Goal: Task Accomplishment & Management: Use online tool/utility

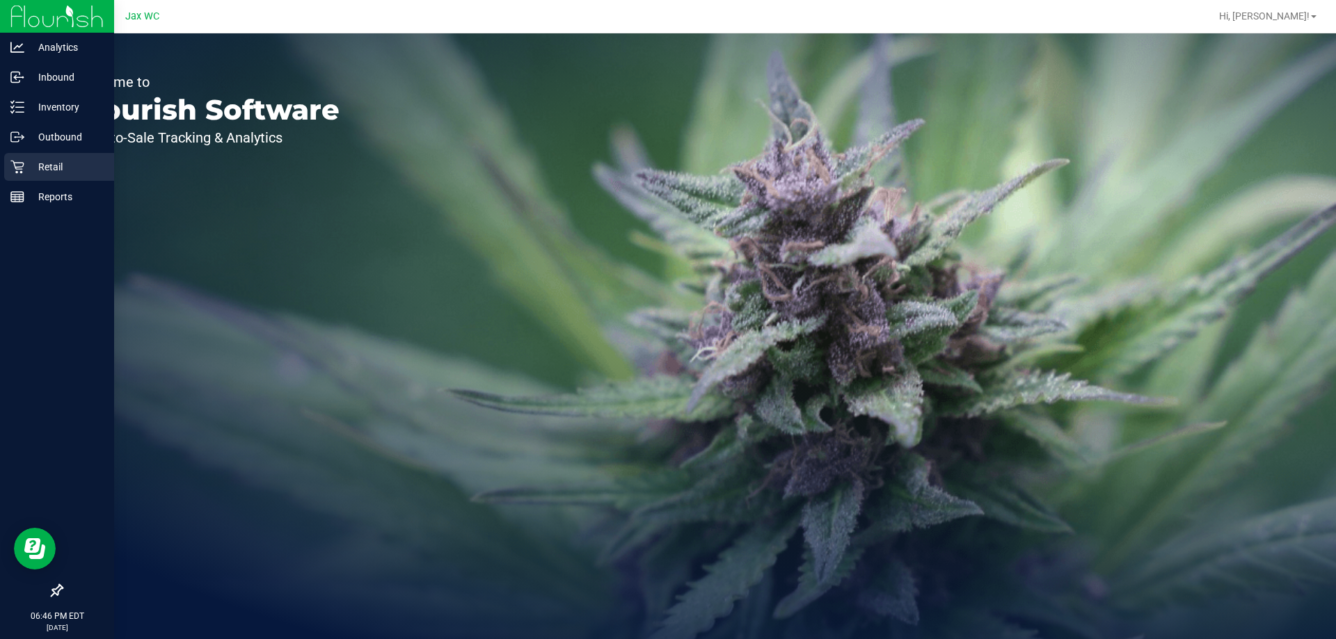
click at [20, 165] on icon at bounding box center [17, 167] width 14 height 14
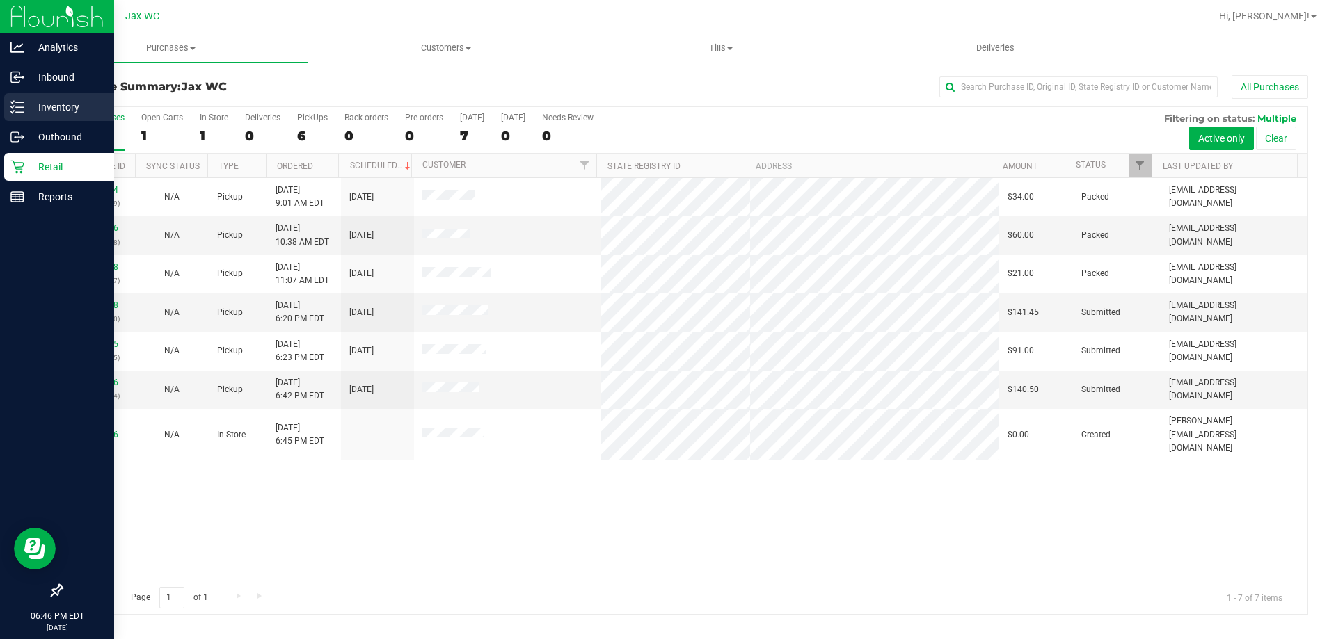
click at [24, 109] on p "Inventory" at bounding box center [65, 107] width 83 height 17
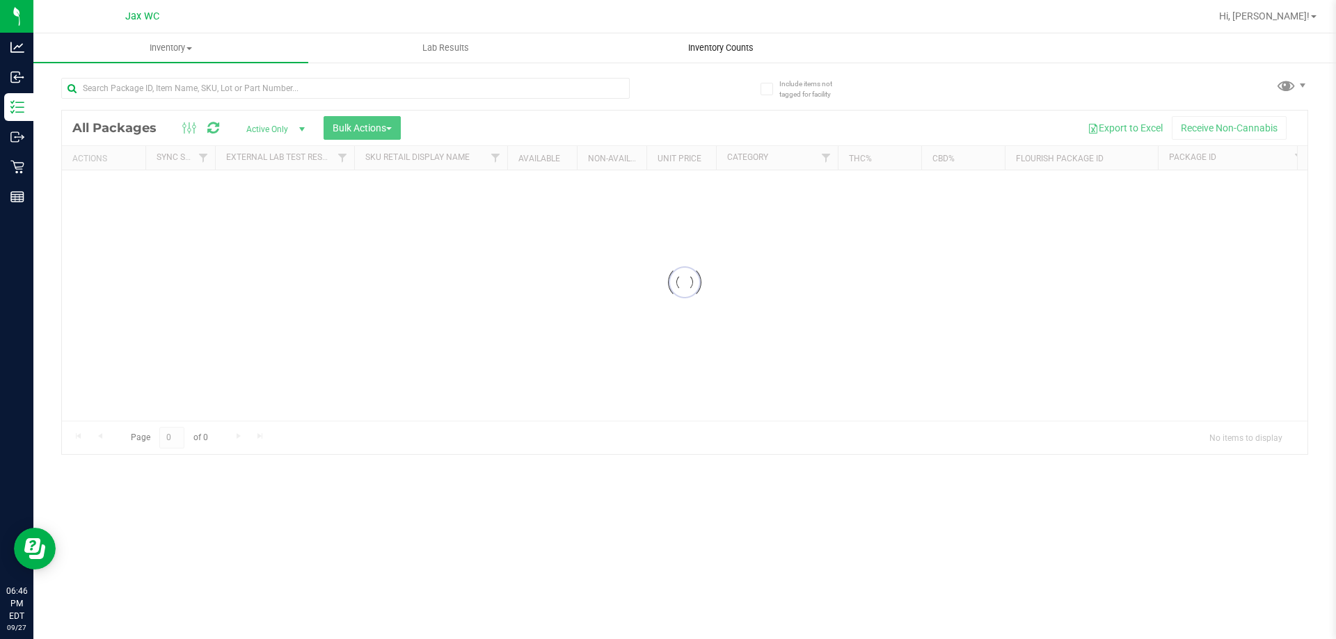
click at [701, 54] on uib-tab-heading "Inventory Counts" at bounding box center [720, 48] width 273 height 28
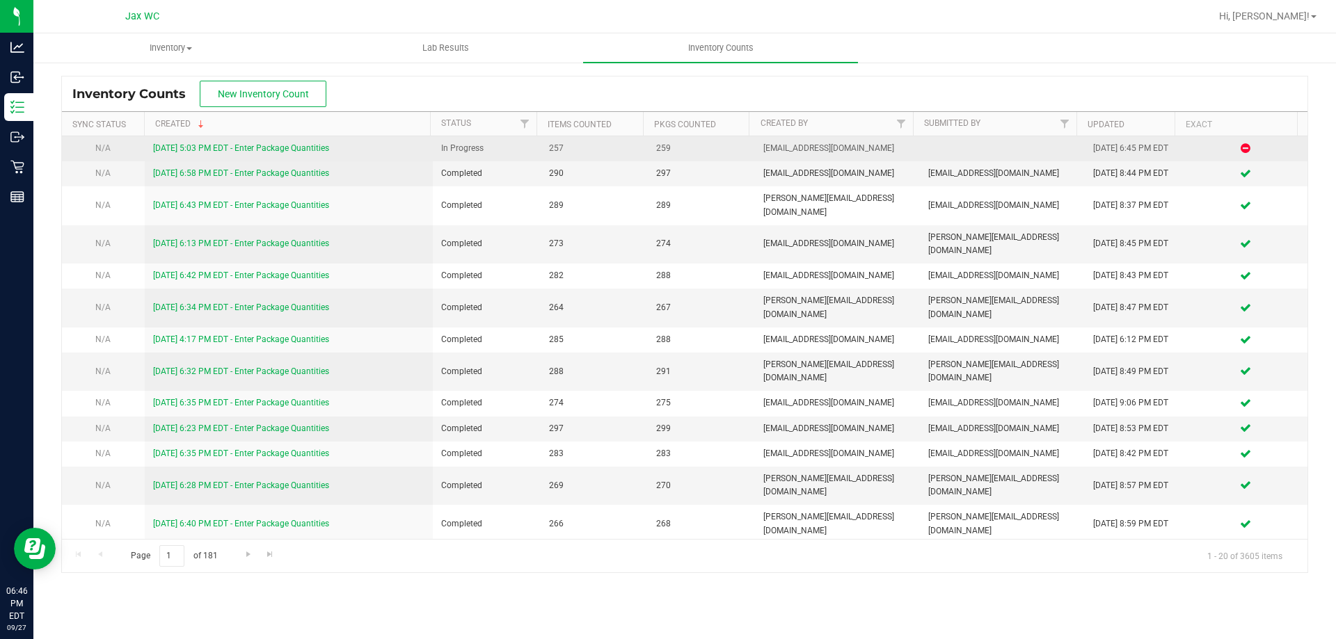
click at [269, 143] on link "9/27/25 5:03 PM EDT - Enter Package Quantities" at bounding box center [241, 148] width 176 height 10
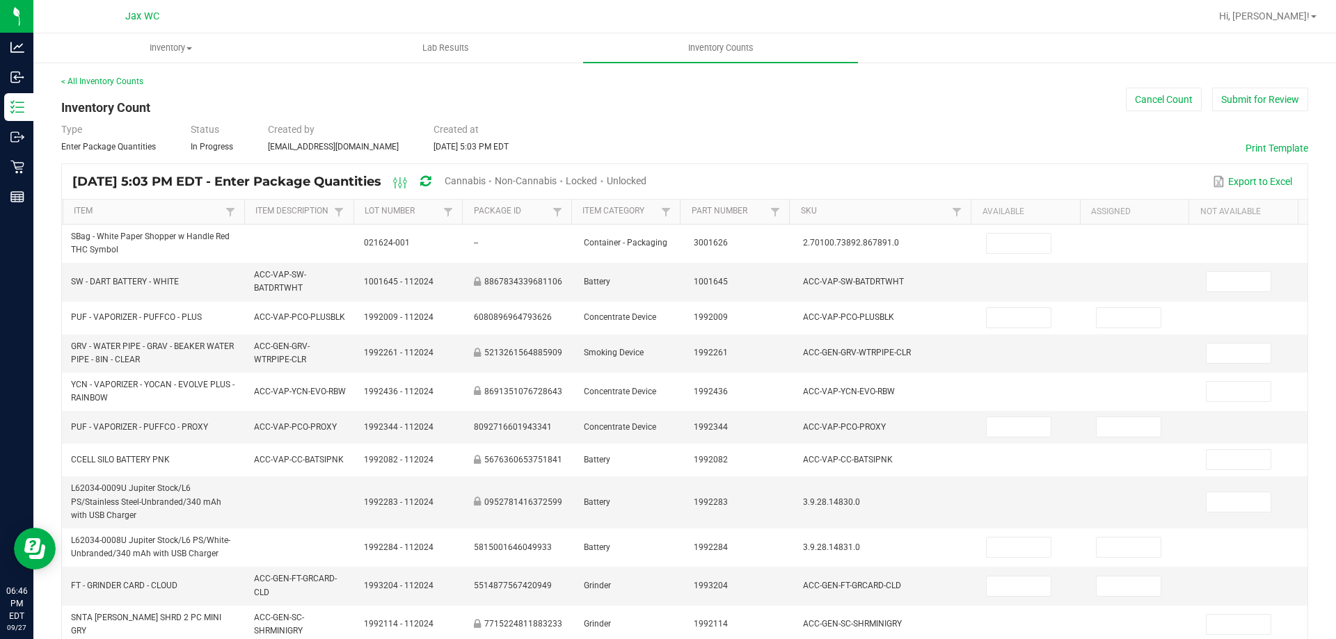
click at [646, 180] on span "Unlocked" at bounding box center [627, 180] width 40 height 11
type input "1"
type input "0"
type input "12"
type input "0"
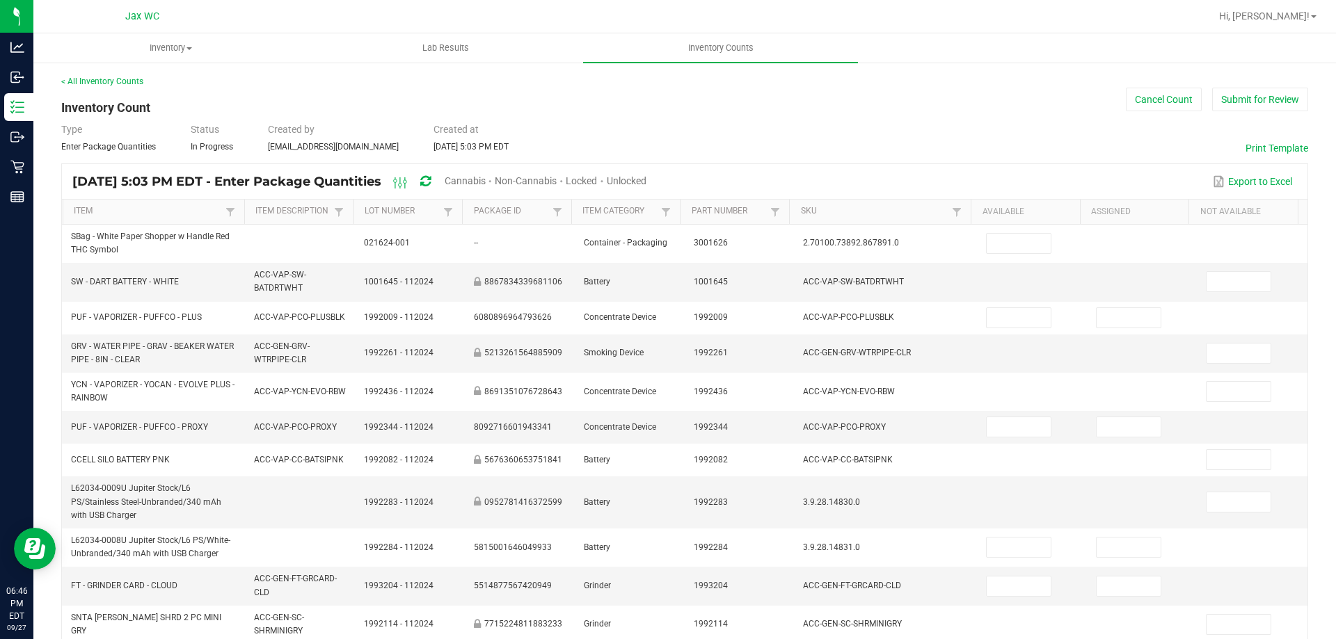
type input "1"
type input "0"
type input "3"
type input "0"
type input "3"
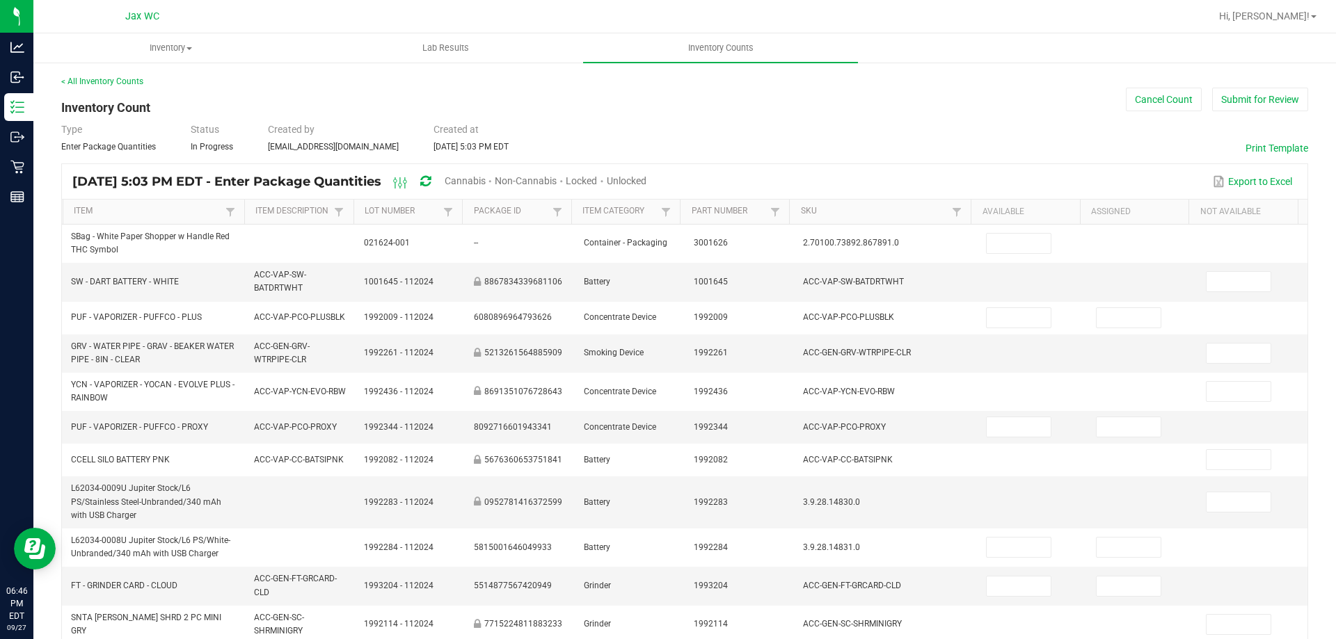
type input "1"
type input "7"
type input "3"
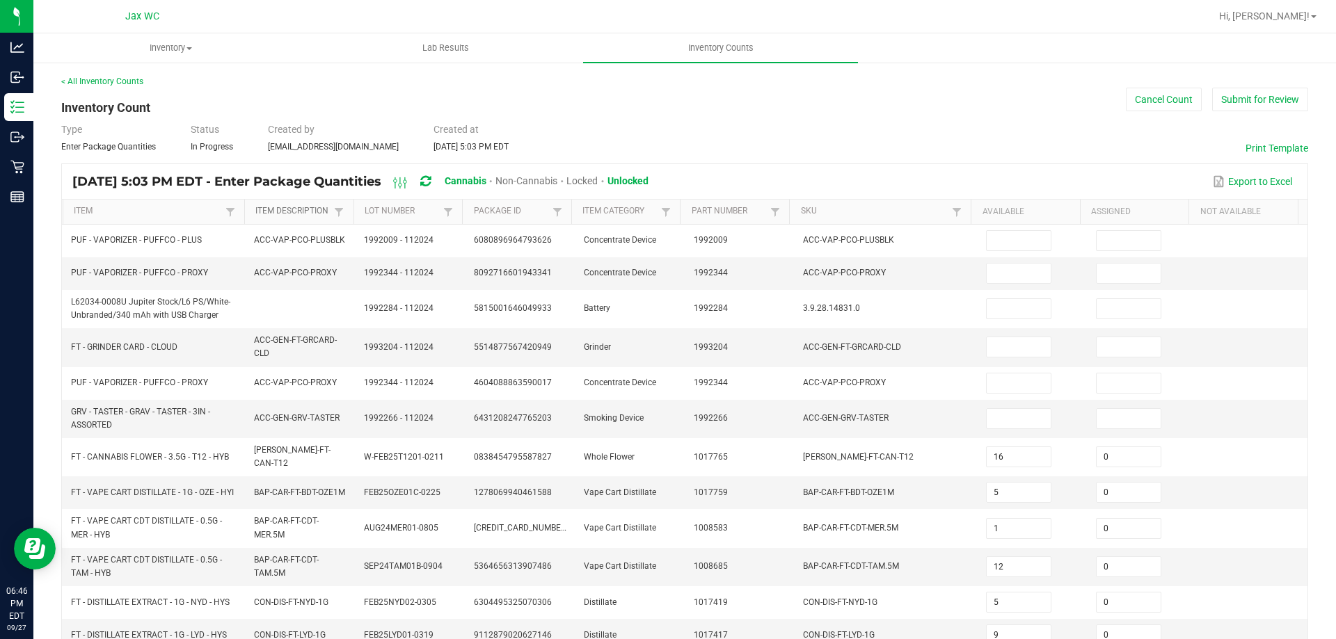
click at [307, 211] on link "Item Description" at bounding box center [292, 211] width 75 height 11
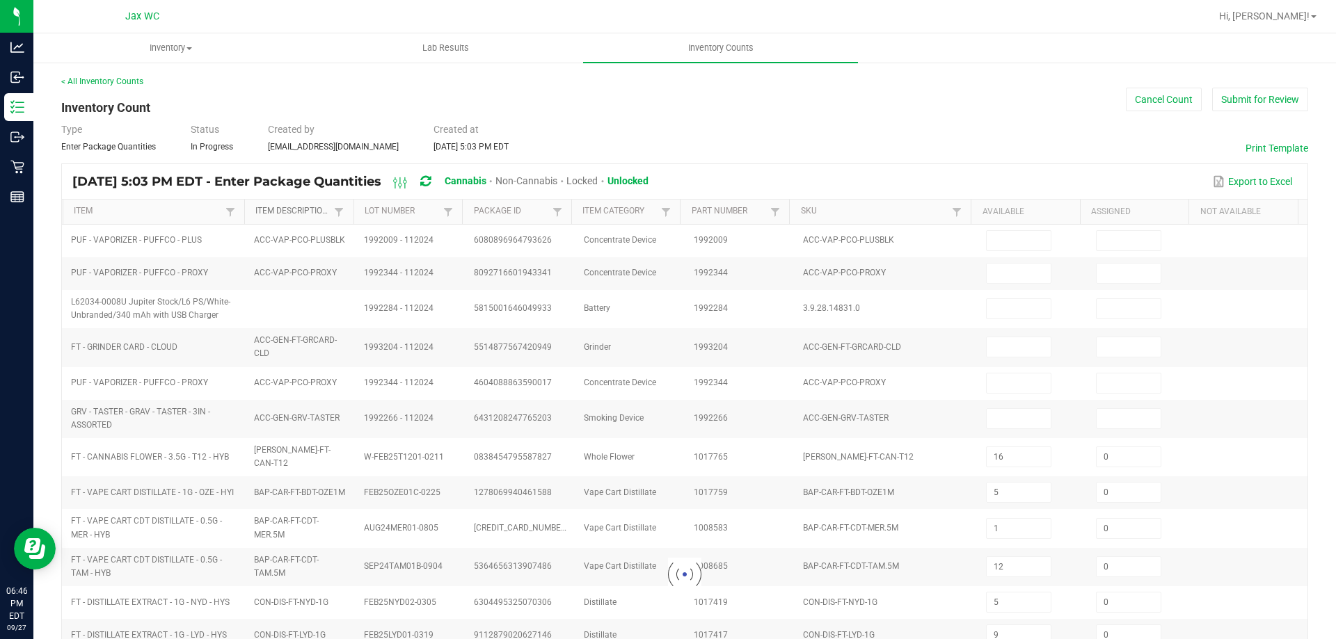
type input "29"
type input "27"
type input "0"
type input "4"
type input "0"
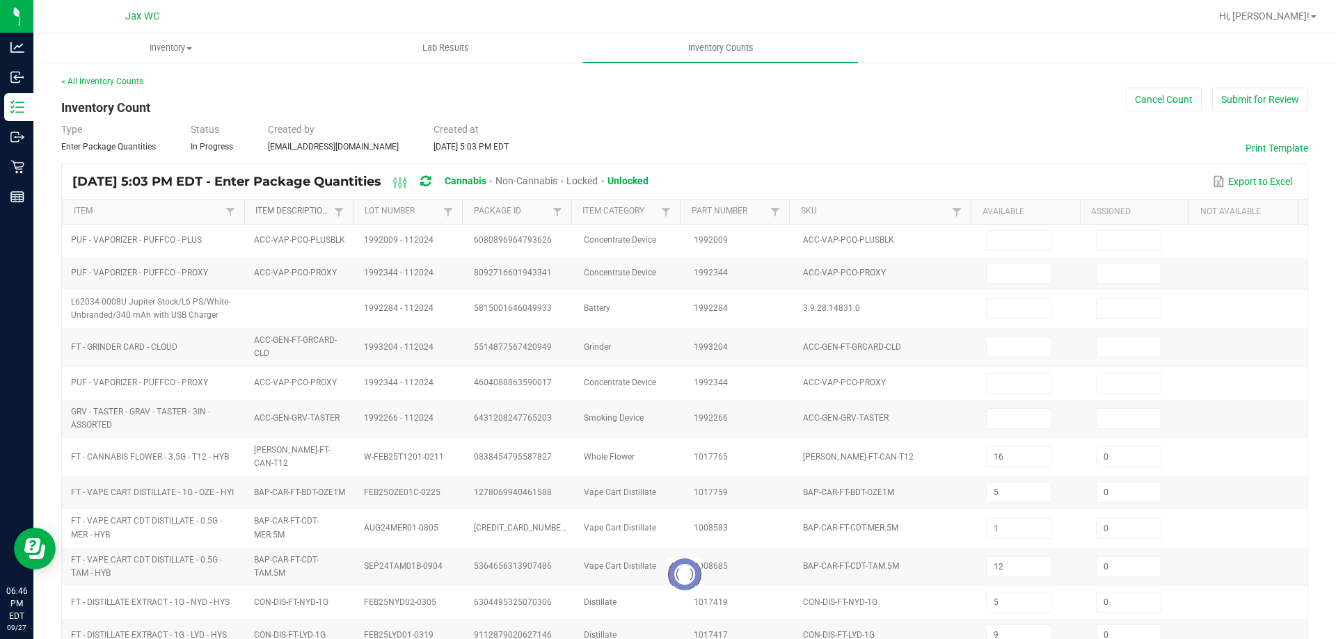
type input "0"
type input "13"
type input "0"
type input "25"
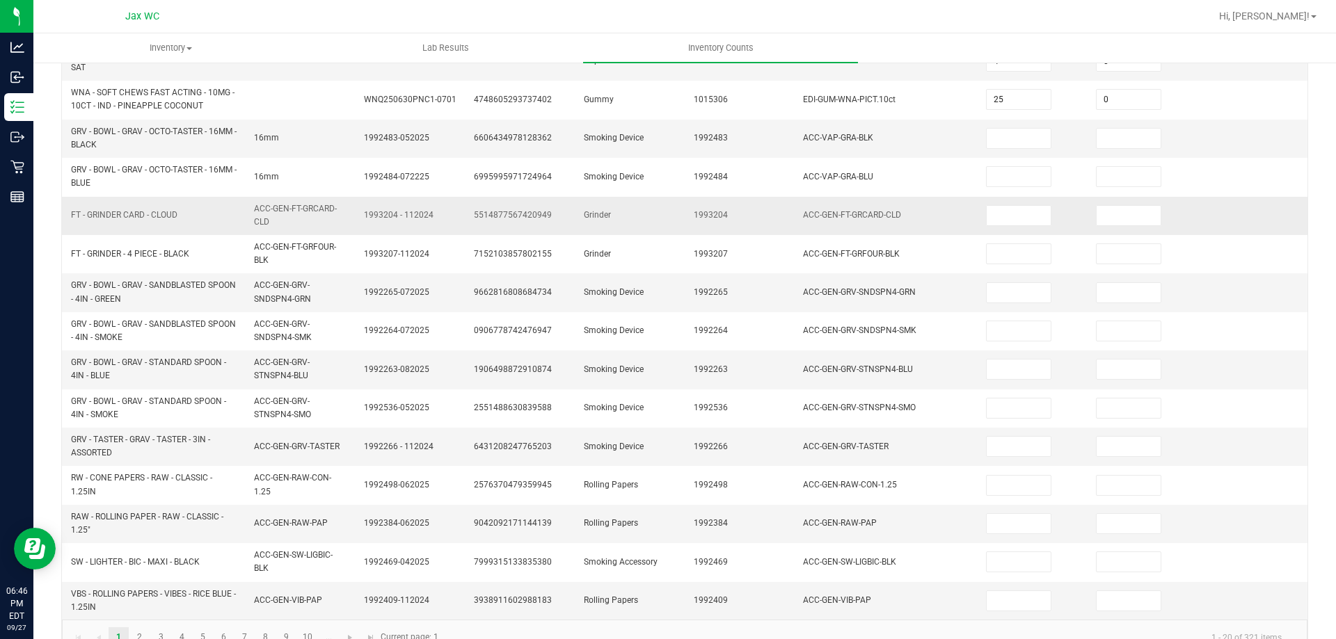
scroll to position [406, 0]
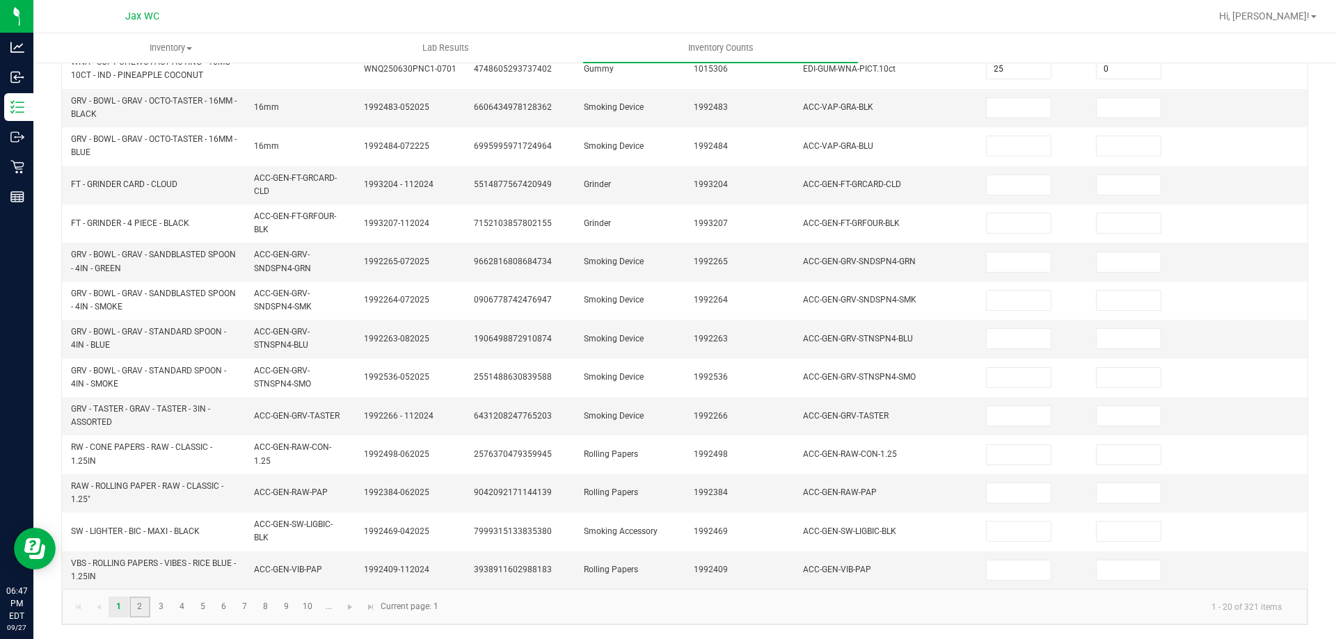
click at [139, 602] on link "2" at bounding box center [139, 607] width 20 height 21
type input "5"
type input "0"
type input "8"
type input "0"
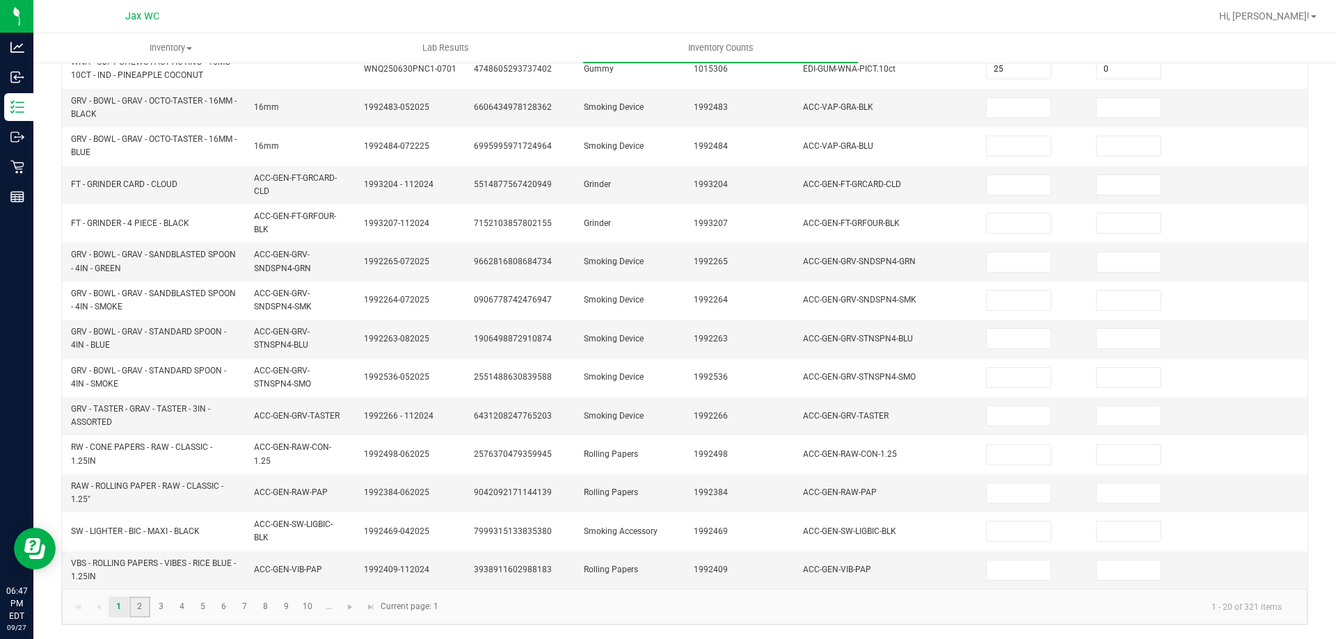
type input "10"
type input "0"
type input "5"
type input "0"
type input "4"
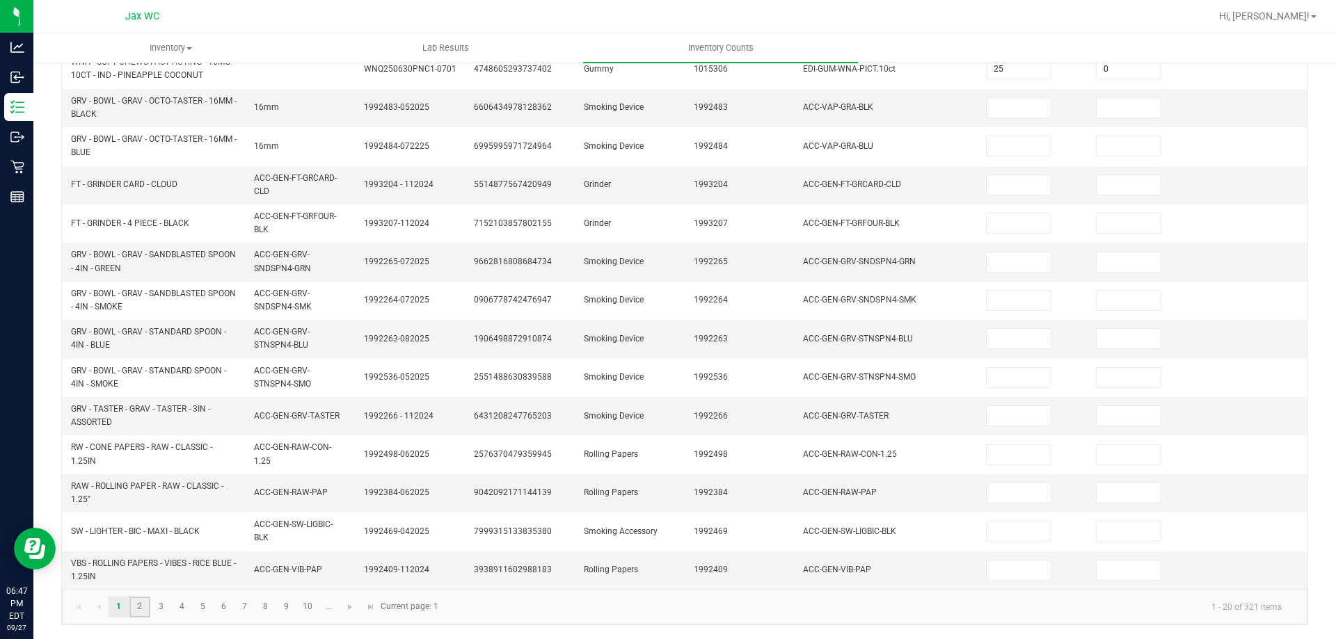
type input "6"
type input "10"
type input "8"
type input "10"
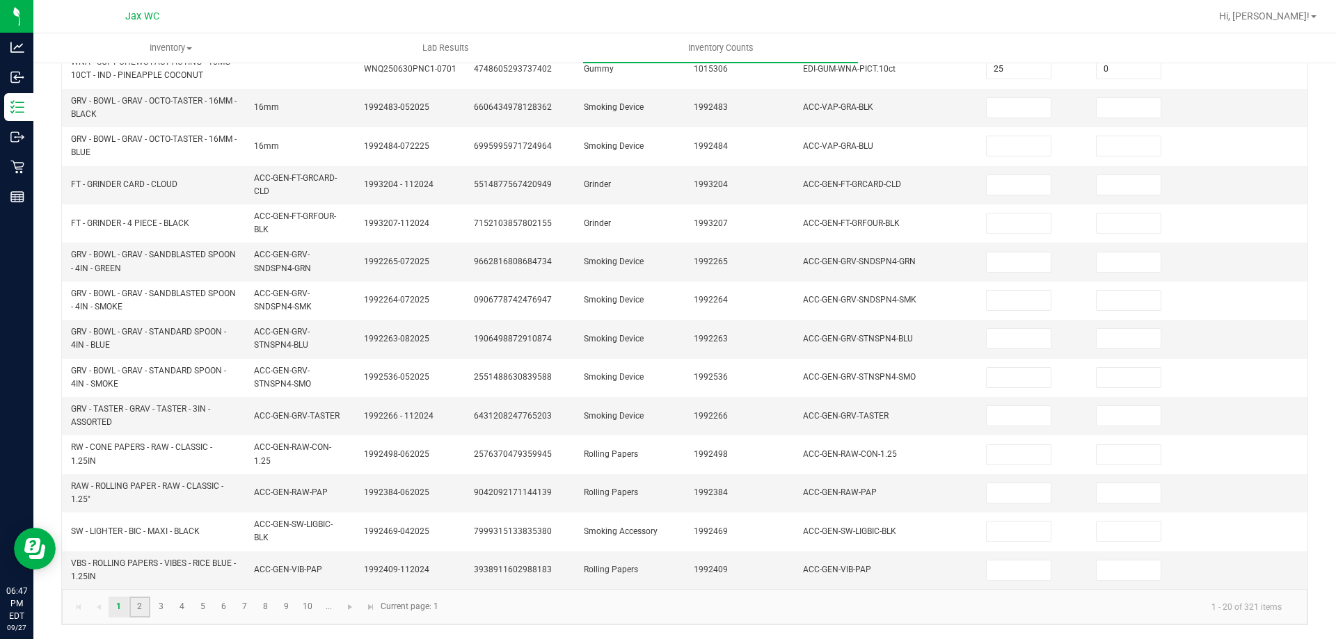
type input "12"
type input "0"
type input "2"
type input "0"
type input "7"
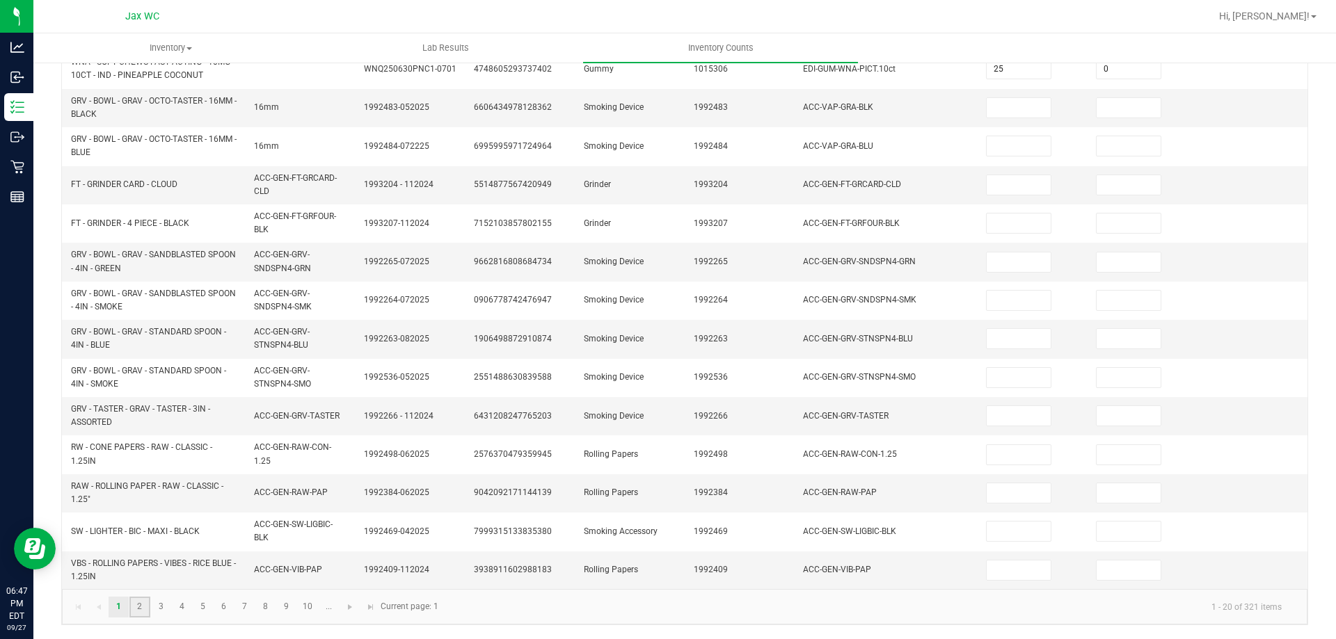
type input "0"
type input "10"
type input "0"
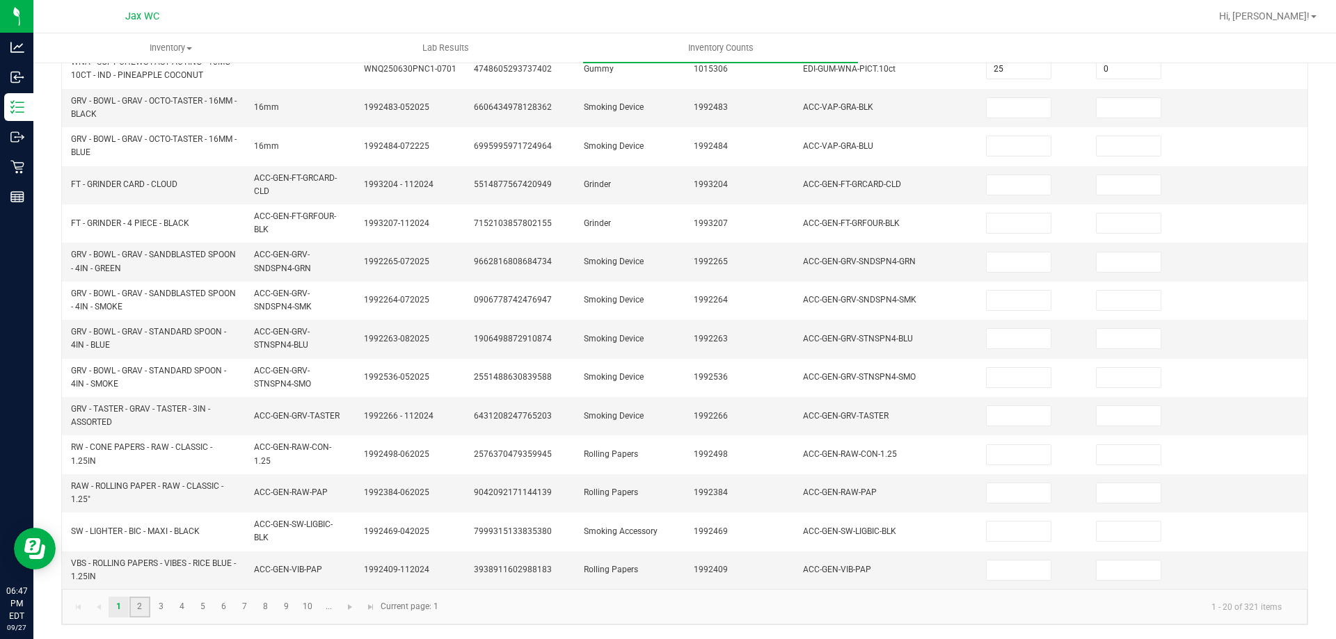
type input "0"
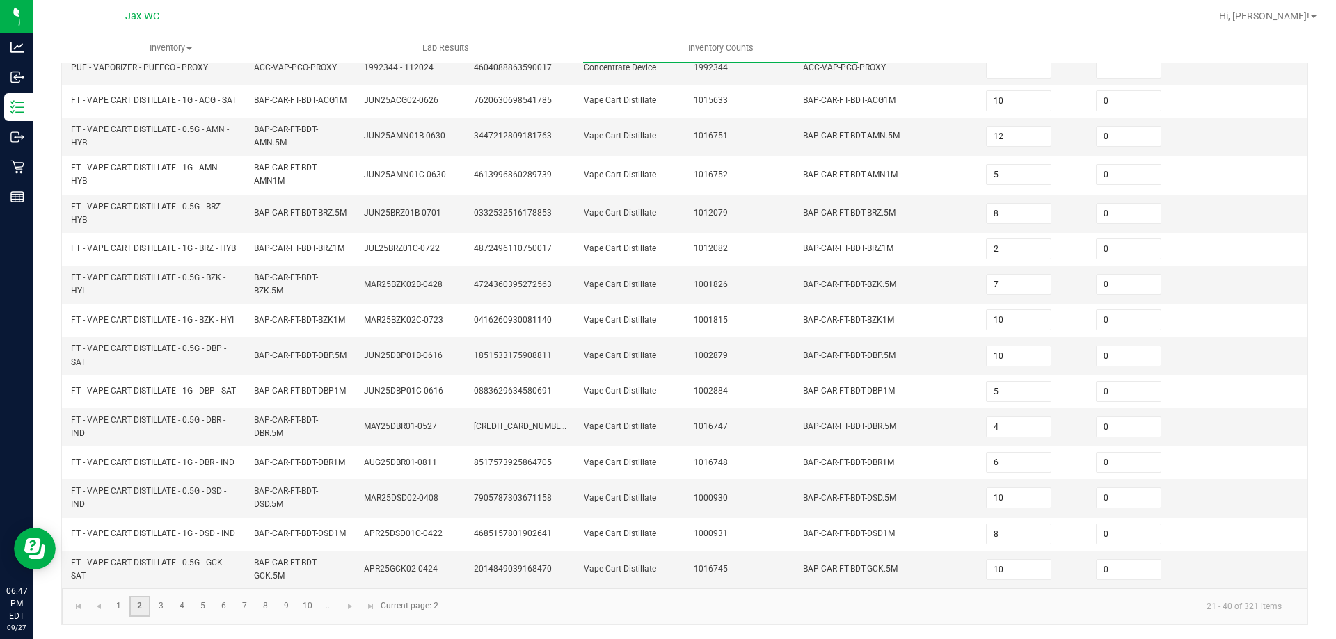
scroll to position [371, 0]
click at [159, 613] on link "3" at bounding box center [161, 606] width 20 height 21
type input "2"
type input "0"
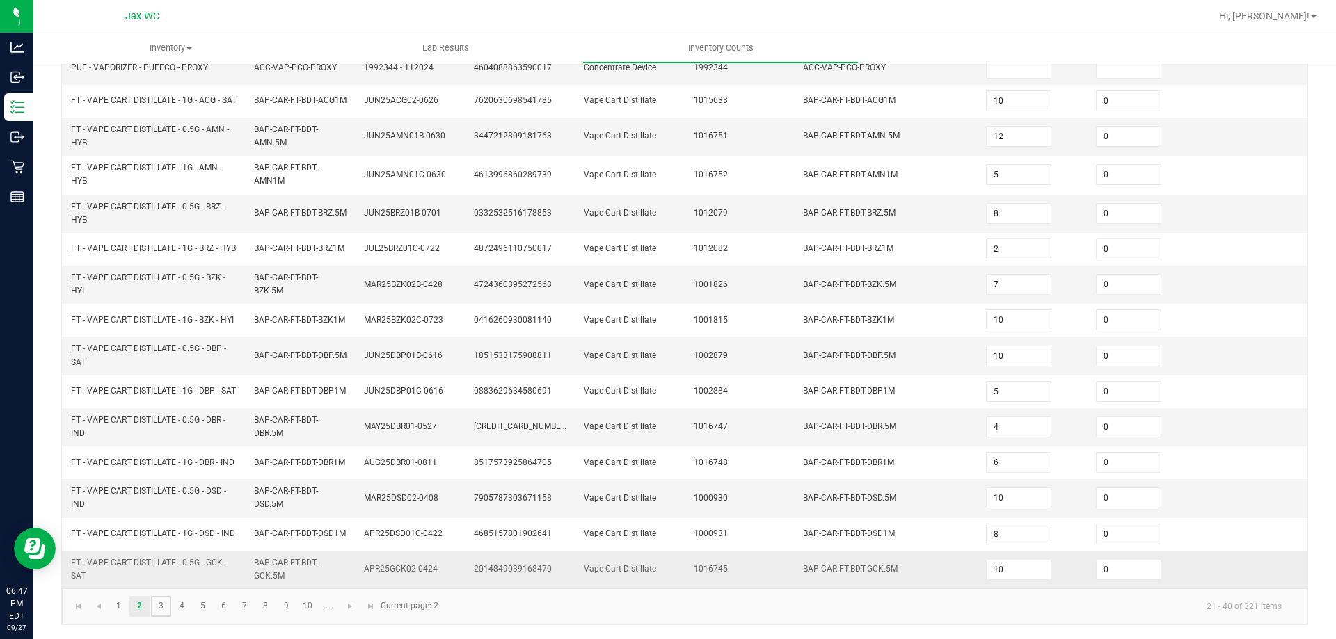
type input "3"
type input "0"
type input "1"
type input "5"
type input "7"
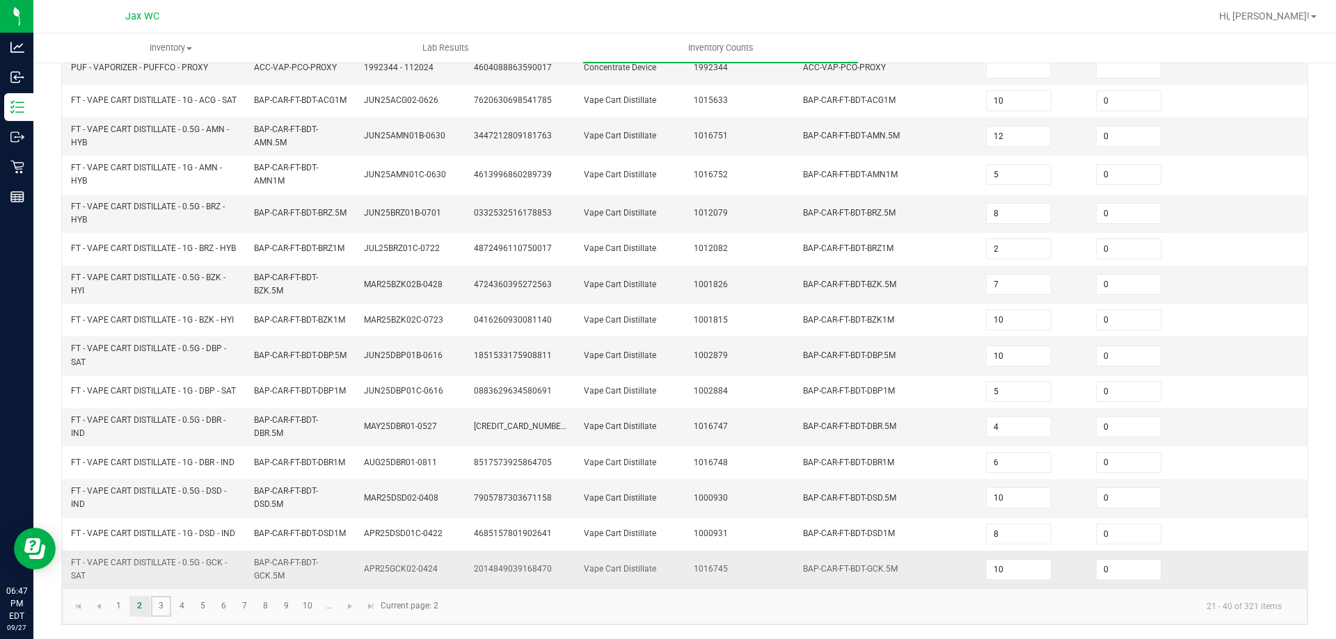
type input "11"
type input "1"
type input "5"
type input "8"
type input "0"
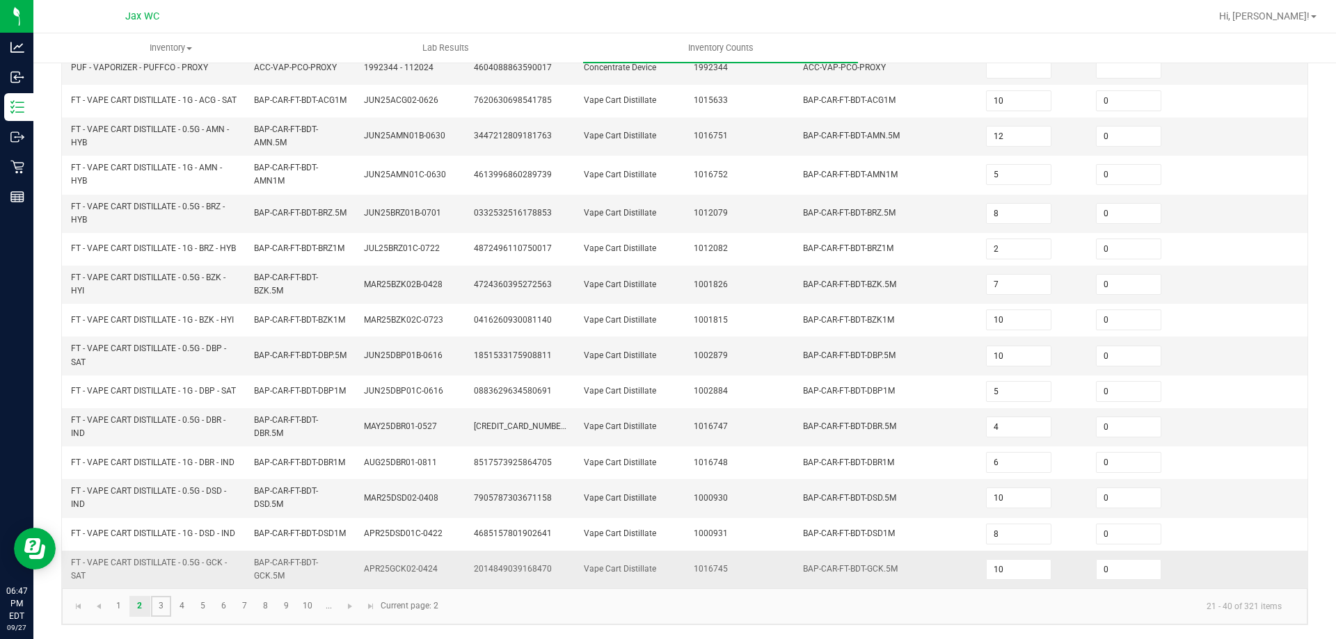
type input "10"
type input "0"
type input "3"
type input "10"
type input "6"
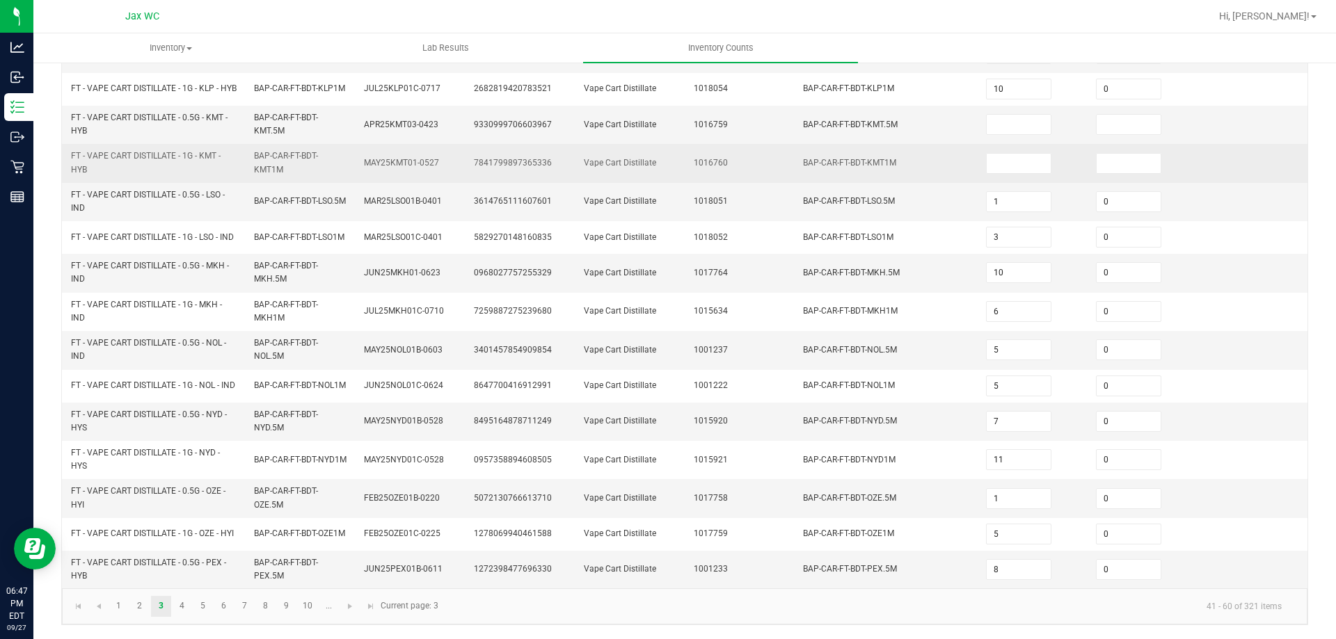
click at [977, 178] on td at bounding box center [1032, 163] width 110 height 38
click at [986, 173] on input at bounding box center [1018, 163] width 64 height 19
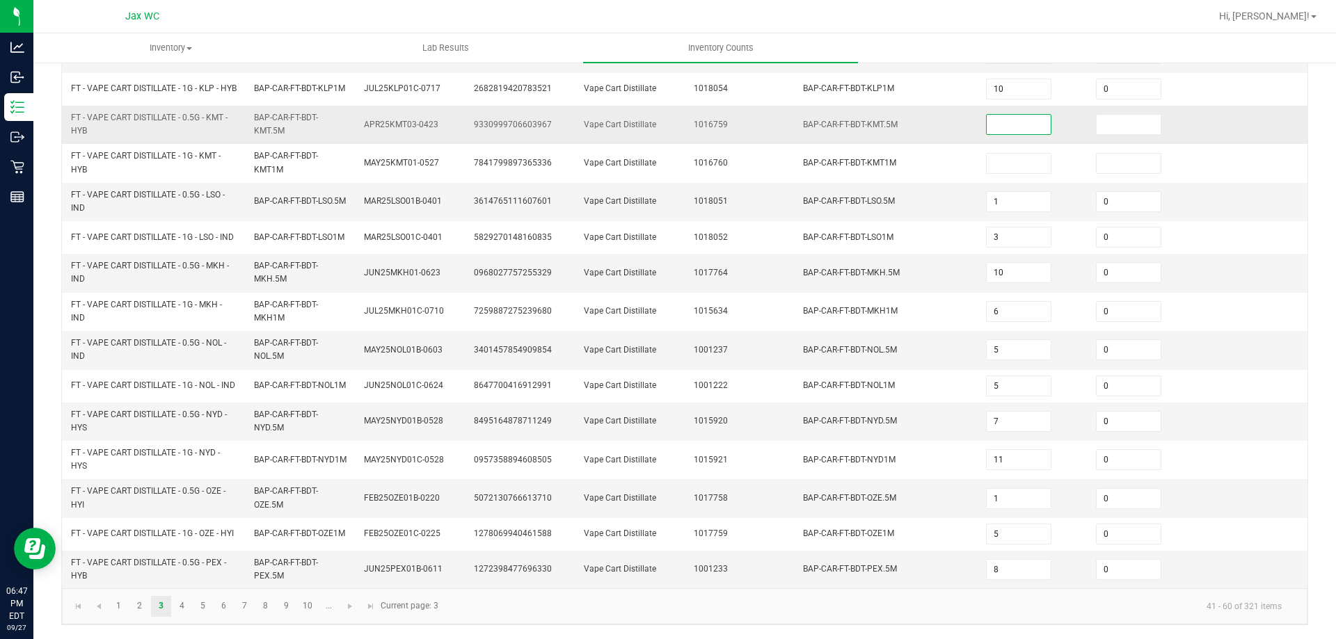
click at [986, 134] on input at bounding box center [1018, 124] width 64 height 19
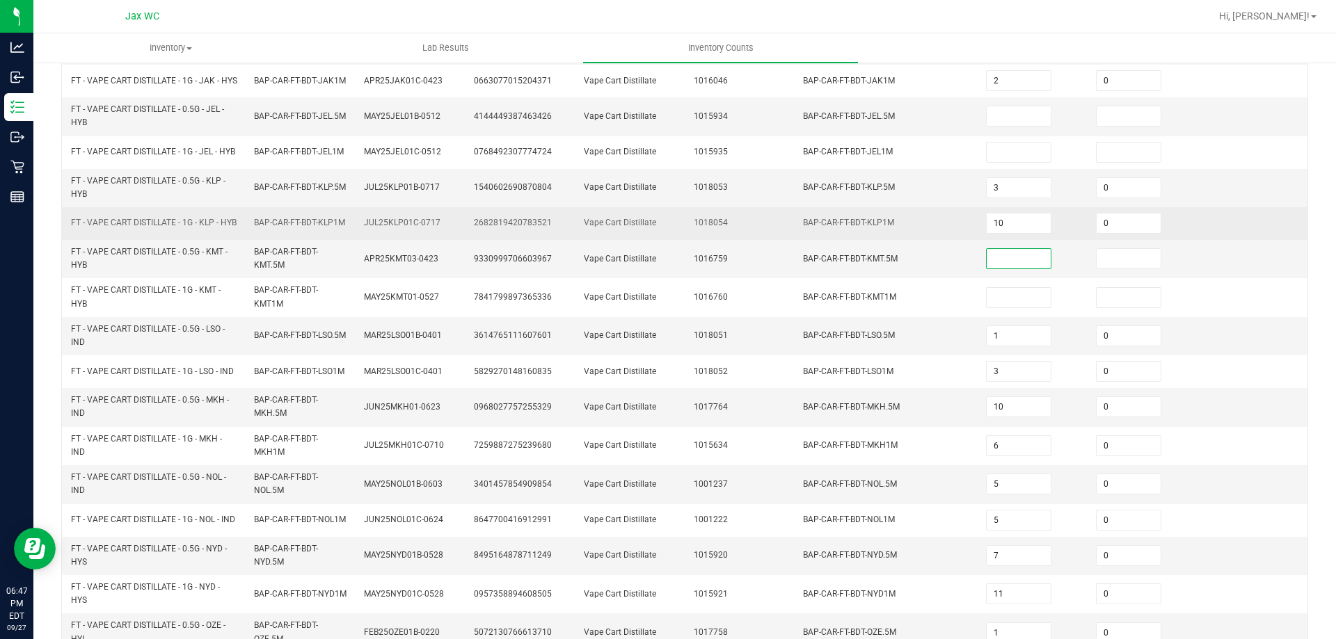
scroll to position [162, 0]
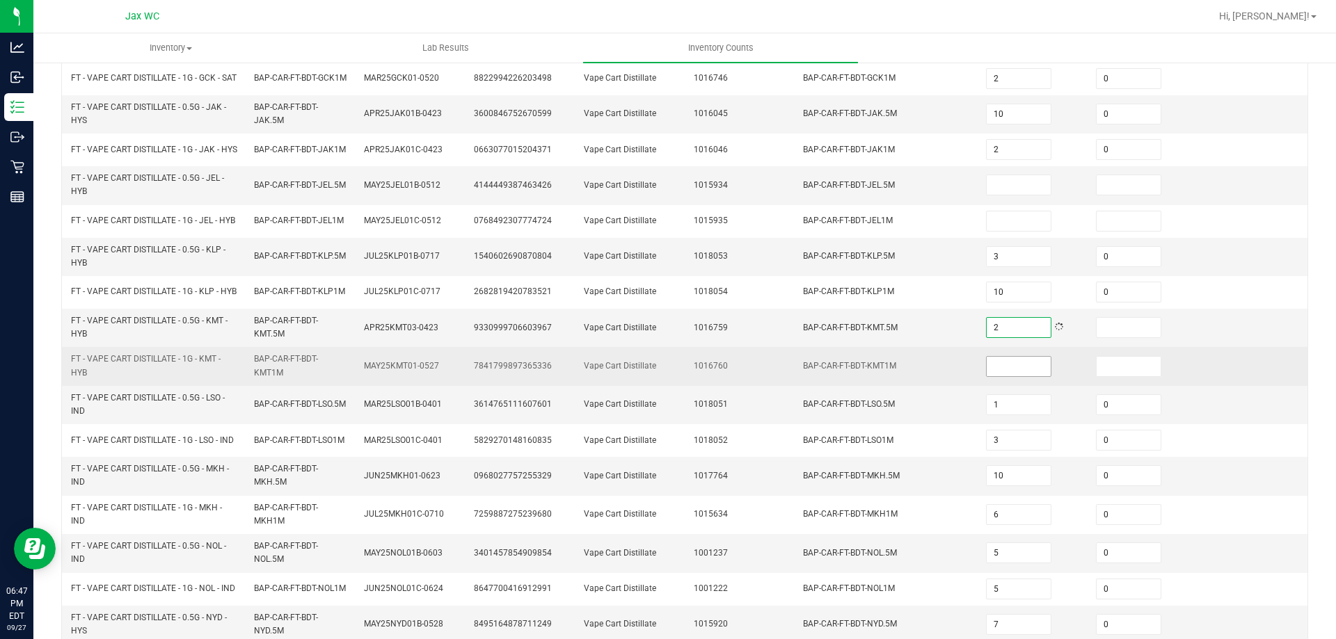
type input "2"
click at [991, 376] on input at bounding box center [1018, 366] width 64 height 19
type input "2"
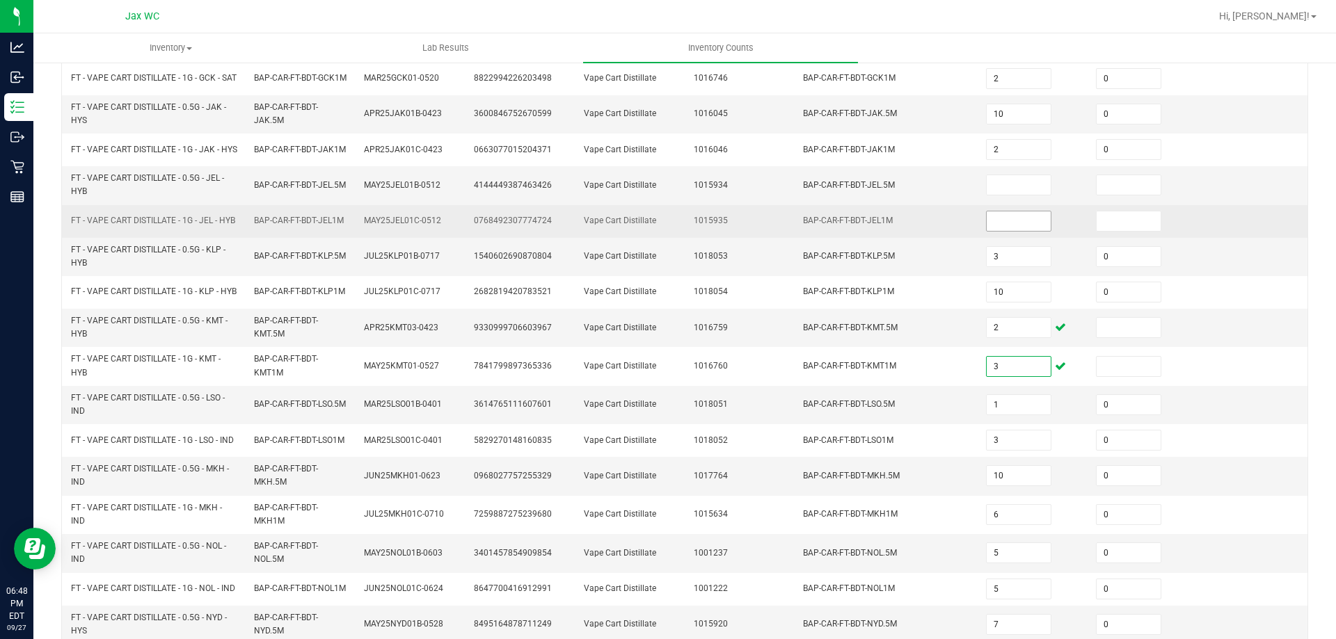
type input "3"
click at [1008, 231] on input at bounding box center [1018, 220] width 64 height 19
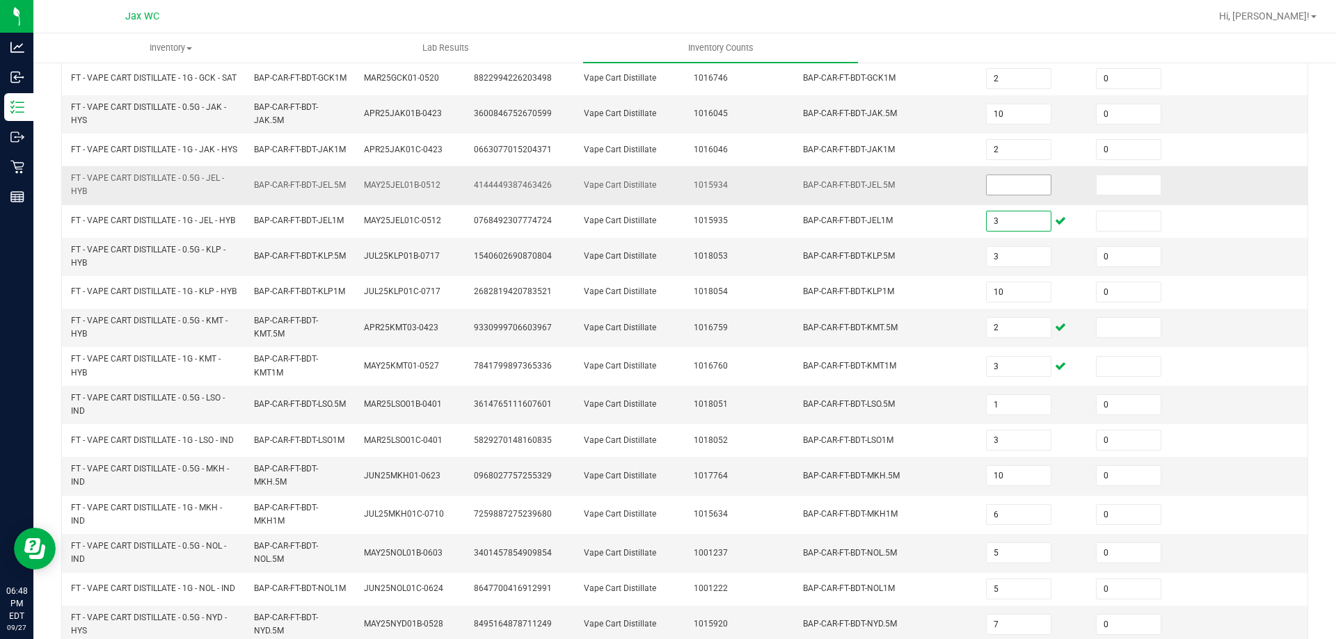
type input "3"
click at [993, 190] on input at bounding box center [1018, 184] width 64 height 19
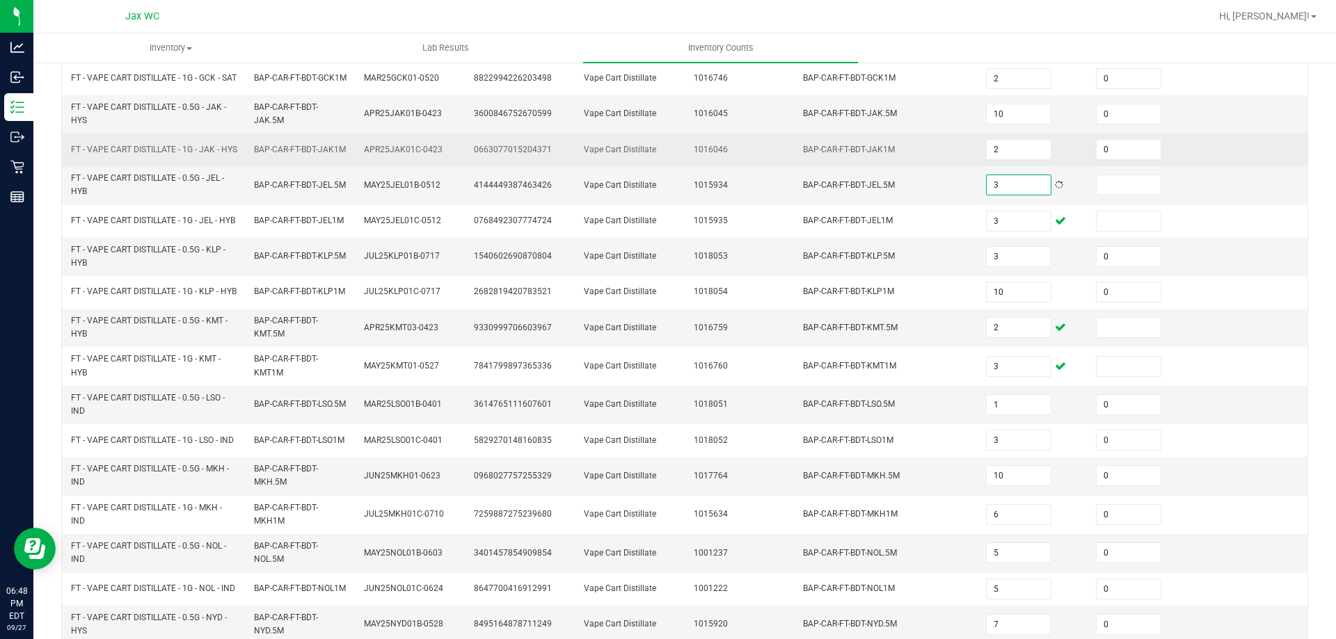
type input "3"
click at [685, 166] on td "1016046" at bounding box center [740, 150] width 110 height 33
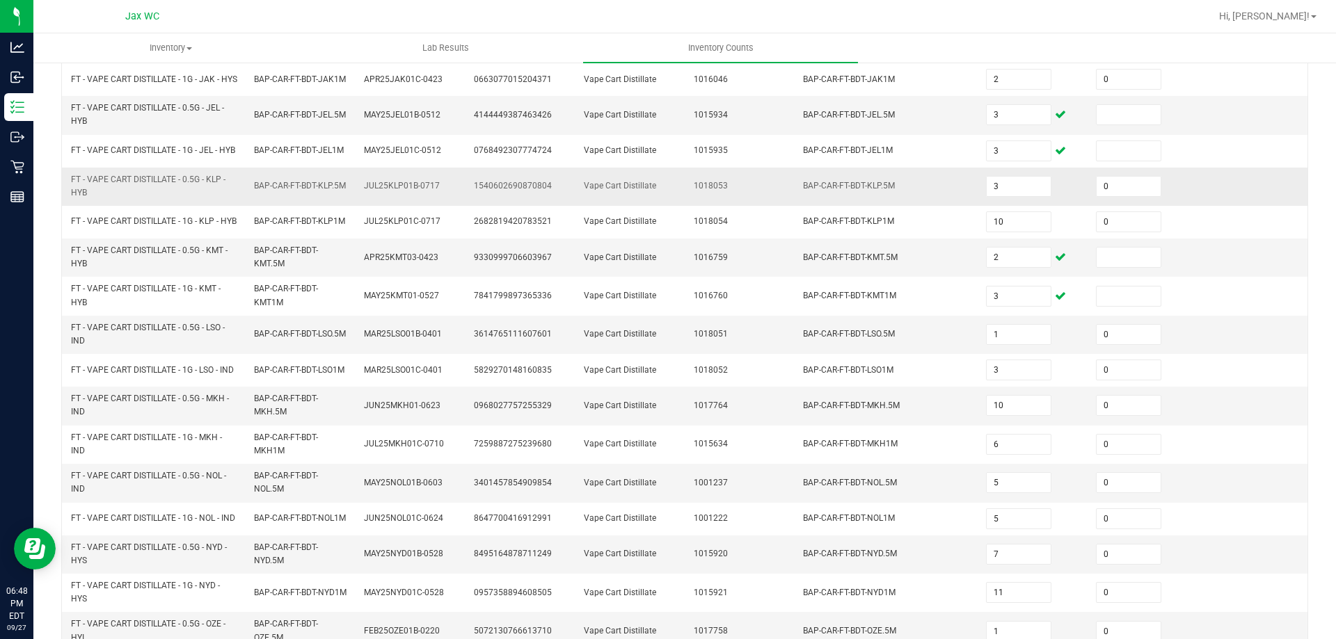
scroll to position [406, 0]
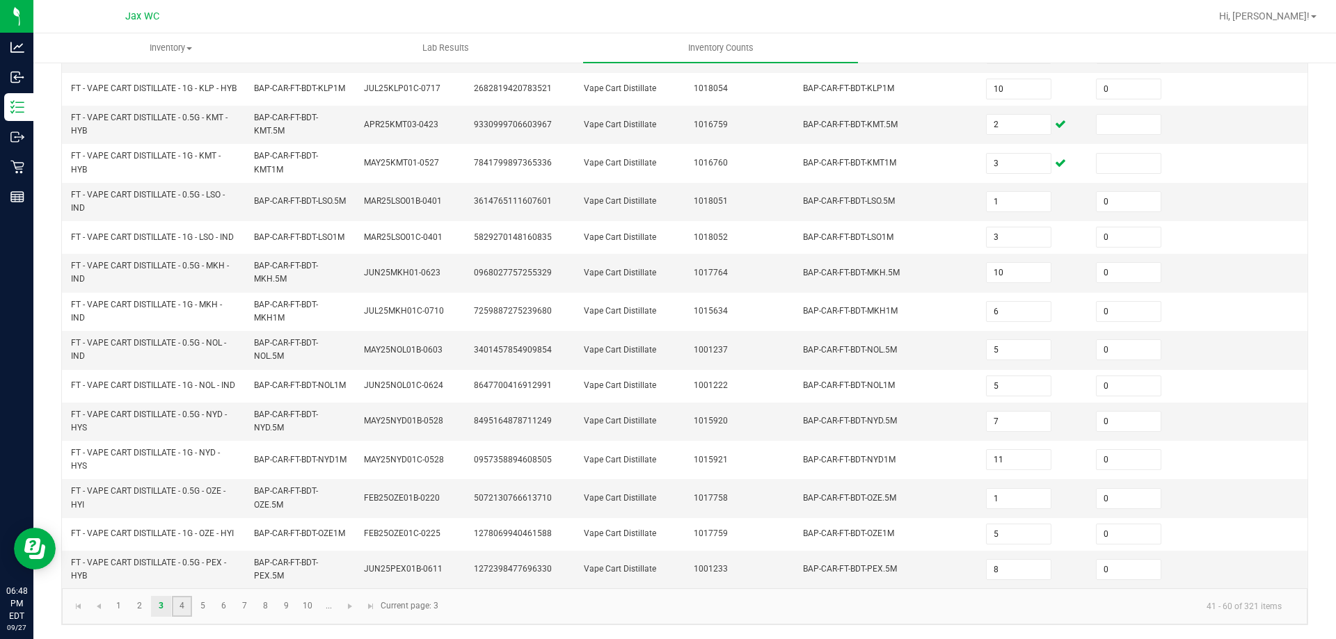
click at [177, 607] on link "4" at bounding box center [182, 606] width 20 height 21
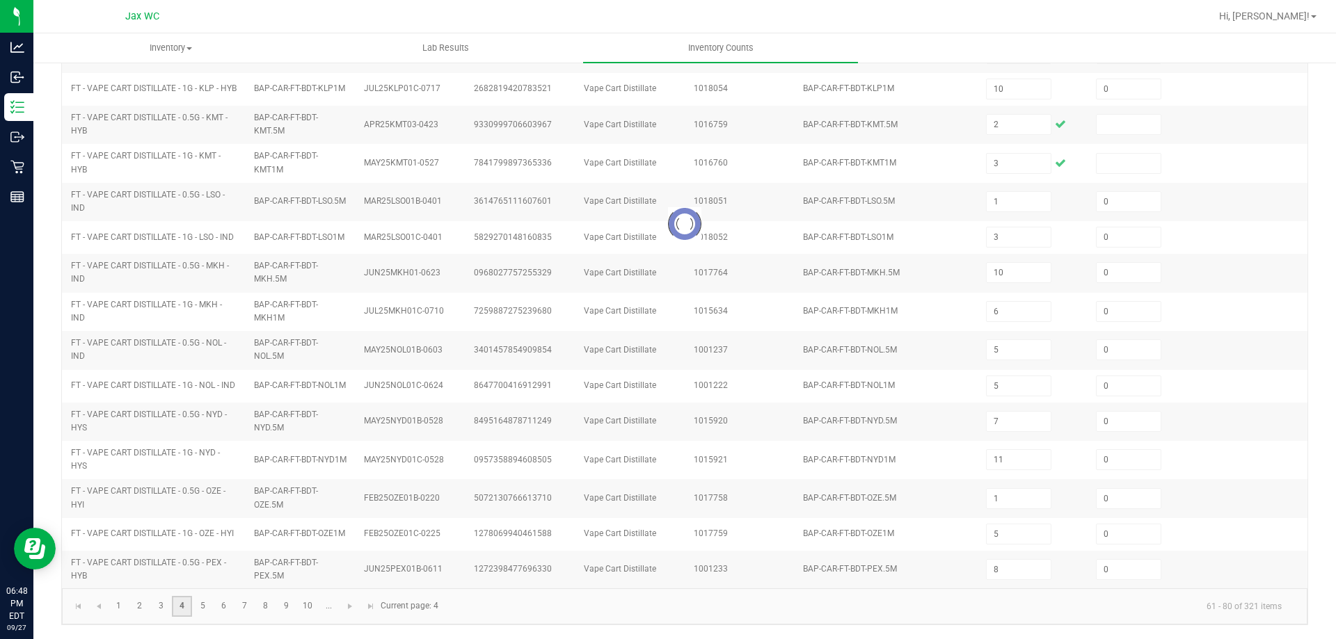
type input "6"
type input "4"
type input "2"
type input "11"
type input "0"
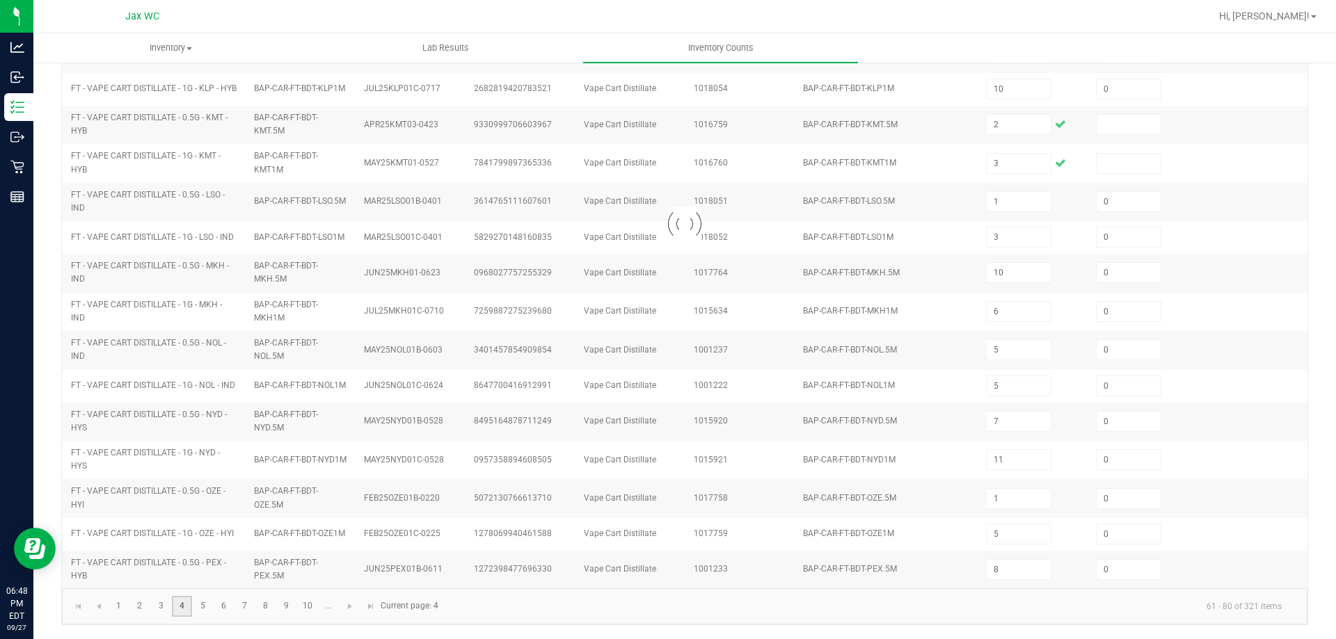
type input "12"
type input "7"
type input "10"
type input "6"
type input "3"
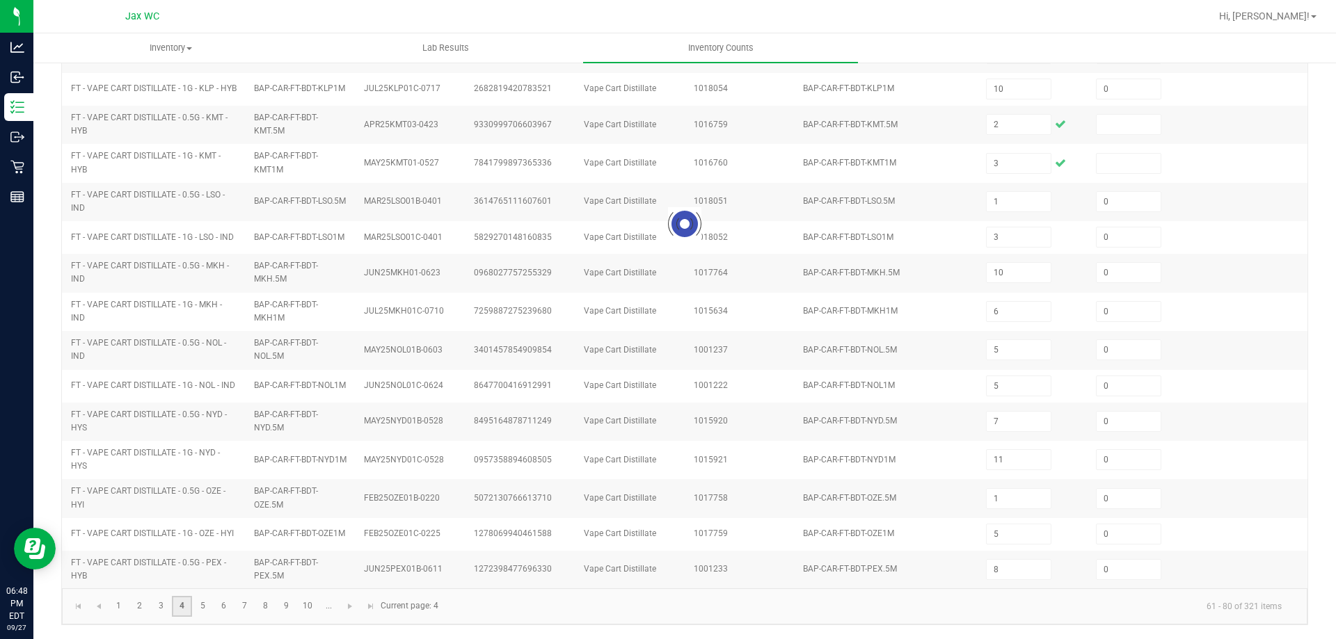
type input "9"
type input "2"
type input "7"
type input "8"
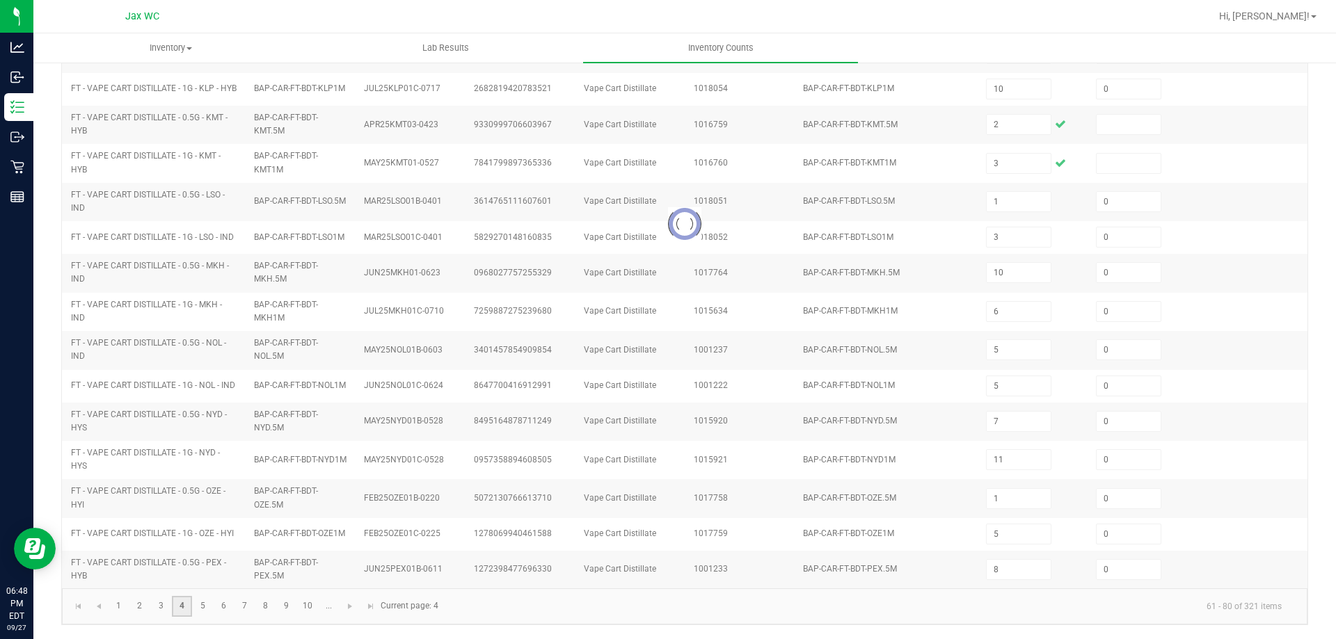
type input "0"
type input "5"
type input "0"
type input "8"
type input "6"
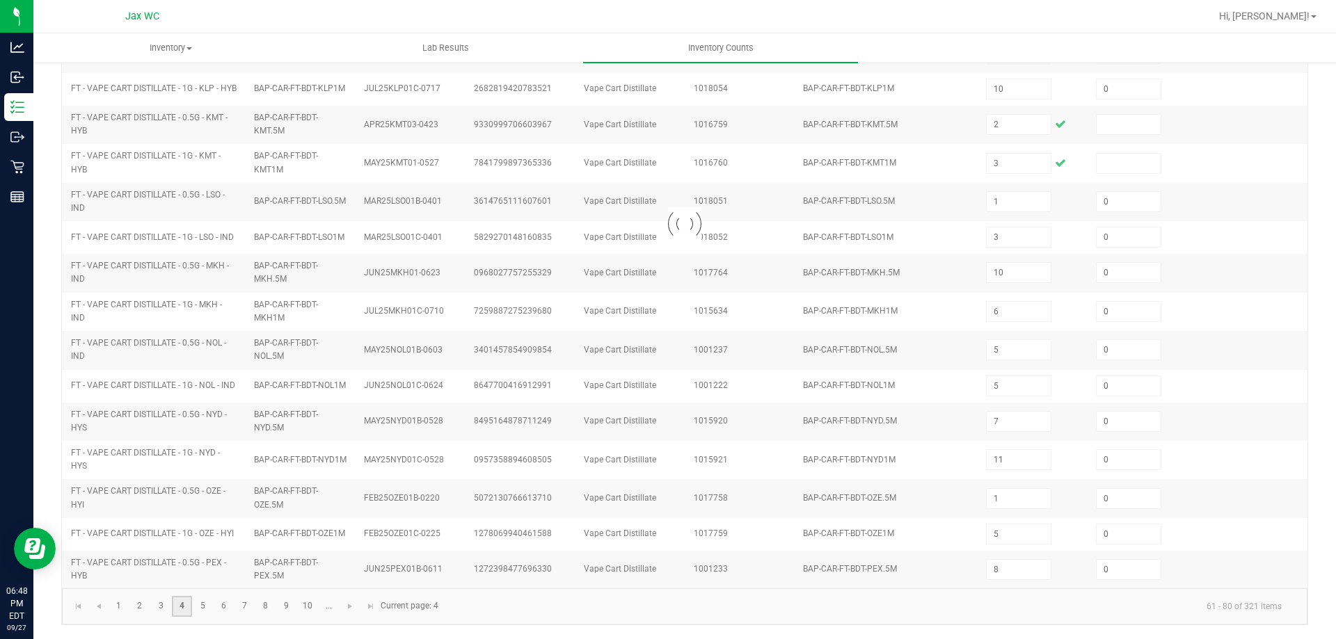
type input "0"
type input "12"
type input "3"
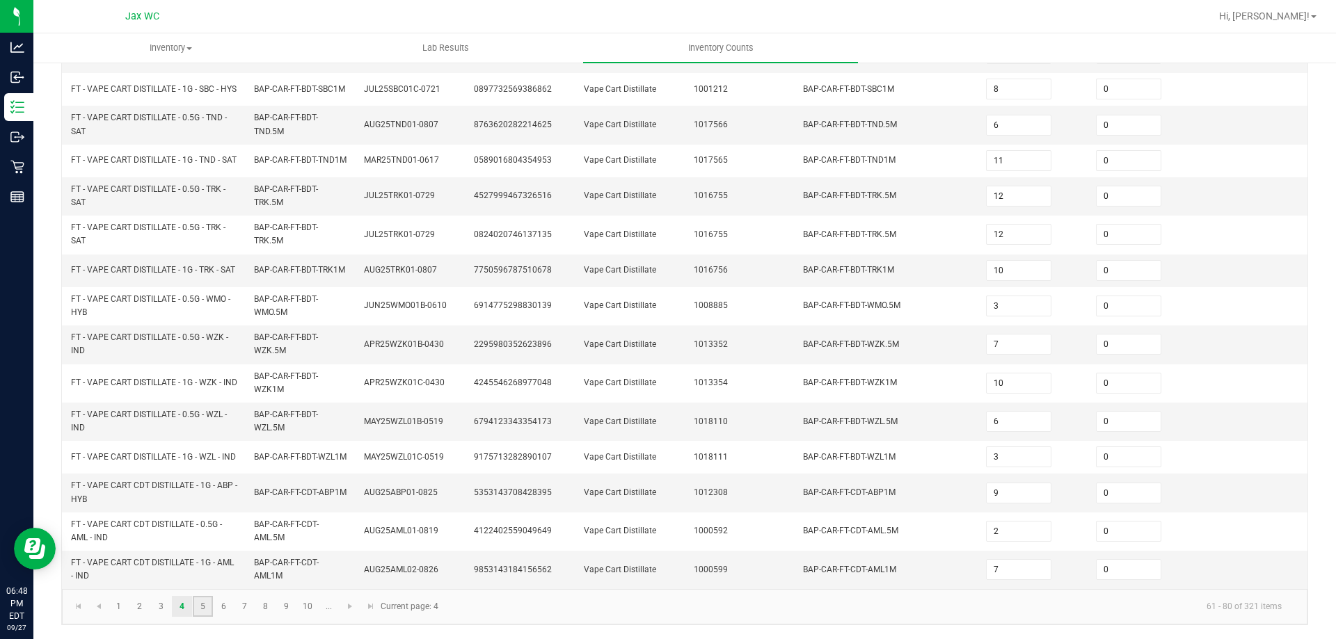
click at [201, 607] on link "5" at bounding box center [203, 606] width 20 height 21
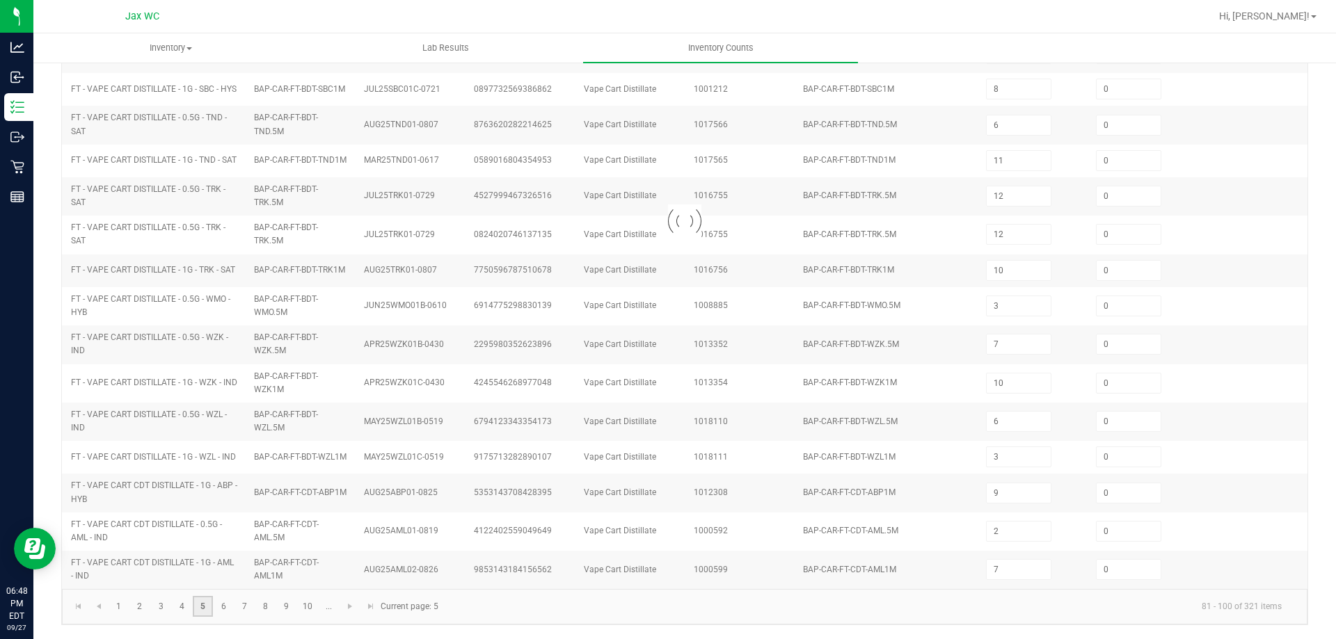
type input "2"
type input "1"
type input "3"
type input "5"
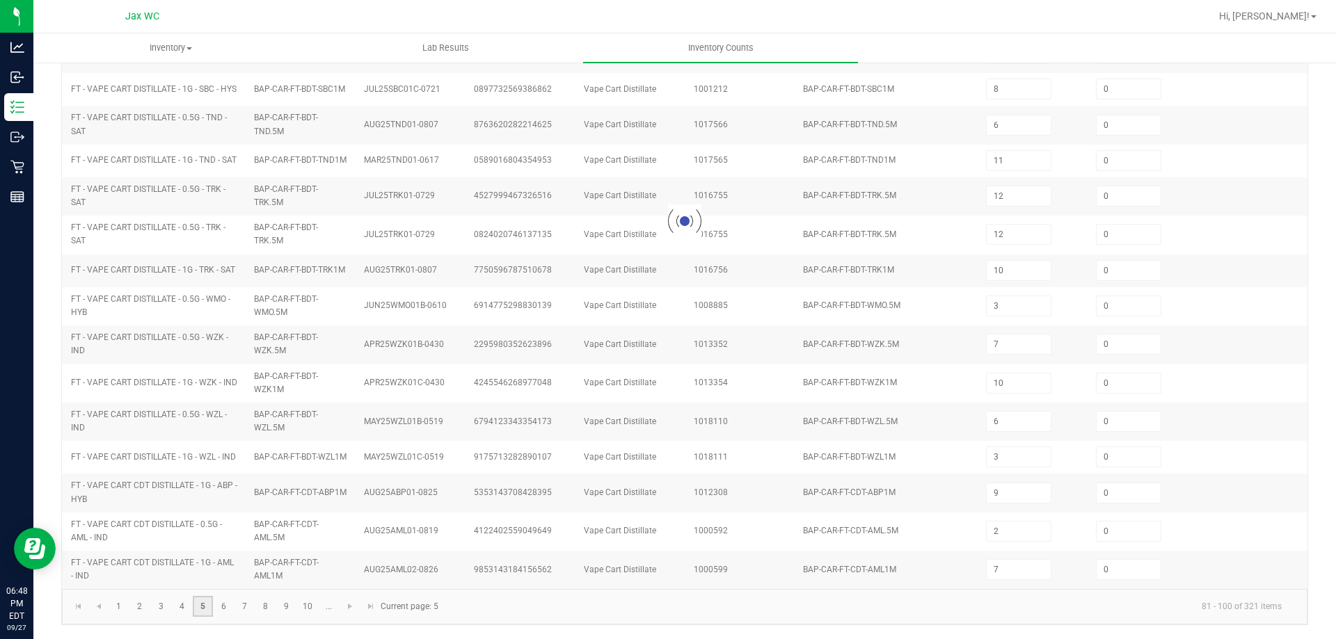
type input "10"
type input "3"
type input "11"
type input "9"
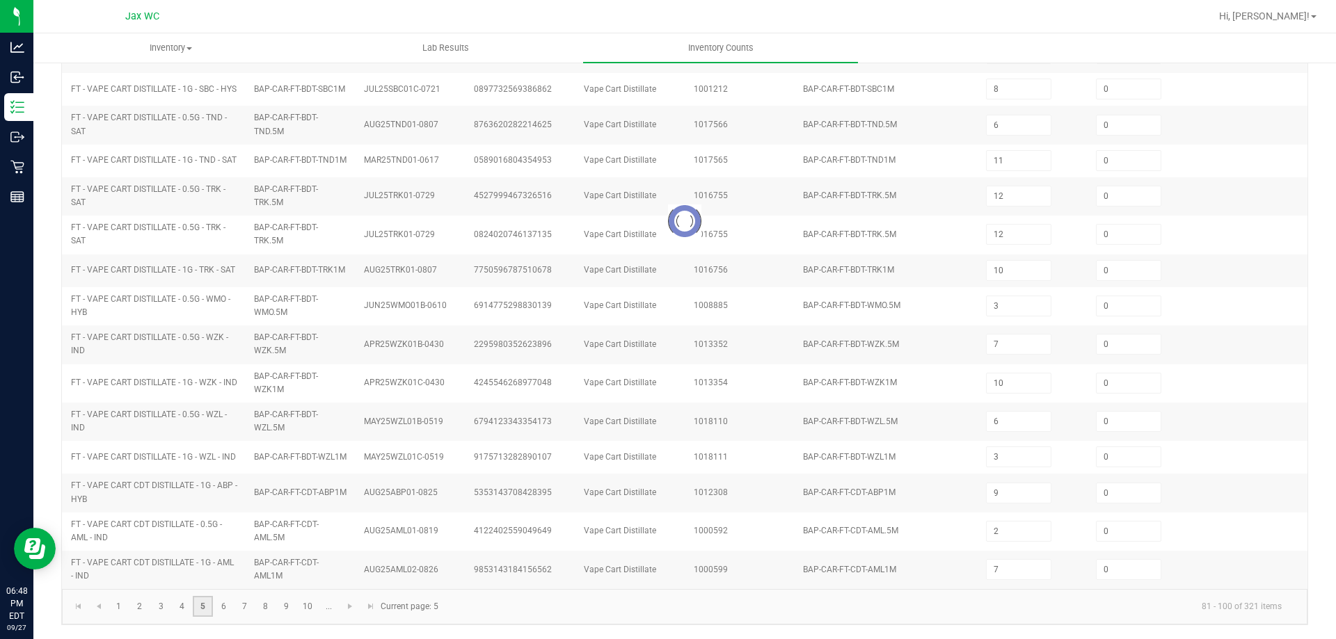
type input "4"
type input "5"
type input "1"
type input "6"
type input "10"
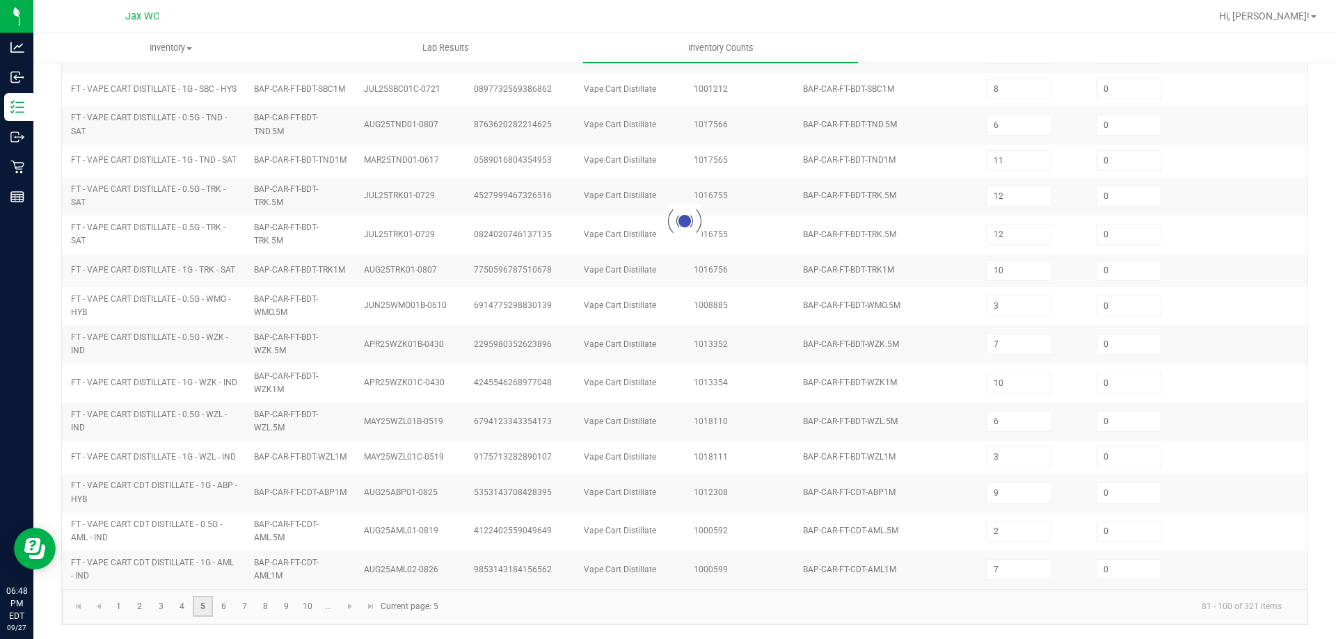
type input "11"
type input "8"
type input "7"
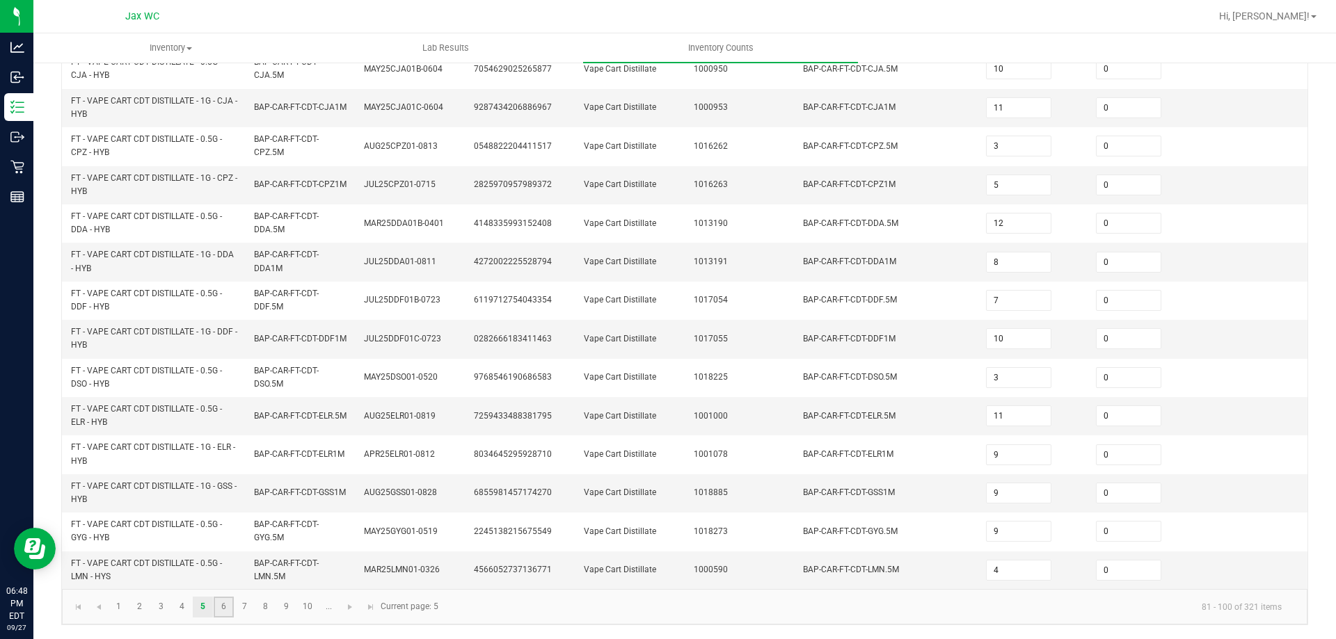
click at [221, 600] on link "6" at bounding box center [224, 607] width 20 height 21
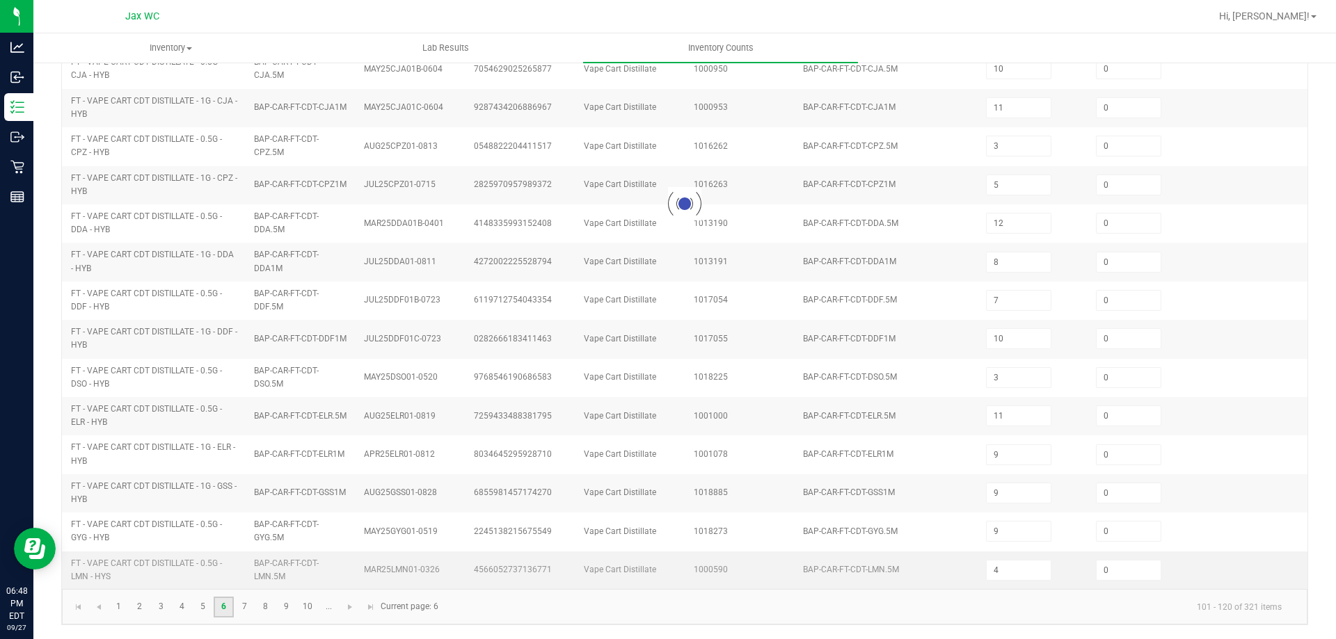
type input "7"
type input "9"
type input "12"
type input "9"
type input "6"
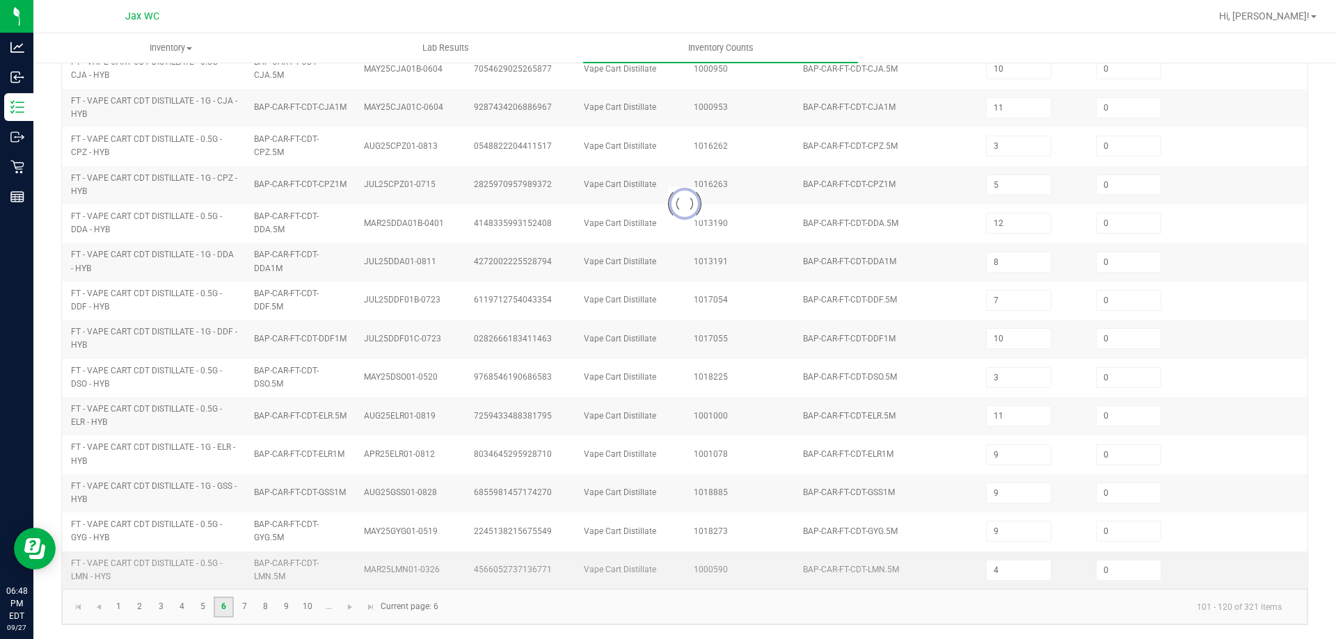
type input "11"
type input "12"
type input "1"
type input "7"
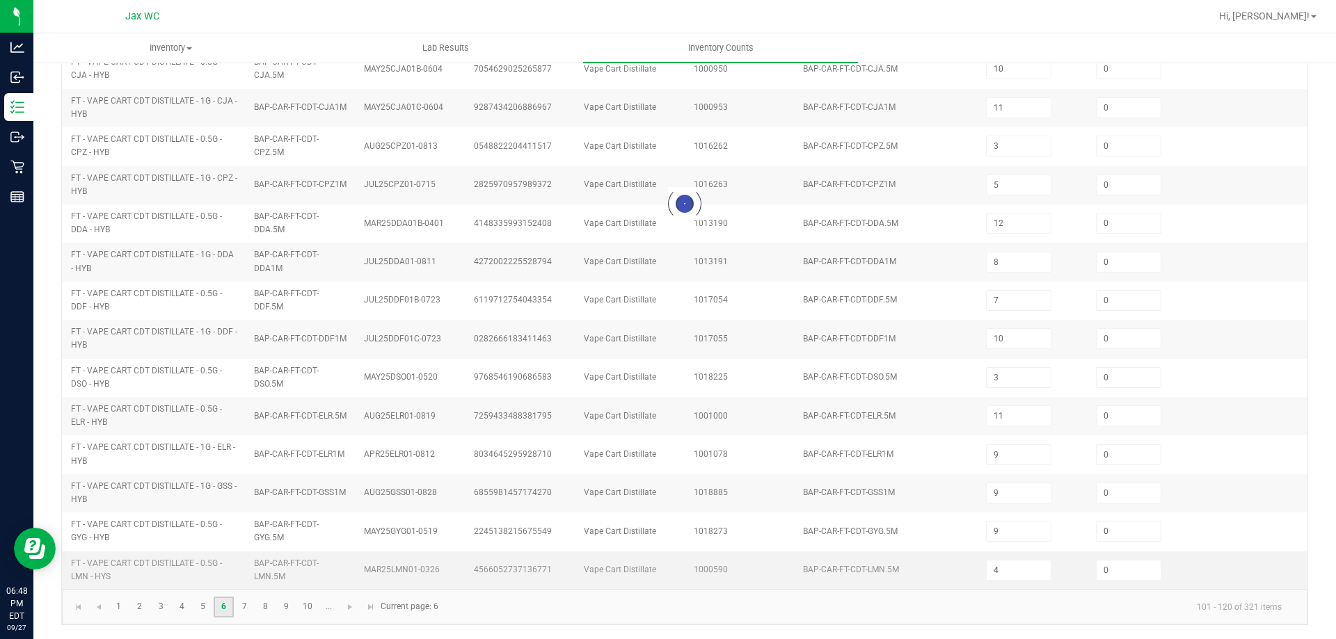
type input "2"
type input "12"
type input "1"
type input "12"
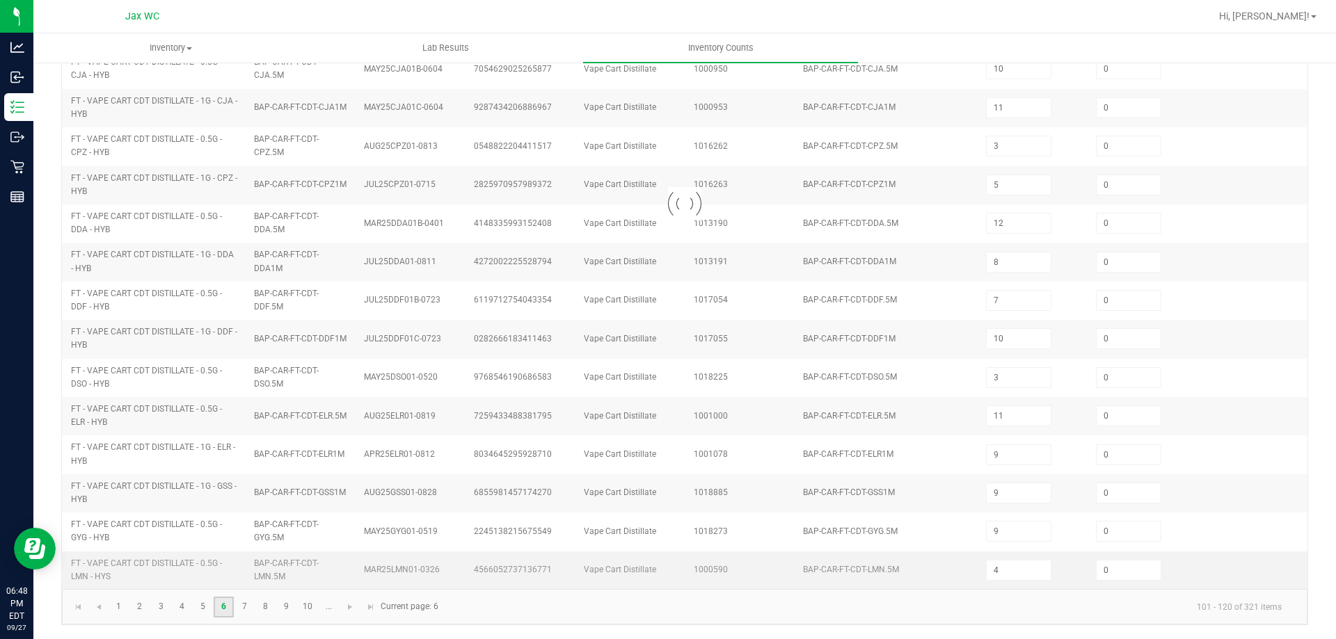
type input "2"
type input "3"
type input "11"
type input "5"
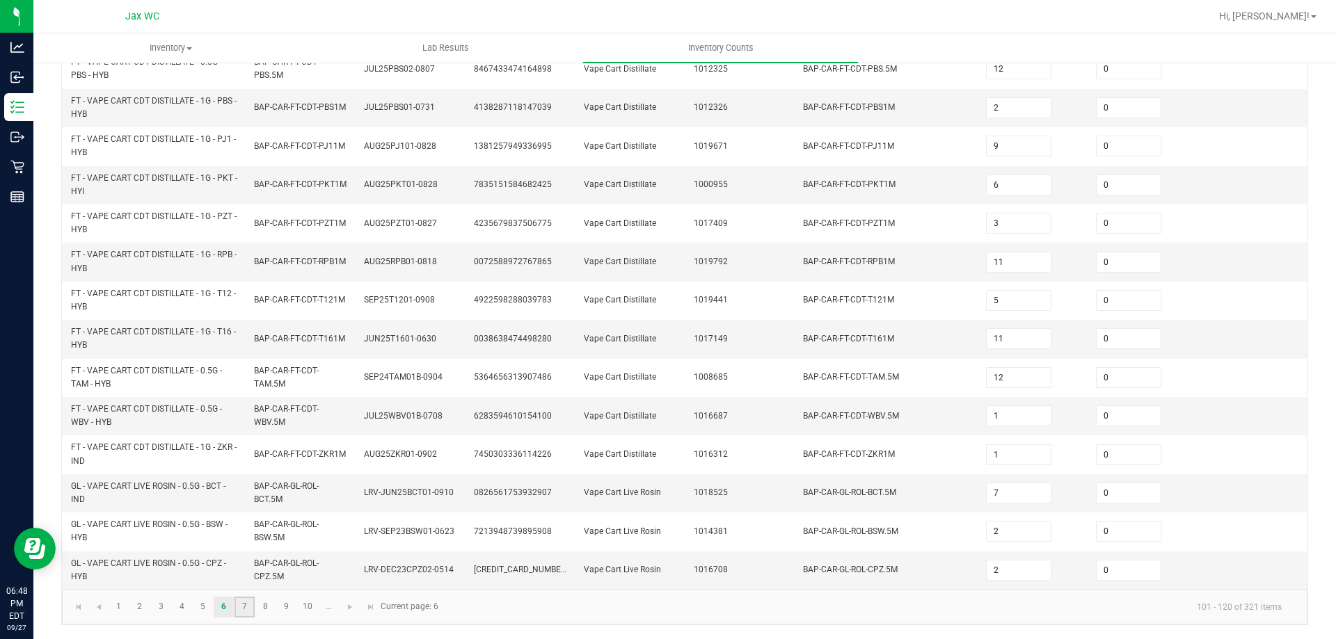
click at [248, 609] on link "7" at bounding box center [244, 607] width 20 height 21
type input "2"
type input "4"
type input "8"
type input "19"
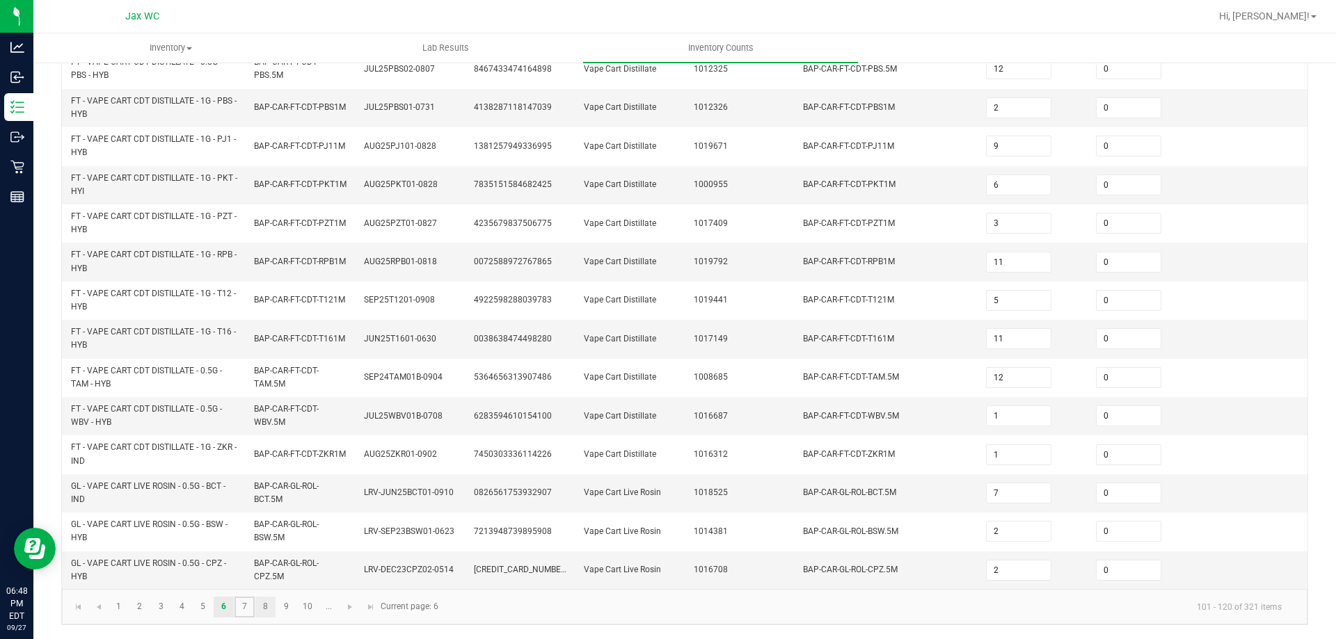
type input "5"
type input "8"
type input "1"
type input "5"
type input "20"
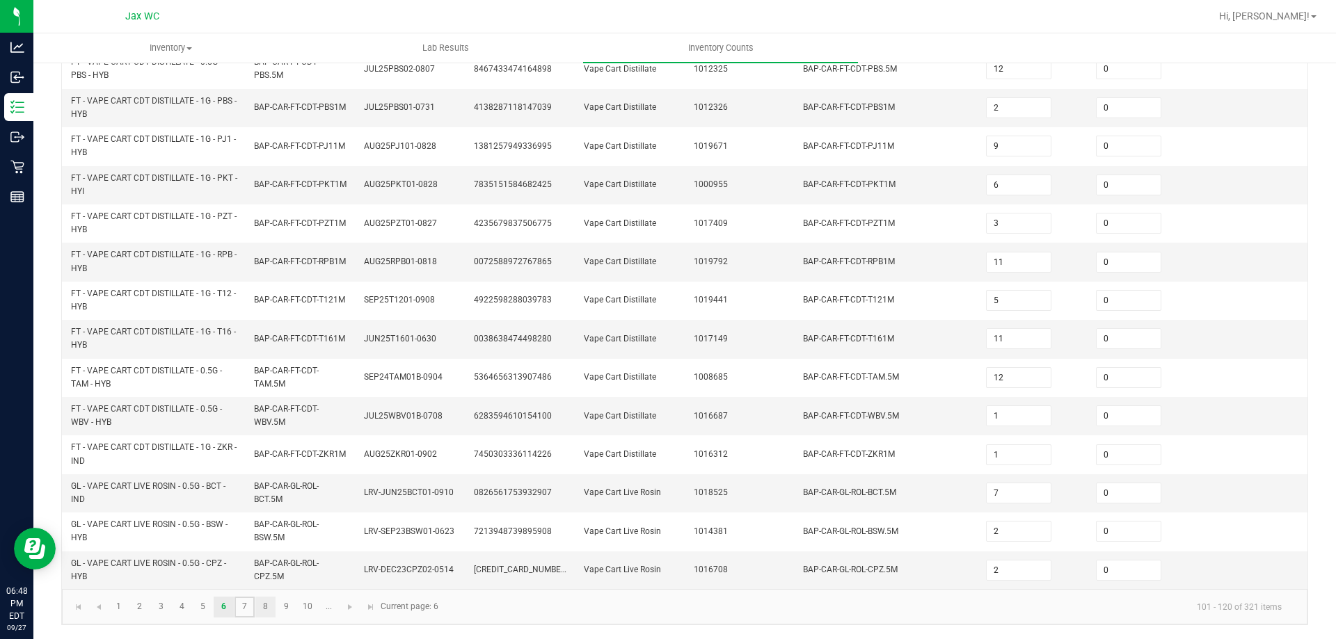
type input "17"
type input "7"
type input "4"
type input "18"
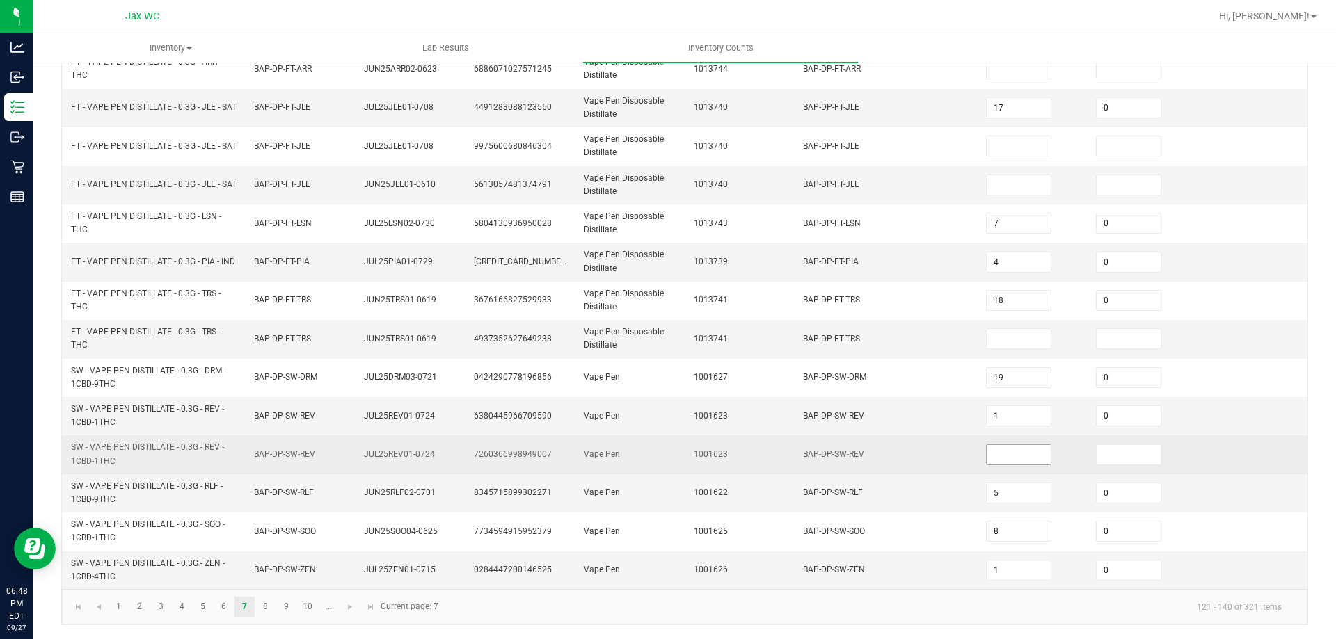
click at [989, 455] on input at bounding box center [1018, 454] width 64 height 19
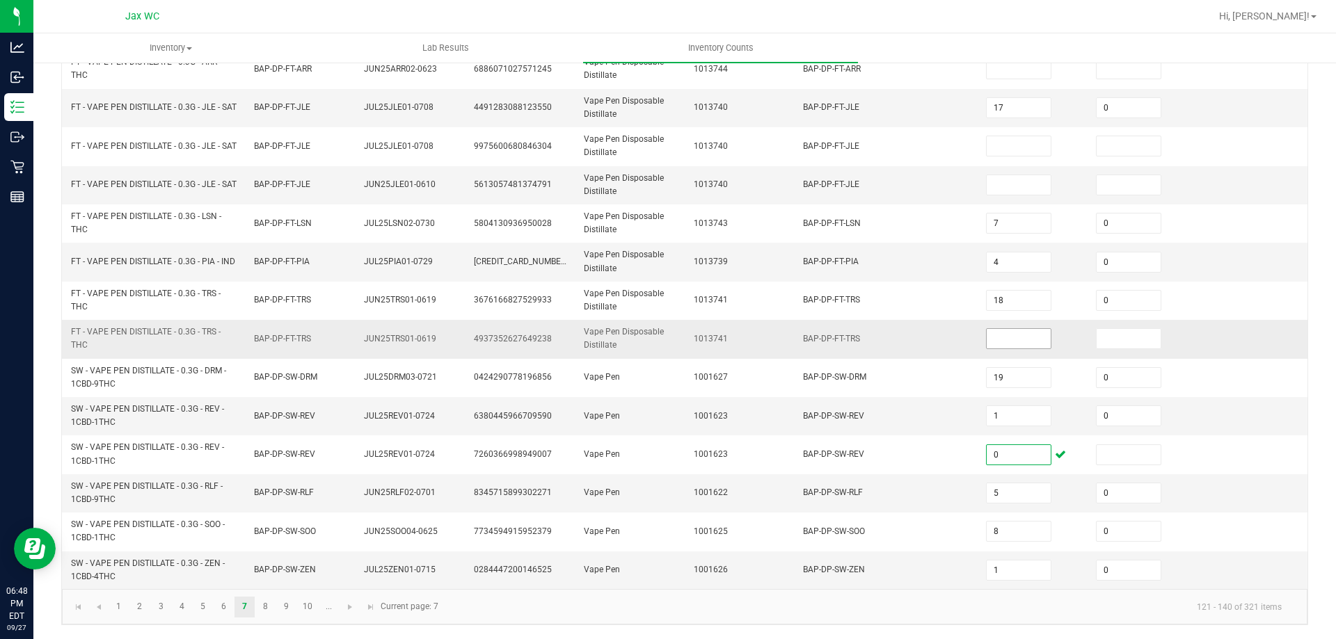
type input "0"
click at [1033, 346] on input at bounding box center [1018, 338] width 64 height 19
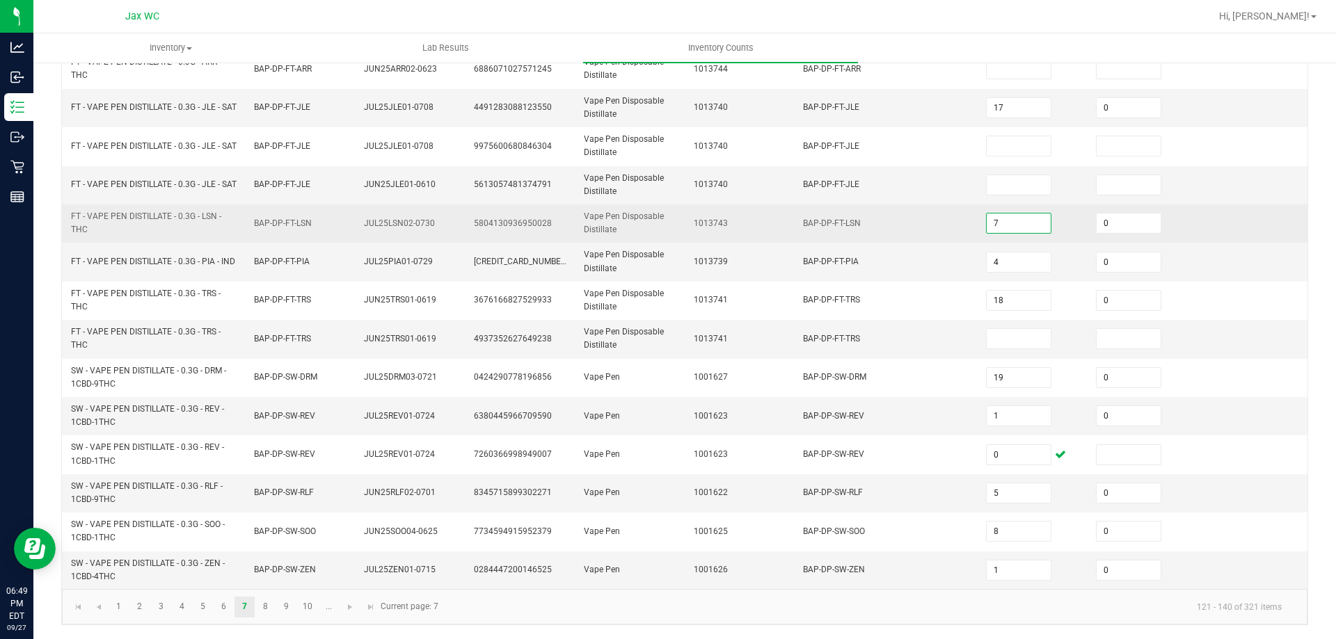
click at [987, 227] on input "7" at bounding box center [1018, 223] width 64 height 19
type input "6"
click at [822, 232] on td "BAP-DP-FT-LSN" at bounding box center [885, 224] width 183 height 38
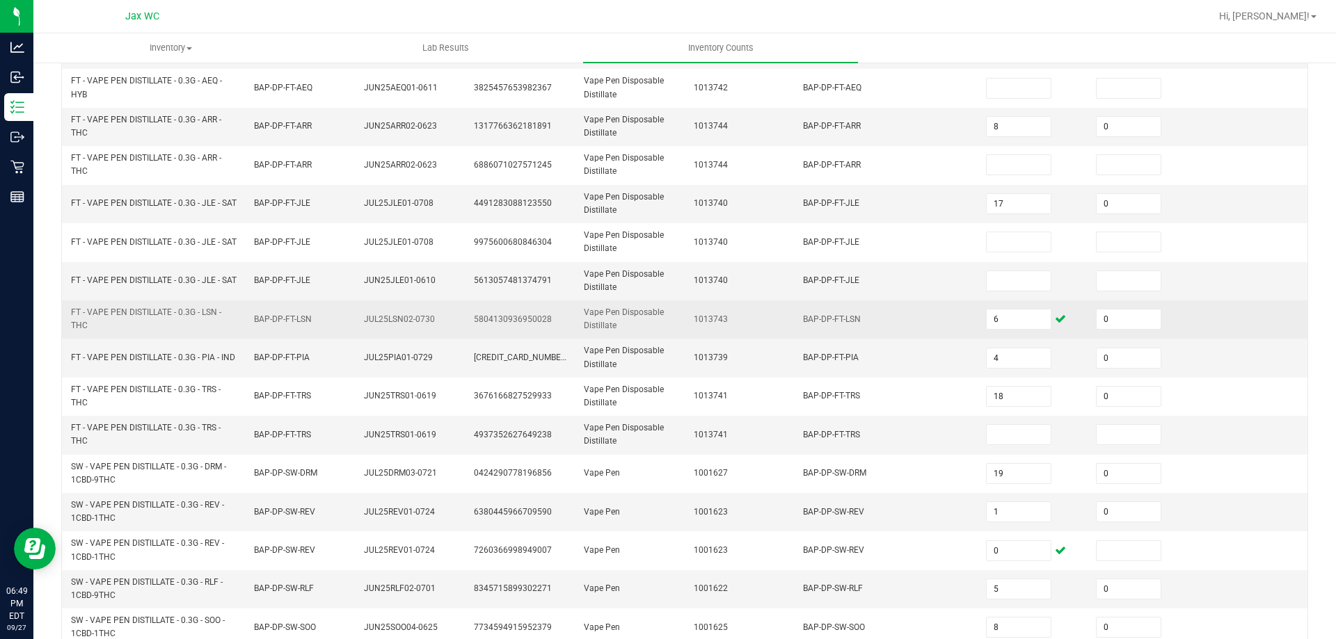
scroll to position [266, 0]
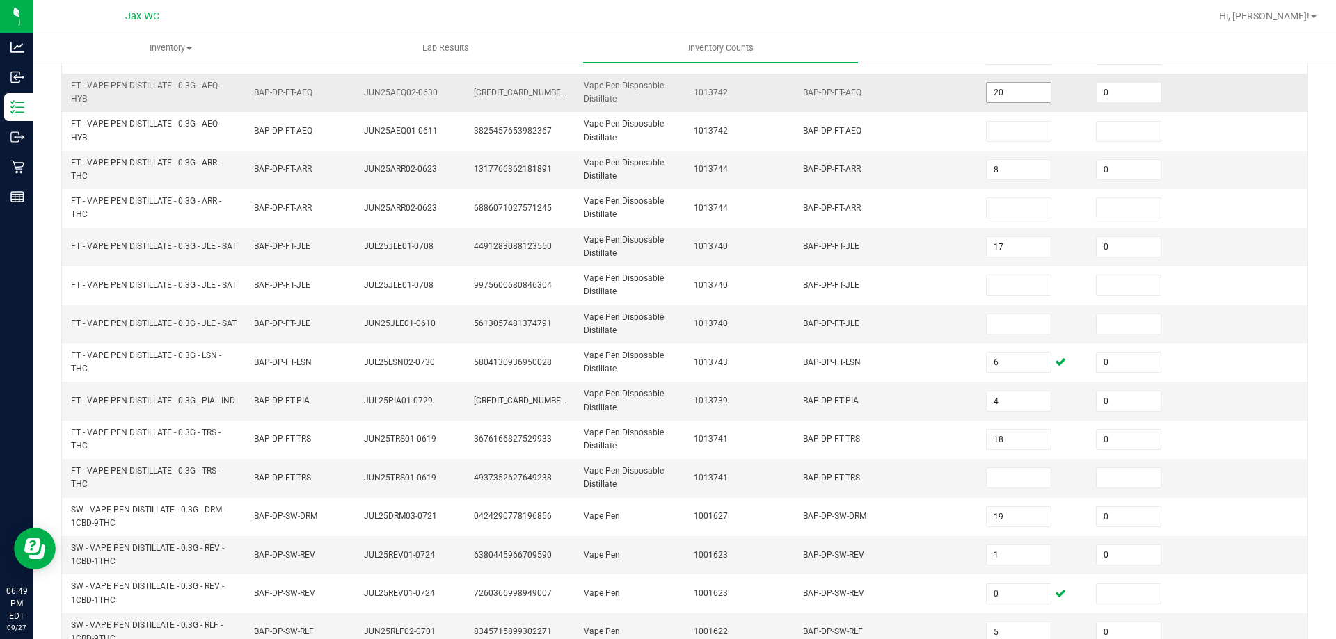
click at [995, 94] on input "20" at bounding box center [1018, 92] width 64 height 19
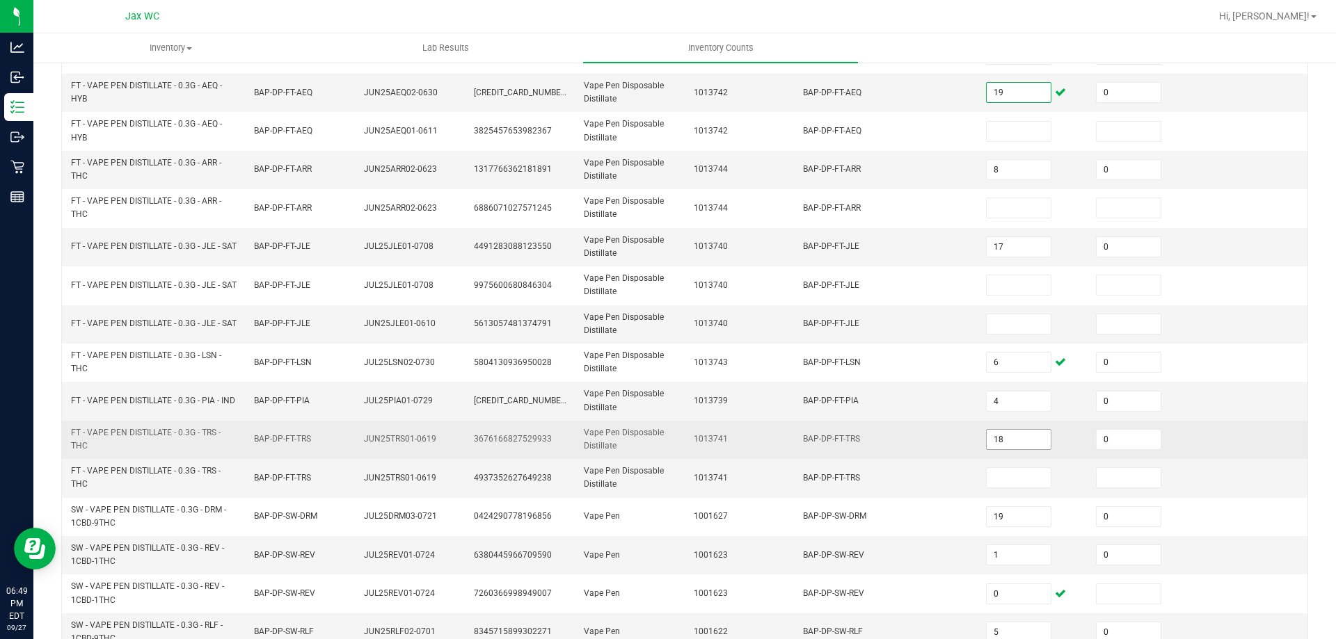
type input "19"
click at [1003, 438] on input "18" at bounding box center [1018, 439] width 64 height 19
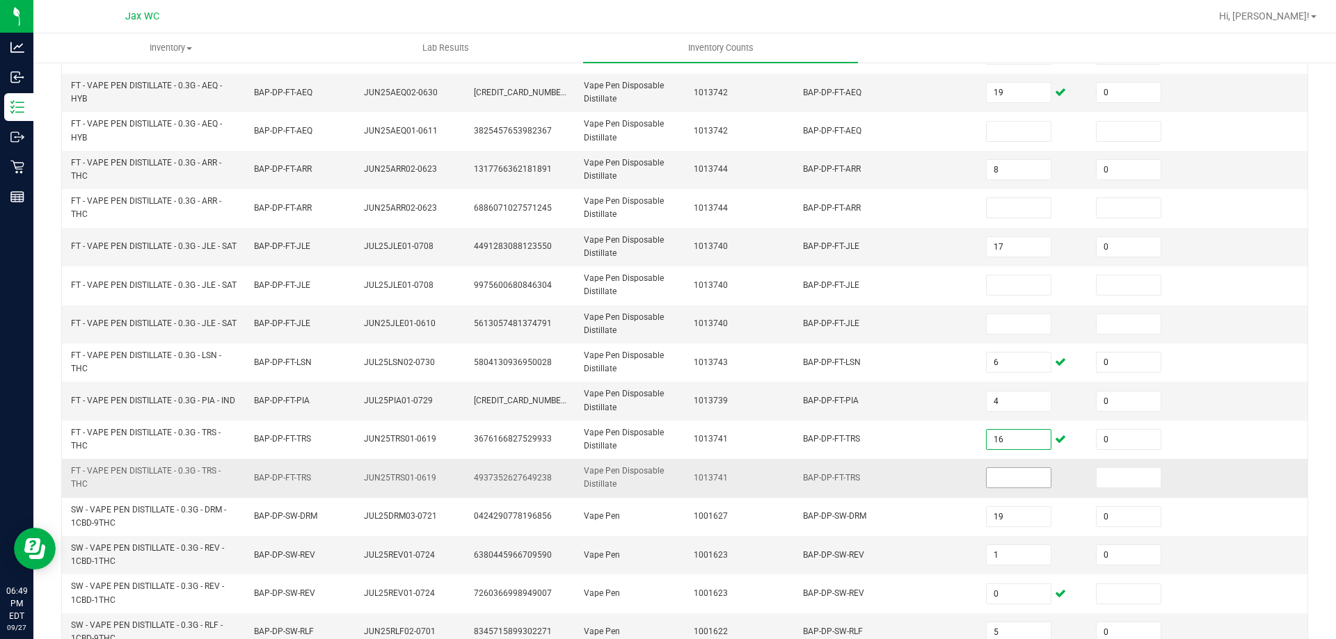
type input "16"
click at [993, 477] on input at bounding box center [1018, 477] width 64 height 19
click at [988, 168] on input "8" at bounding box center [1018, 169] width 64 height 19
type input "6"
click at [906, 251] on td "BAP-DP-FT-JLE" at bounding box center [885, 247] width 183 height 38
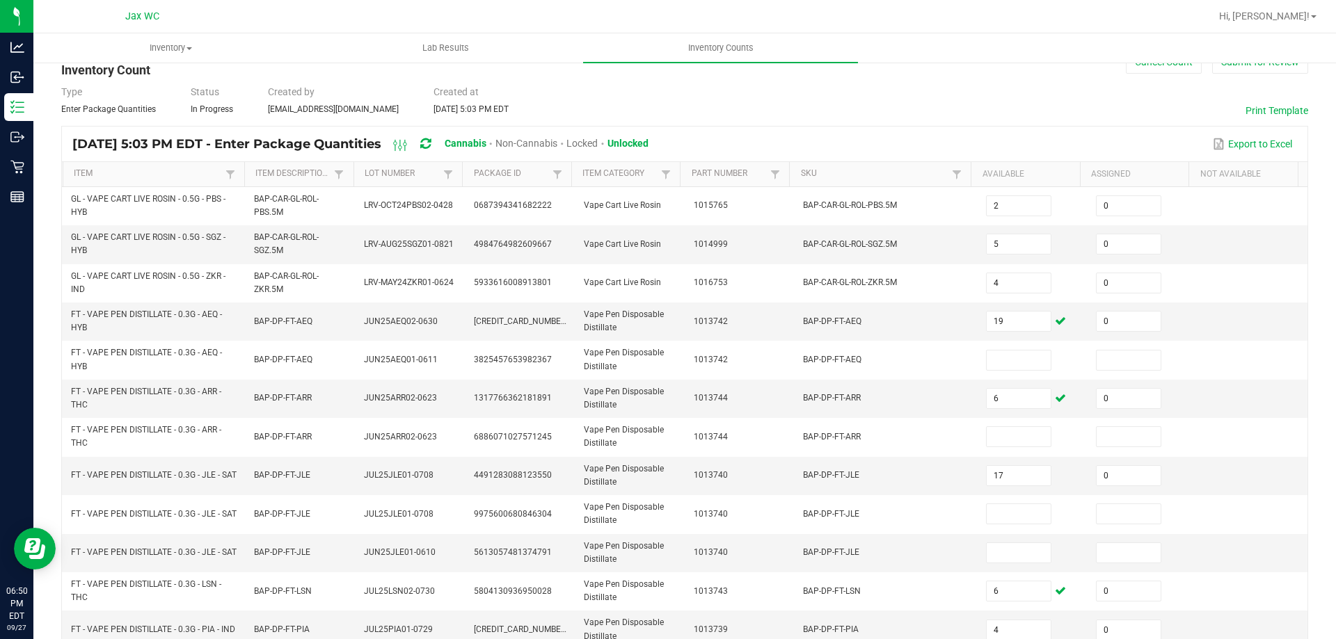
scroll to position [0, 0]
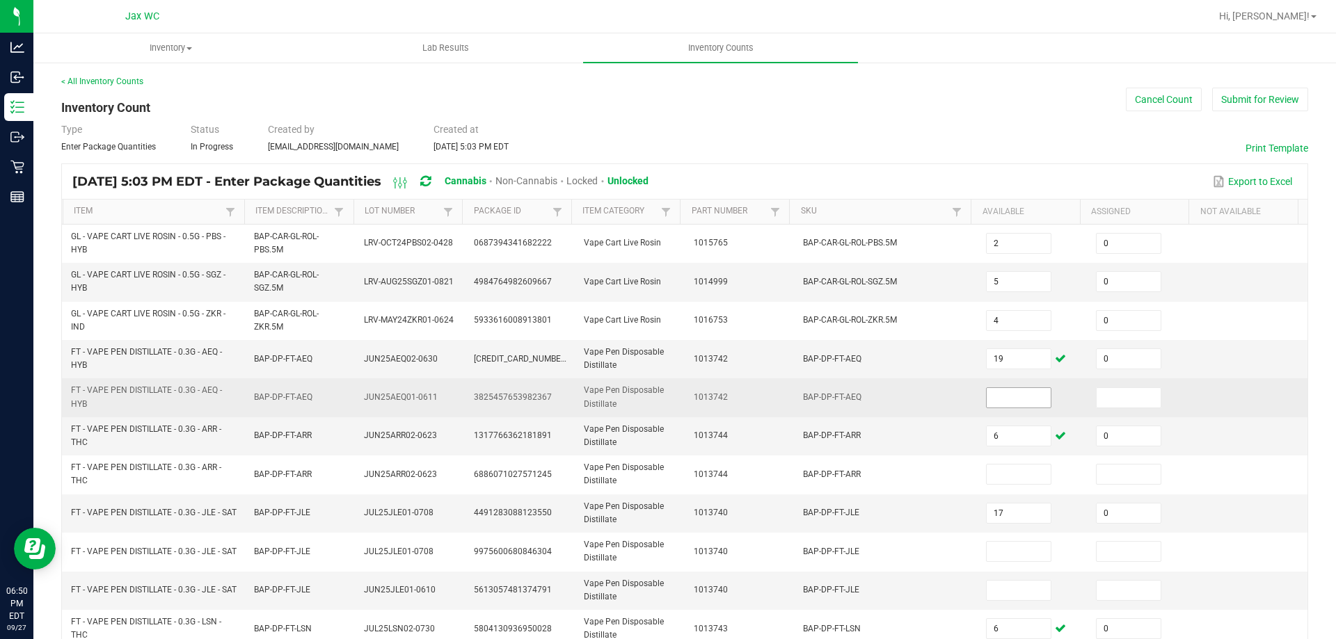
click at [991, 396] on input at bounding box center [1018, 397] width 64 height 19
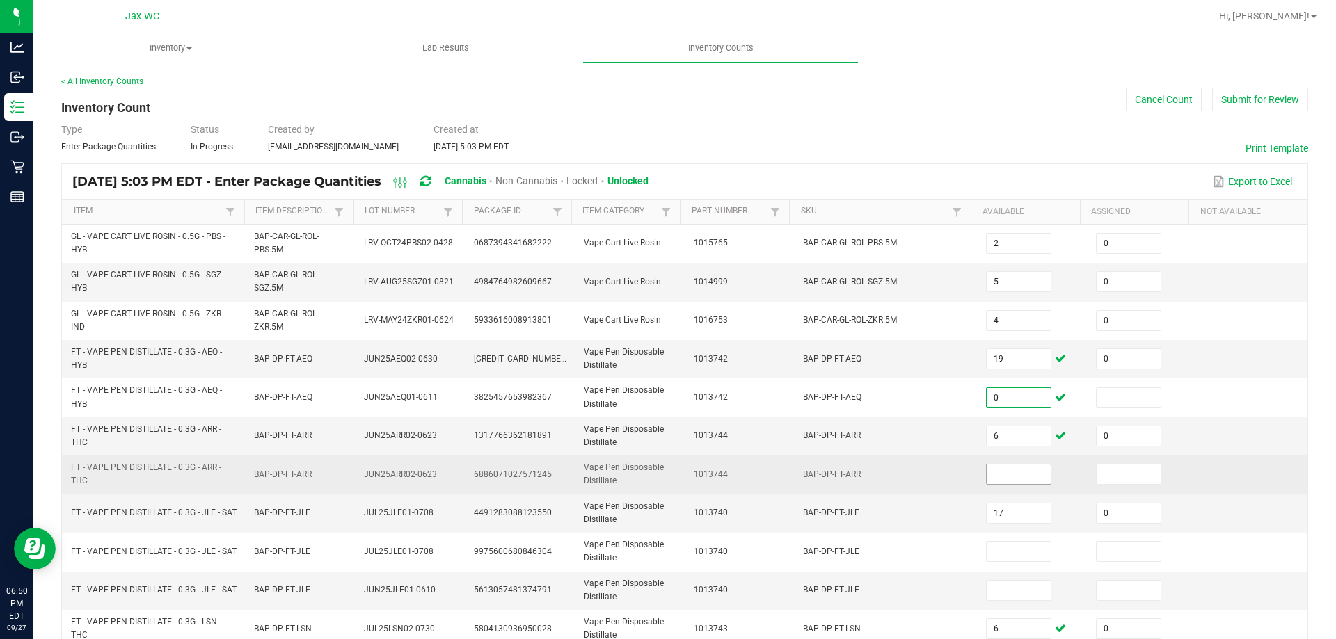
click at [1007, 472] on input at bounding box center [1018, 474] width 64 height 19
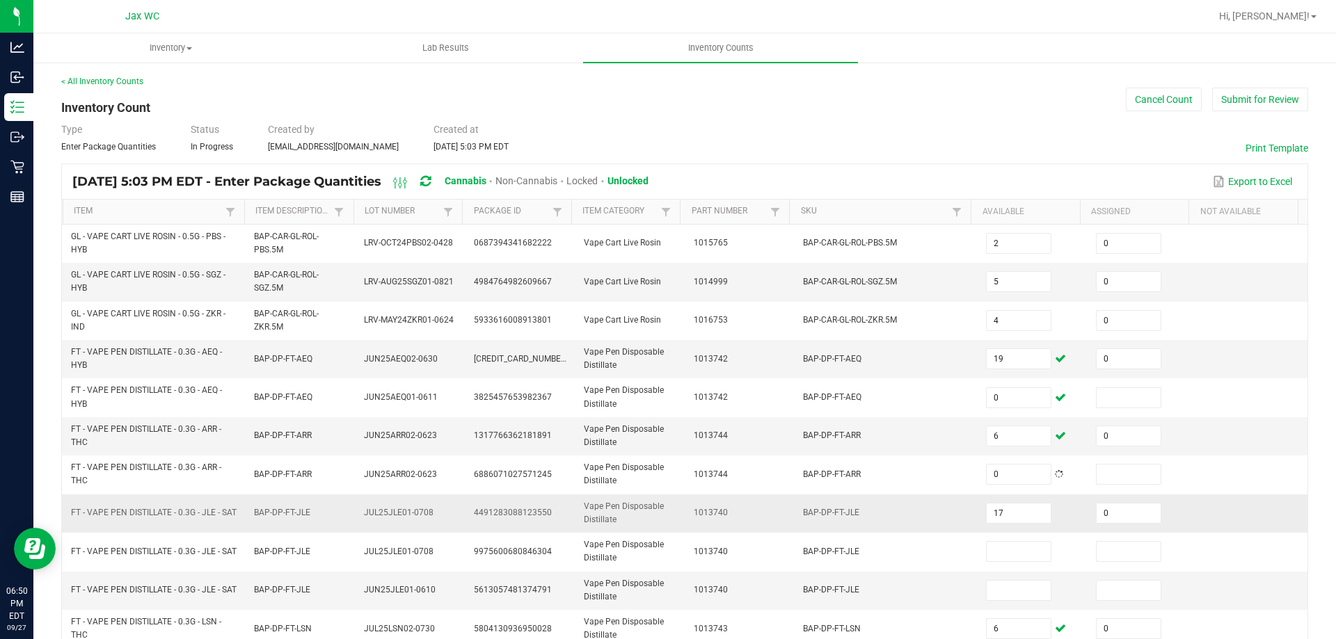
click at [831, 518] on span "BAP-DP-FT-JLE" at bounding box center [831, 513] width 56 height 10
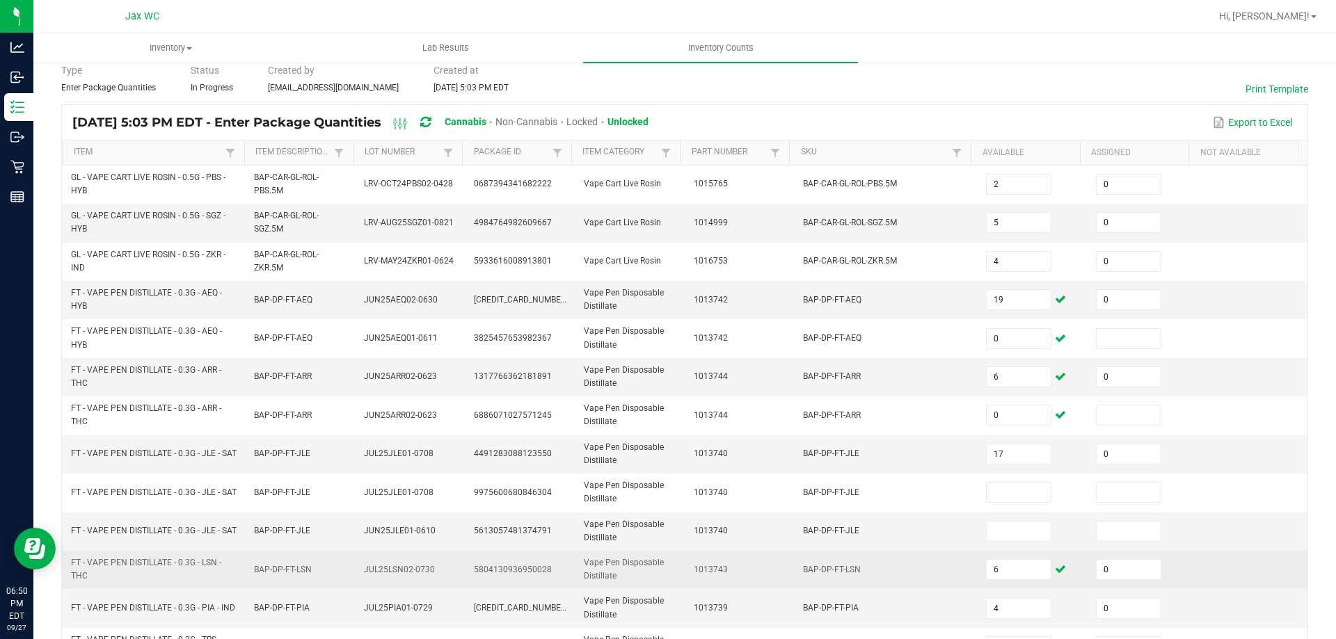
scroll to position [139, 0]
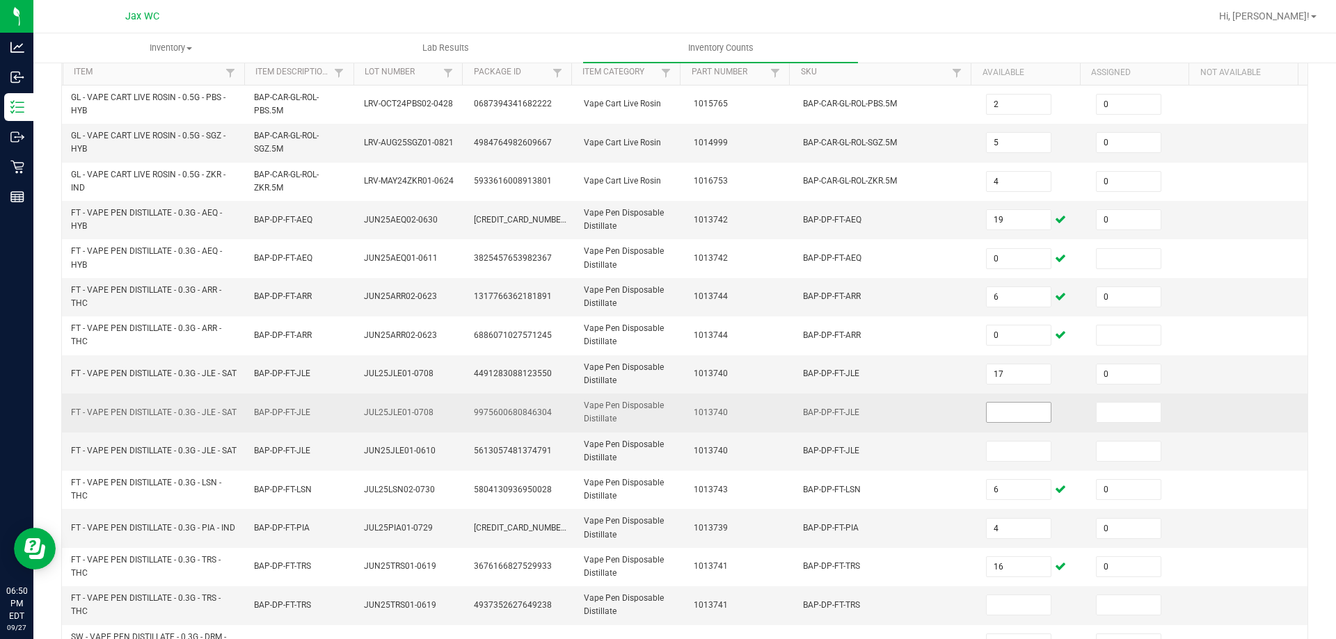
click at [996, 417] on input at bounding box center [1018, 412] width 64 height 19
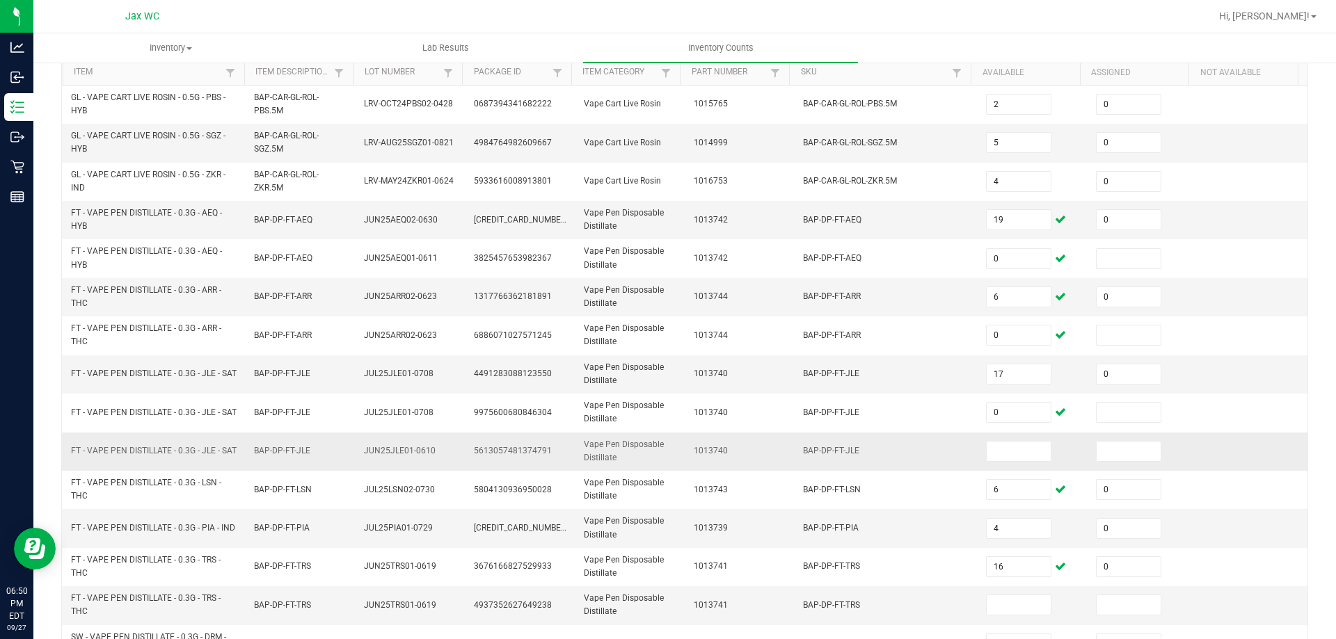
click at [981, 436] on td at bounding box center [1032, 452] width 110 height 38
click at [991, 451] on input at bounding box center [1018, 451] width 64 height 19
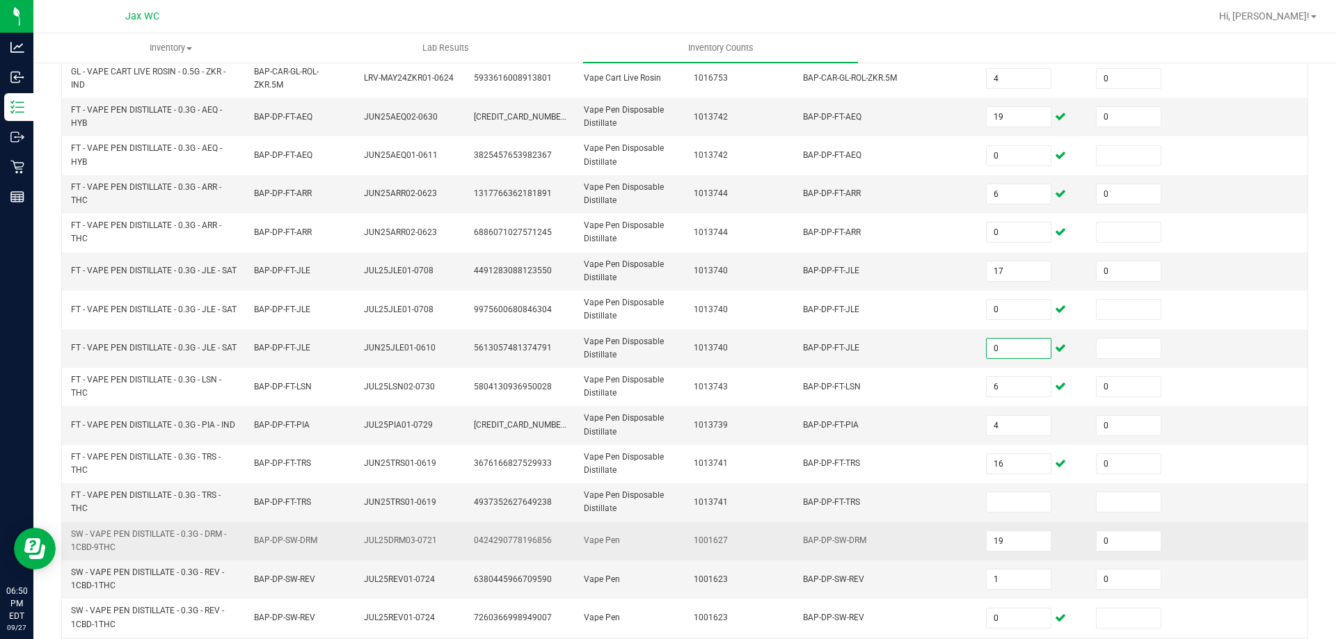
scroll to position [278, 0]
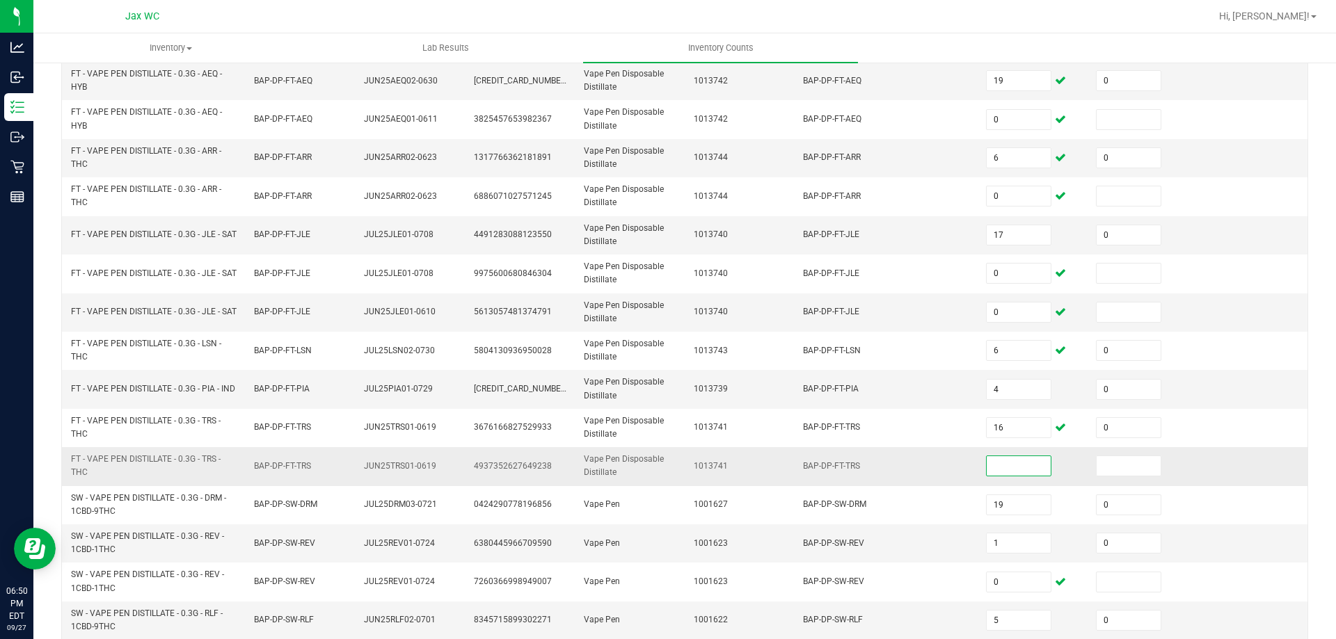
click at [1016, 464] on input at bounding box center [1018, 465] width 64 height 19
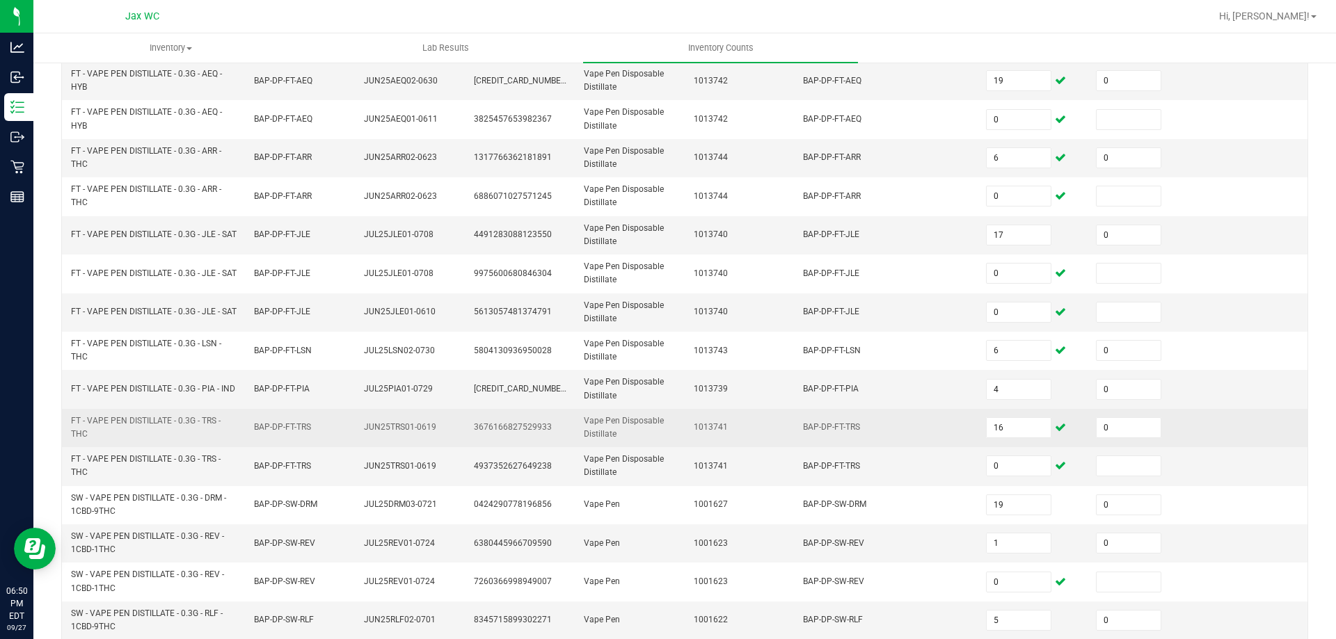
click at [740, 422] on td "1013741" at bounding box center [740, 428] width 110 height 38
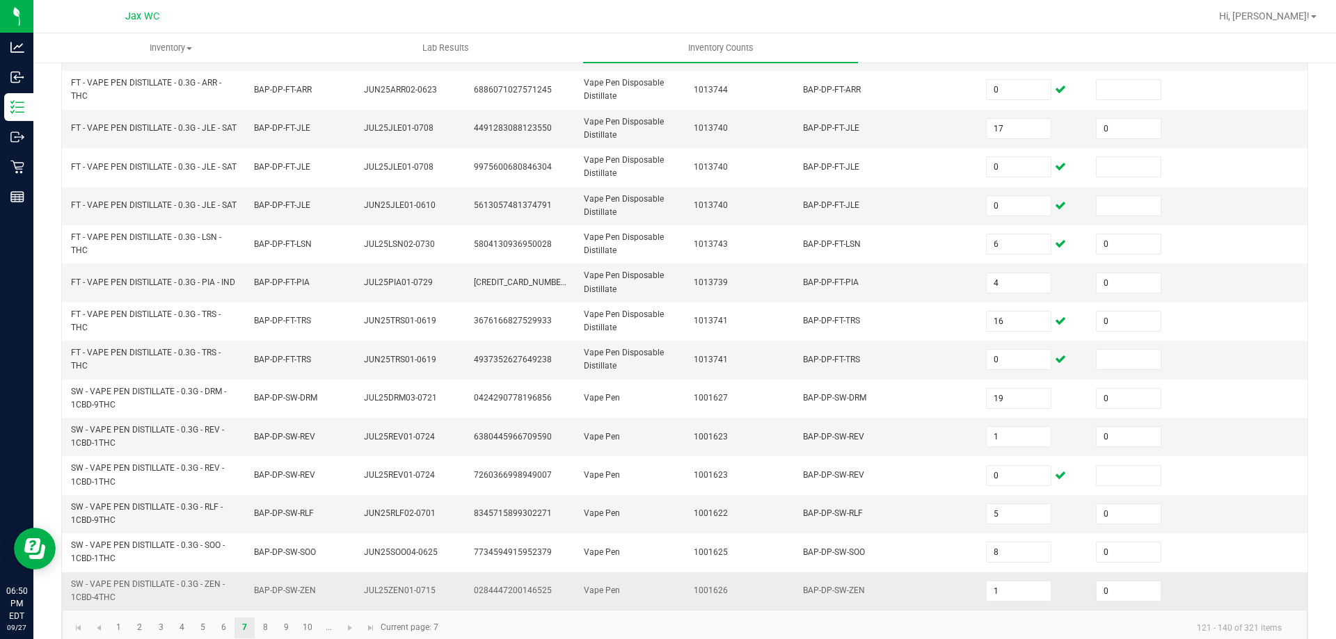
scroll to position [406, 0]
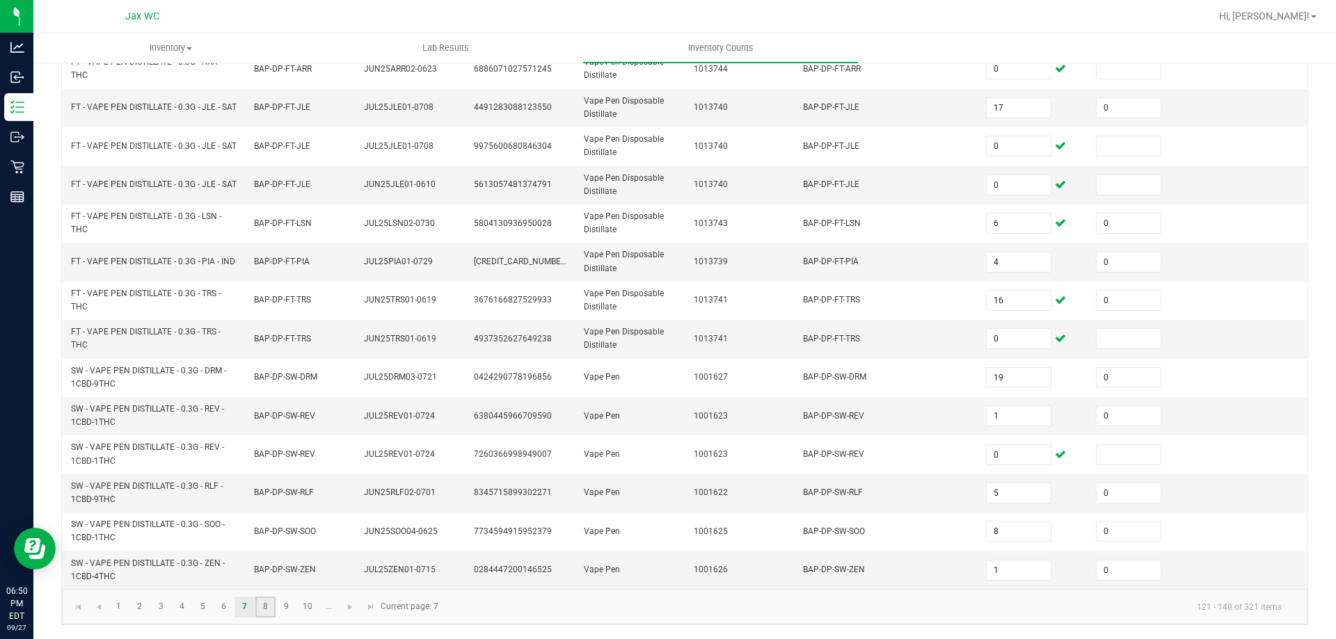
click at [265, 609] on link "8" at bounding box center [265, 607] width 20 height 21
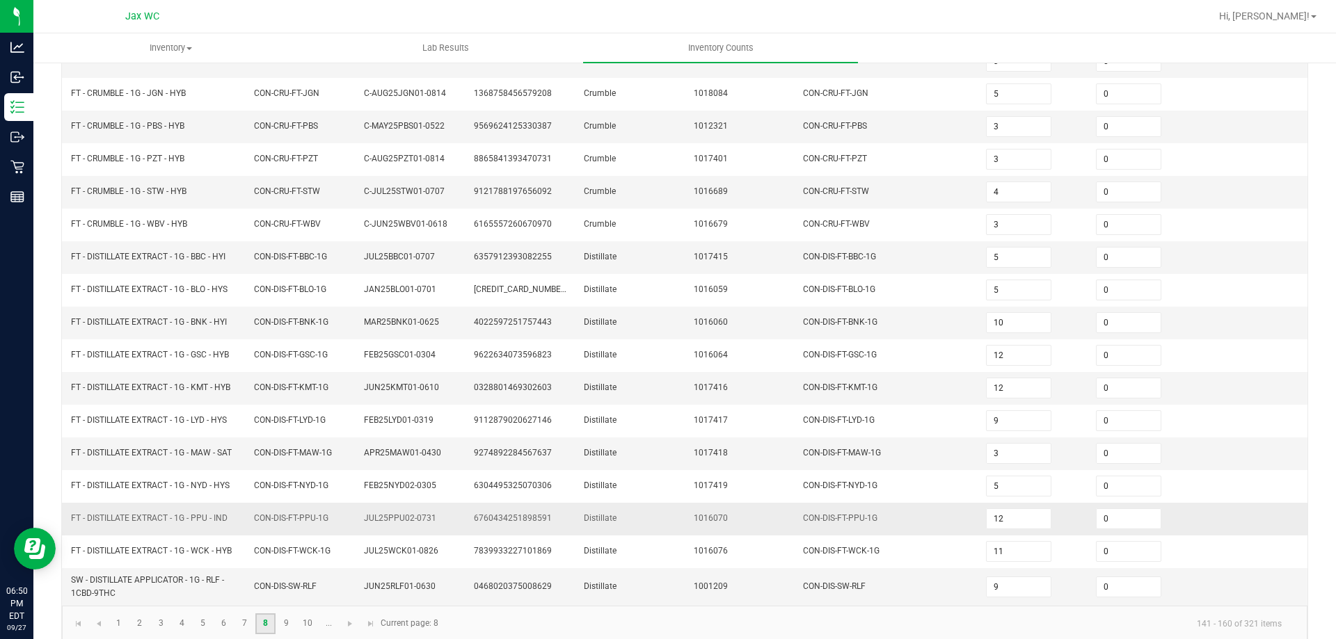
scroll to position [295, 0]
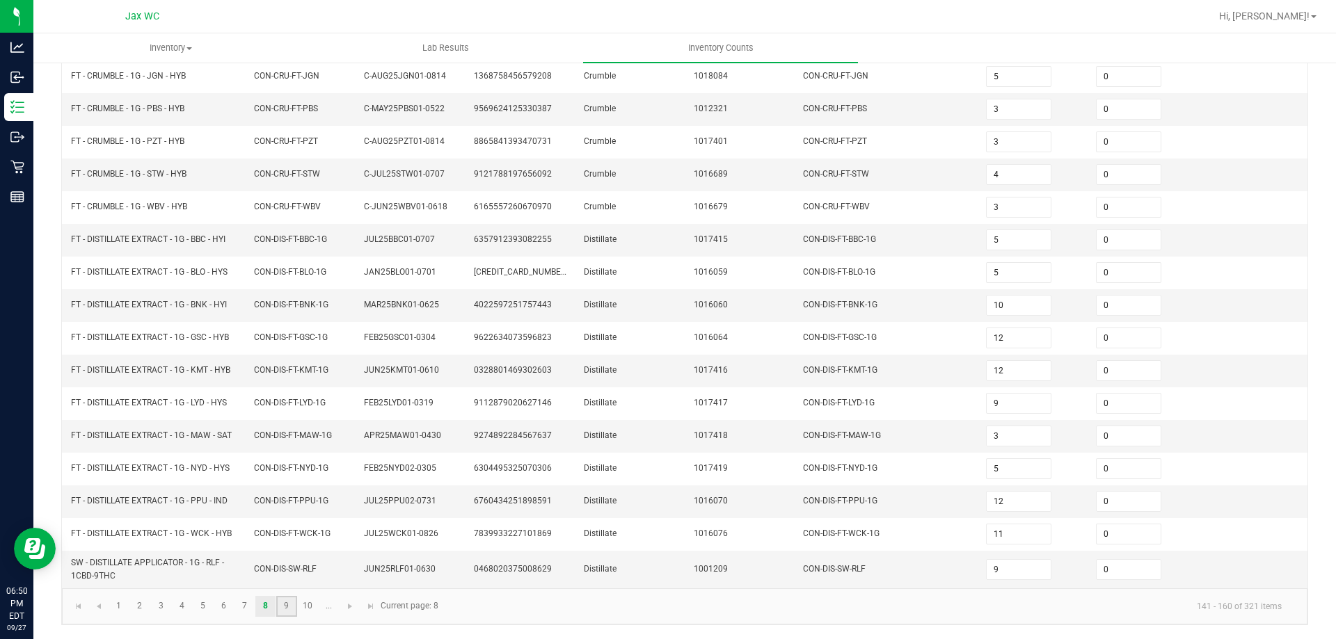
click at [286, 607] on link "9" at bounding box center [286, 606] width 20 height 21
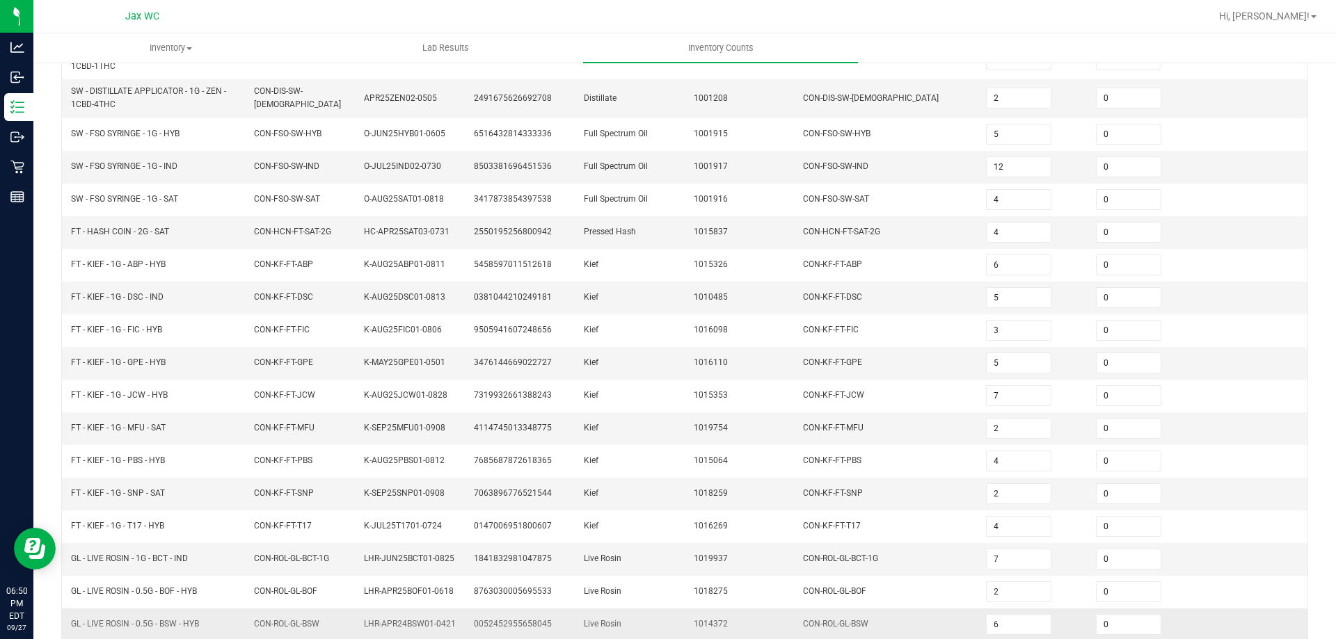
scroll to position [301, 0]
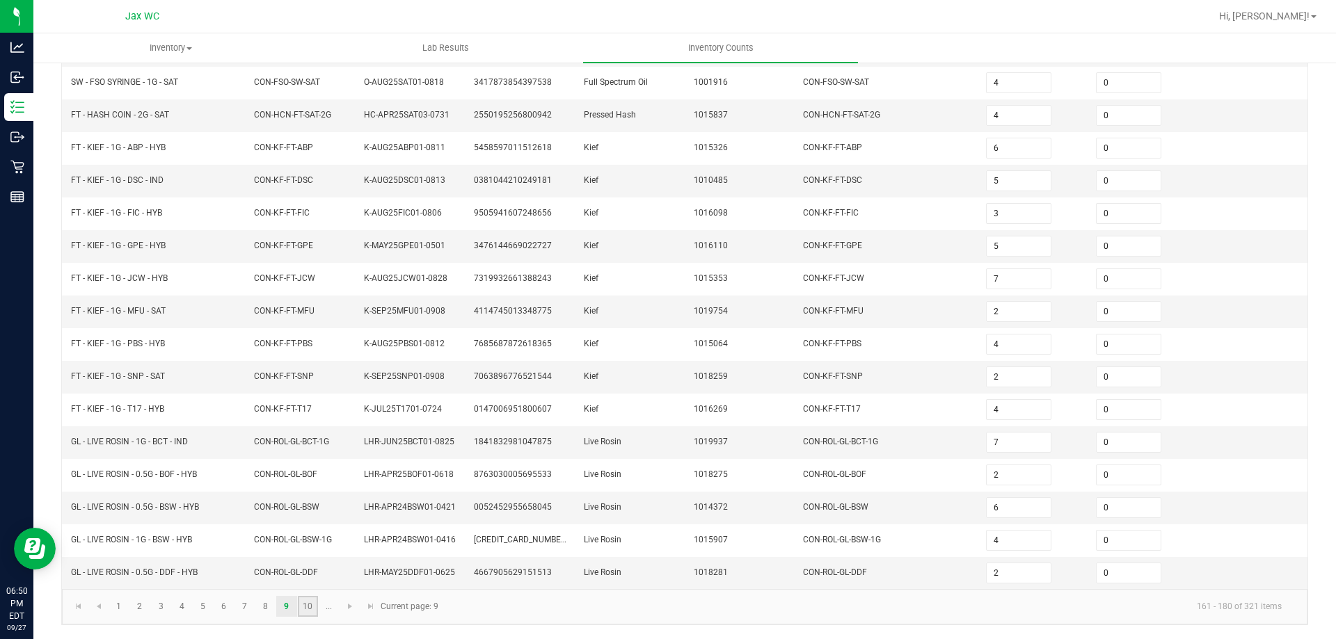
click at [315, 604] on link "10" at bounding box center [308, 606] width 20 height 21
click at [999, 373] on input at bounding box center [1018, 376] width 64 height 19
click at [771, 378] on td "1017406" at bounding box center [740, 377] width 110 height 33
click at [346, 605] on span "Go to the next page" at bounding box center [349, 607] width 11 height 11
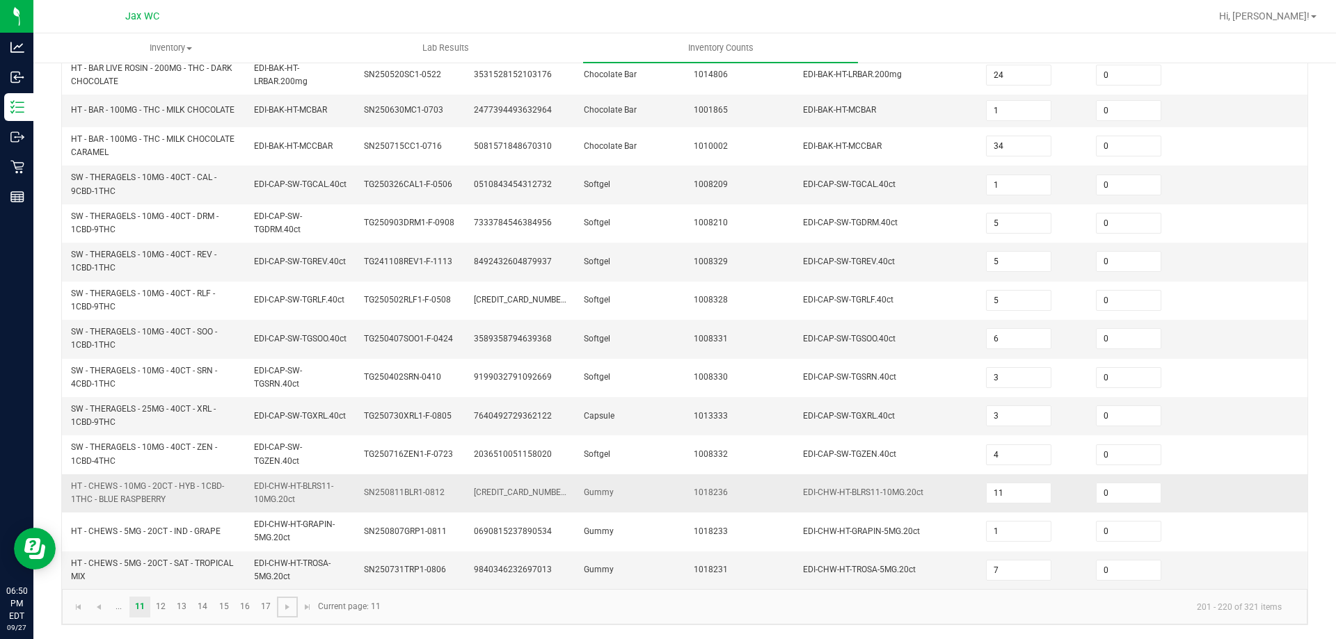
scroll to position [388, 0]
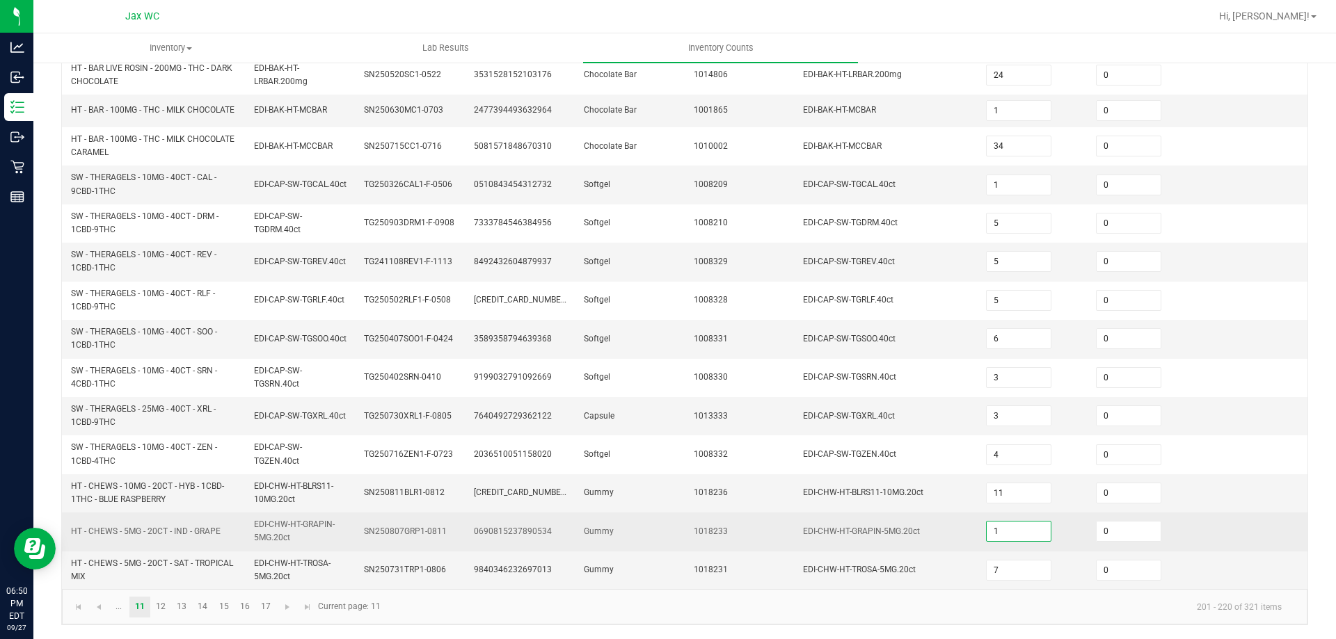
click at [1010, 534] on input "1" at bounding box center [1018, 531] width 64 height 19
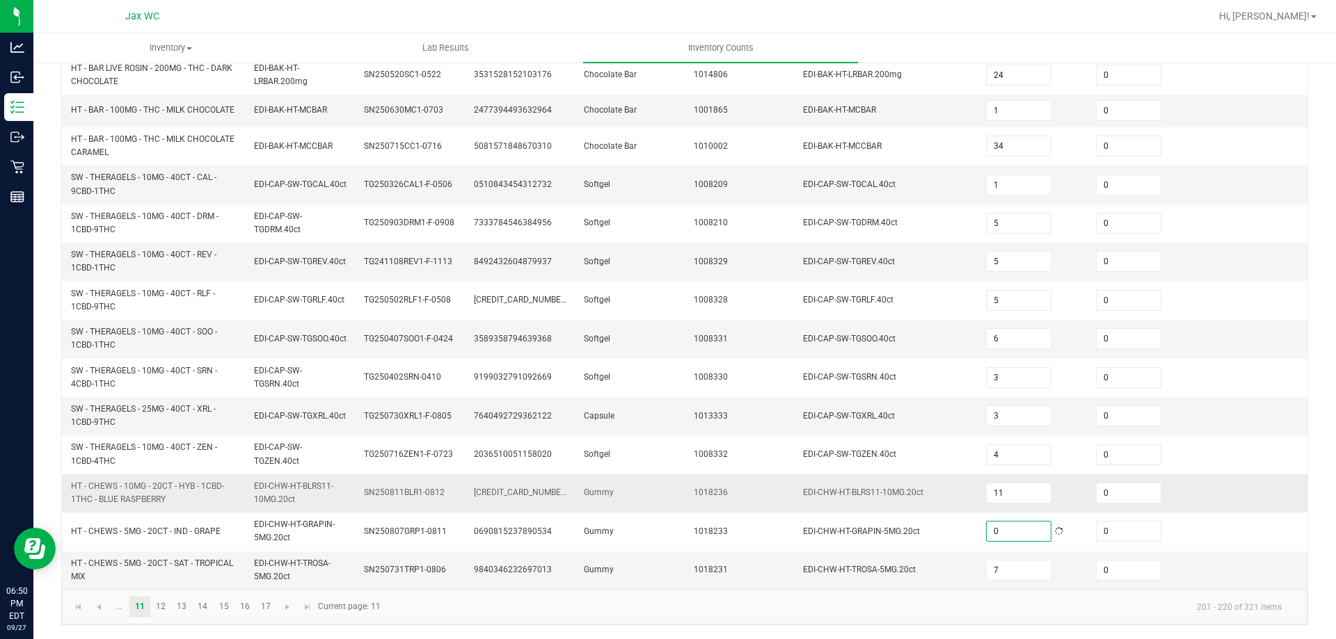
click at [770, 502] on td "1018236" at bounding box center [740, 493] width 110 height 38
click at [998, 571] on input "7" at bounding box center [1018, 570] width 64 height 19
click at [159, 611] on link "12" at bounding box center [161, 607] width 20 height 21
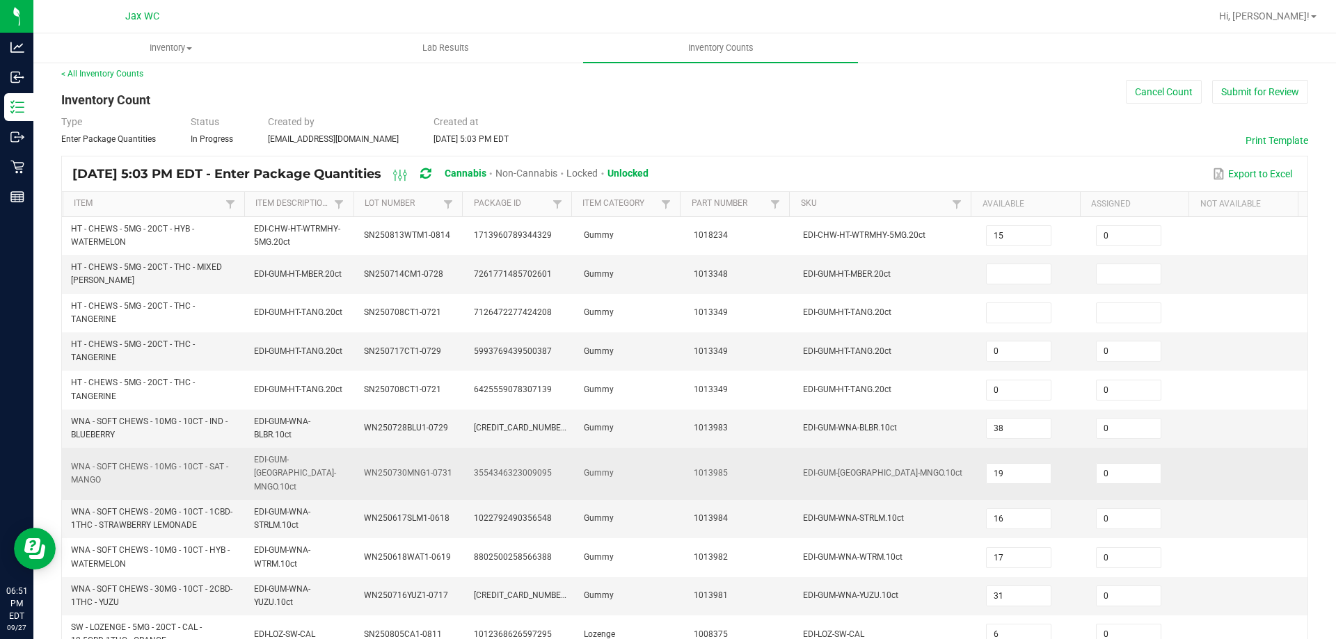
scroll to position [0, 0]
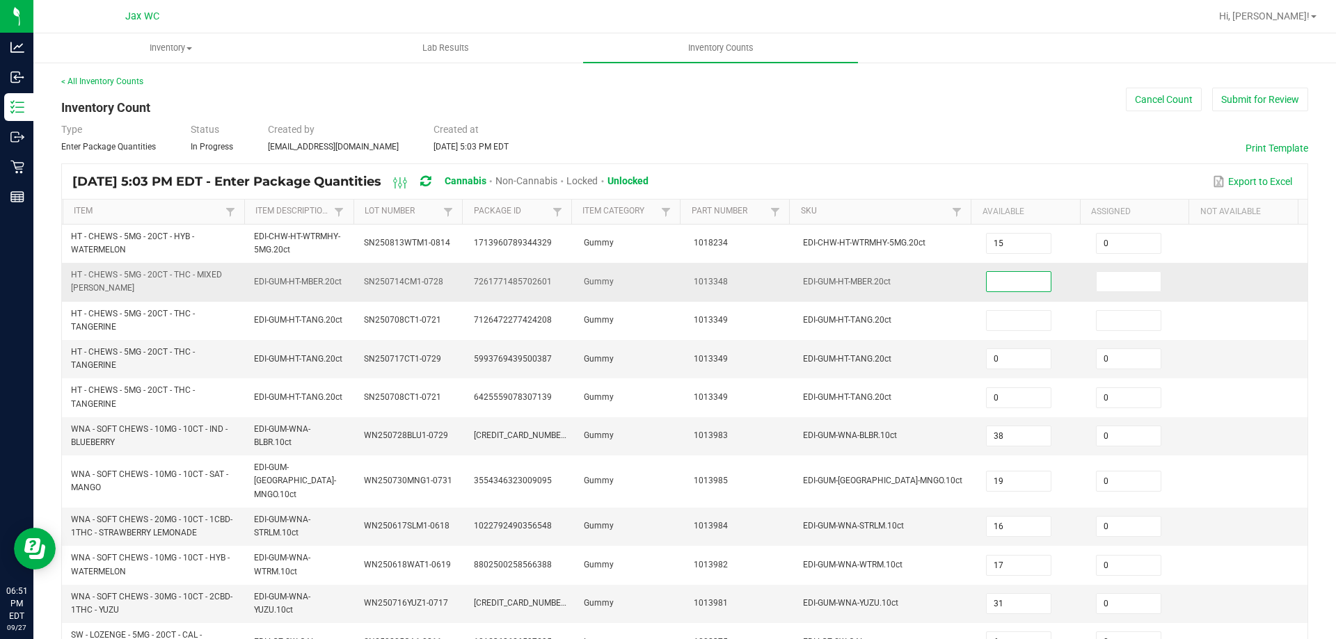
click at [1015, 280] on input at bounding box center [1018, 281] width 64 height 19
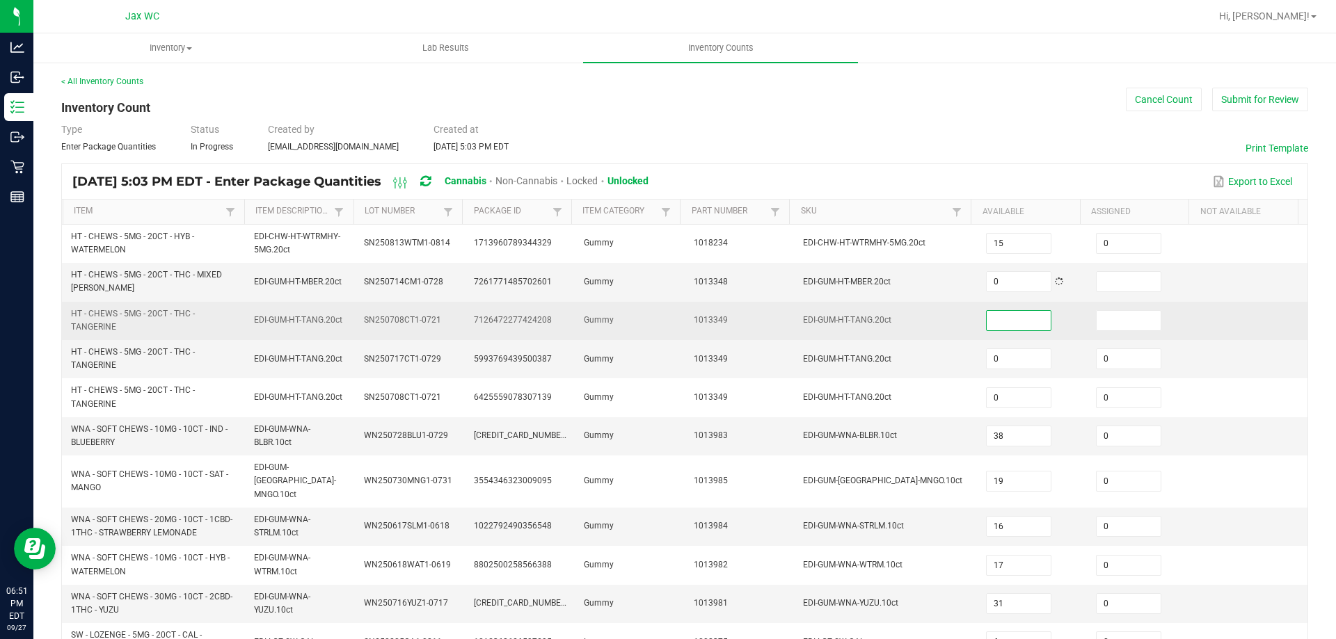
click at [1005, 313] on input at bounding box center [1018, 320] width 64 height 19
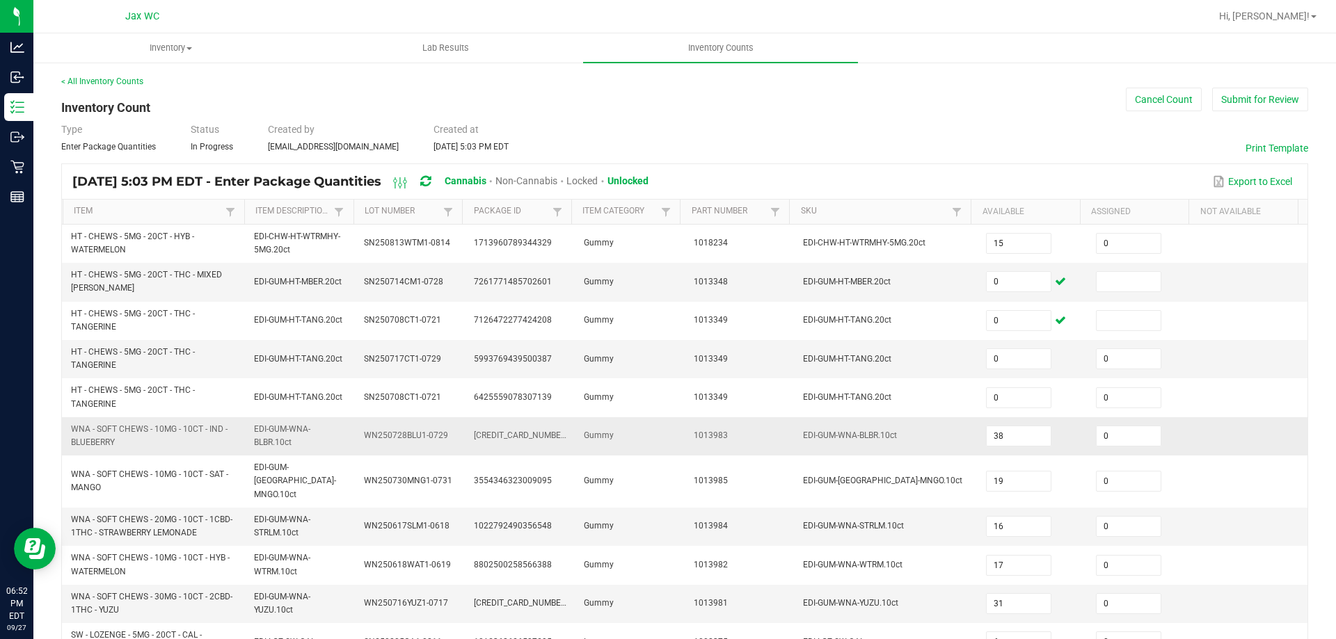
click at [523, 438] on span "5819012364645304" at bounding box center [521, 436] width 94 height 10
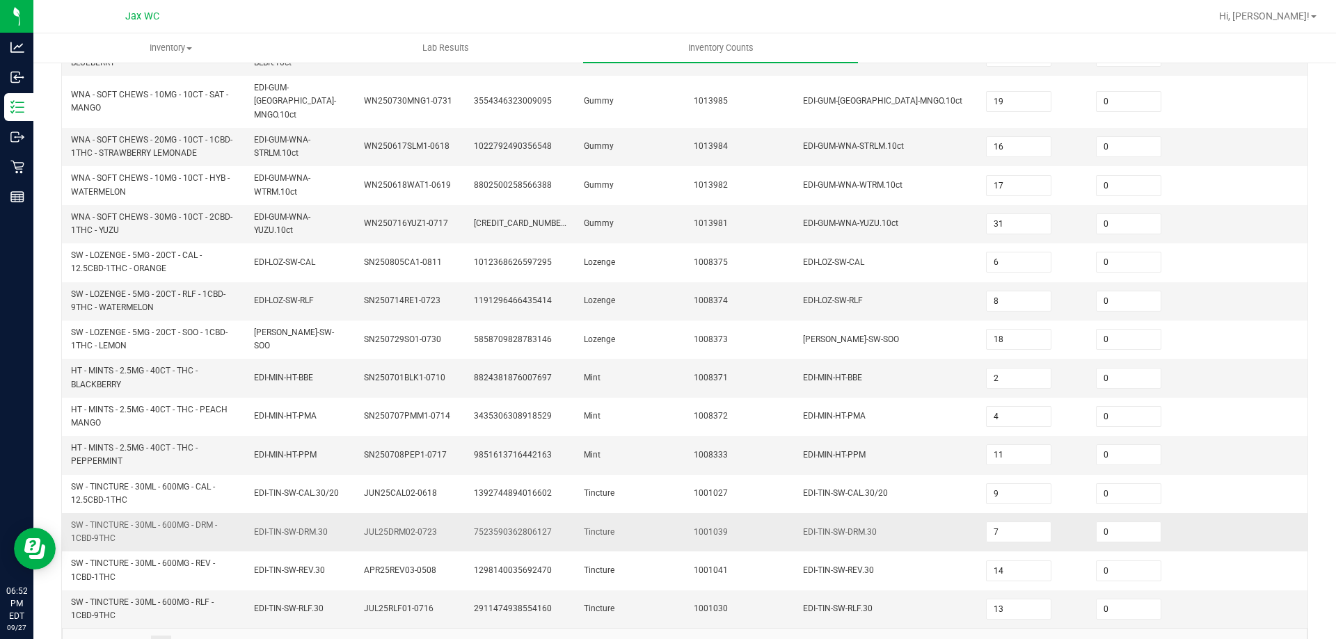
scroll to position [406, 0]
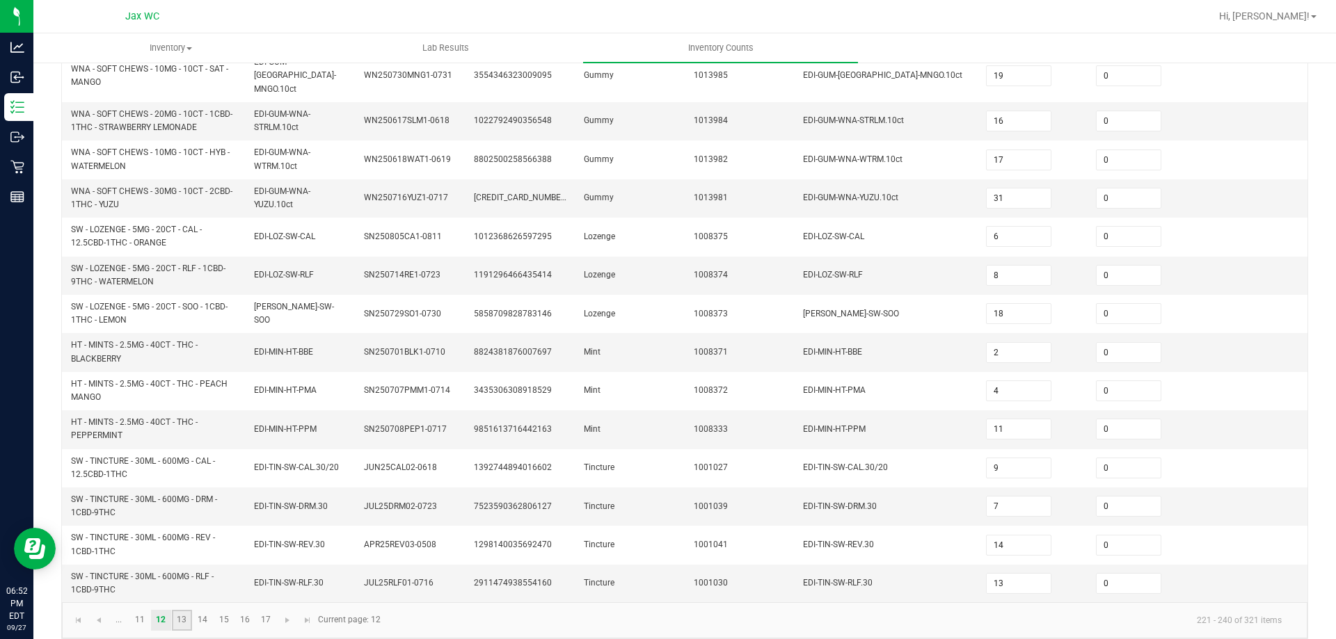
click at [178, 610] on link "13" at bounding box center [182, 620] width 20 height 21
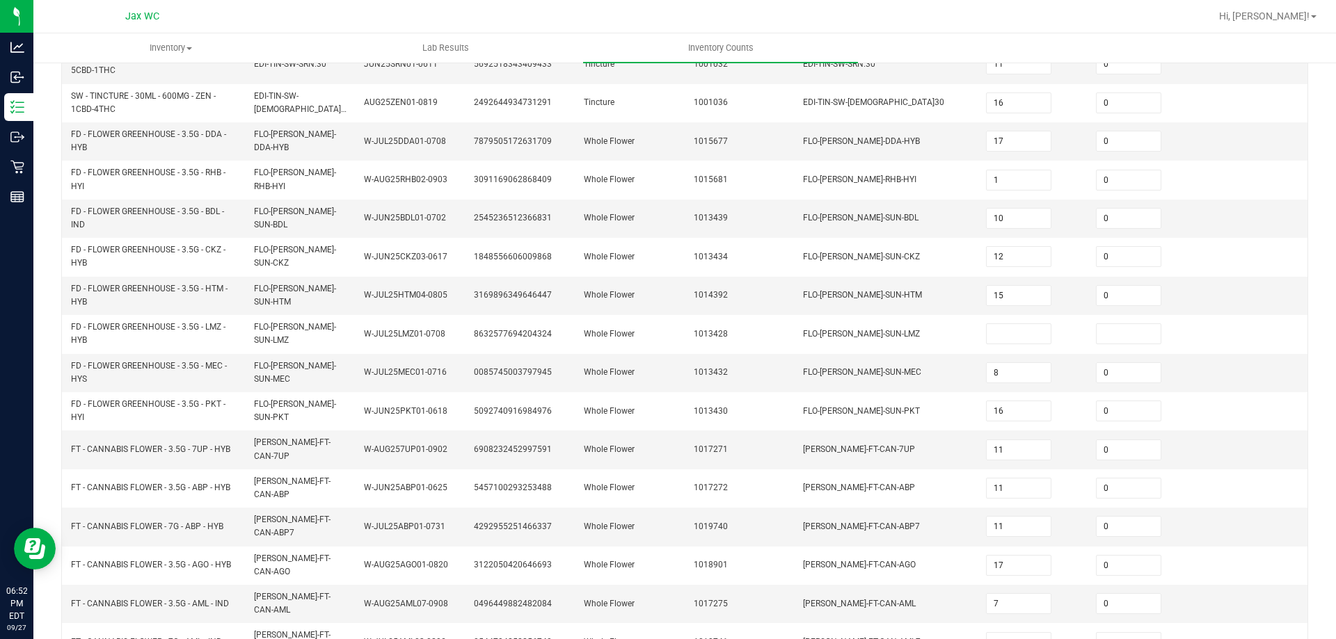
scroll to position [214, 0]
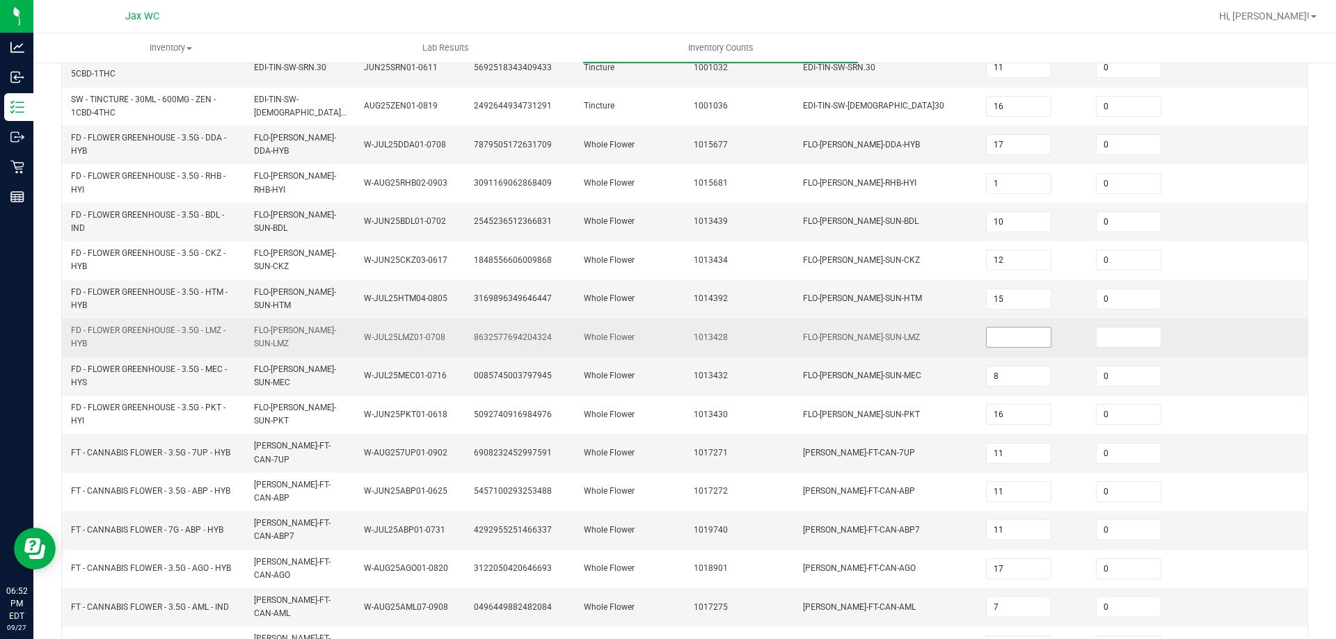
click at [986, 335] on input at bounding box center [1018, 337] width 64 height 19
click at [794, 348] on td "FLO-BUD-FD-SUN-LMZ" at bounding box center [885, 338] width 183 height 38
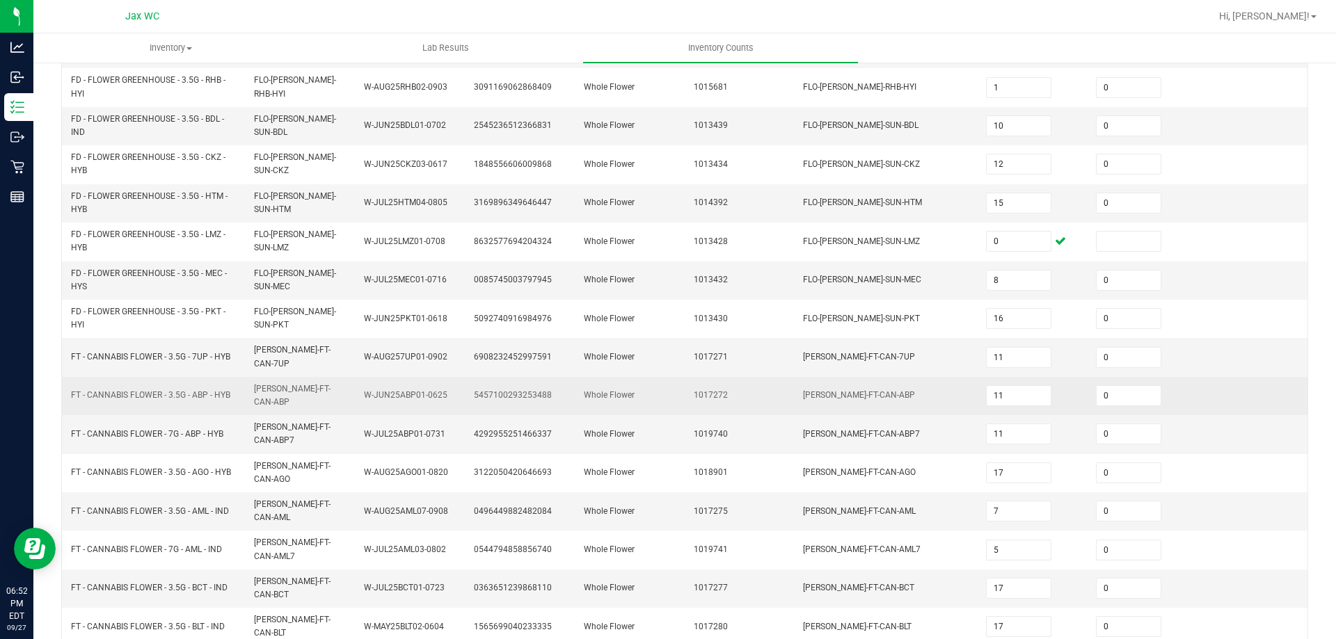
scroll to position [348, 0]
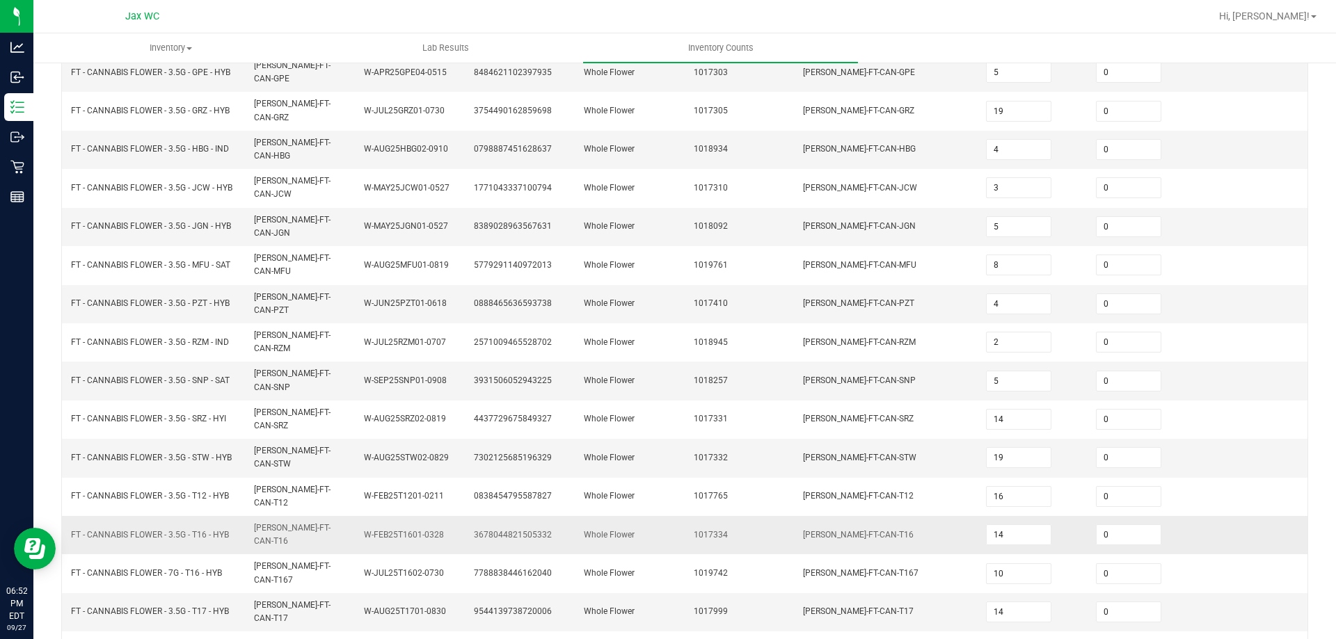
scroll to position [289, 0]
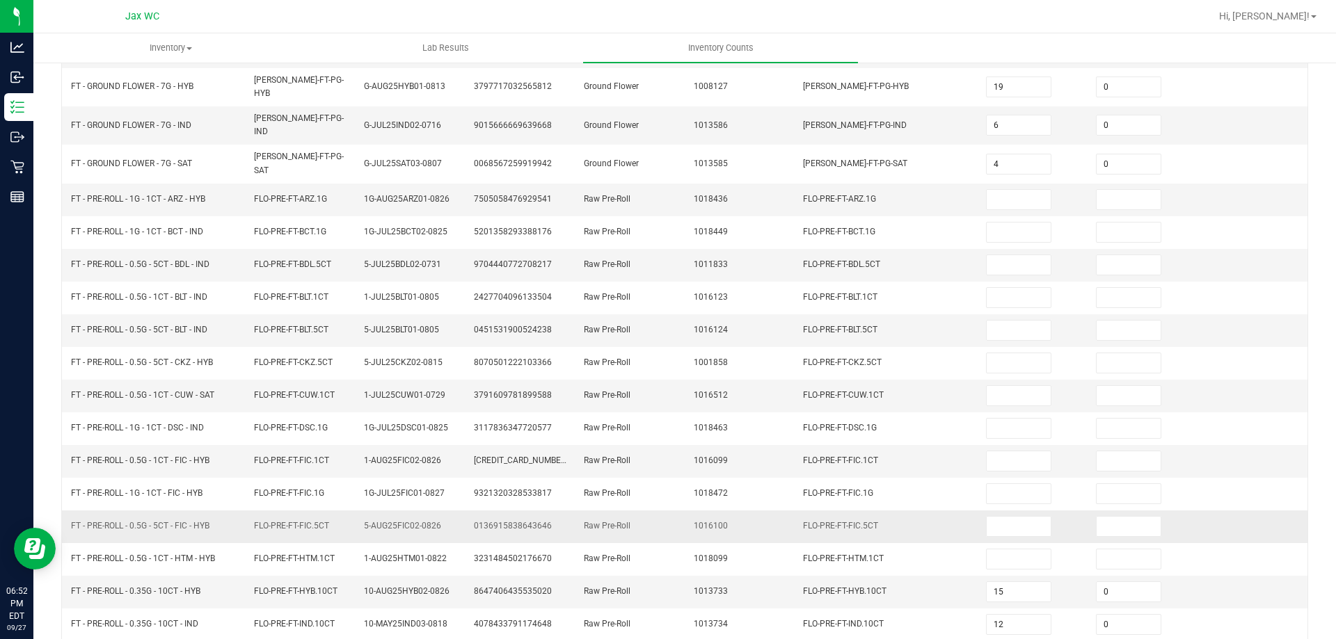
scroll to position [80, 0]
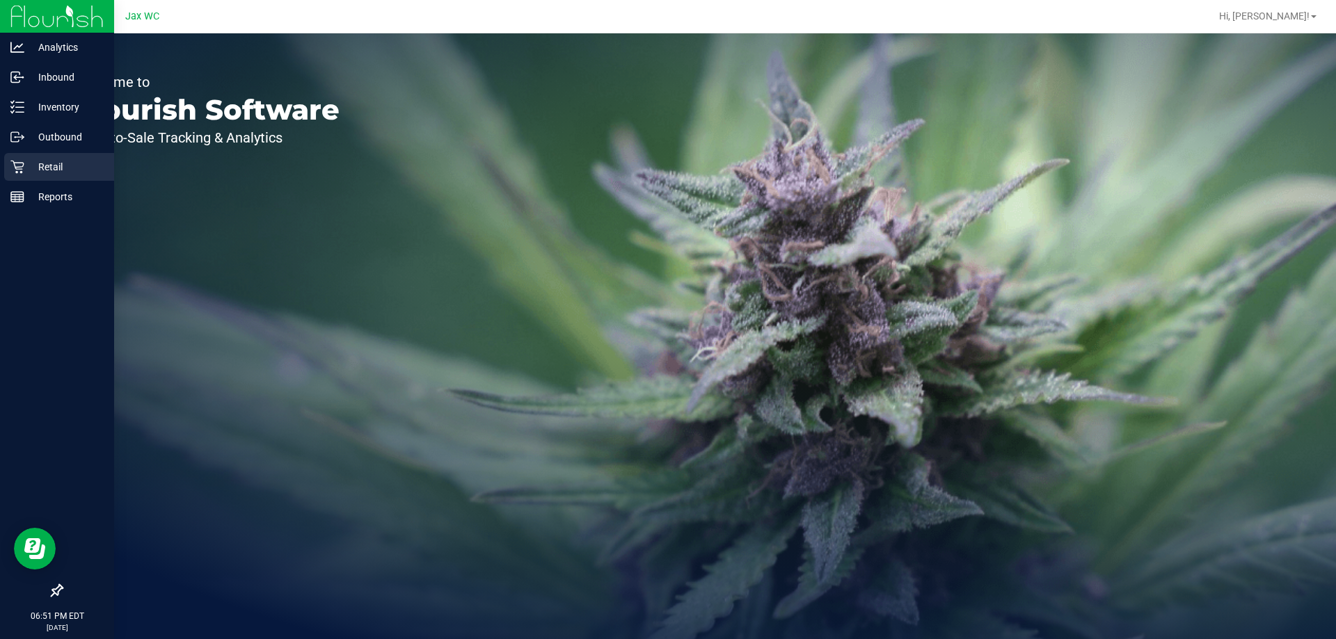
click at [13, 158] on div "Retail" at bounding box center [59, 167] width 110 height 28
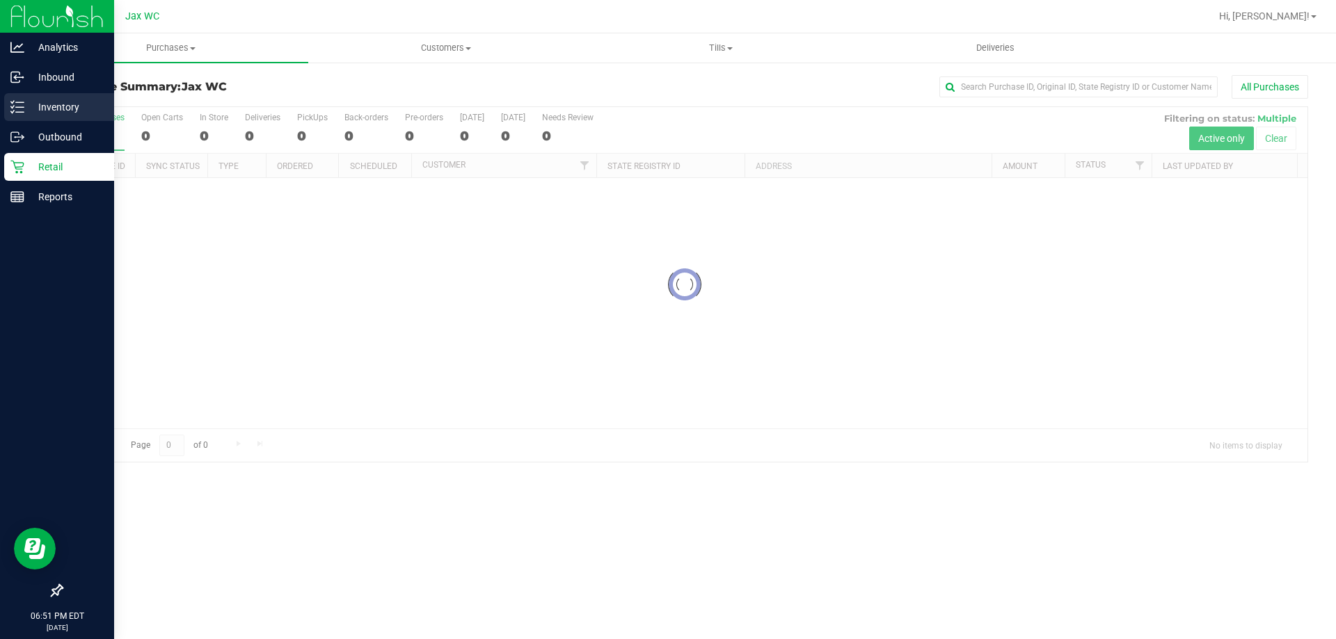
click at [70, 106] on p "Inventory" at bounding box center [65, 107] width 83 height 17
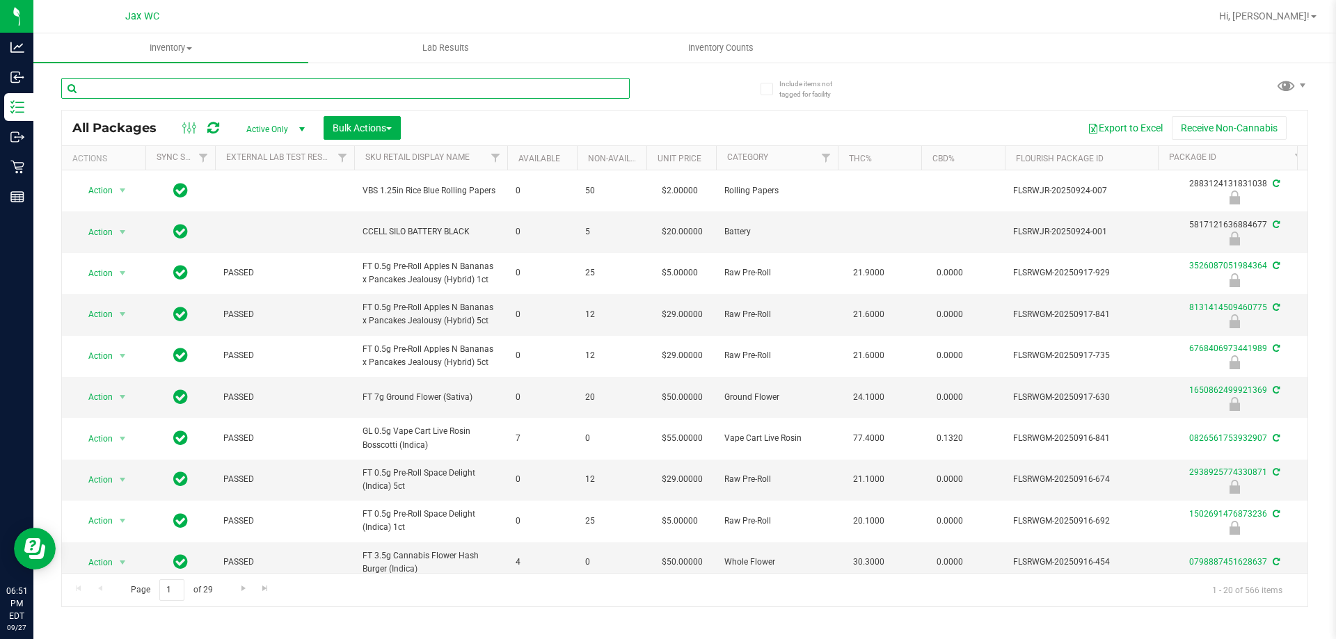
click at [252, 82] on input "text" at bounding box center [345, 88] width 568 height 21
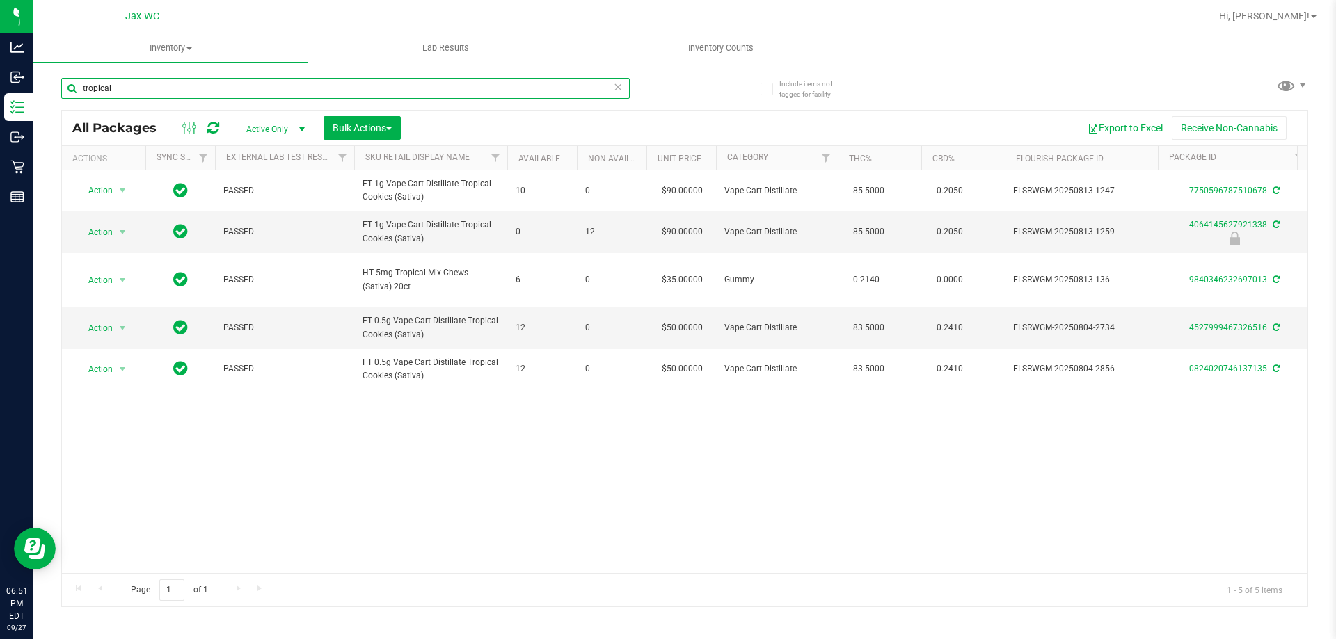
click at [225, 95] on input "tropical" at bounding box center [345, 88] width 568 height 21
type input "watermelon"
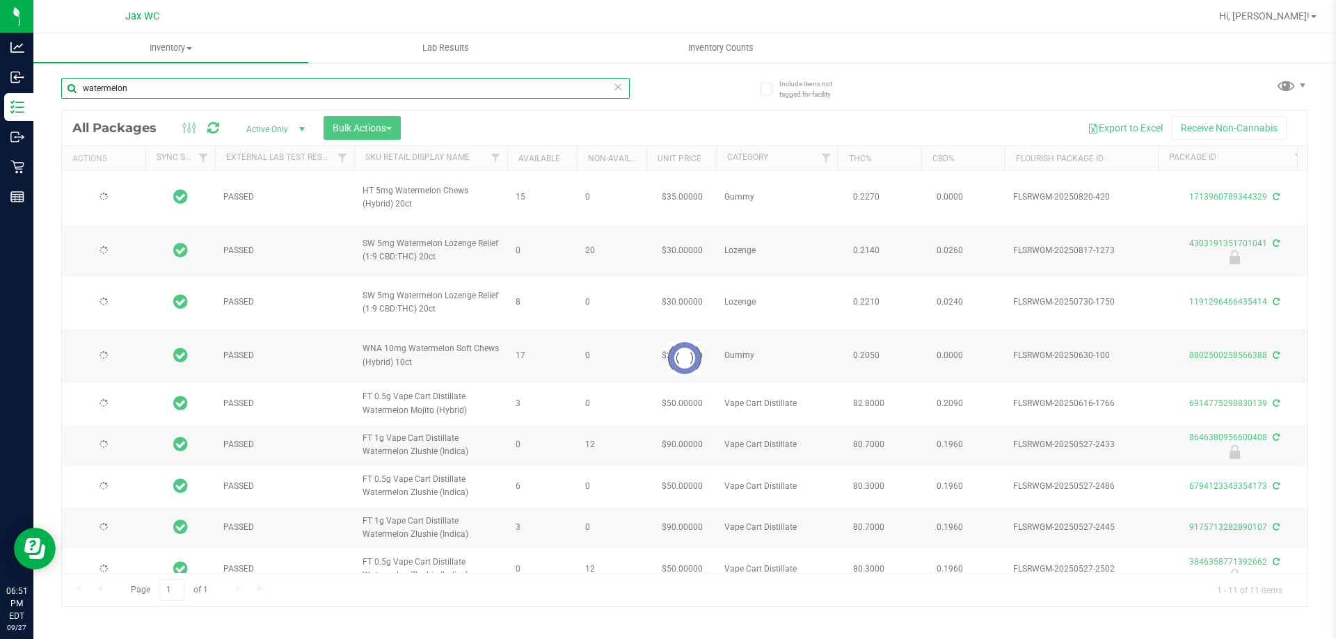
type input "2026-02-23"
type input "2026-02-15"
type input "2026-01-24"
type input "2026-06-18"
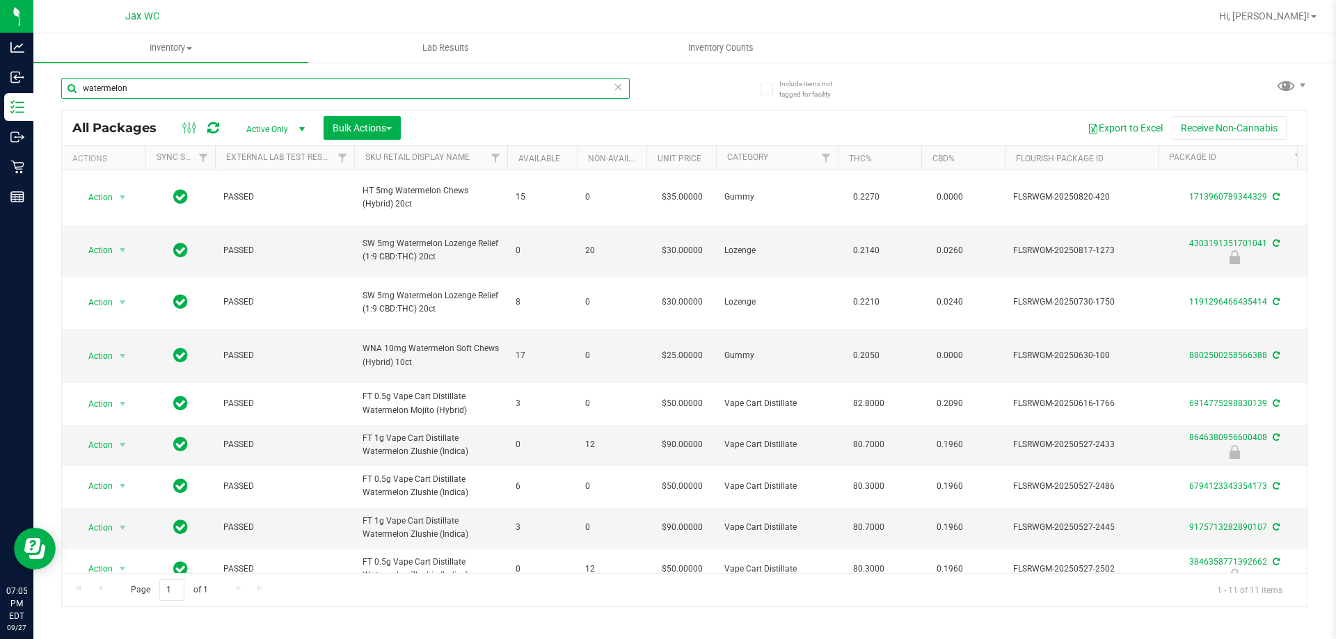
click at [181, 83] on input "watermelon" at bounding box center [345, 88] width 568 height 21
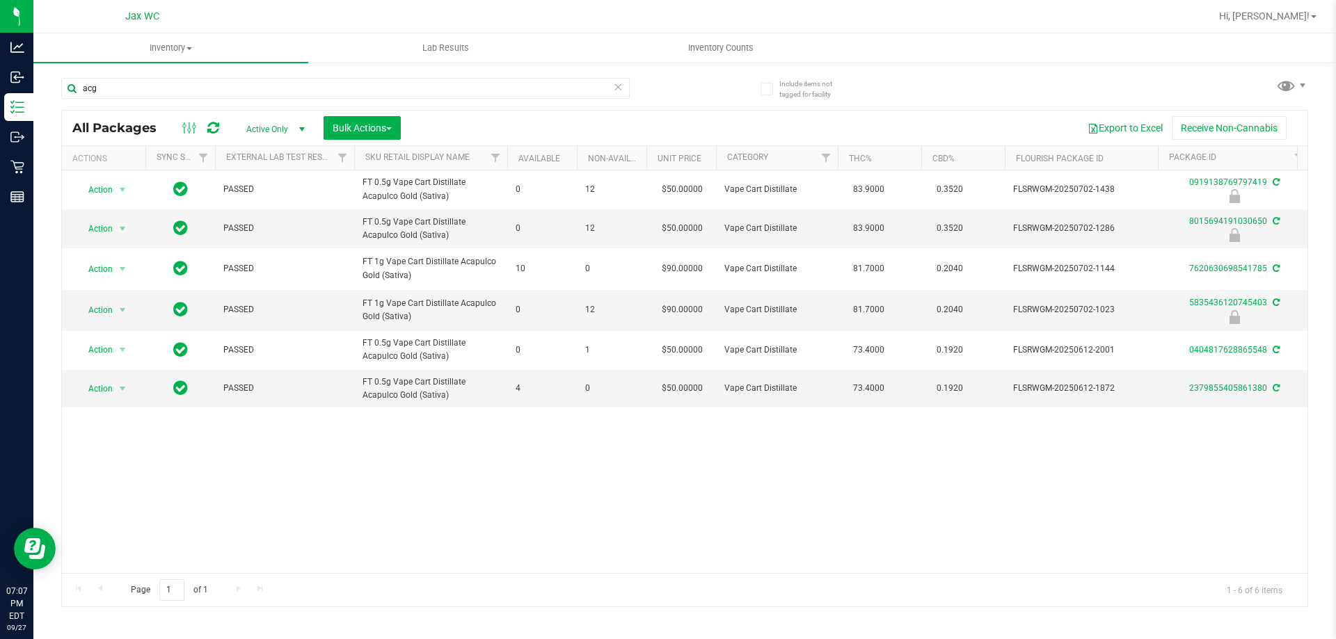
click at [194, 74] on div "acg" at bounding box center [372, 87] width 623 height 45
click at [193, 88] on input "acg" at bounding box center [345, 88] width 568 height 21
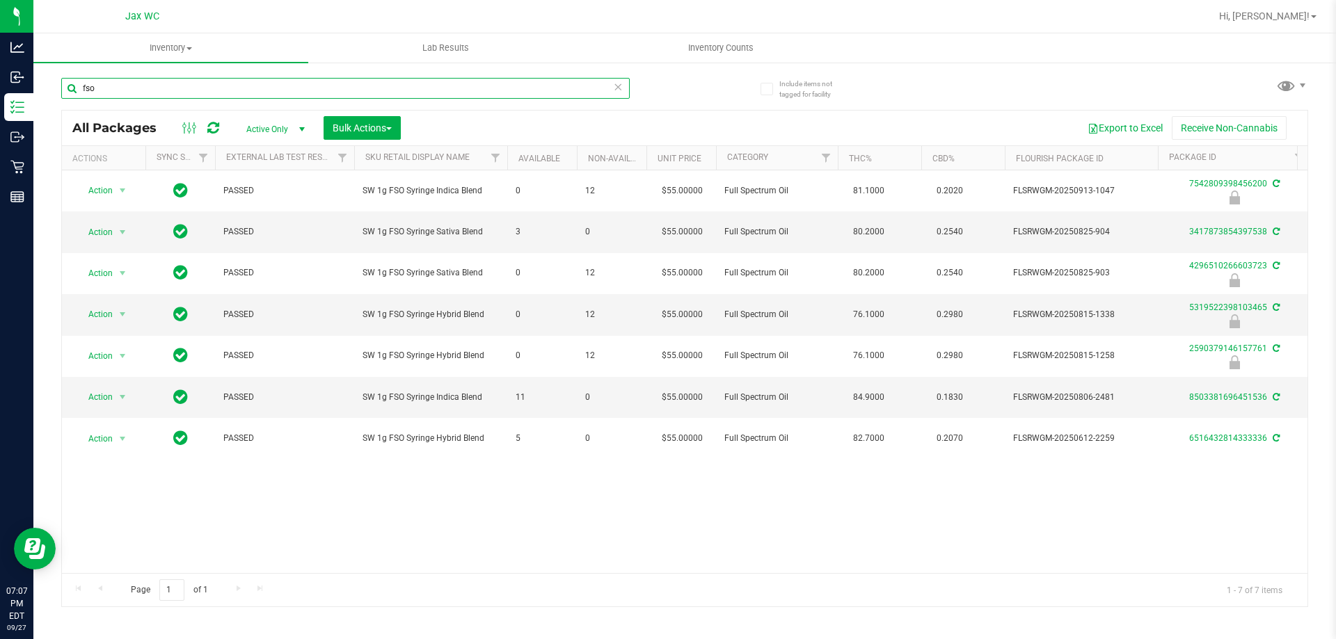
click at [185, 86] on input "fso" at bounding box center [345, 88] width 568 height 21
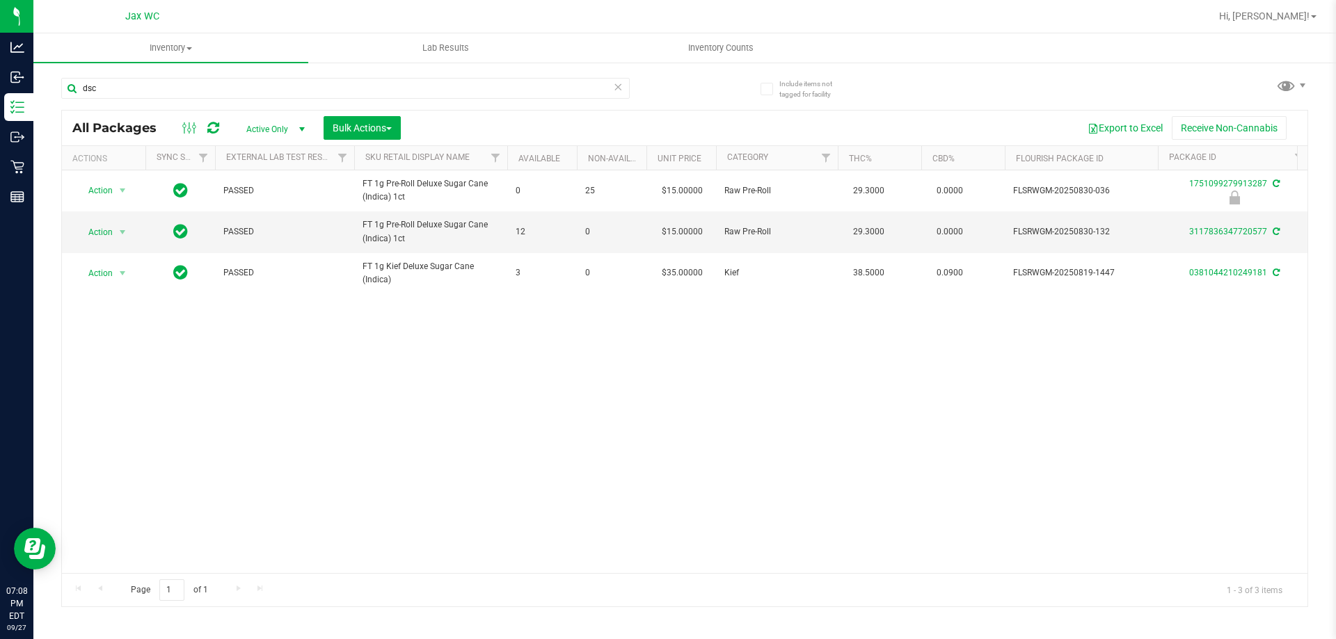
click at [182, 99] on div "dsc" at bounding box center [345, 94] width 568 height 32
click at [171, 85] on input "dsc" at bounding box center [345, 88] width 568 height 21
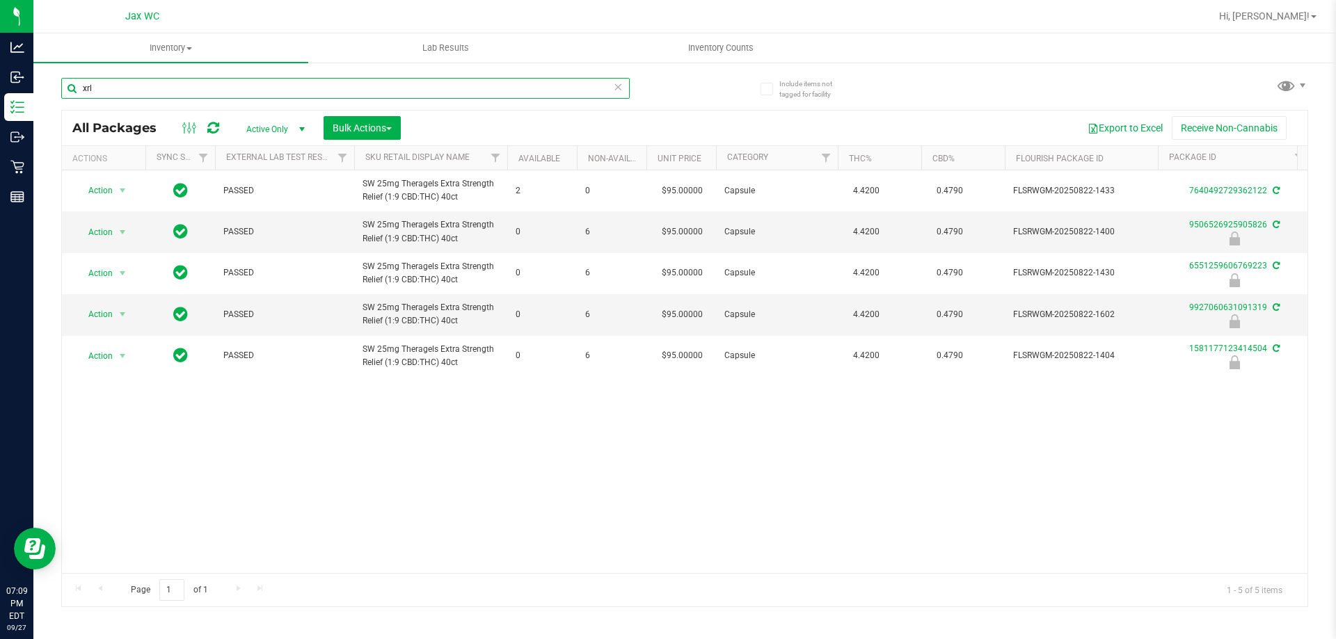
click at [117, 88] on input "xrl" at bounding box center [345, 88] width 568 height 21
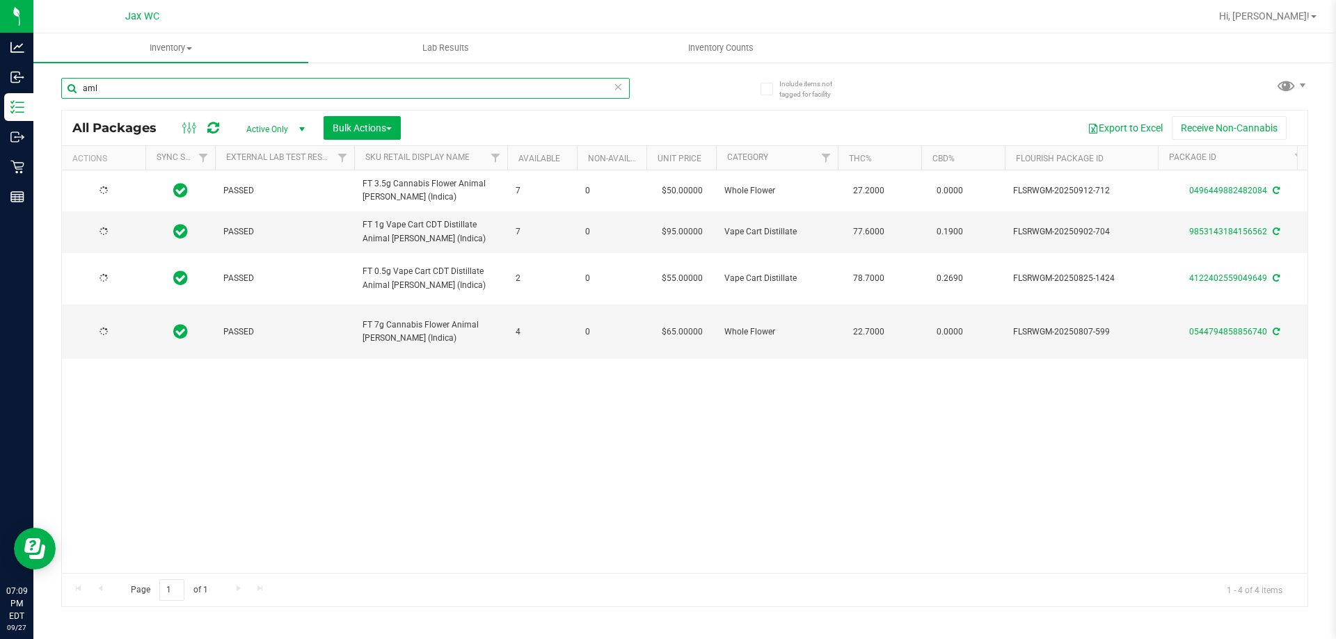
type input "aml"
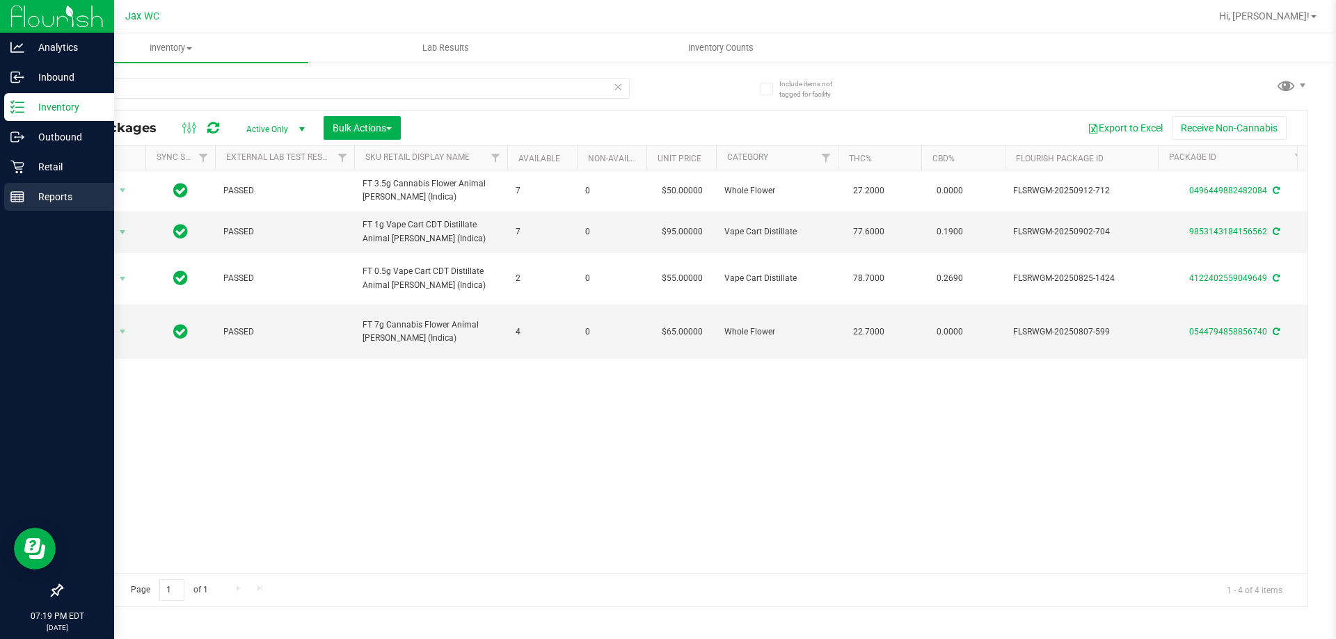
click at [27, 195] on p "Reports" at bounding box center [65, 197] width 83 height 17
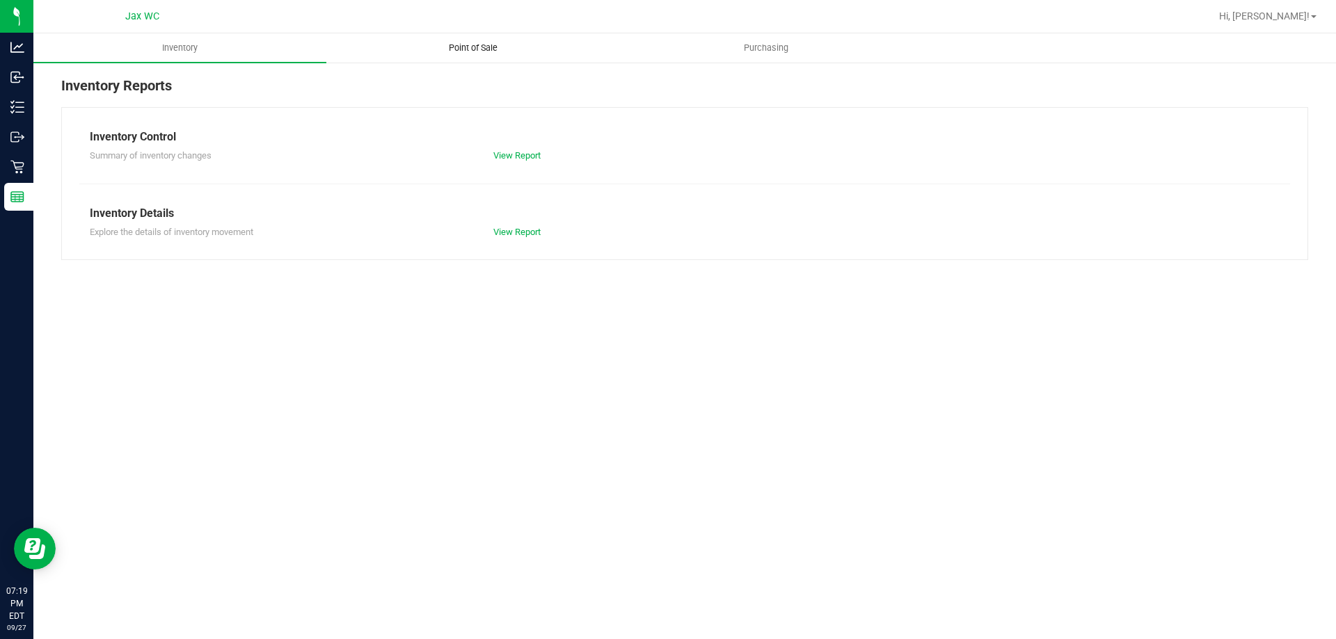
click at [490, 52] on span "Point of Sale" at bounding box center [473, 48] width 86 height 13
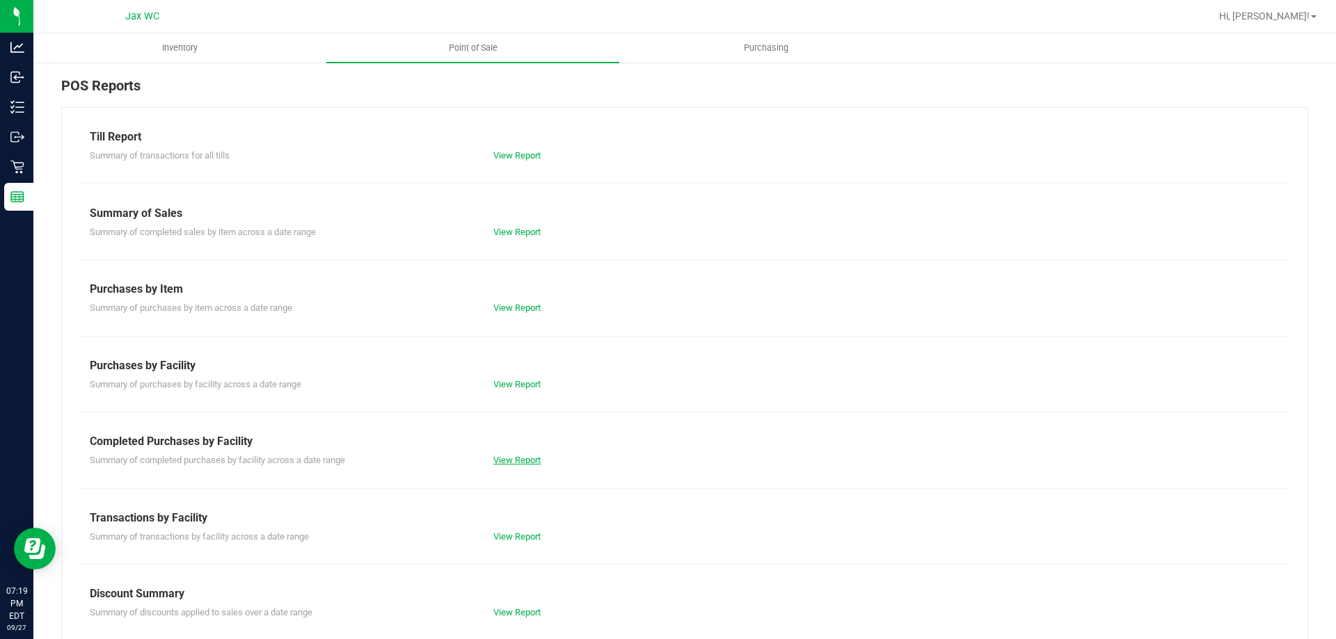
click at [513, 456] on link "View Report" at bounding box center [516, 460] width 47 height 10
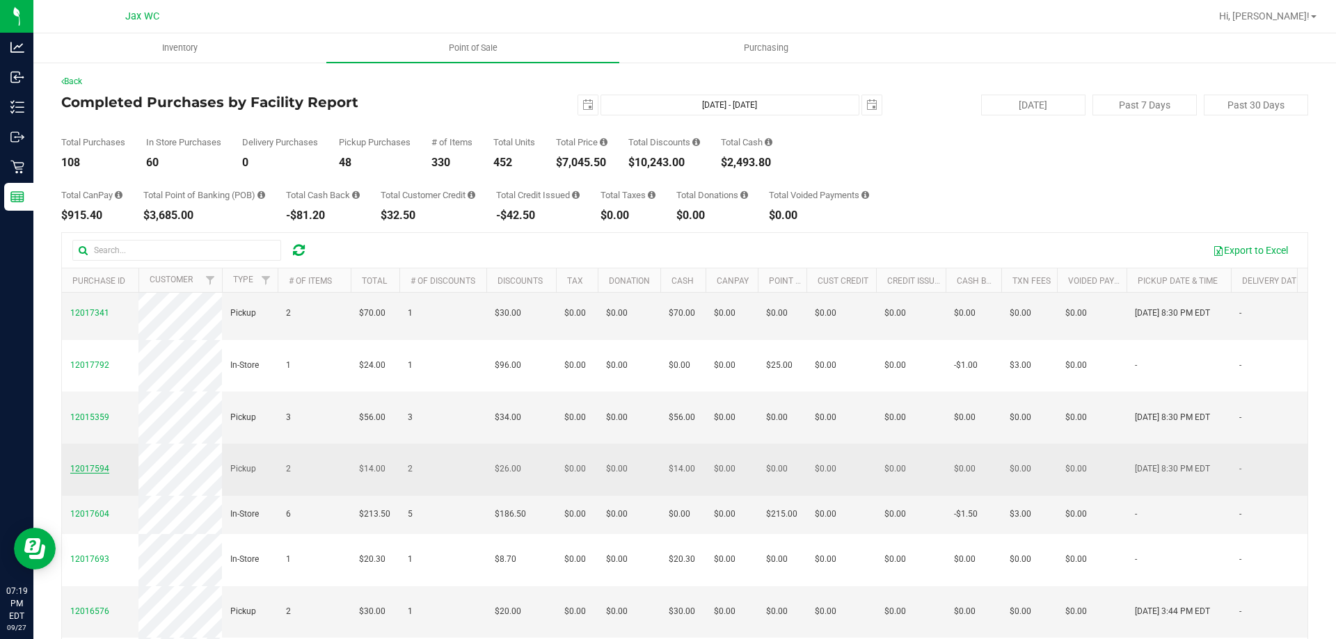
scroll to position [696, 0]
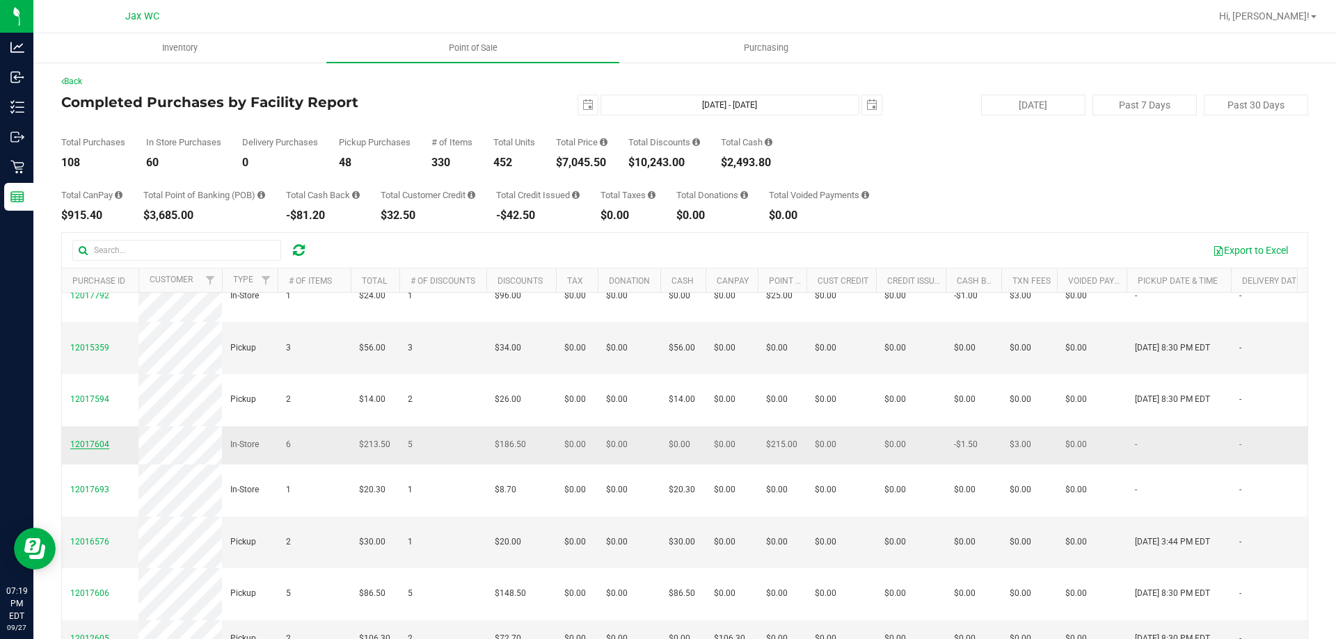
click at [88, 440] on span "12017604" at bounding box center [89, 445] width 39 height 10
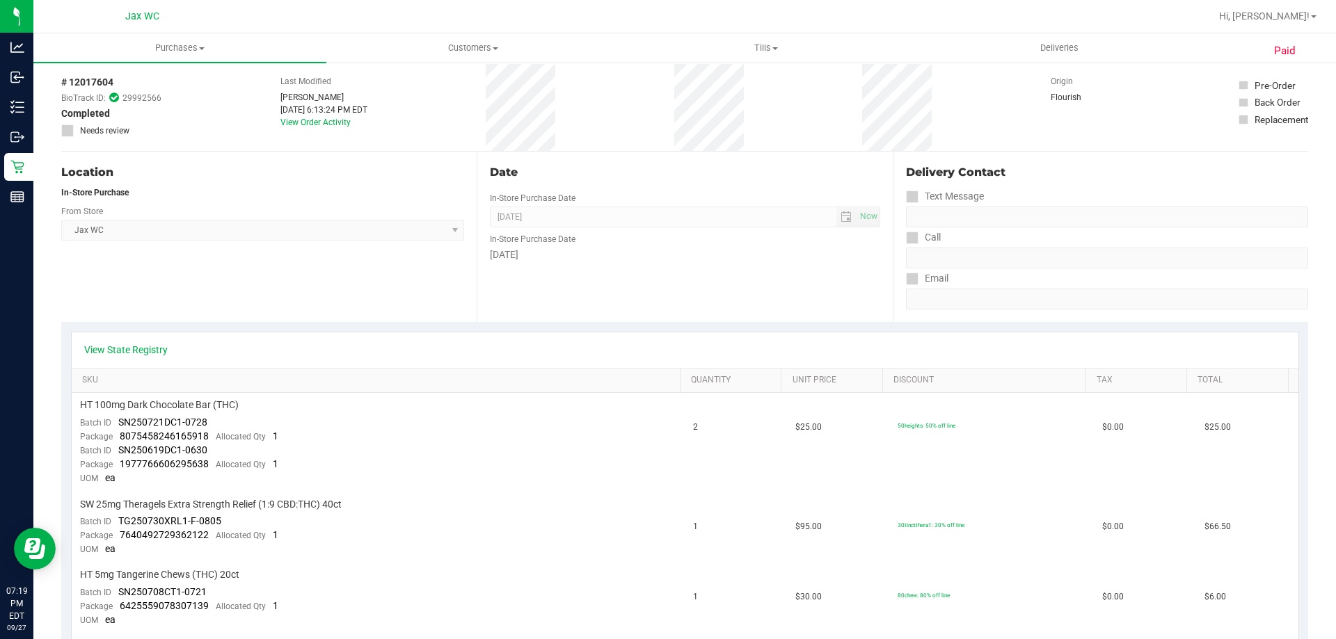
scroll to position [139, 0]
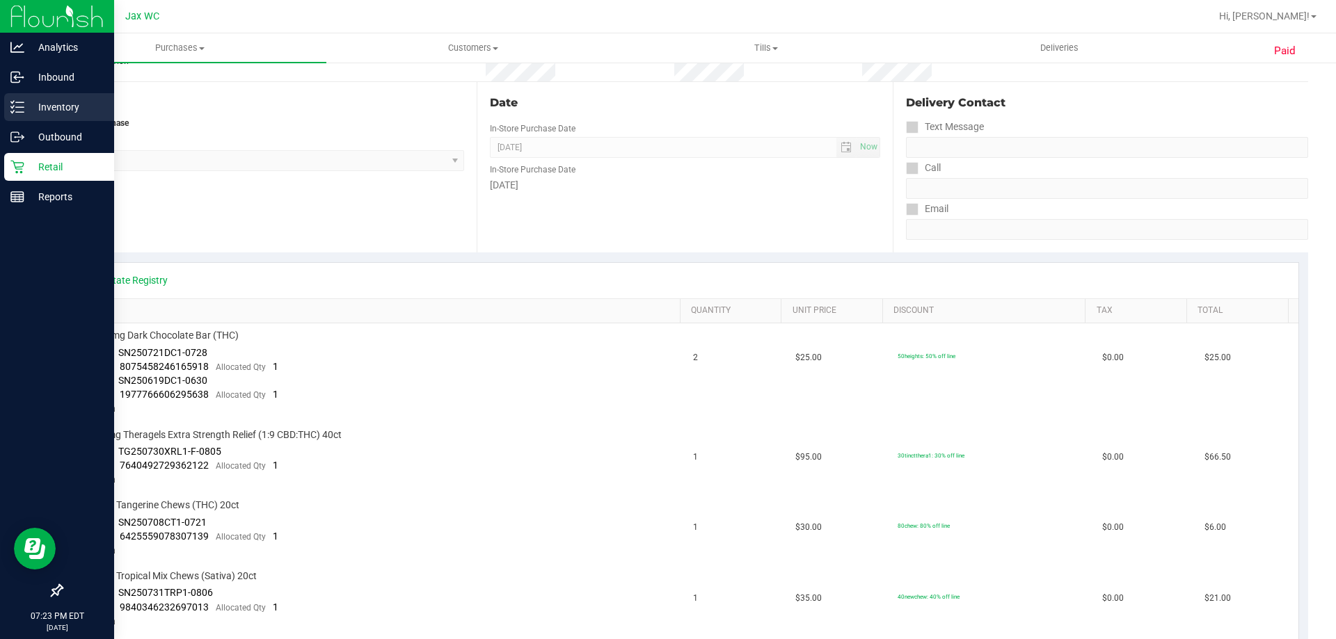
click at [16, 99] on div "Inventory" at bounding box center [59, 107] width 110 height 28
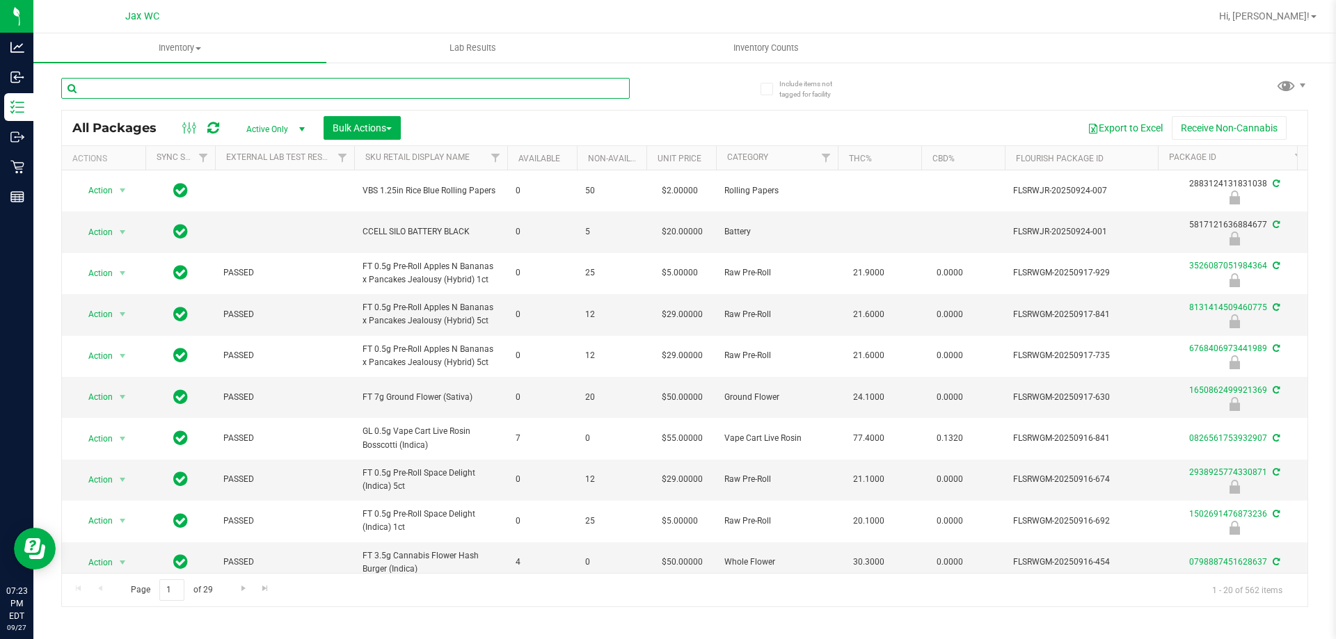
click at [165, 96] on input "text" at bounding box center [345, 88] width 568 height 21
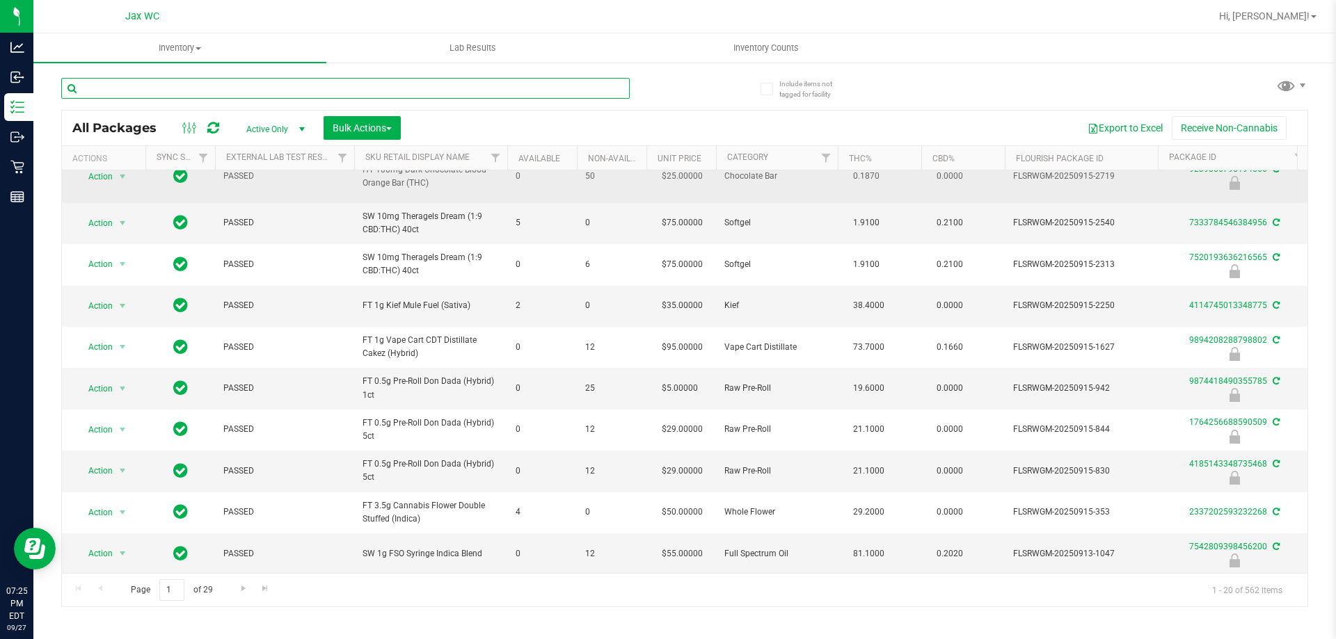
scroll to position [455, 0]
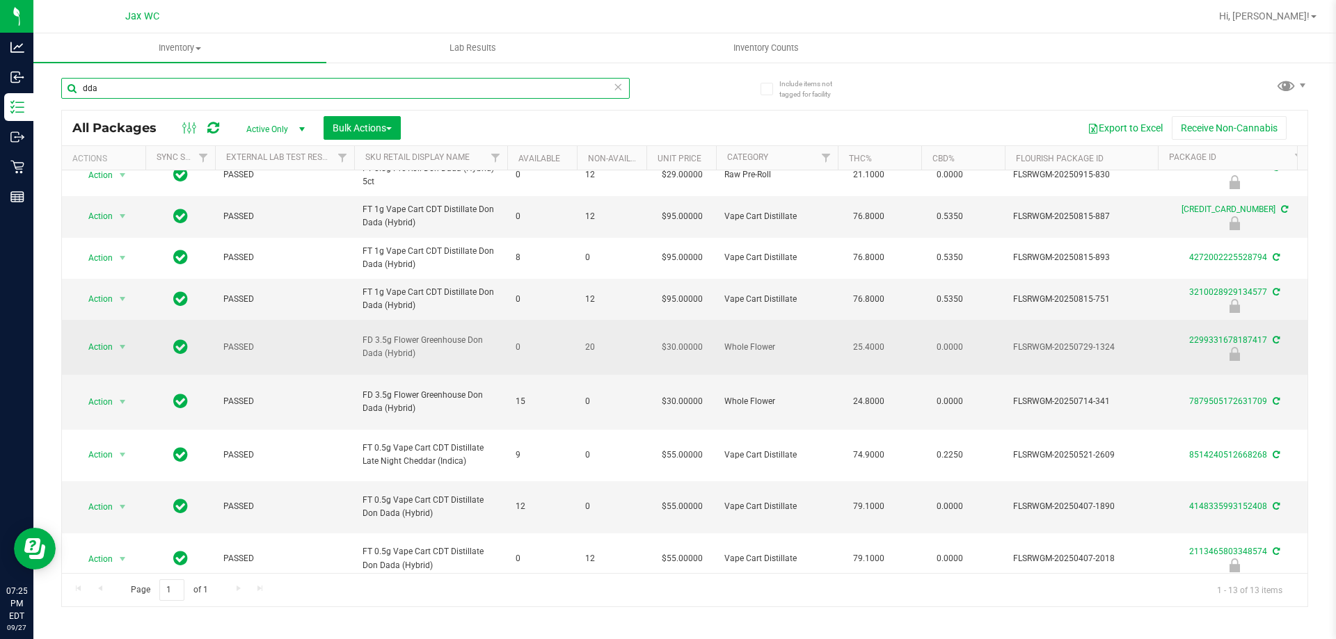
scroll to position [90, 0]
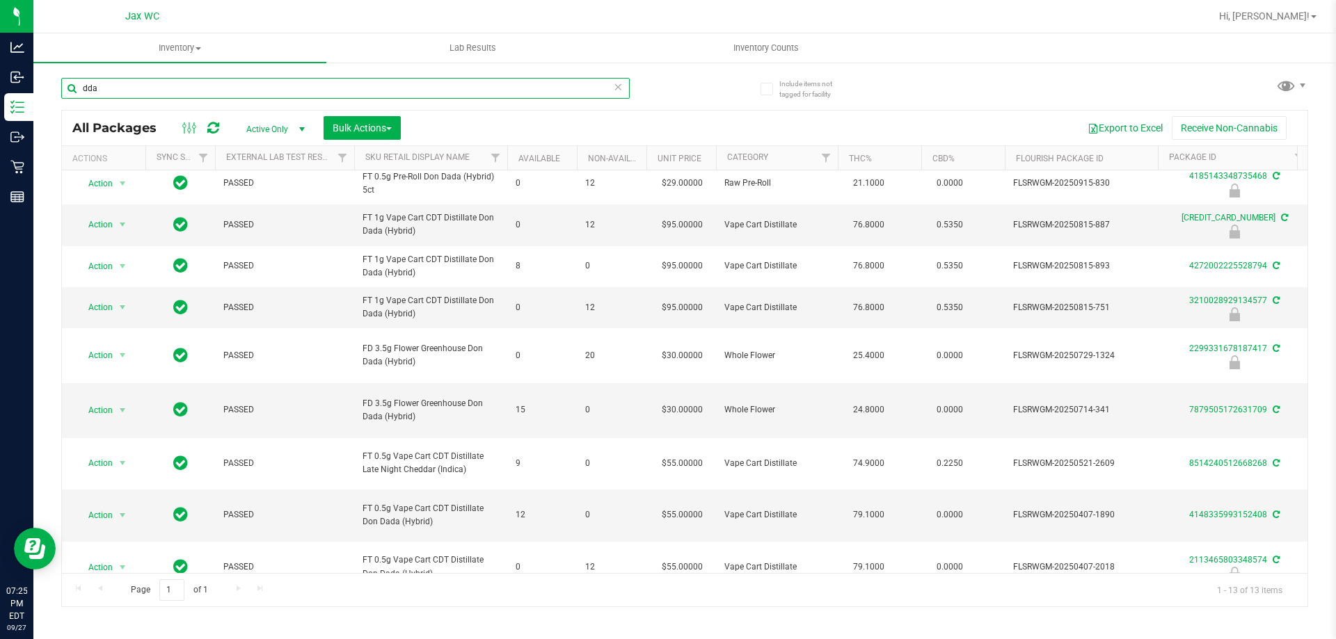
type input "dda"
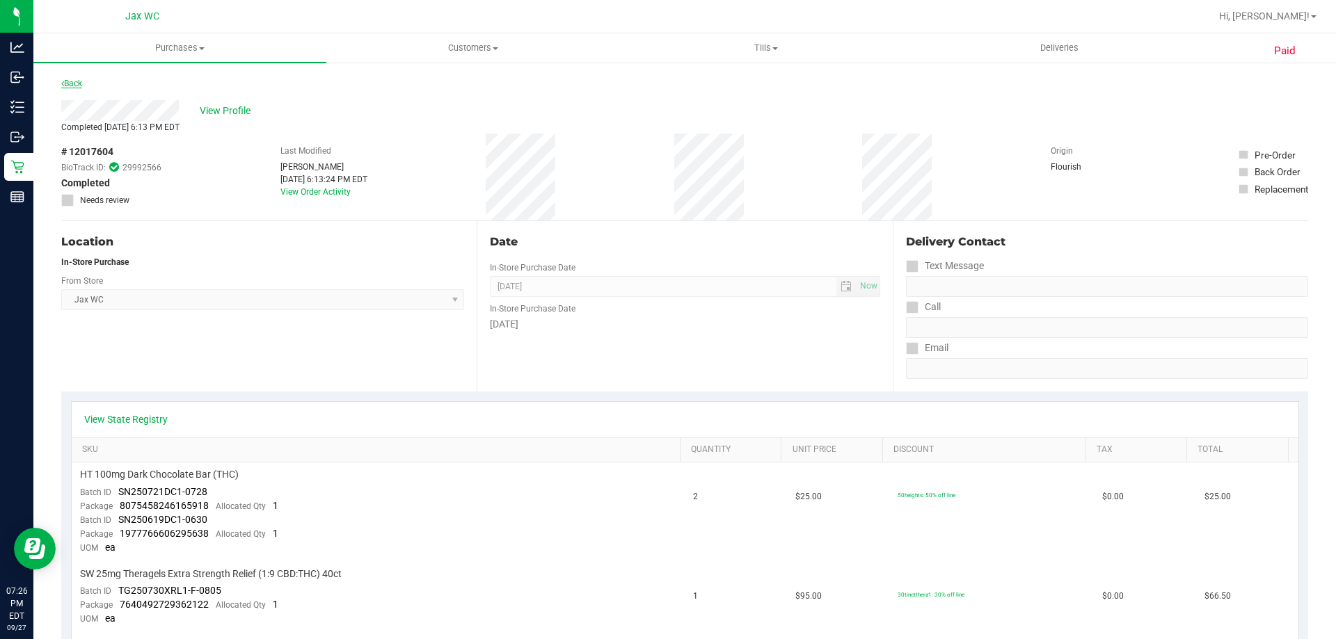
click at [72, 88] on link "Back" at bounding box center [71, 84] width 21 height 10
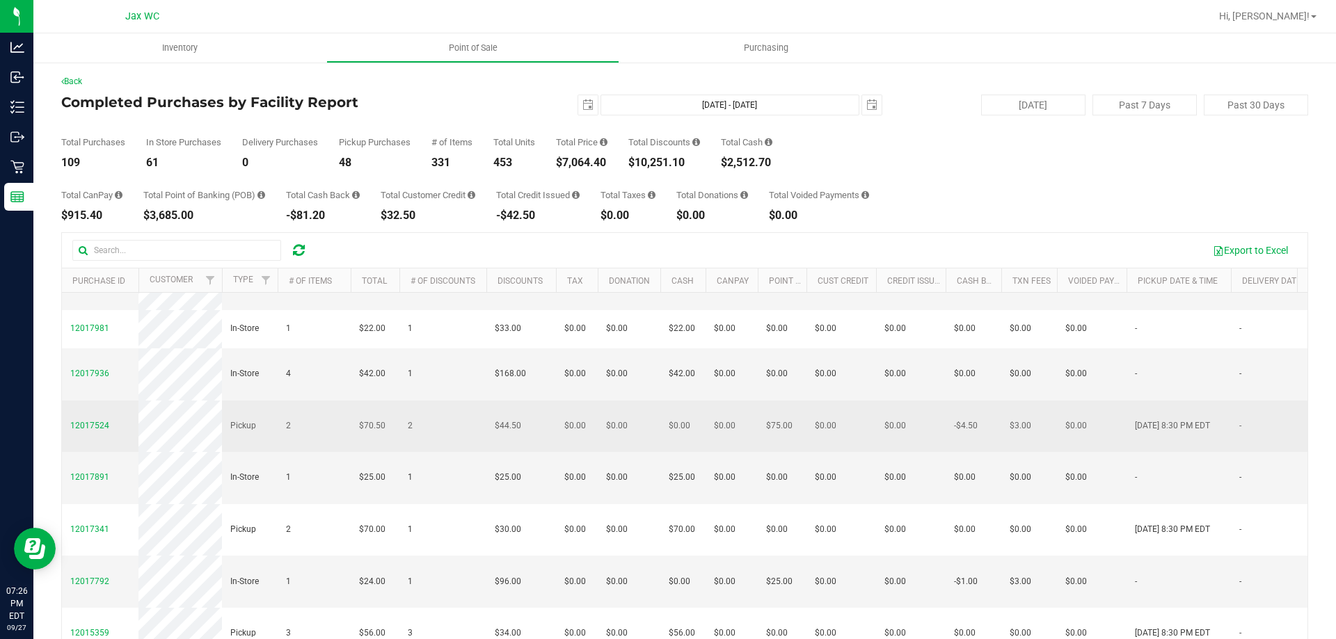
scroll to position [487, 0]
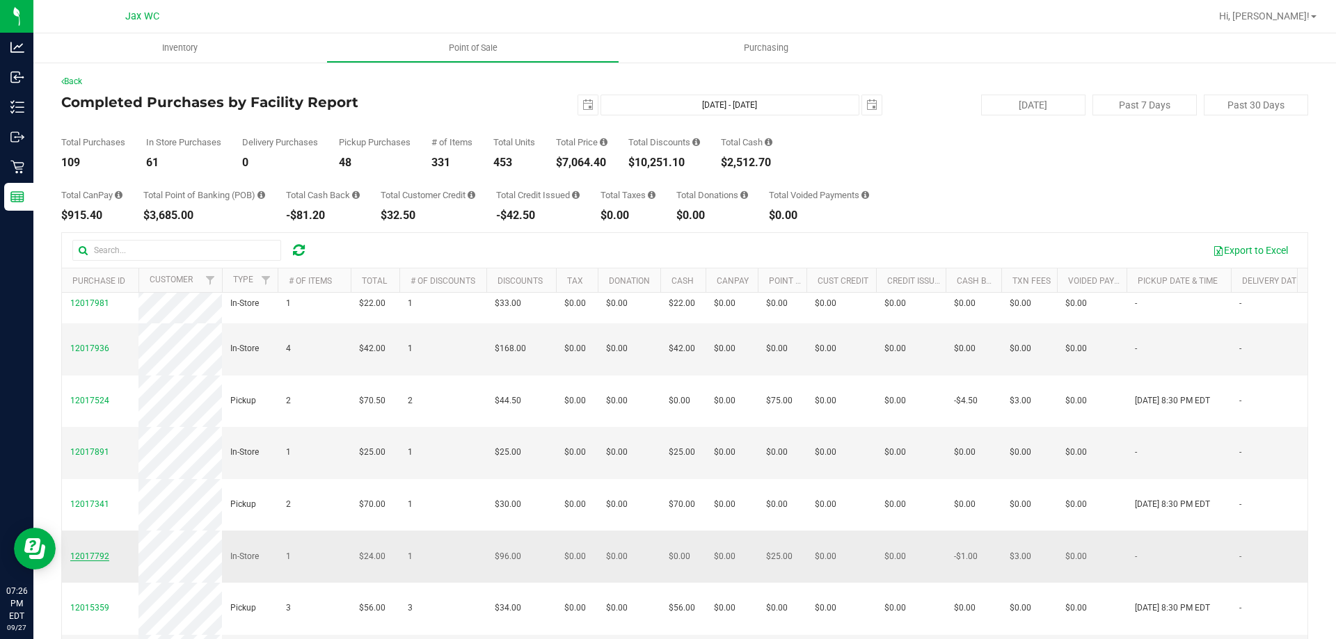
click at [88, 552] on span "12017792" at bounding box center [89, 557] width 39 height 10
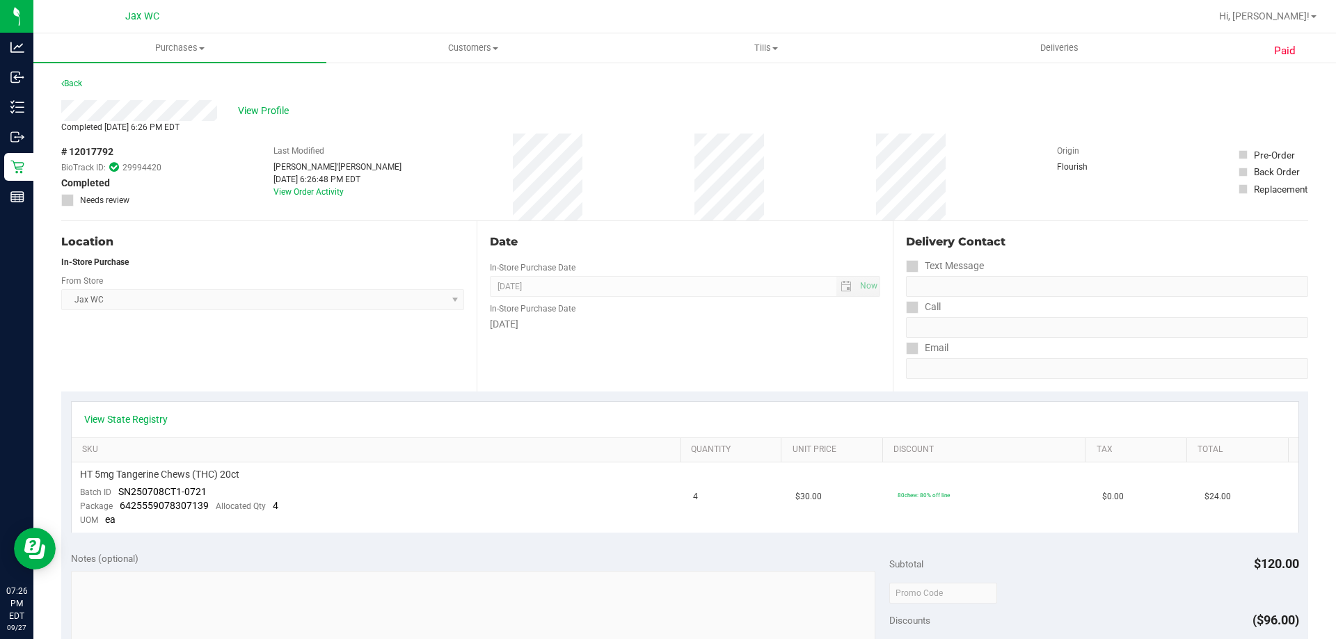
click at [81, 76] on div "Back" at bounding box center [71, 83] width 21 height 17
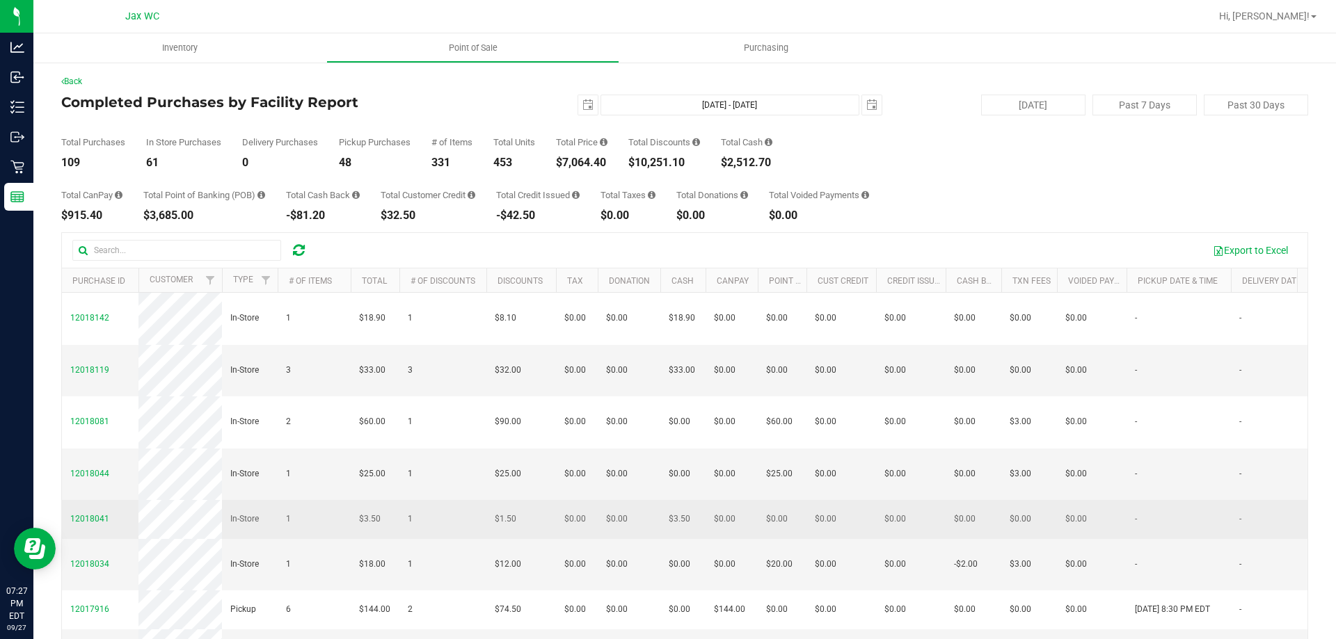
scroll to position [70, 0]
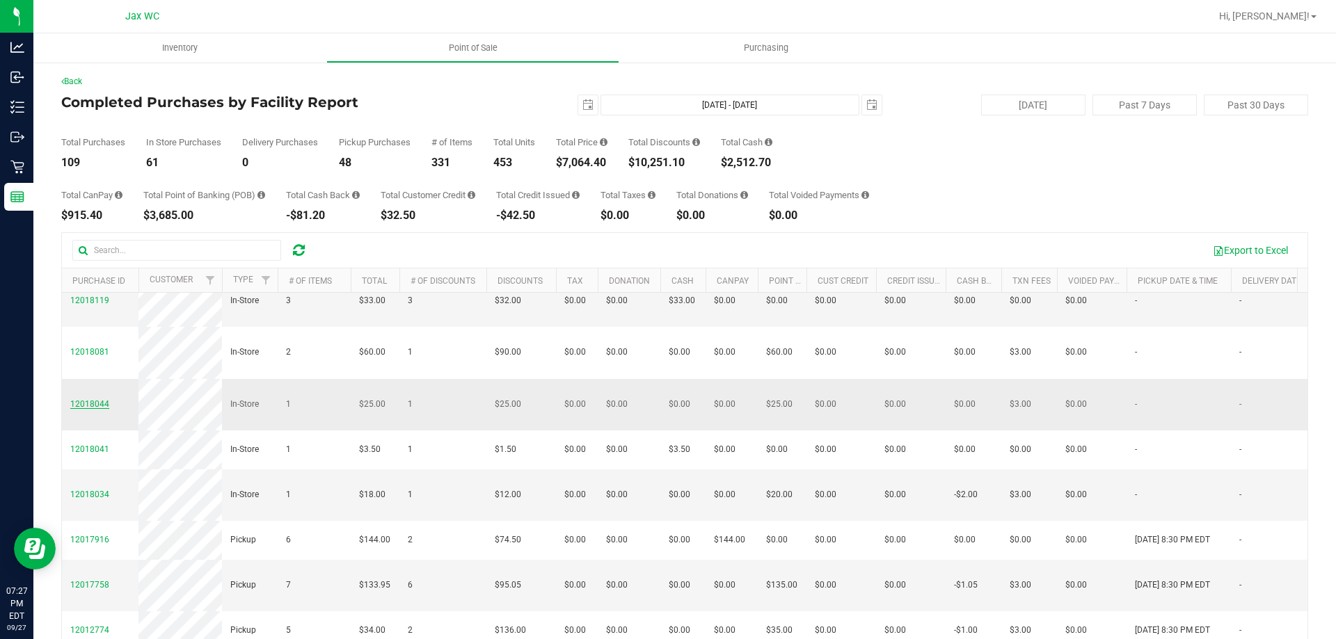
click at [87, 404] on span "12018044" at bounding box center [89, 404] width 39 height 10
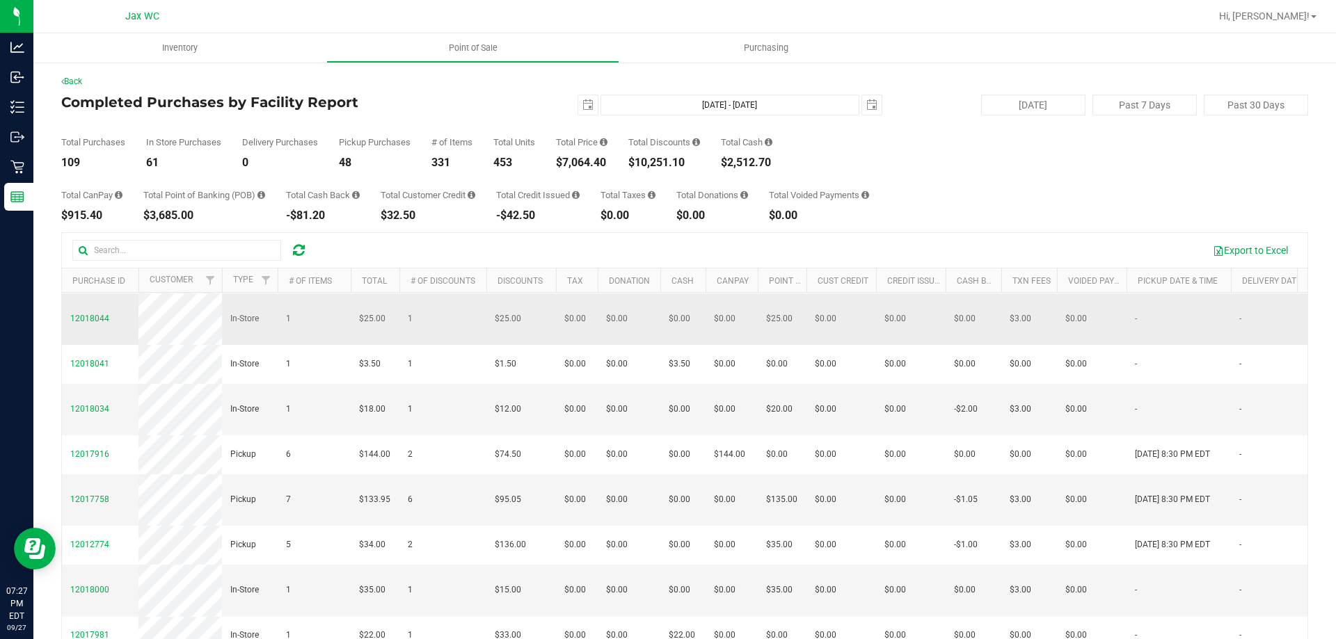
scroll to position [209, 0]
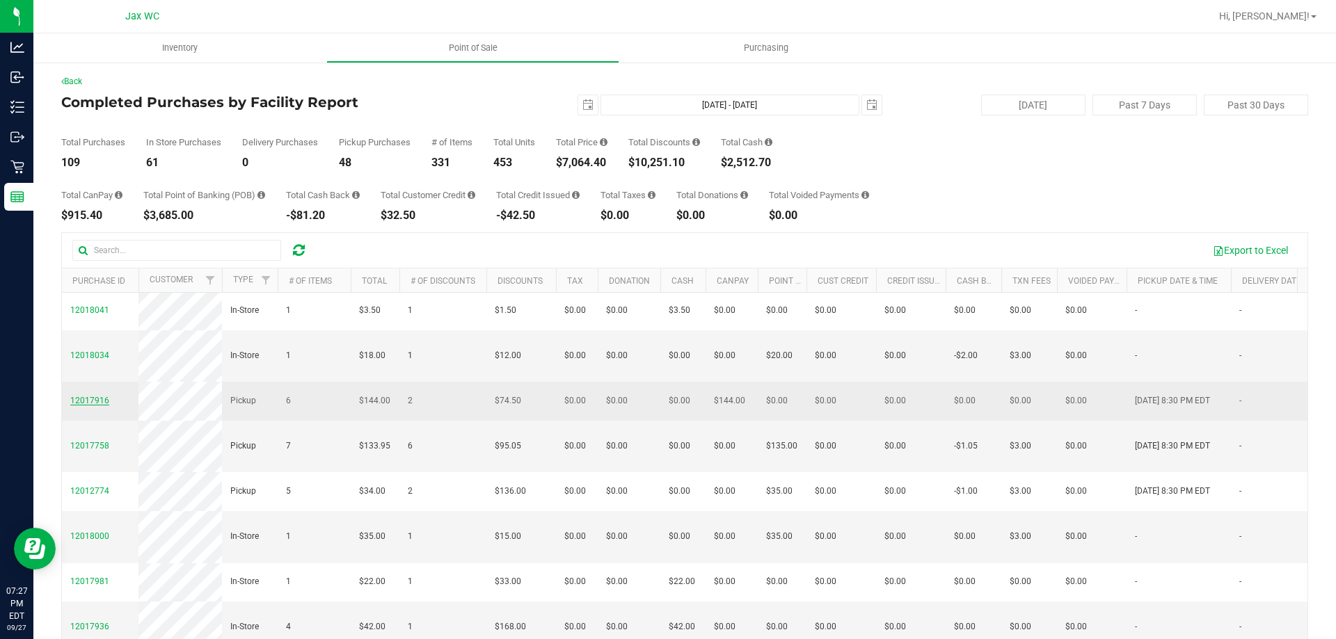
click at [75, 406] on span "12017916" at bounding box center [89, 401] width 39 height 10
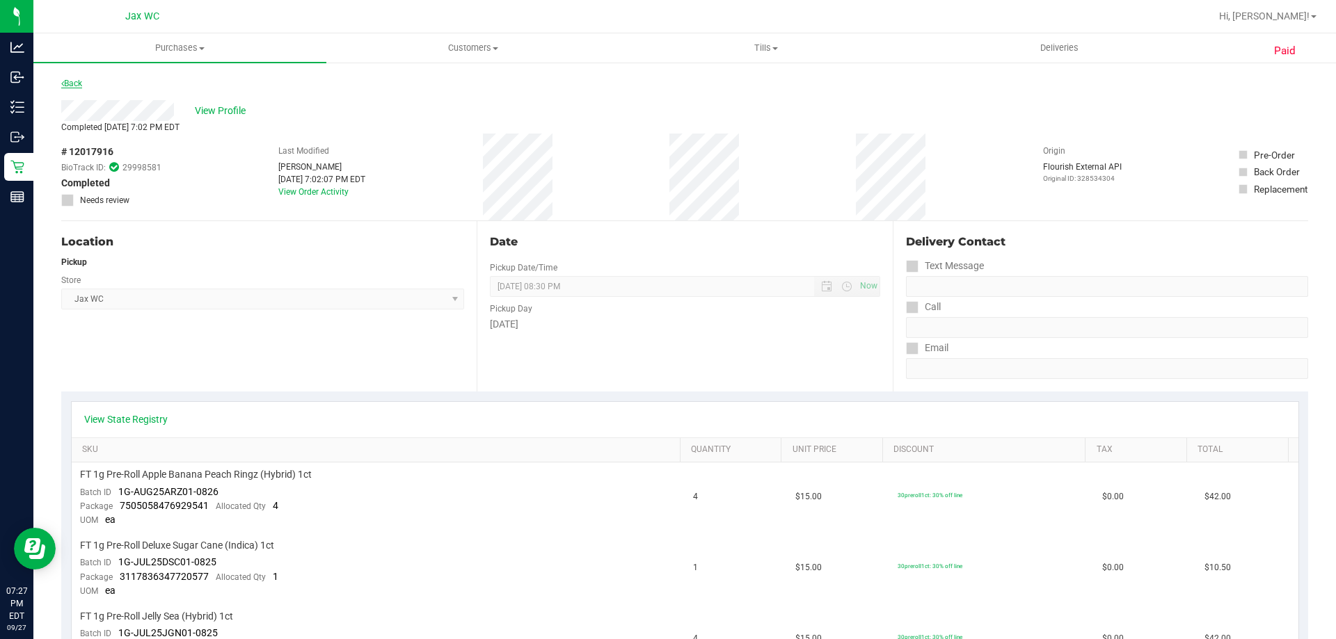
click at [76, 85] on link "Back" at bounding box center [71, 84] width 21 height 10
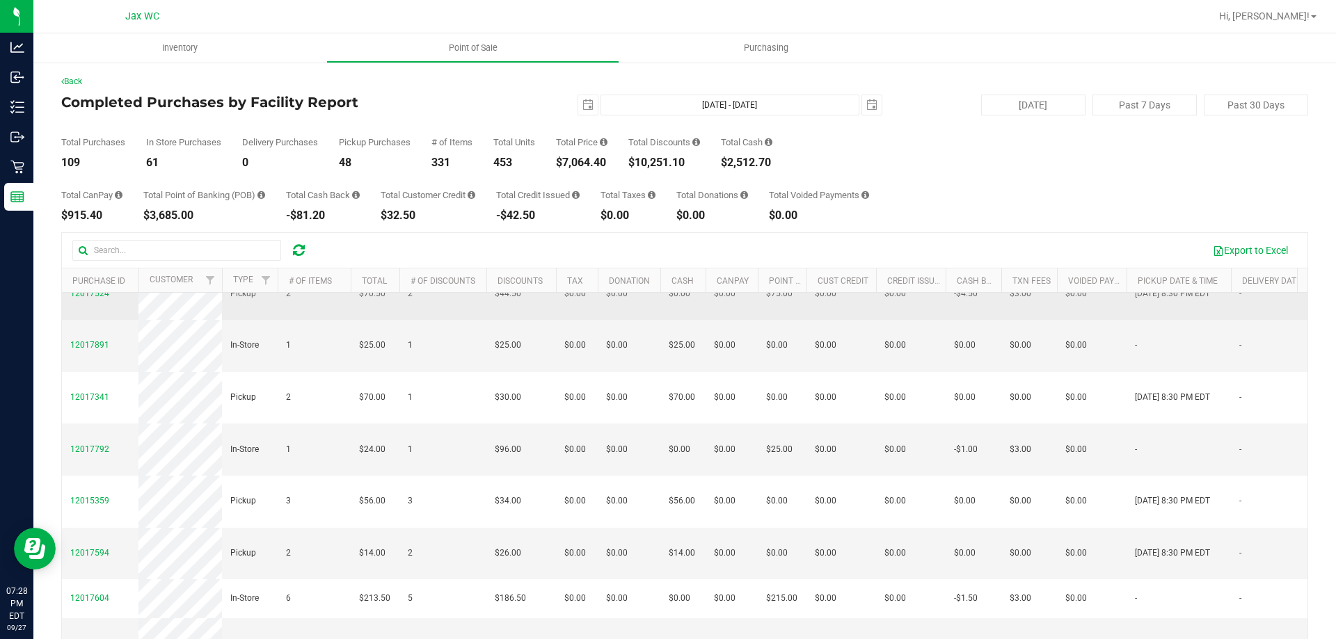
scroll to position [626, 0]
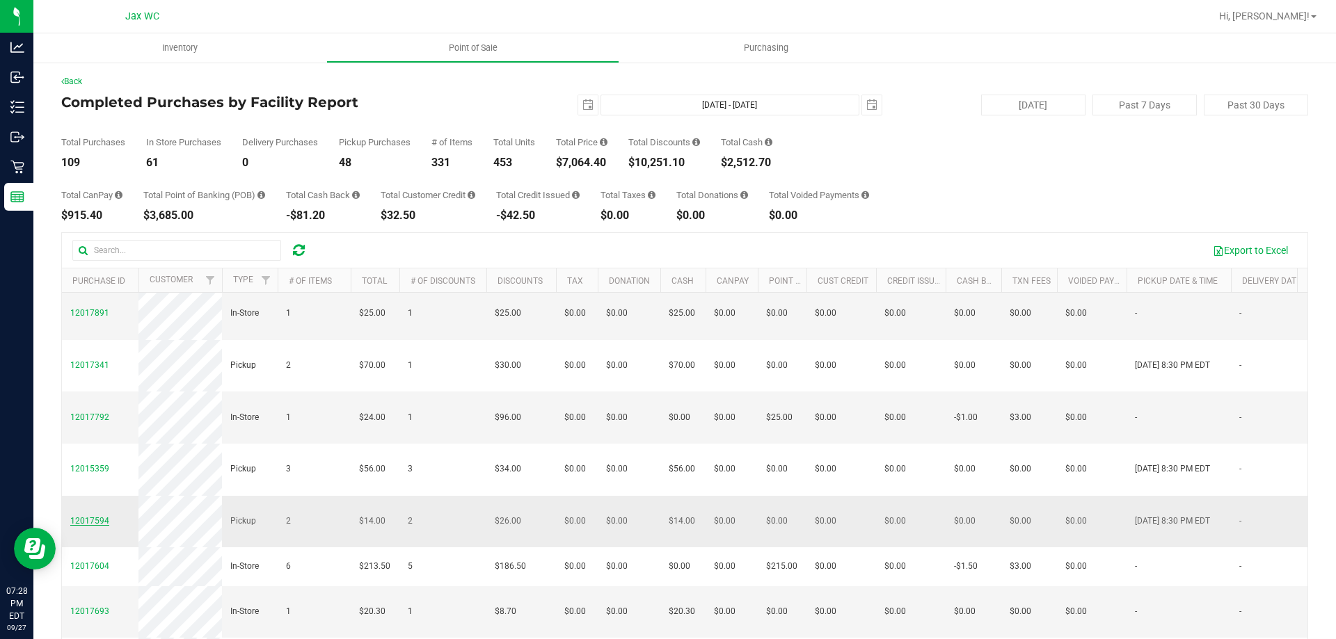
click at [83, 516] on span "12017594" at bounding box center [89, 521] width 39 height 10
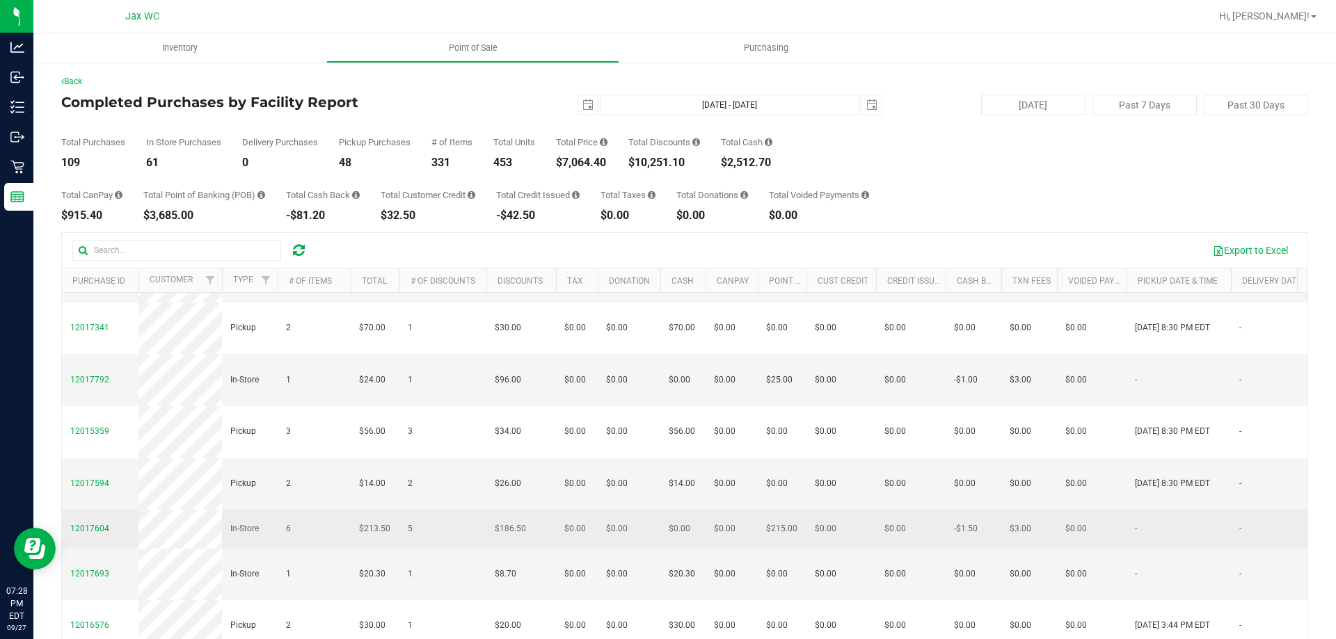
scroll to position [696, 0]
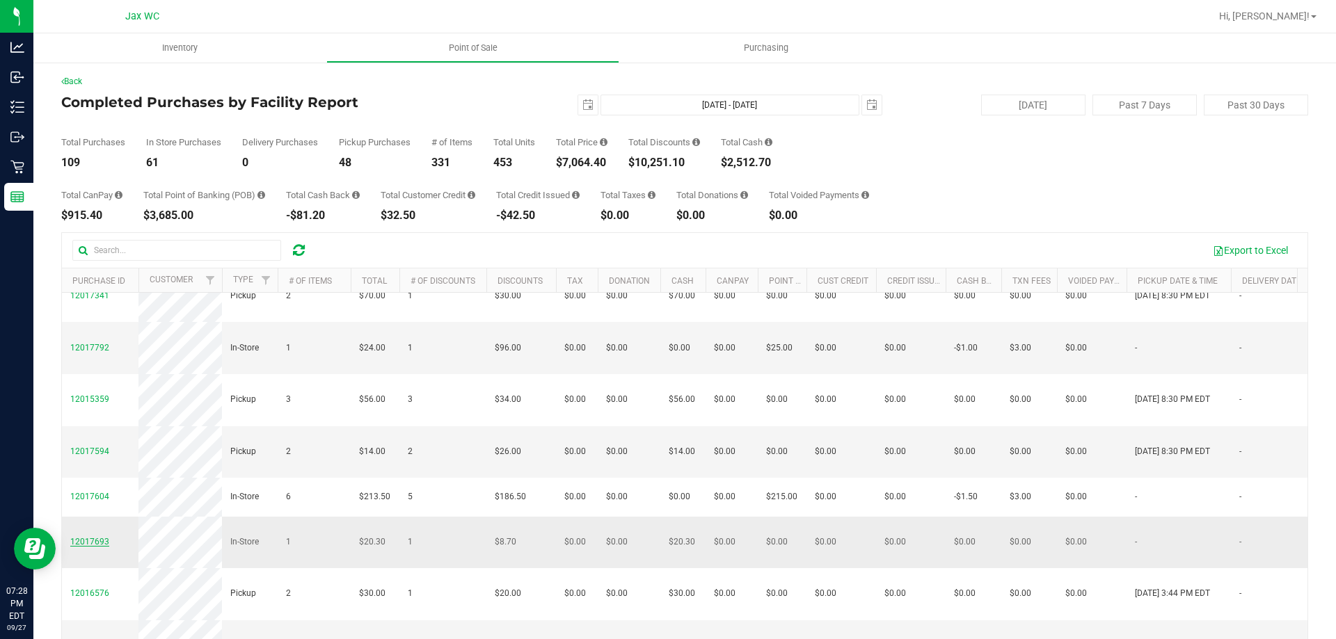
click at [83, 537] on span "12017693" at bounding box center [89, 542] width 39 height 10
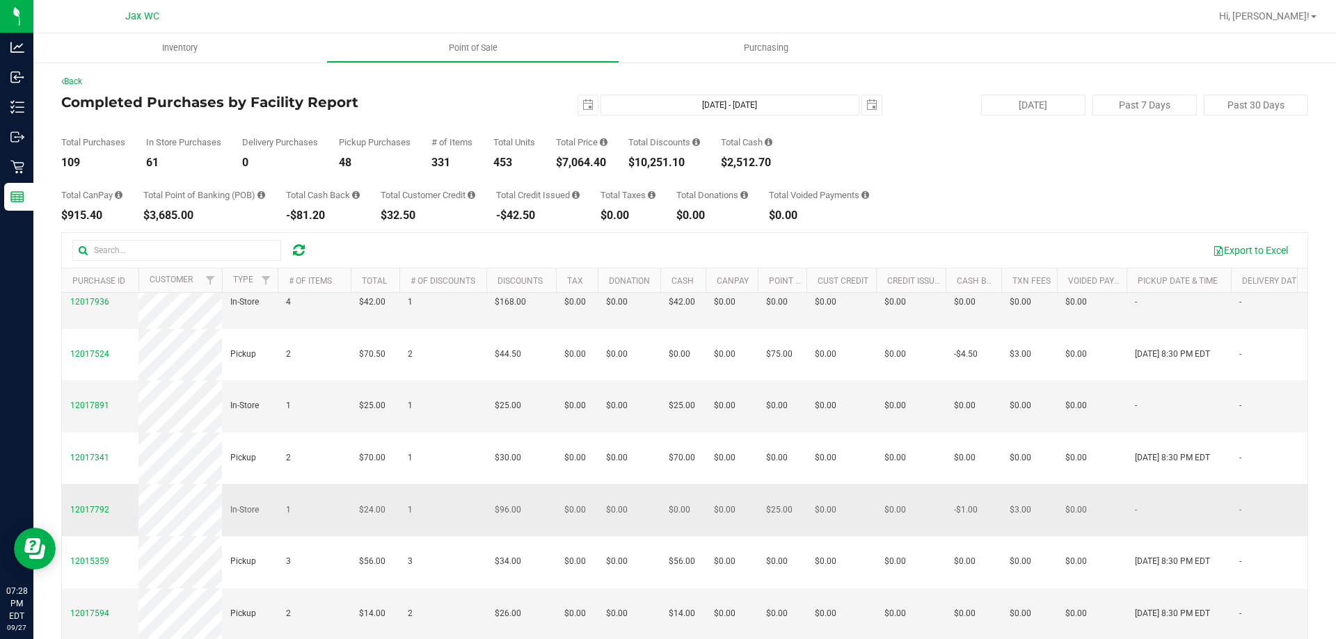
scroll to position [557, 0]
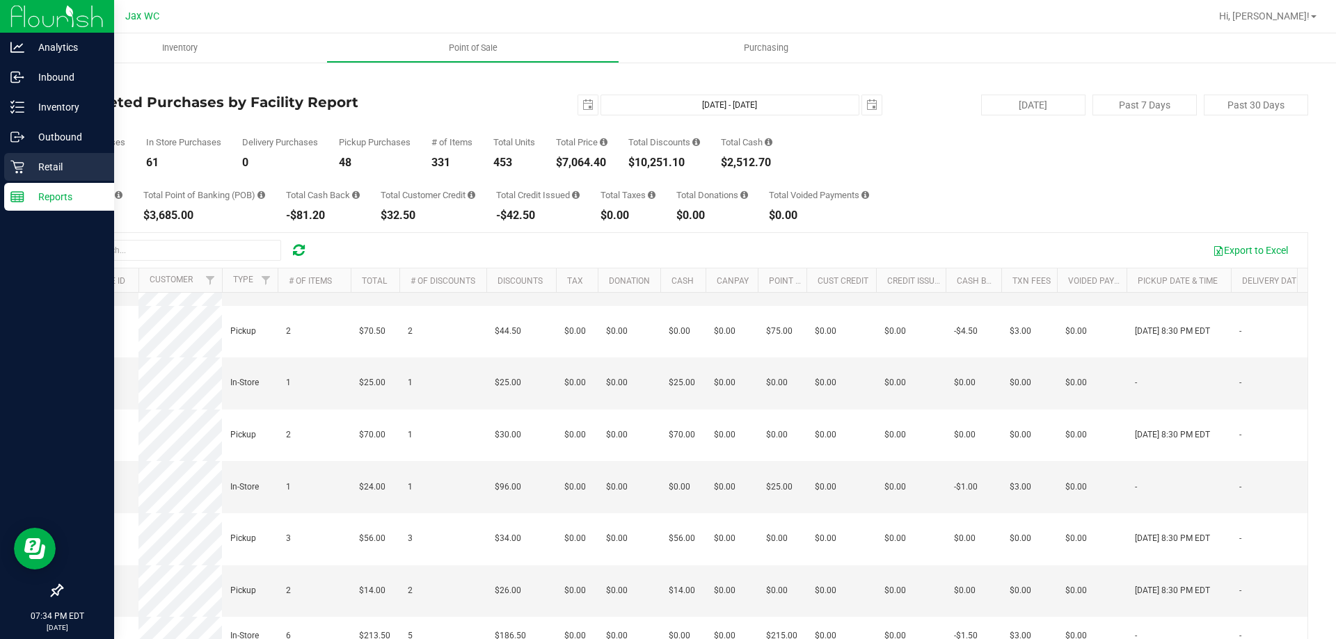
click at [49, 170] on p "Retail" at bounding box center [65, 167] width 83 height 17
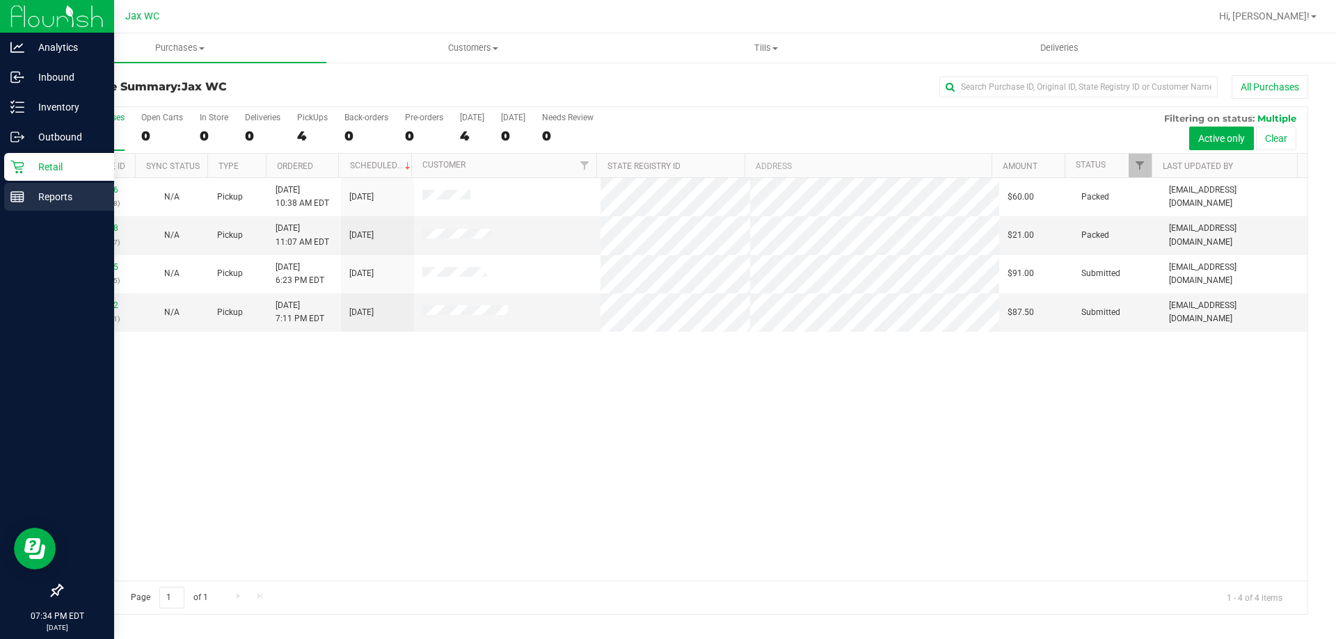
click at [11, 188] on div "Reports" at bounding box center [59, 197] width 110 height 28
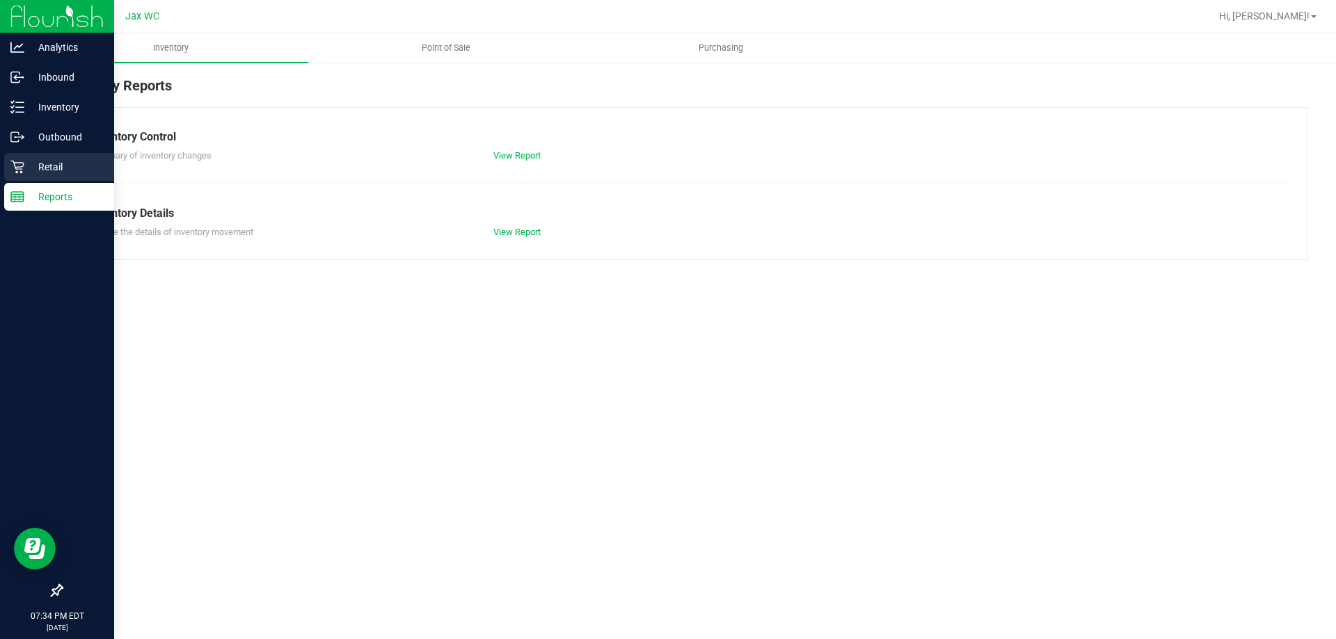
click at [30, 166] on p "Retail" at bounding box center [65, 167] width 83 height 17
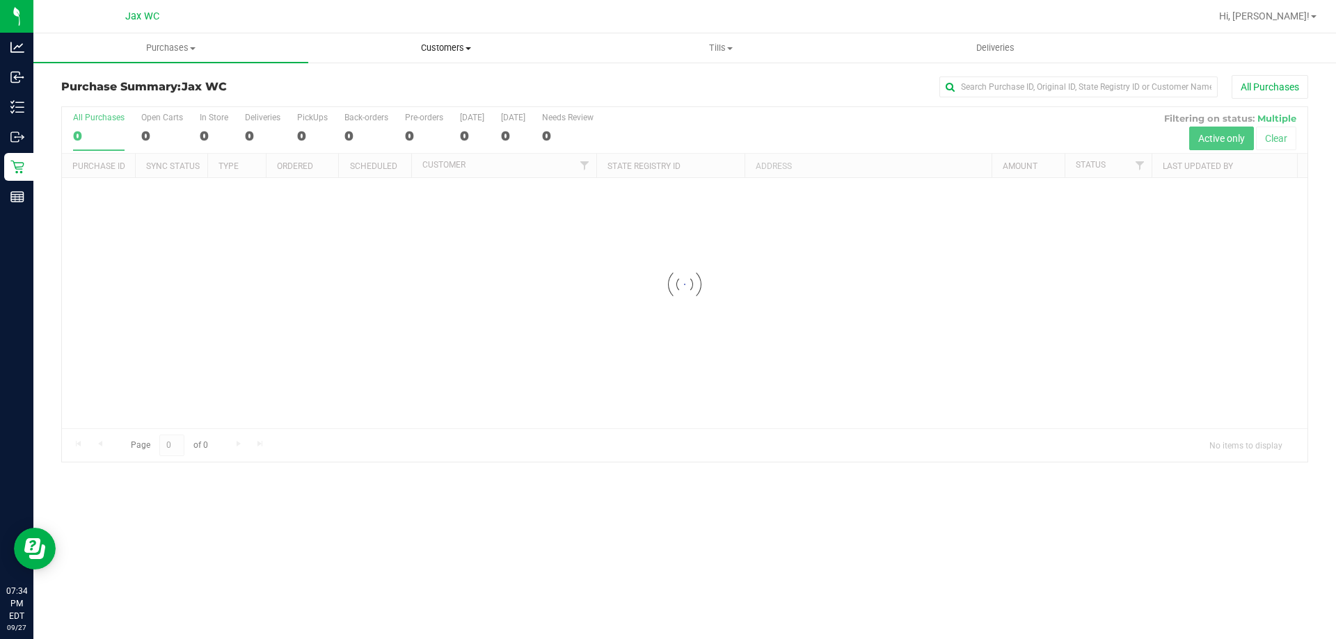
click at [455, 46] on span "Customers" at bounding box center [445, 48] width 273 height 13
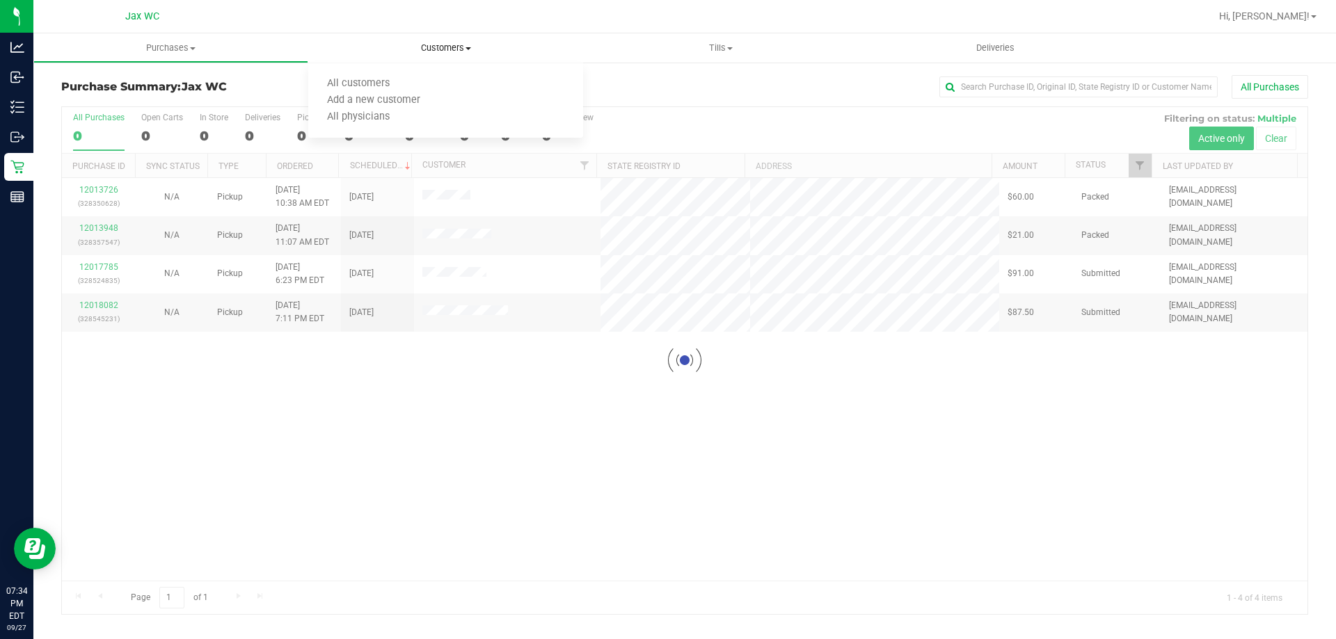
click at [373, 70] on ul "All customers Add a new customer All physicians" at bounding box center [445, 100] width 275 height 75
click at [379, 81] on span "All customers" at bounding box center [358, 84] width 100 height 12
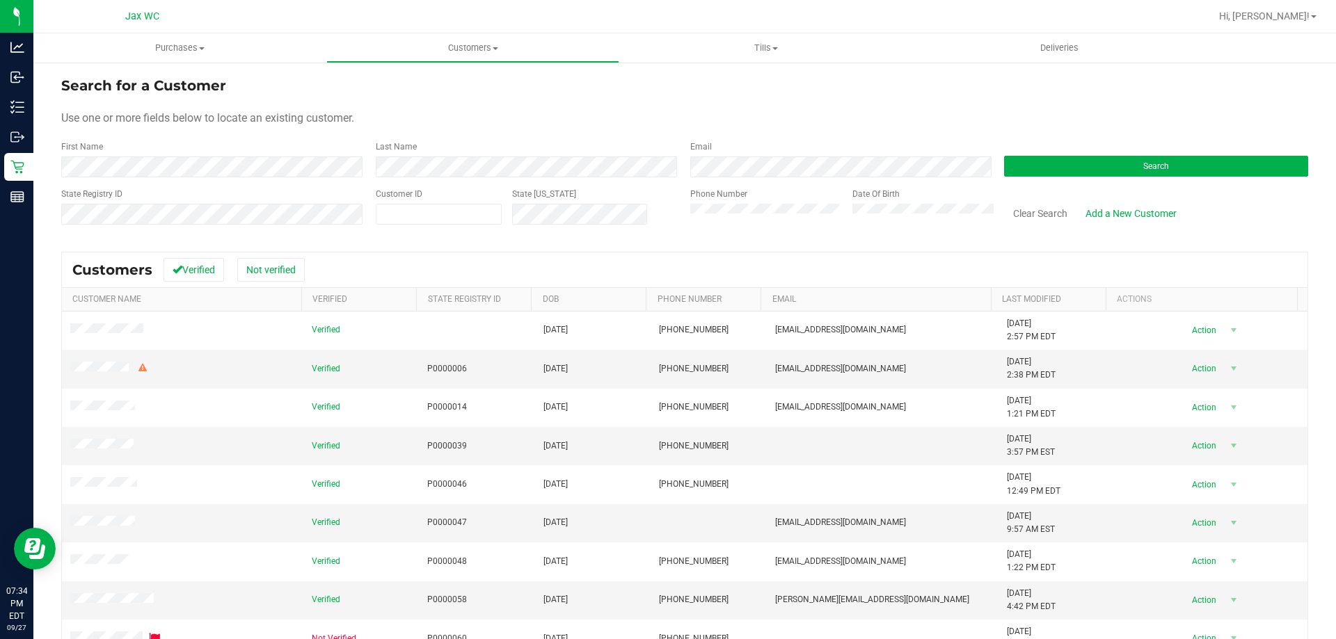
click at [195, 154] on div "First Name" at bounding box center [213, 159] width 304 height 37
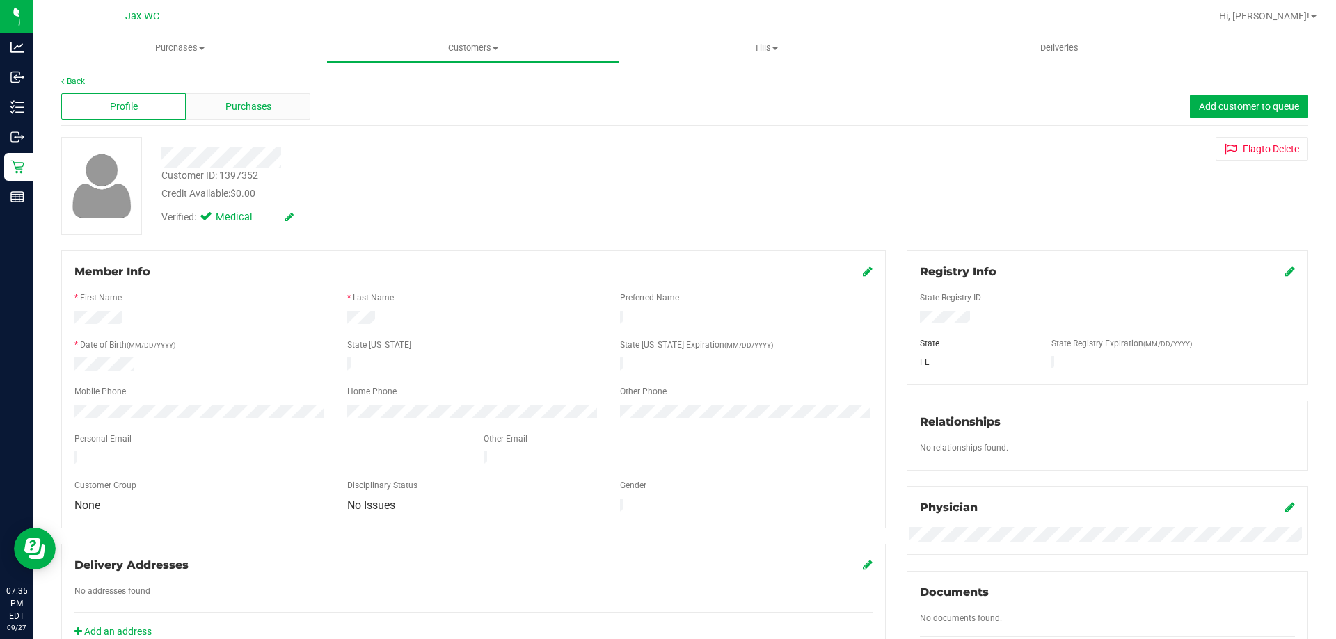
click at [273, 111] on div "Purchases" at bounding box center [248, 106] width 125 height 26
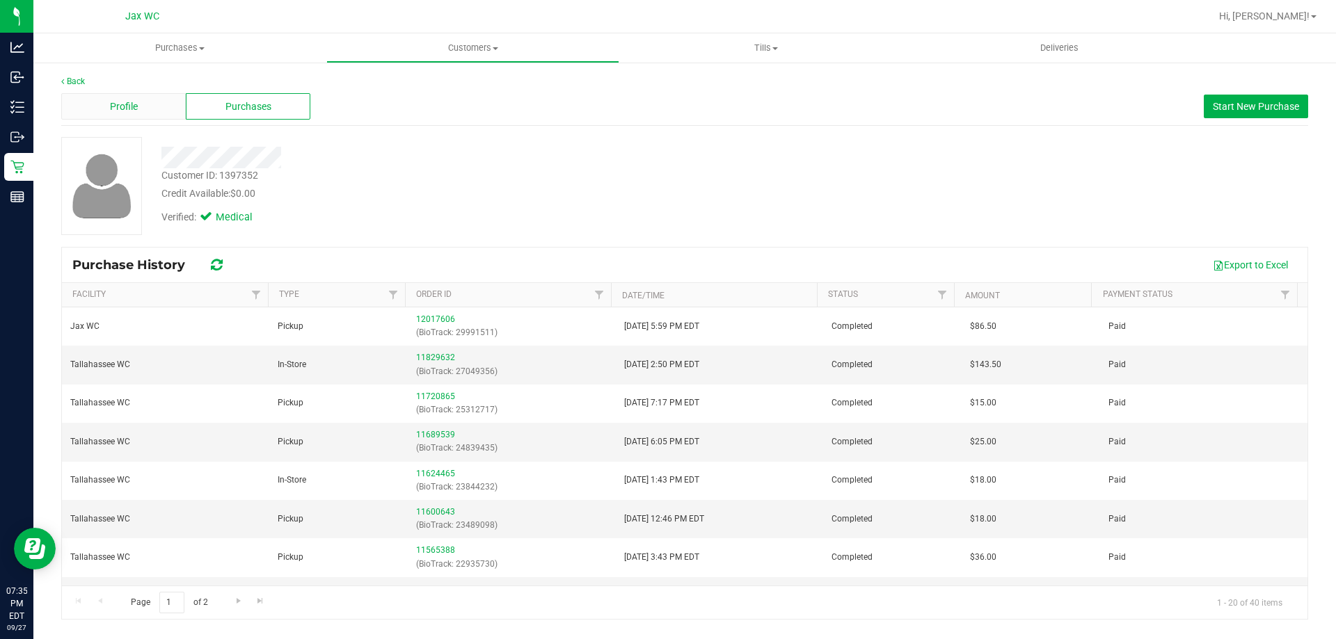
click at [129, 96] on div "Profile" at bounding box center [123, 106] width 125 height 26
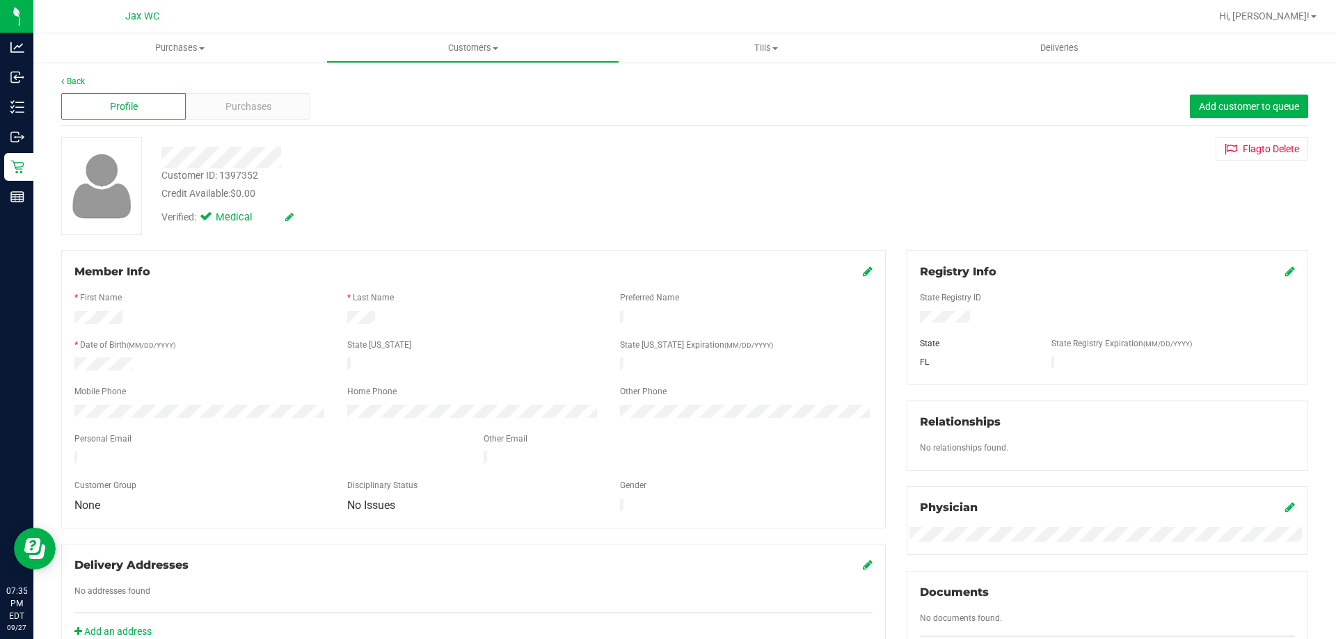
click at [863, 267] on icon at bounding box center [868, 271] width 10 height 11
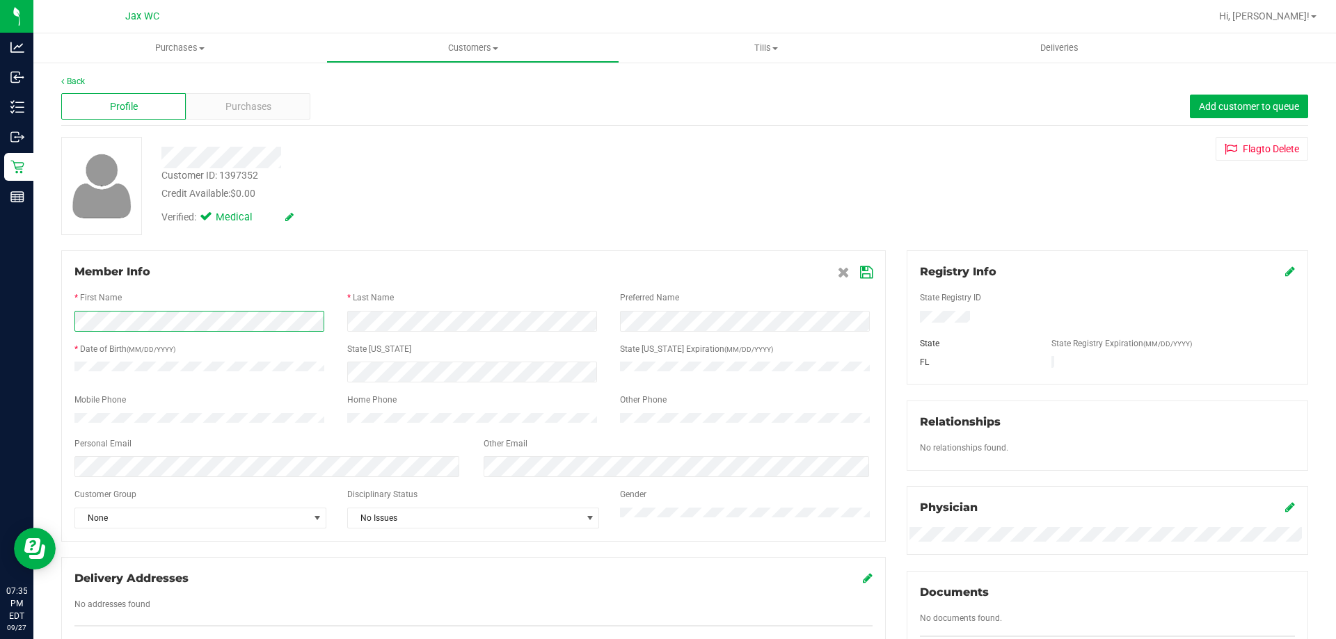
click at [3, 274] on div "Analytics Inbound Inventory Outbound Retail Reports 07:35 PM EDT 09/27/2025 09/…" at bounding box center [668, 319] width 1336 height 639
click at [659, 337] on div at bounding box center [473, 337] width 798 height 11
click at [861, 272] on icon at bounding box center [866, 272] width 13 height 11
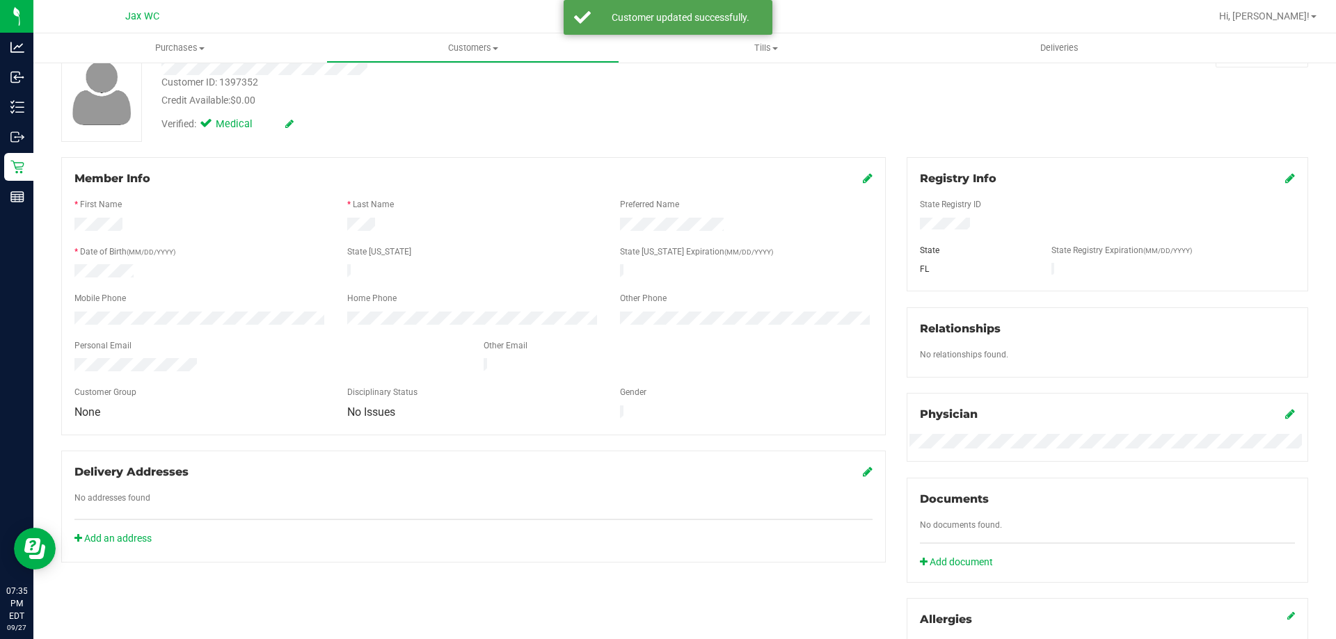
scroll to position [348, 0]
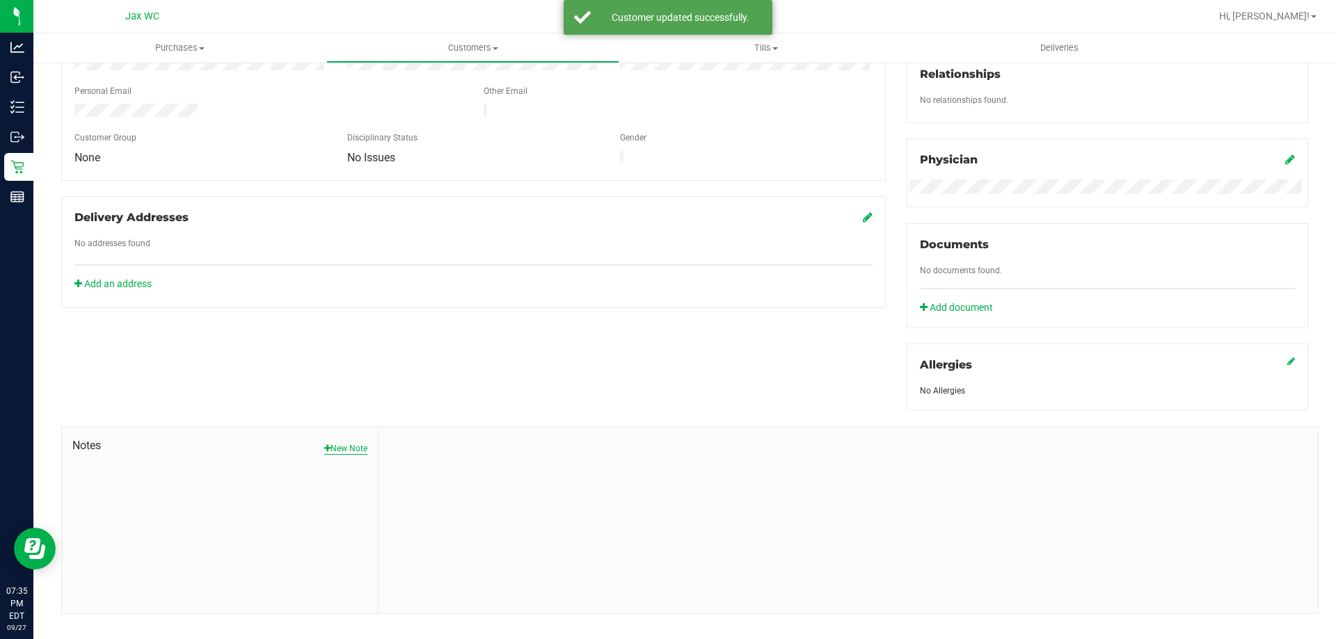
click at [346, 442] on button "New Note" at bounding box center [345, 448] width 43 height 13
click at [492, 481] on input "Note Title" at bounding box center [848, 484] width 918 height 21
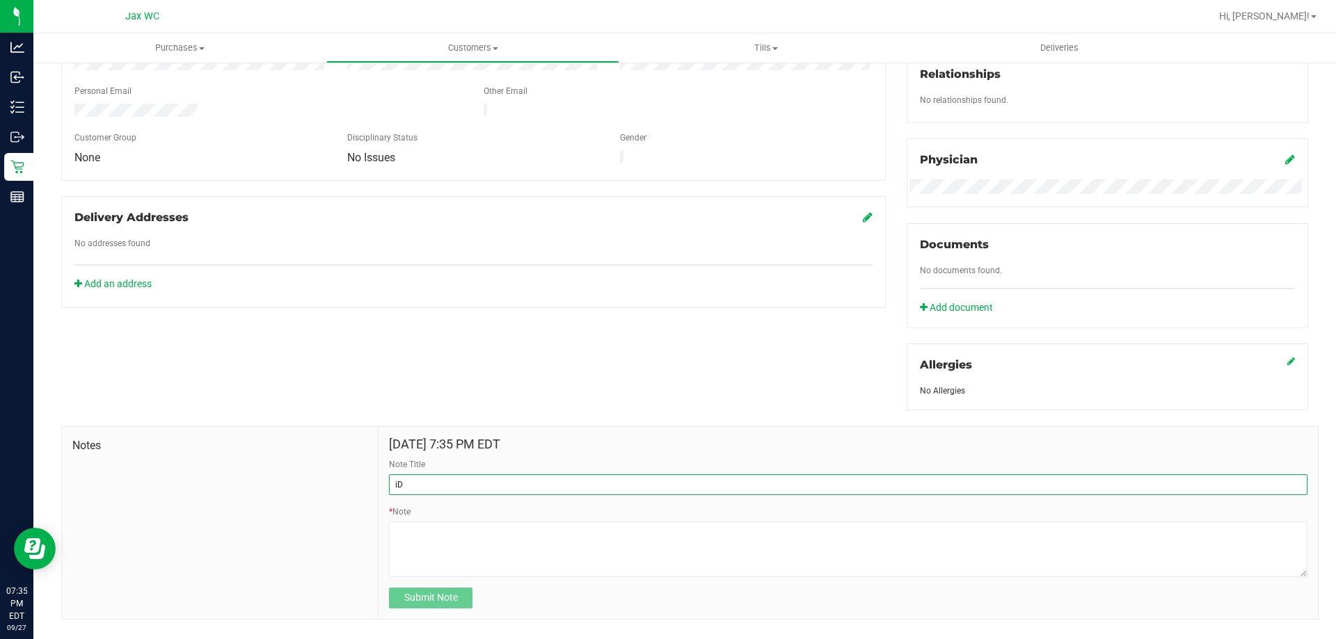
type input "i"
type input "ID IN SAFE"
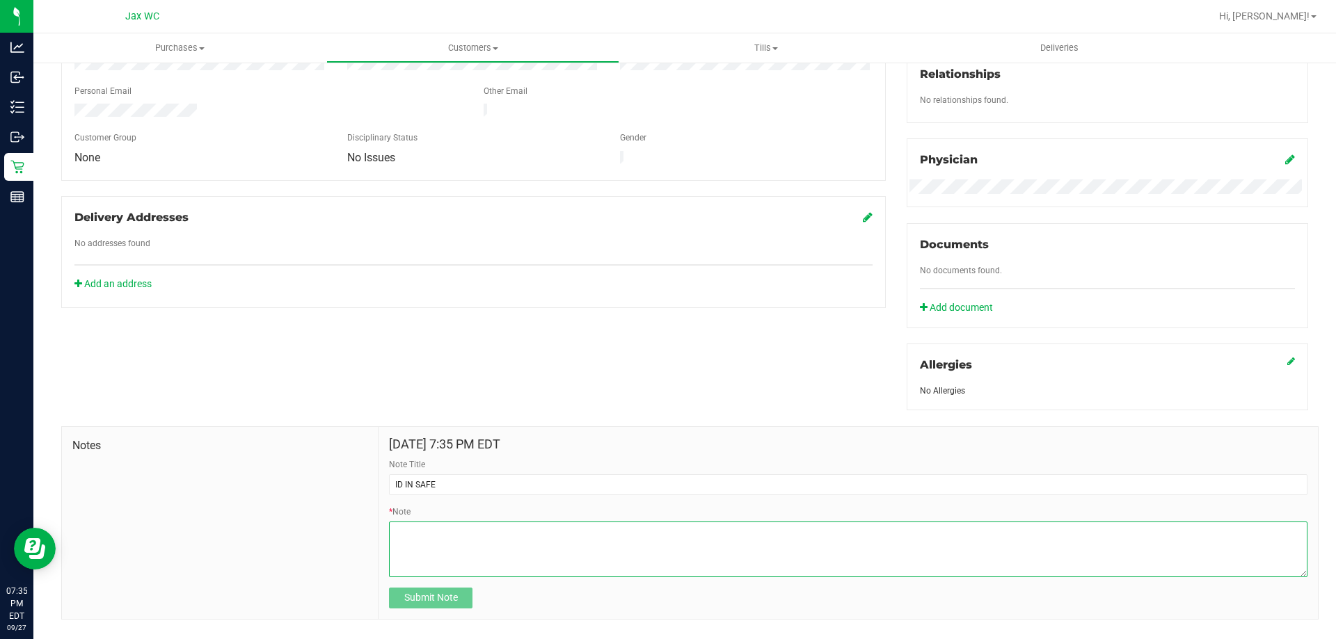
click at [481, 536] on textarea "* Note" at bounding box center [848, 550] width 918 height 56
type textarea "c"
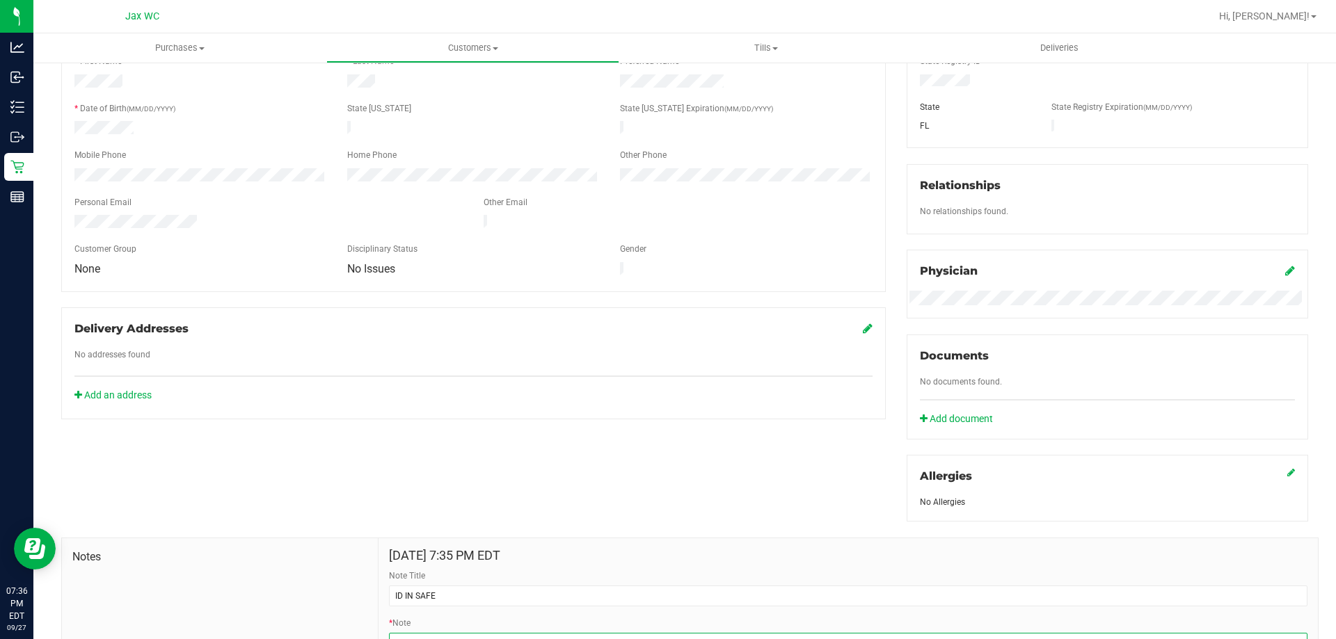
click at [481, 536] on div "Notes Sep 27, 2025 7:35 PM EDT Note Title ID IN SAFE * Note Please enter a note…" at bounding box center [684, 632] width 1267 height 221
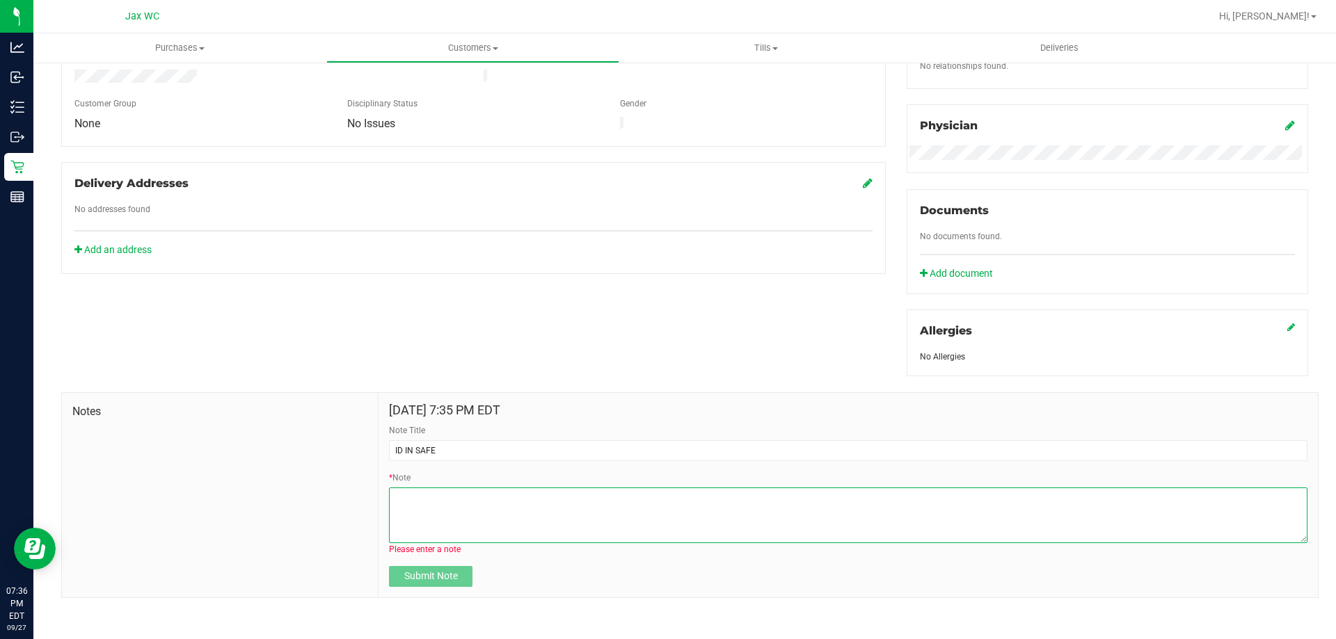
scroll to position [385, 0]
click at [463, 525] on textarea "* Note" at bounding box center [848, 513] width 918 height 56
type textarea "c"
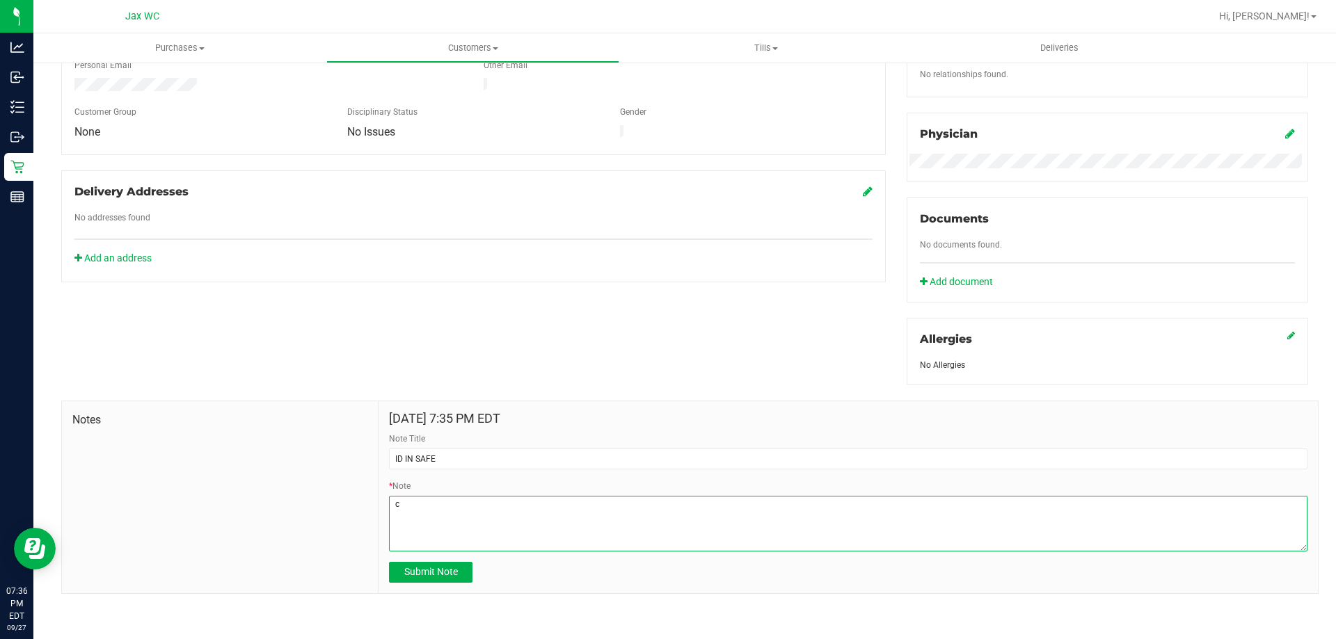
scroll to position [372, 0]
type textarea "c"
type textarea "C"
type textarea "Cx left her ID here at Jax Park, we have her ID in the safe. -AS"
click at [457, 570] on button "Submit Note" at bounding box center [430, 573] width 83 height 21
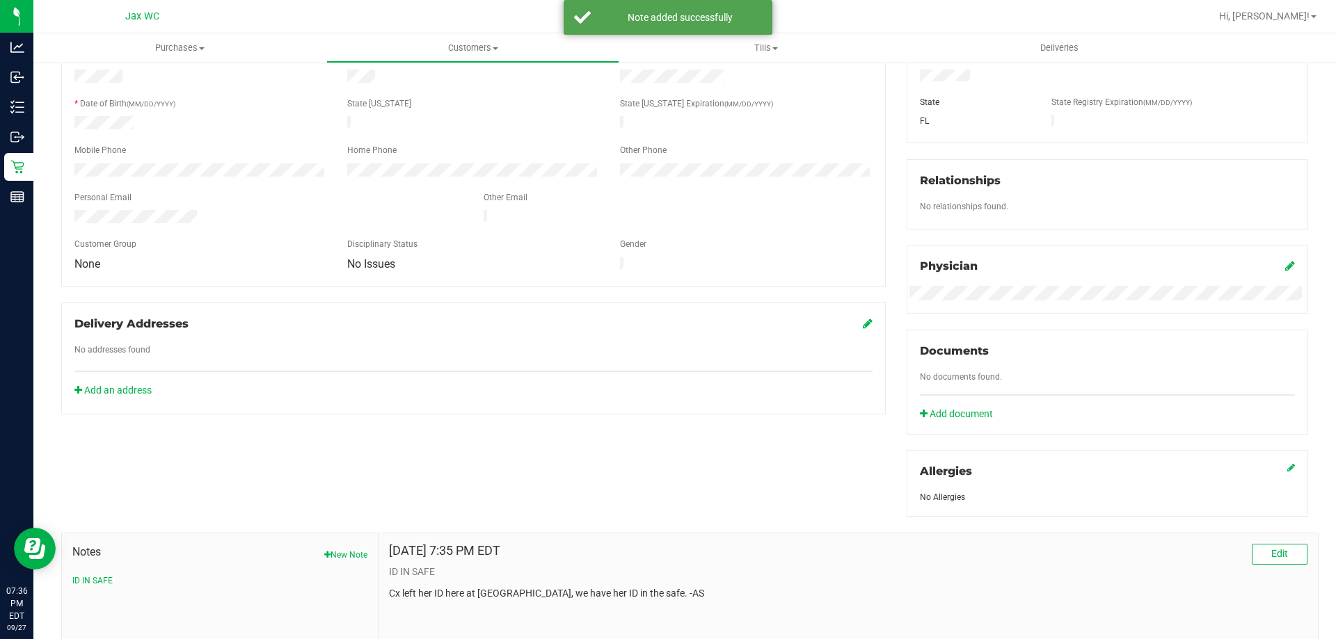
scroll to position [19, 0]
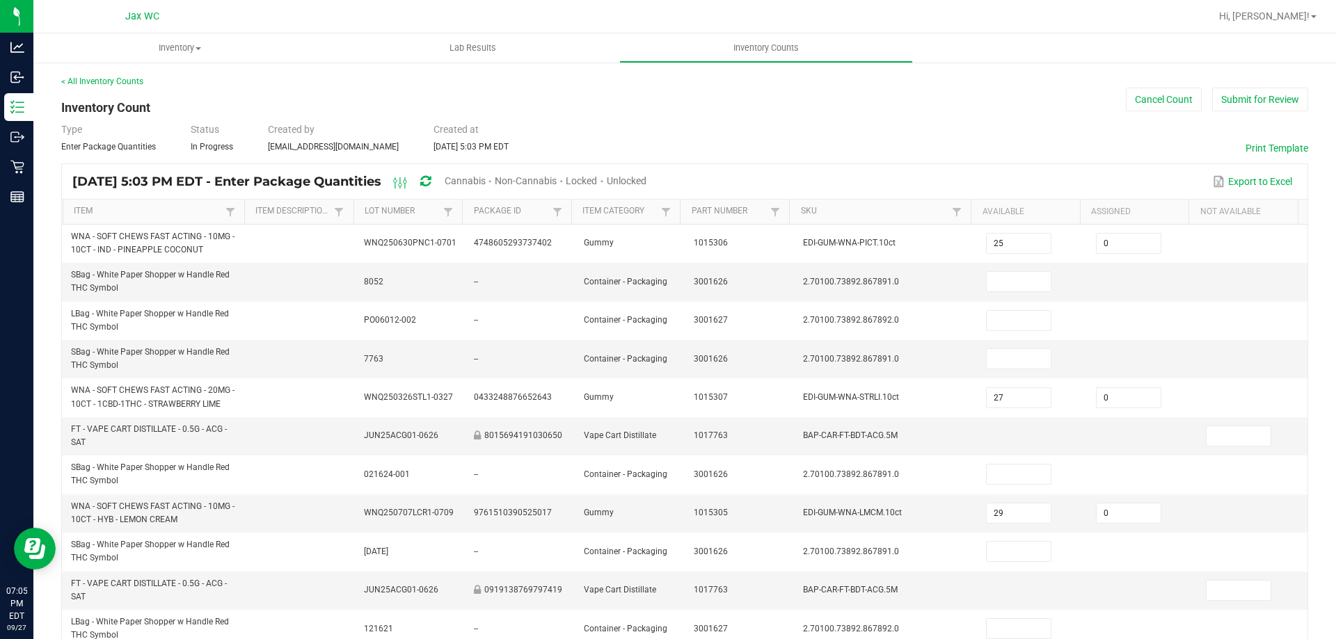
click at [646, 182] on span "Unlocked" at bounding box center [627, 180] width 40 height 11
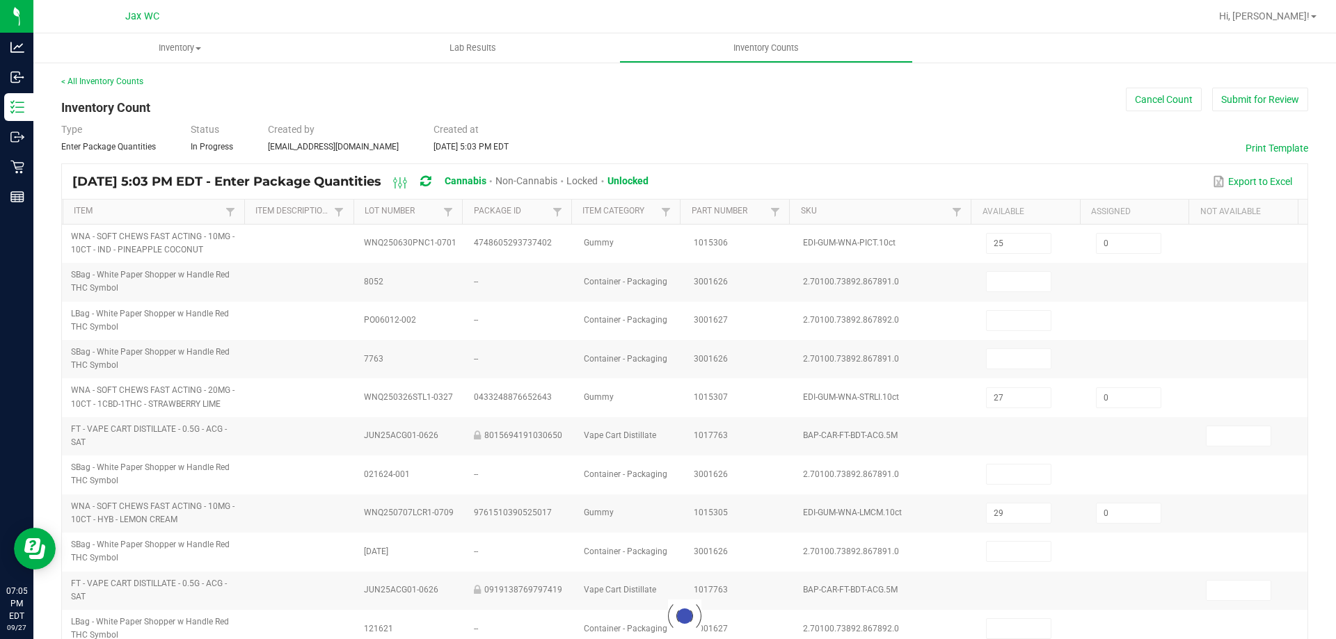
type input "29"
type input "27"
type input "13"
type input "25"
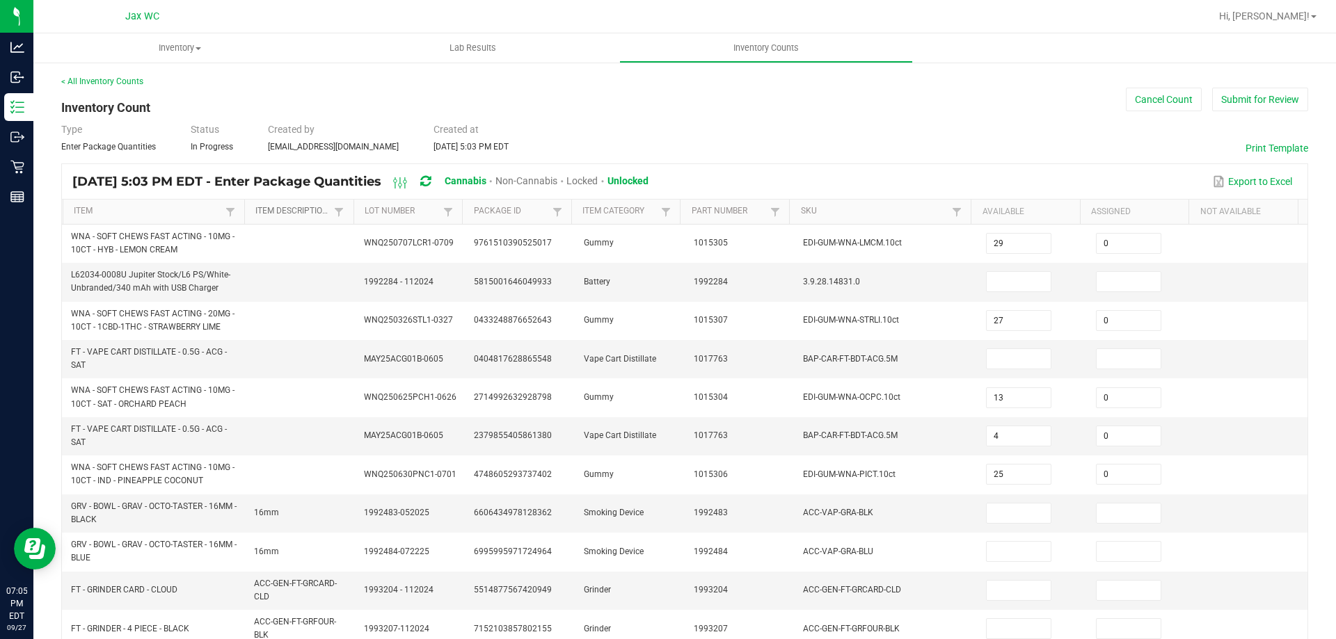
click at [285, 207] on link "Item Description" at bounding box center [292, 211] width 75 height 11
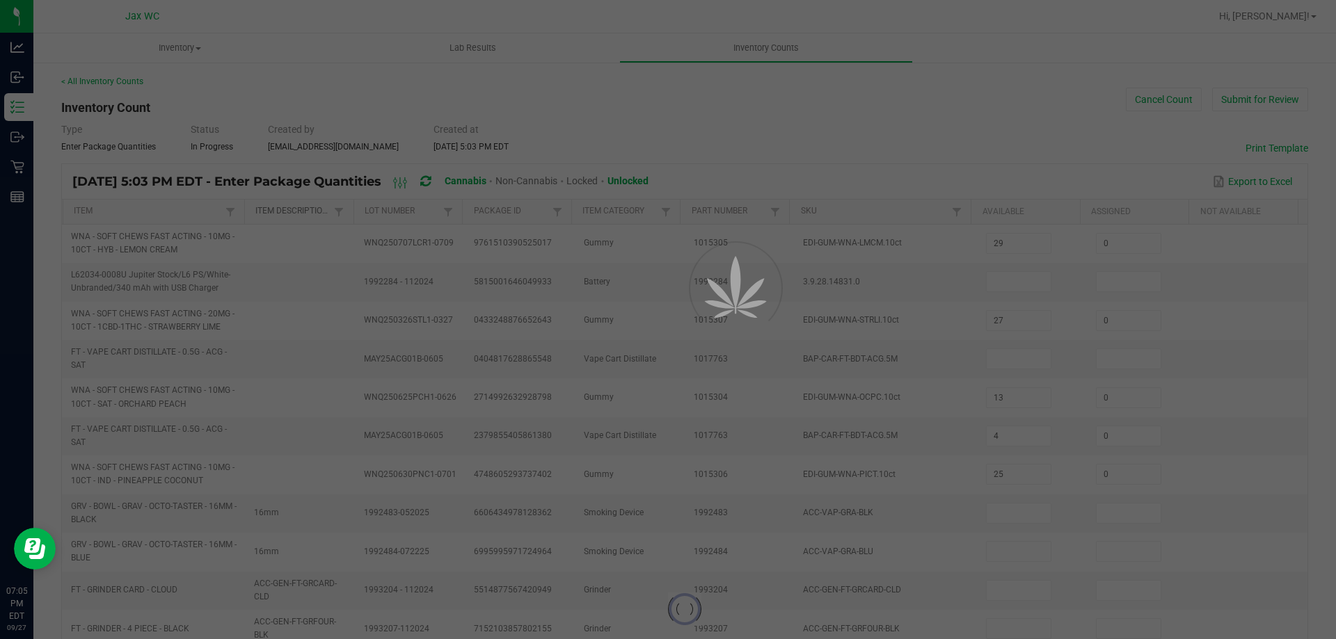
type input "20"
type input "16"
type input "17"
type input "4"
type input "5"
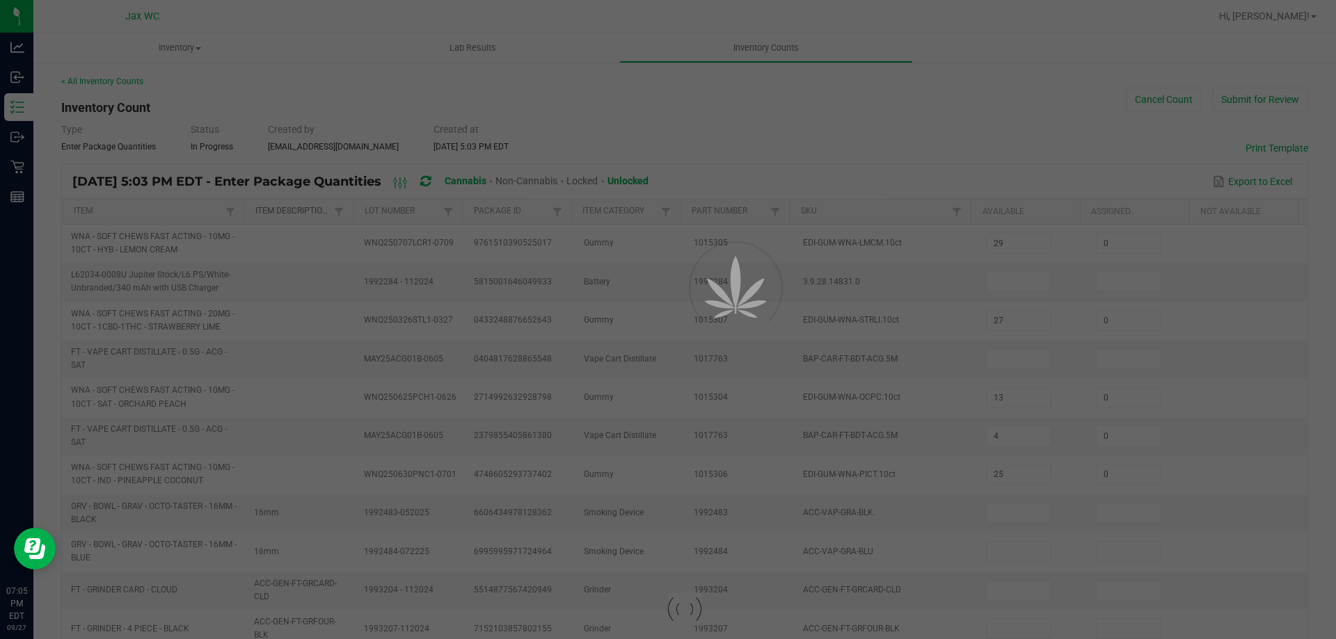
type input "16"
type input "0"
type input "5"
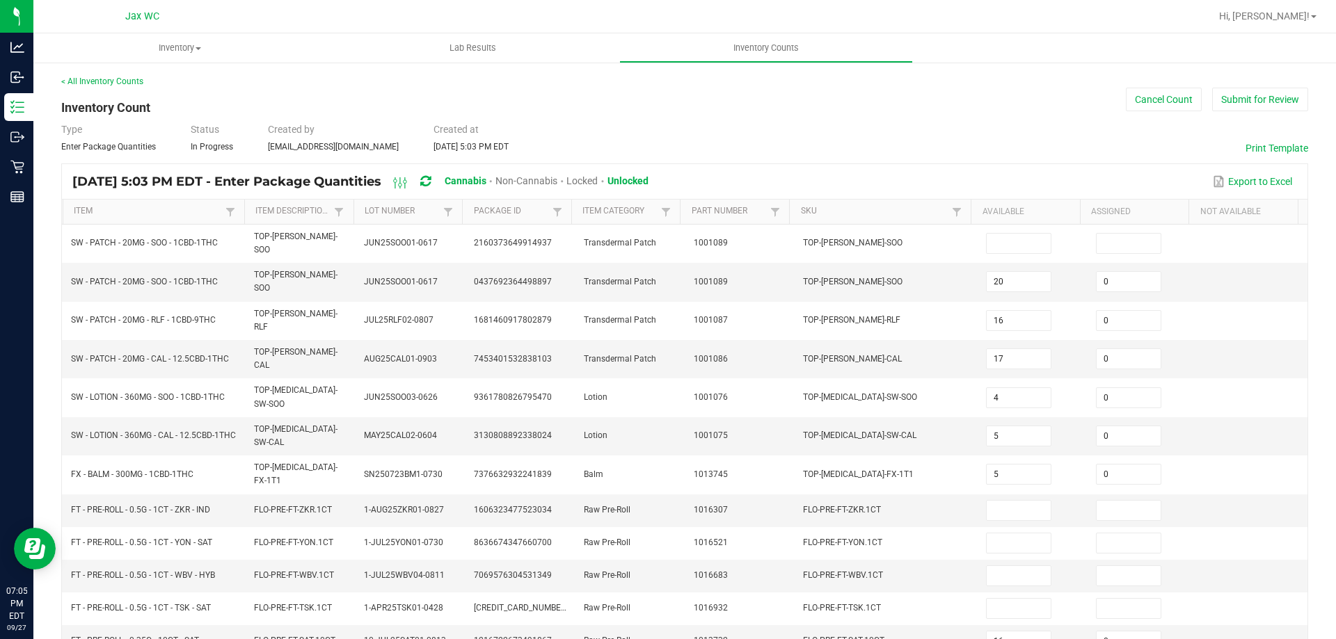
click at [285, 204] on th "Item Description Sorted Descending" at bounding box center [298, 212] width 109 height 25
click at [291, 209] on link "Item Description" at bounding box center [292, 211] width 75 height 11
click at [289, 207] on link "Item Description" at bounding box center [292, 211] width 75 height 11
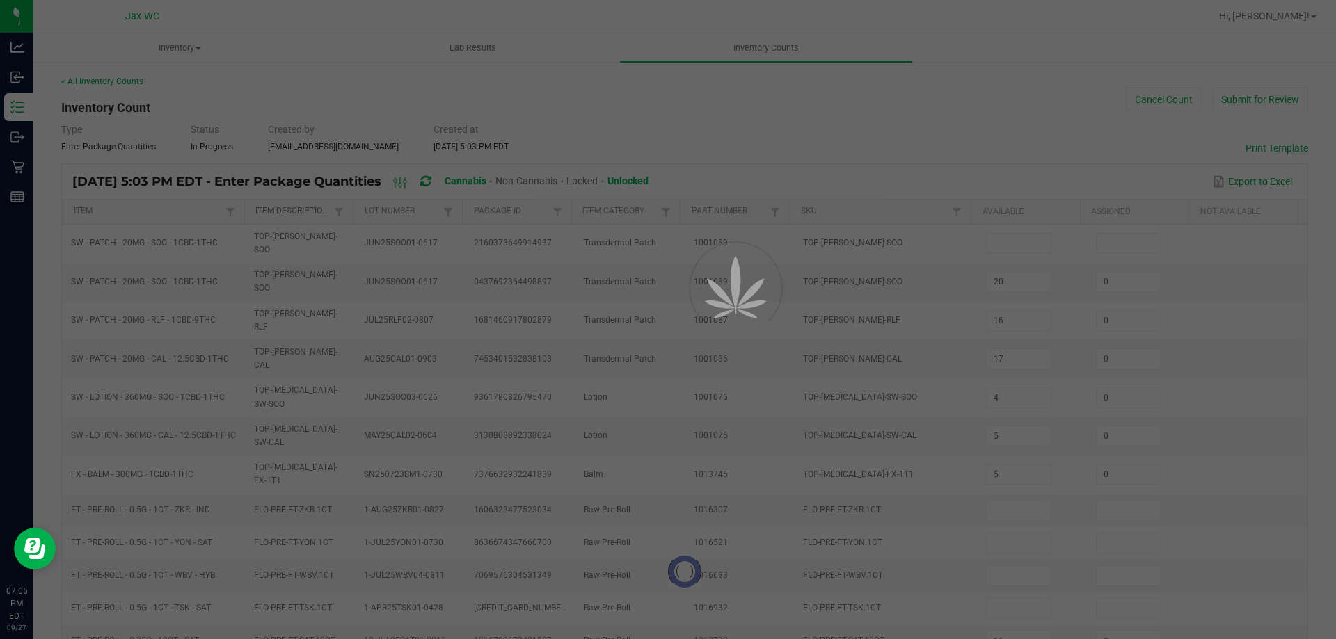
type input "29"
type input "0"
type input "27"
type input "13"
type input "25"
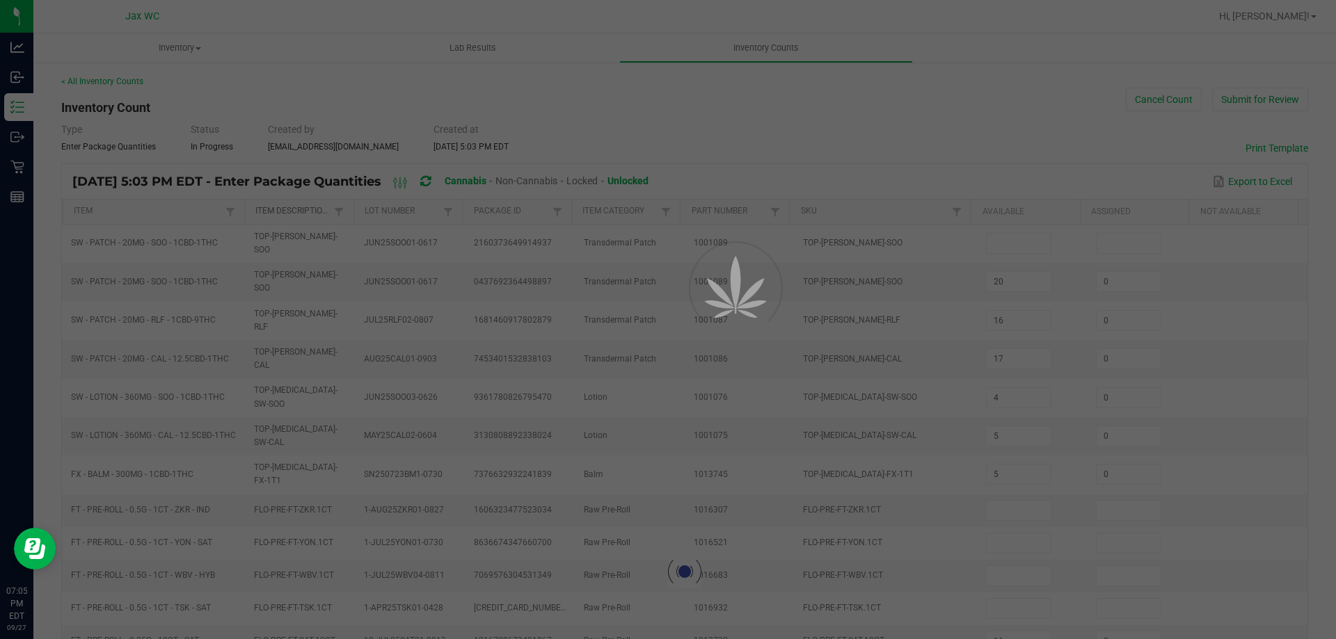
type input "4"
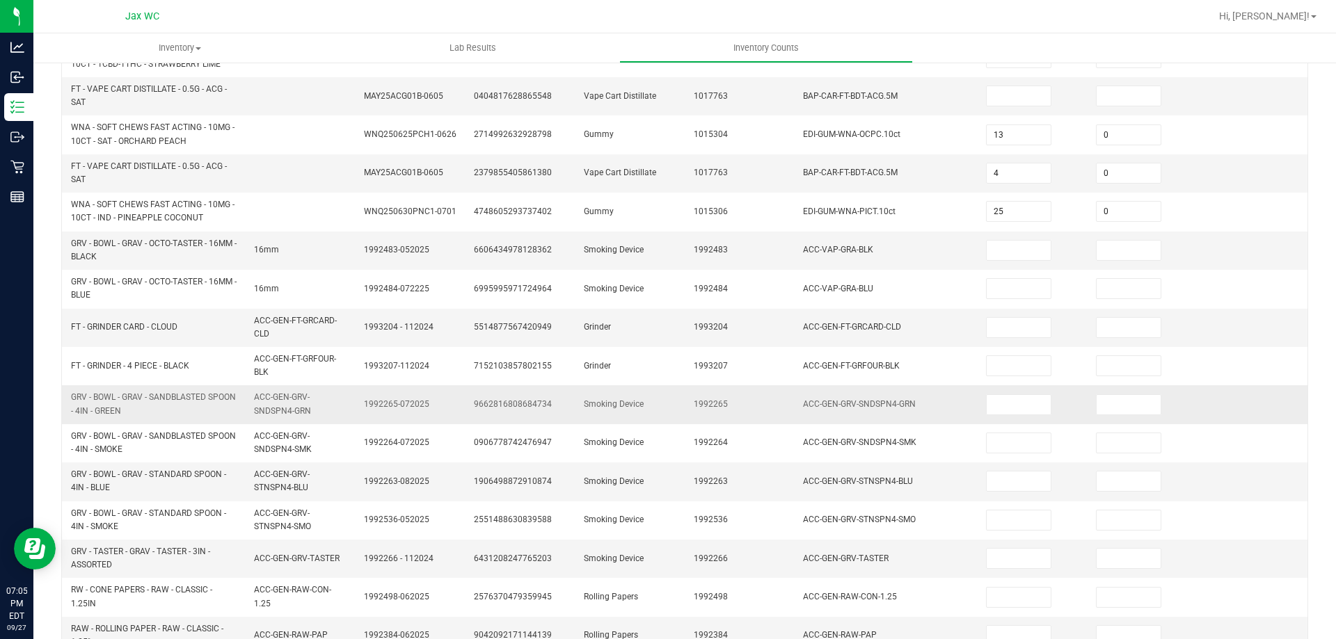
scroll to position [58, 0]
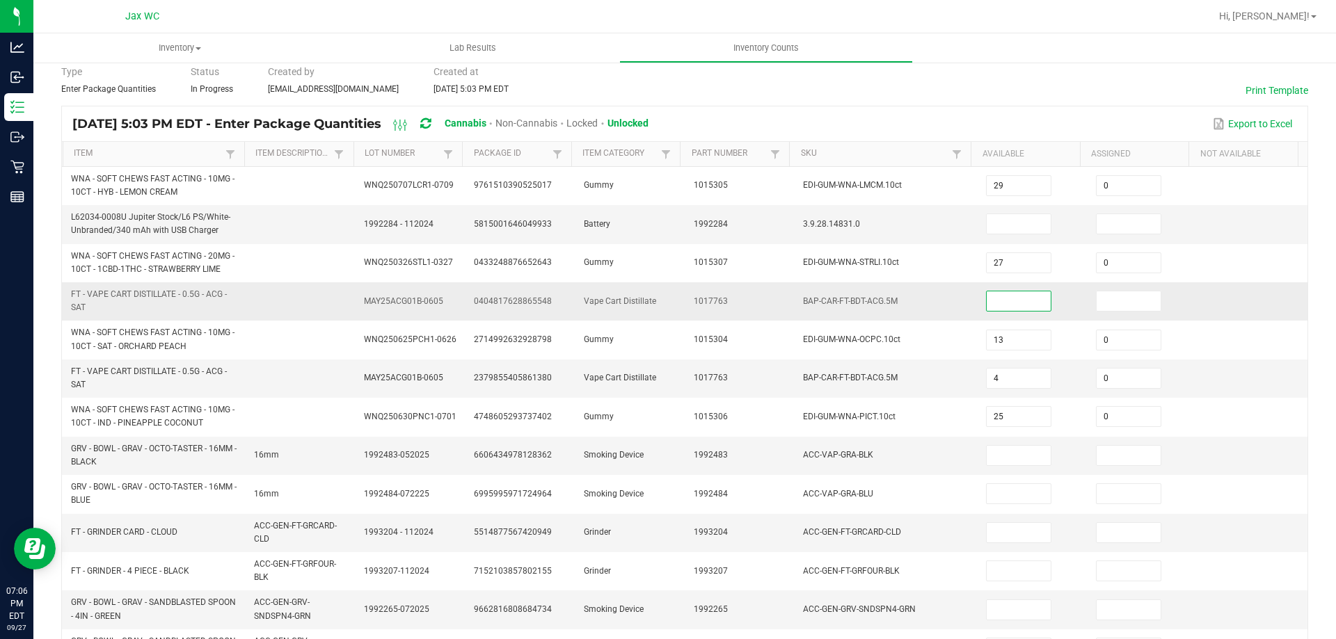
click at [1025, 304] on input at bounding box center [1018, 300] width 64 height 19
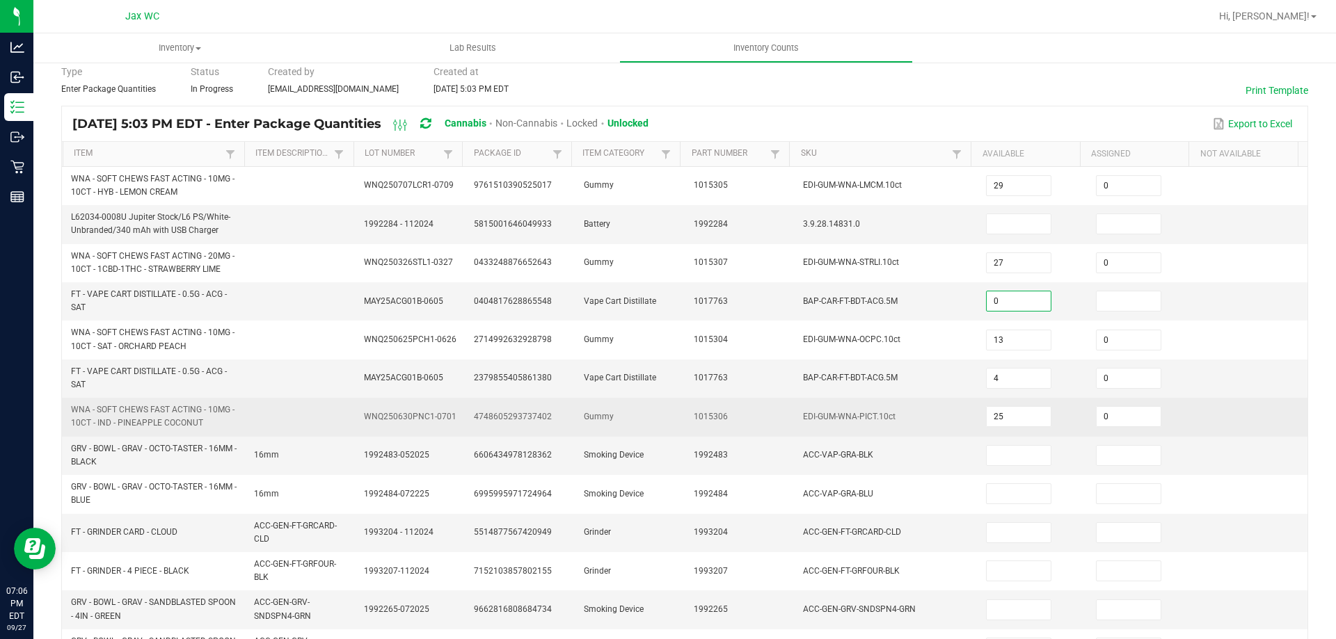
type input "0"
click at [930, 418] on td "EDI-GUM-WNA-PICT.10ct" at bounding box center [885, 417] width 183 height 38
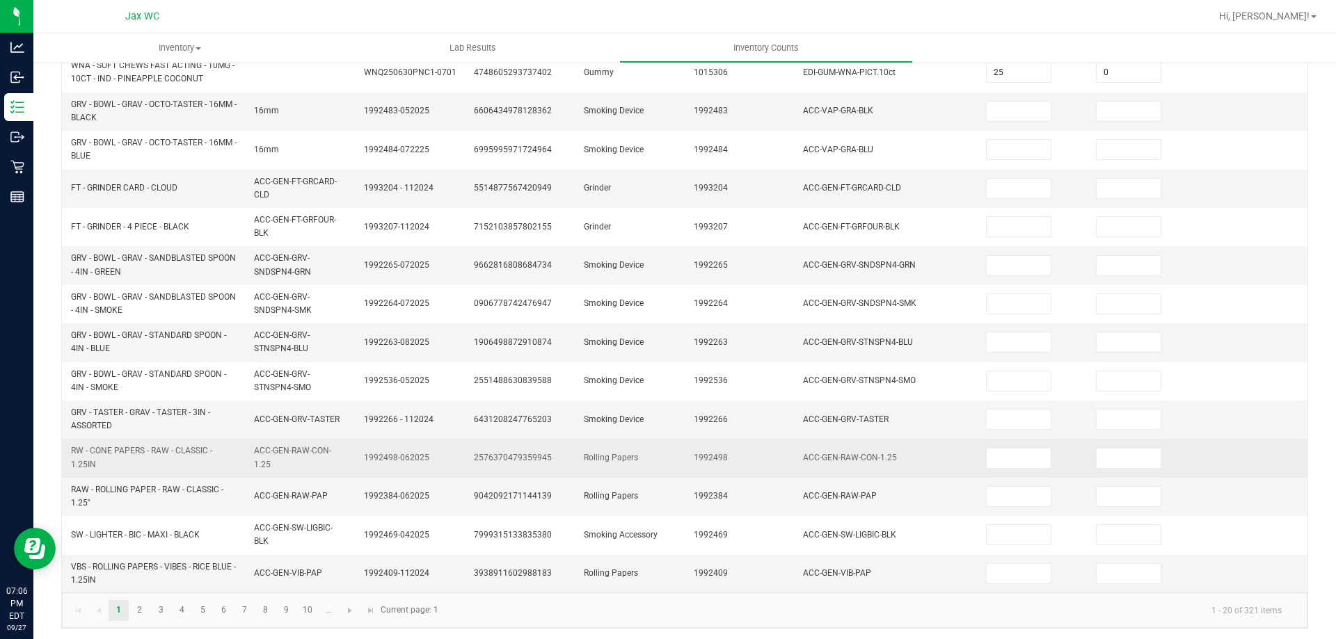
scroll to position [406, 0]
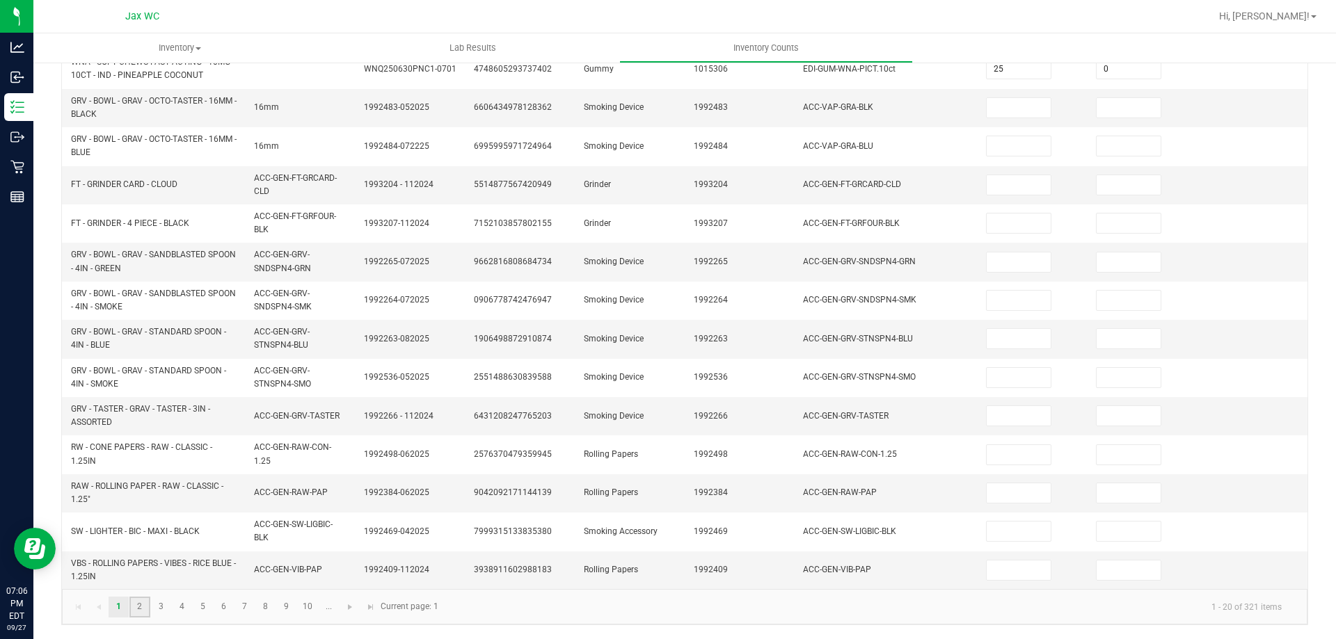
click at [143, 608] on link "2" at bounding box center [139, 607] width 20 height 21
type input "10"
type input "12"
type input "0"
type input "5"
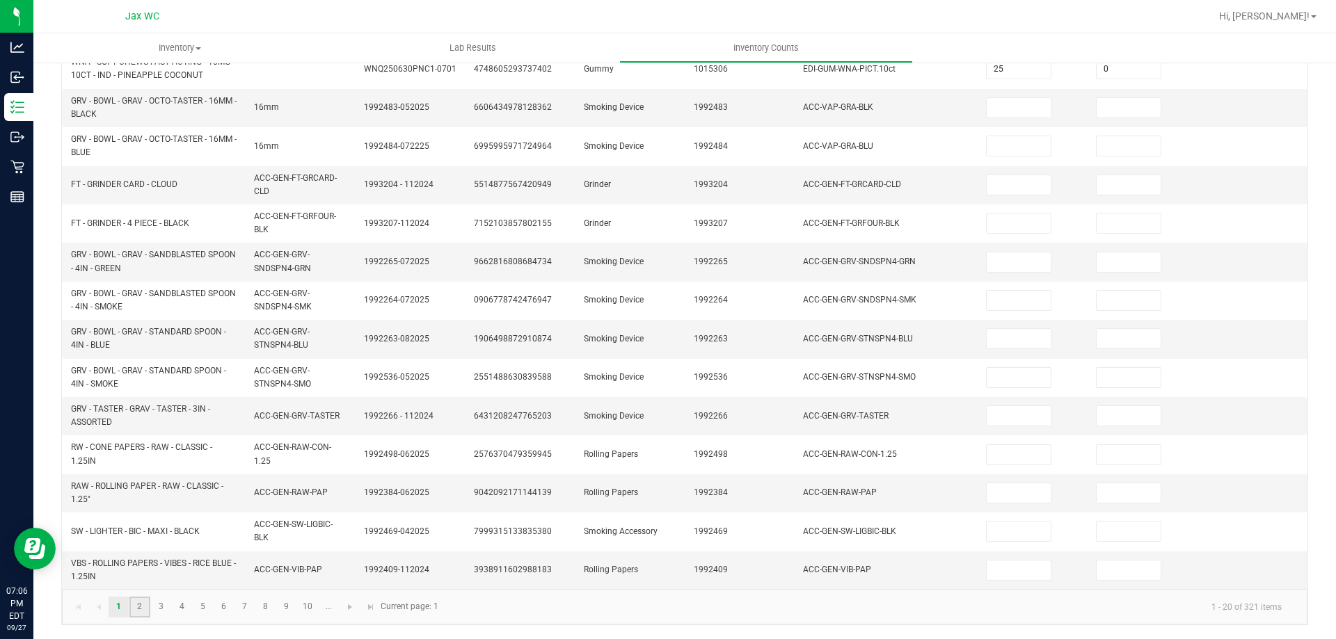
type input "2"
type input "7"
type input "0"
type input "10"
type input "0"
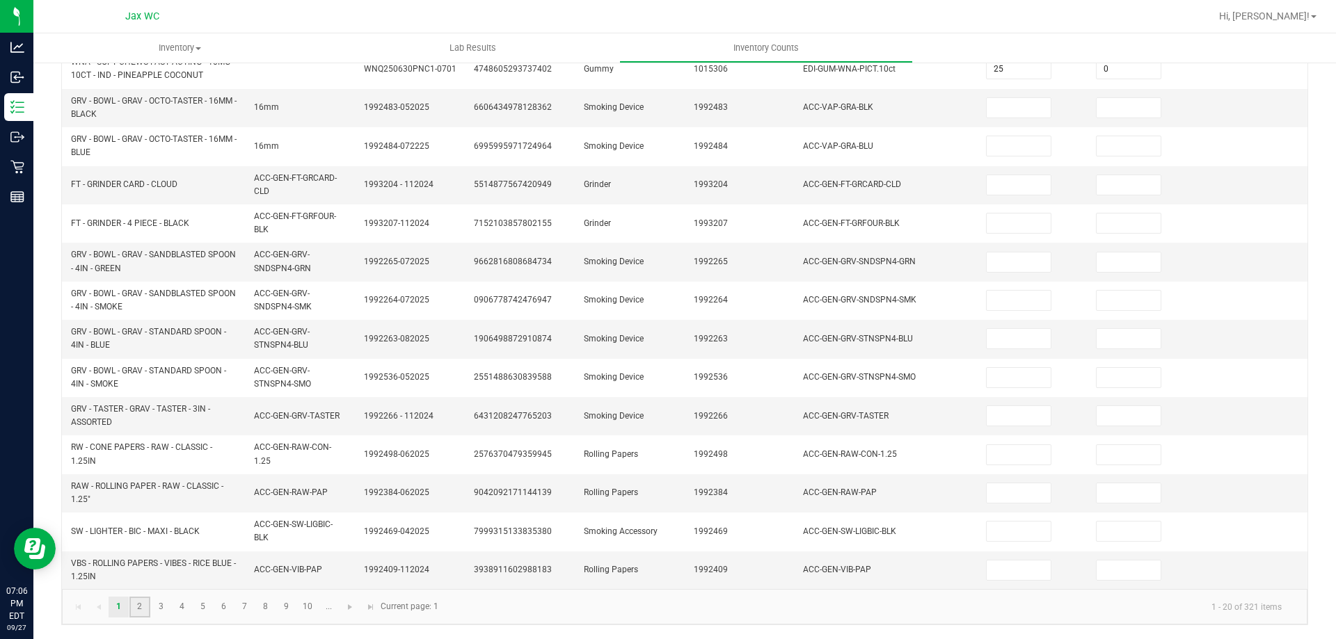
type input "10"
type input "0"
type input "4"
type input "0"
type input "10"
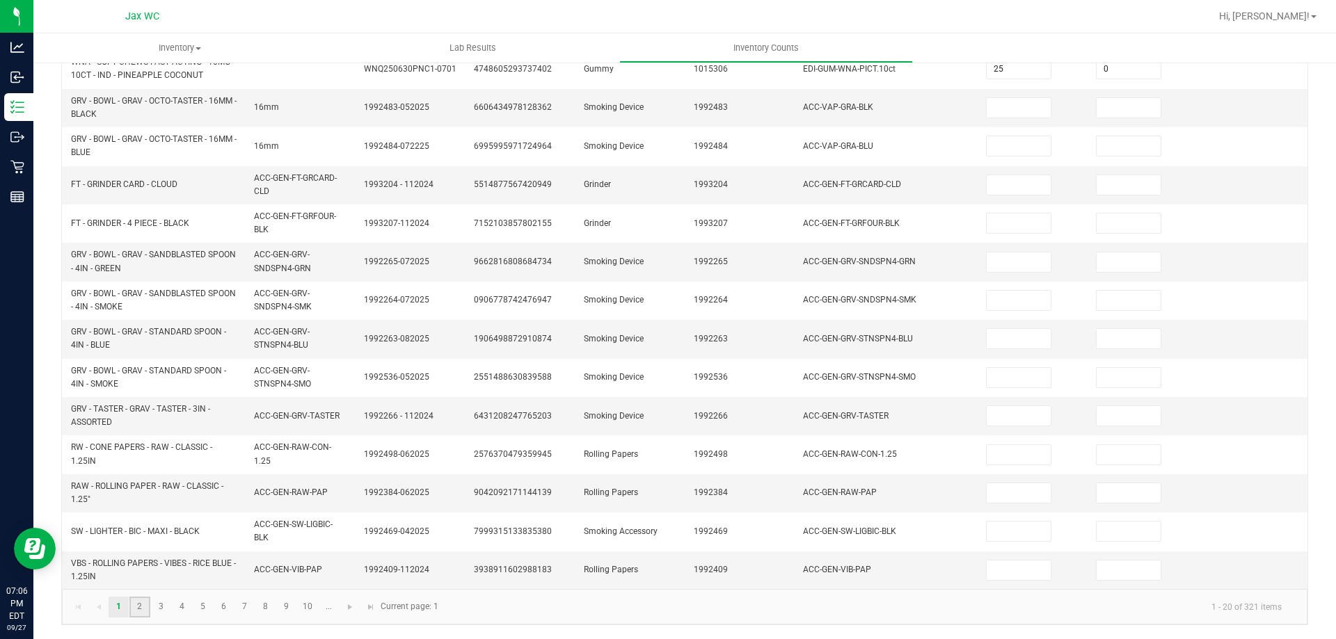
type input "0"
type input "8"
type input "0"
type input "10"
type input "0"
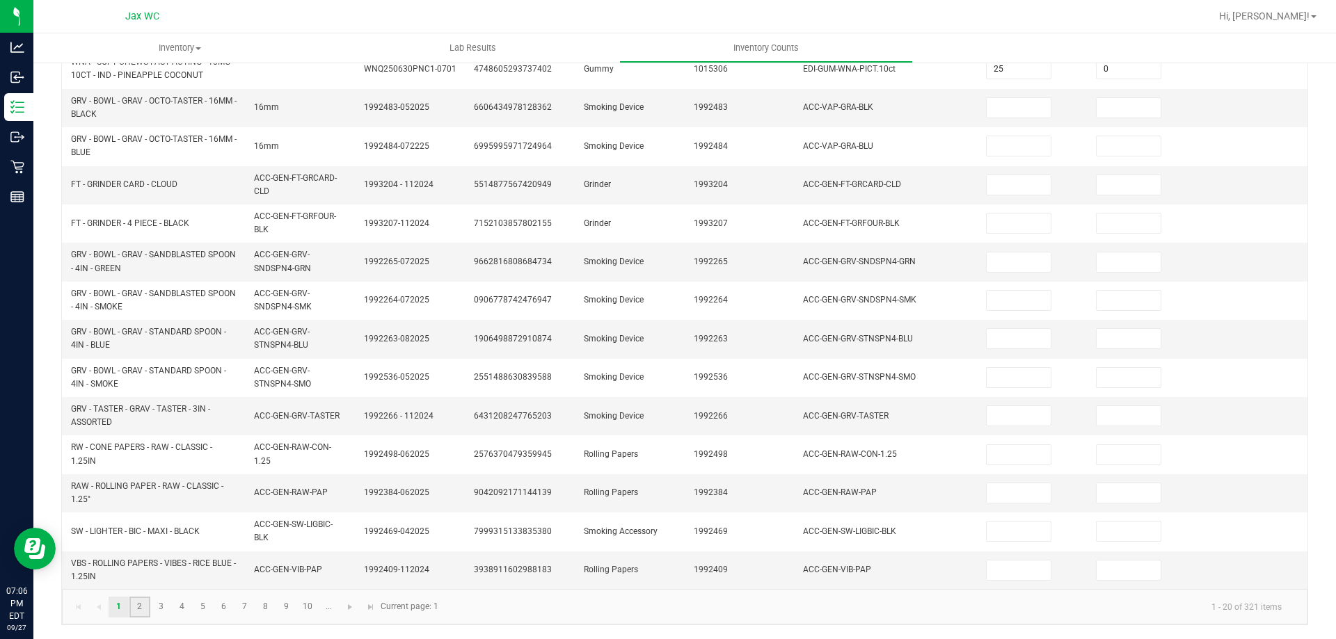
type input "0"
type input "8"
type input "0"
type input "5"
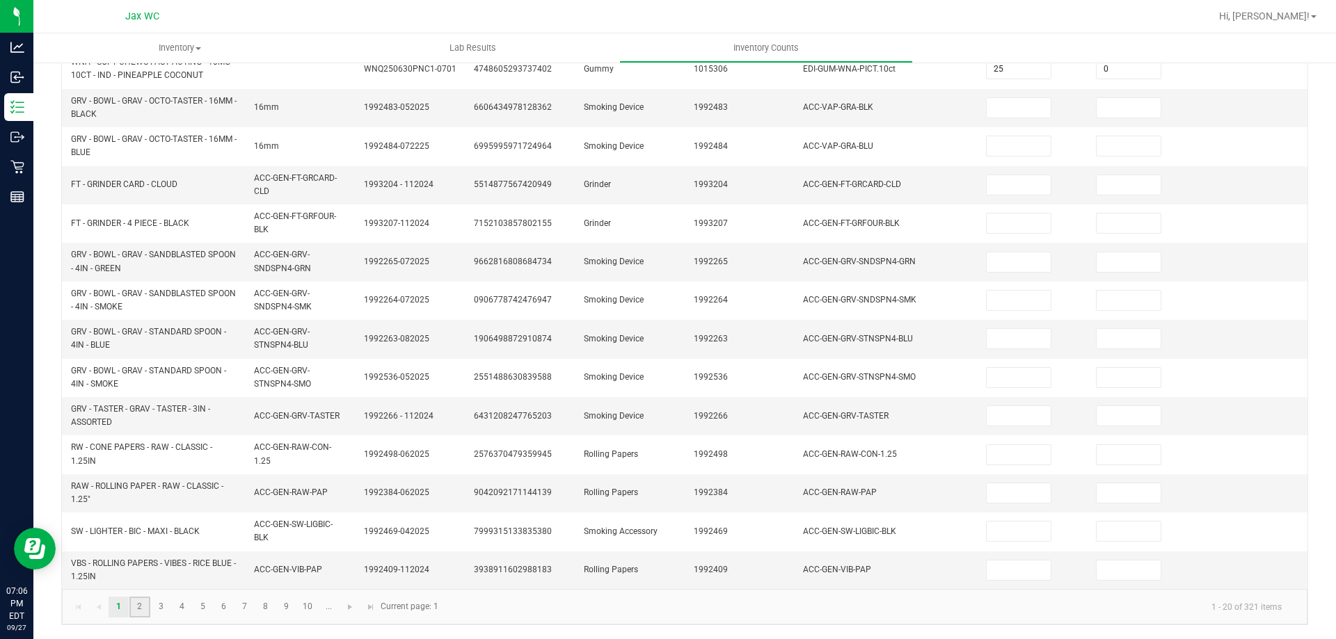
type input "0"
type input "6"
type input "0"
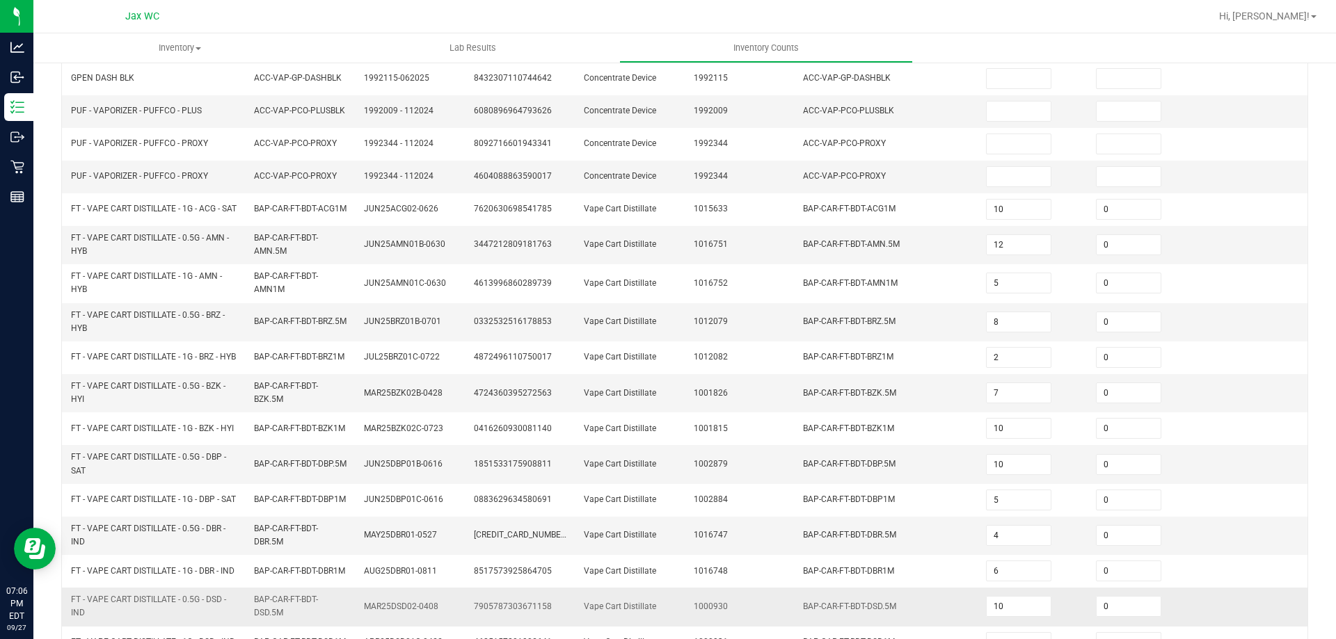
scroll to position [371, 0]
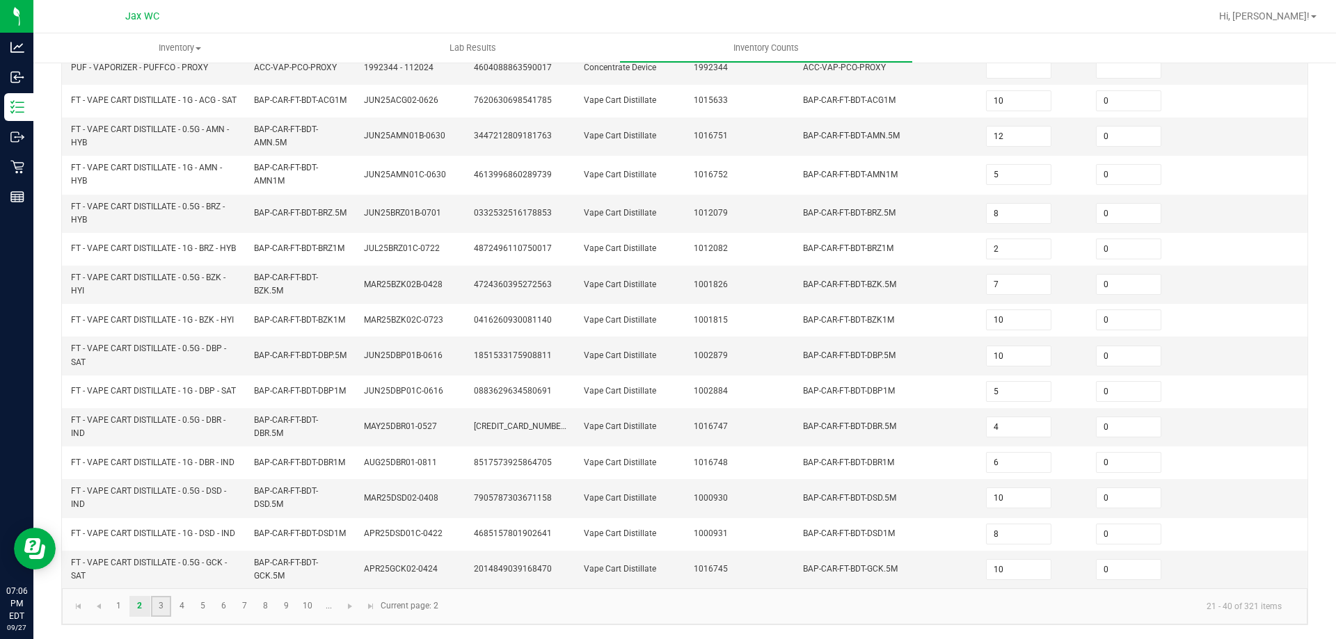
click at [164, 613] on link "3" at bounding box center [161, 606] width 20 height 21
type input "2"
type input "0"
type input "10"
type input "2"
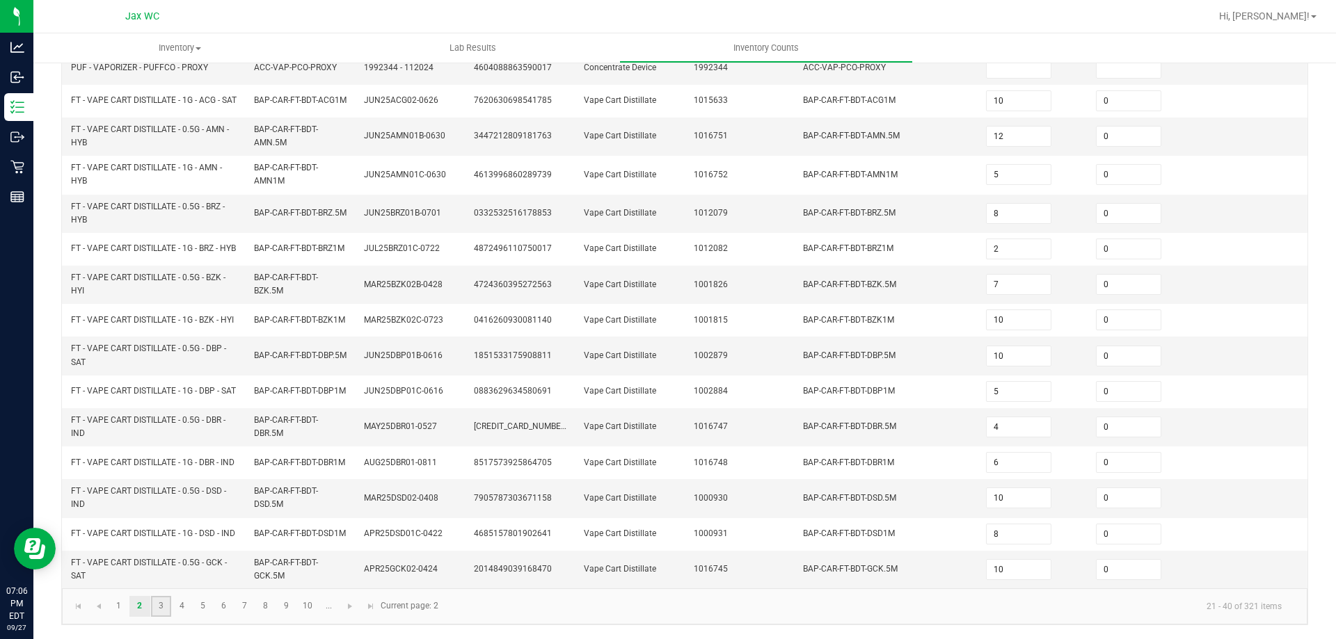
type input "3"
type input "2"
type input "3"
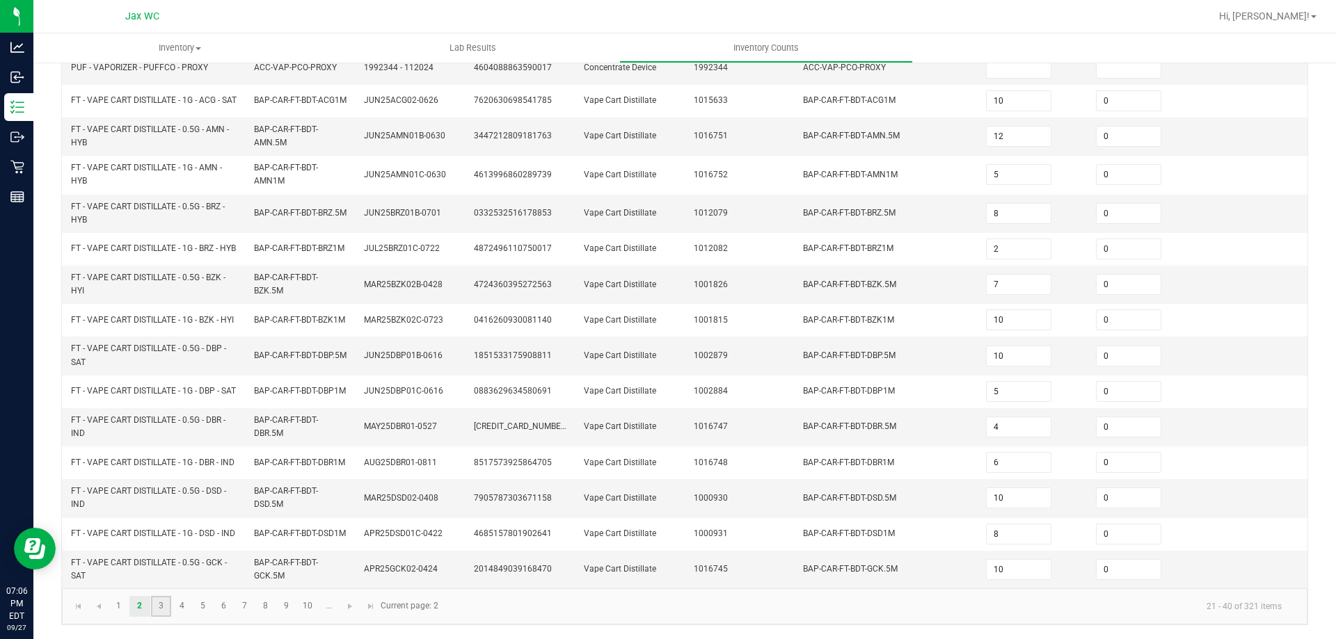
type input "10"
type input "6"
type input "5"
type input "7"
type input "1"
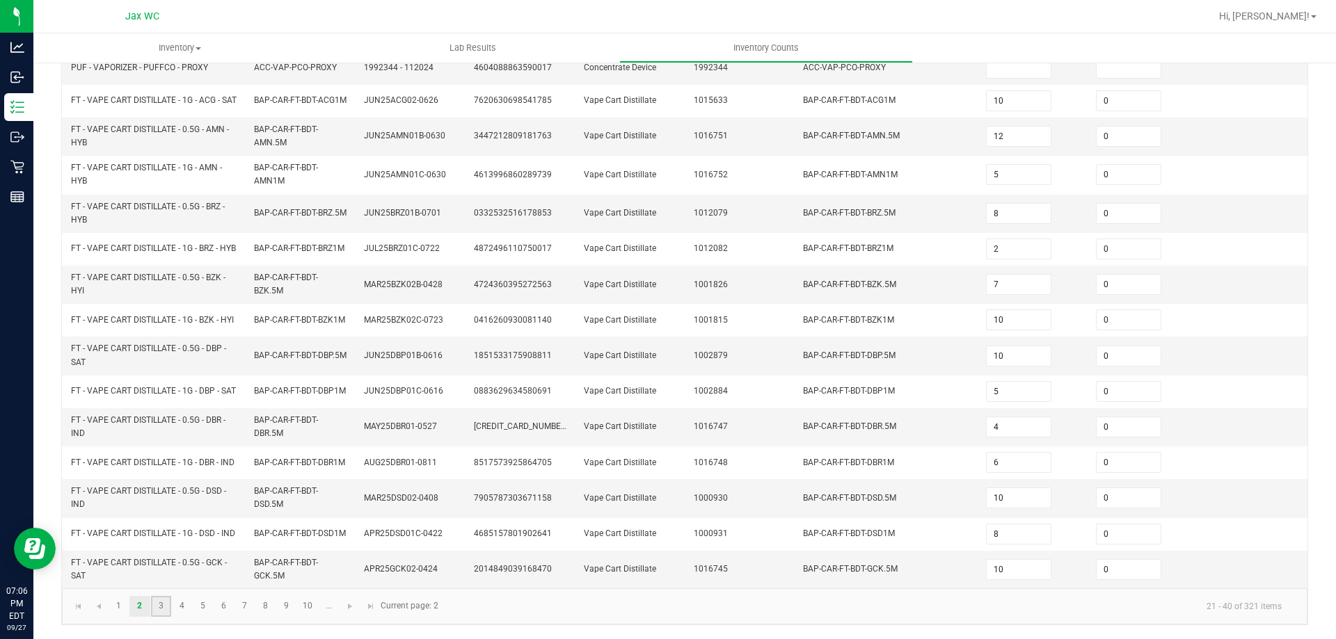
type input "5"
type input "8"
type input "0"
type input "3"
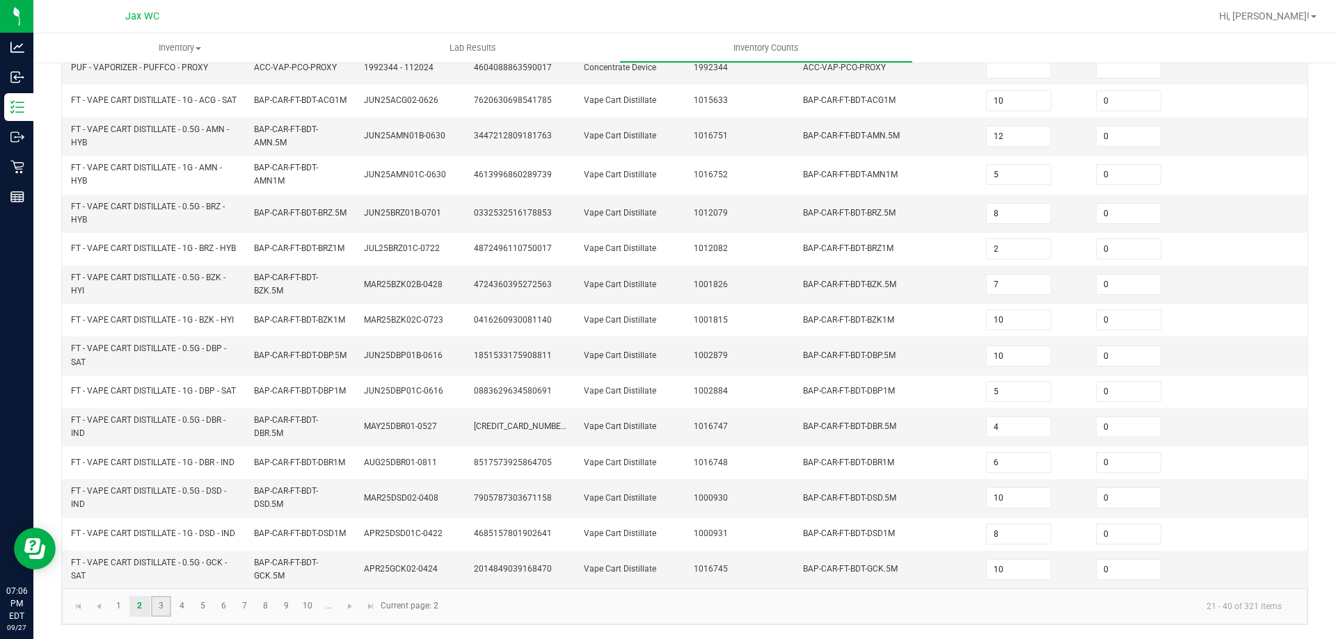
type input "0"
type input "1"
type input "11"
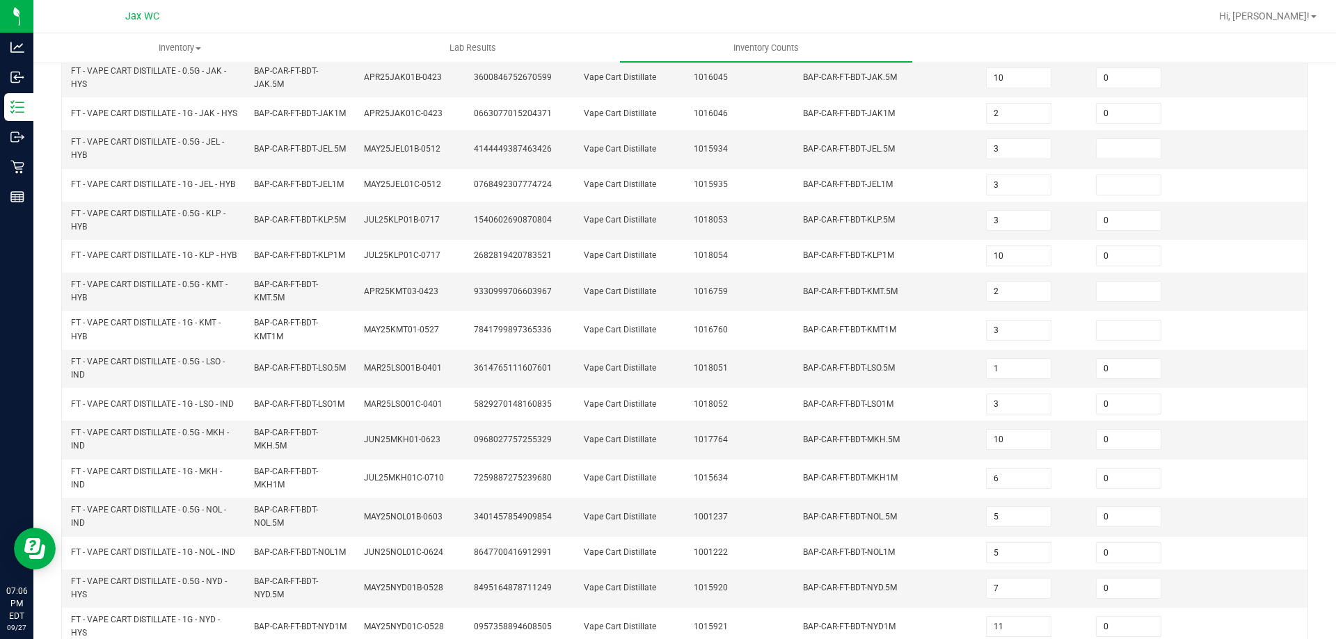
scroll to position [406, 0]
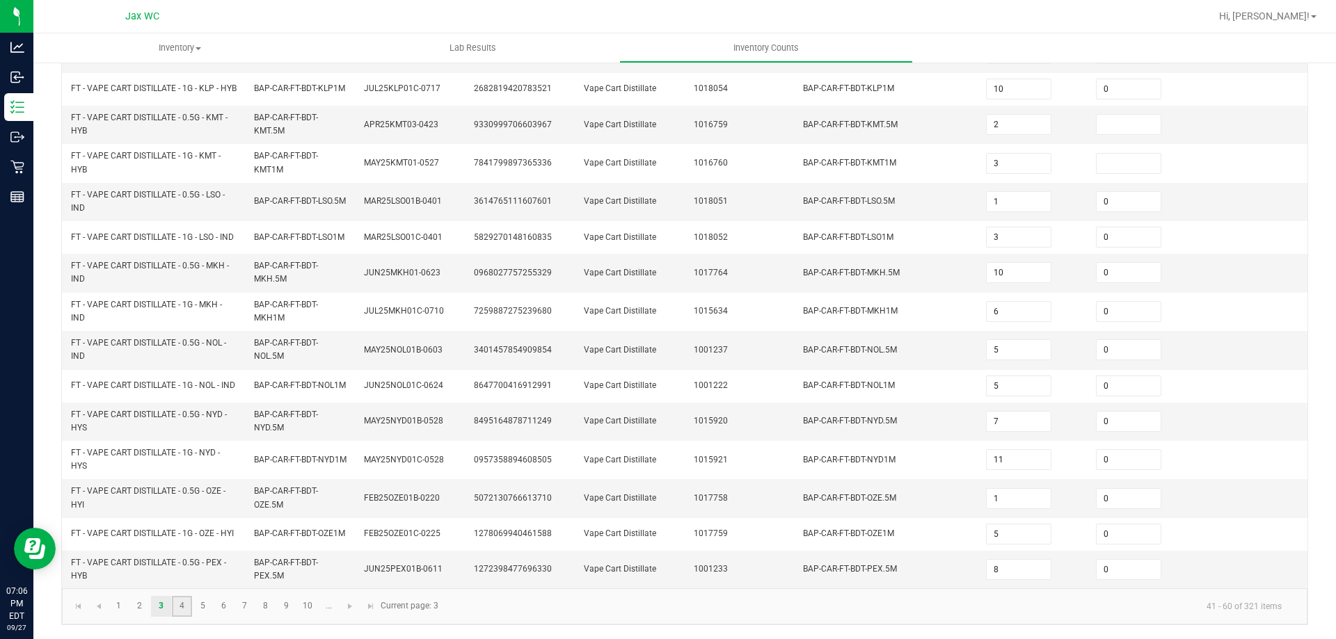
click at [182, 615] on link "4" at bounding box center [182, 606] width 20 height 21
type input "6"
type input "7"
type input "4"
type input "8"
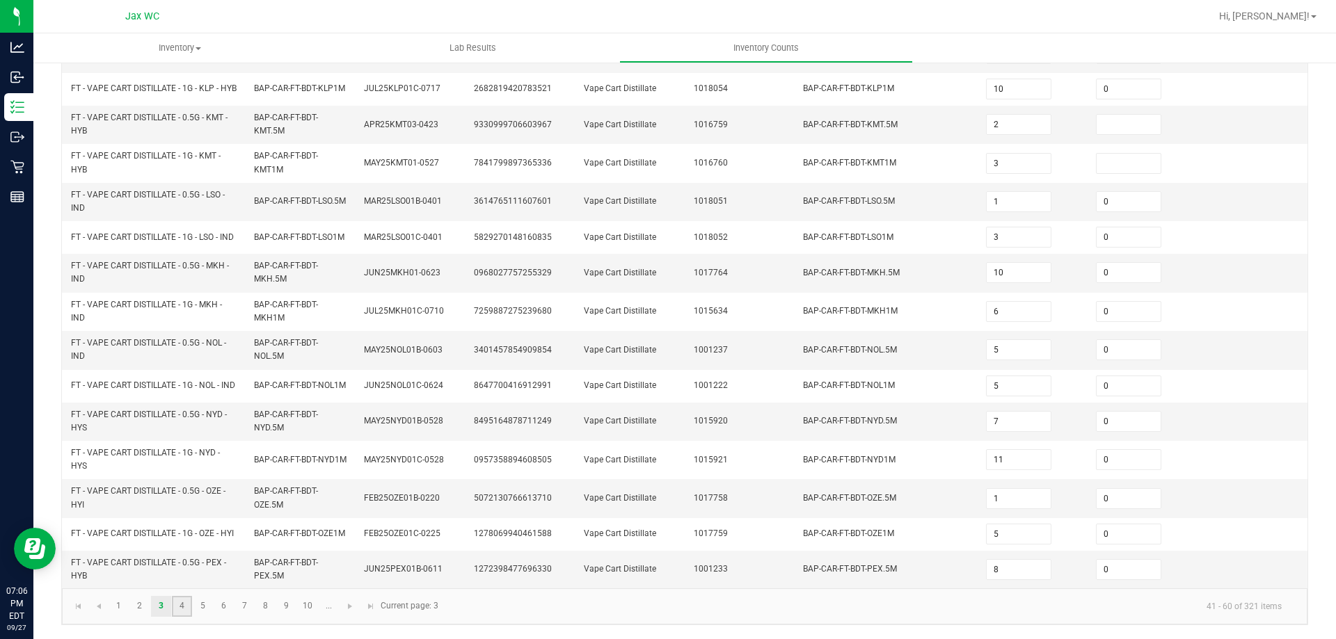
type input "5"
type input "0"
type input "8"
type input "6"
type input "0"
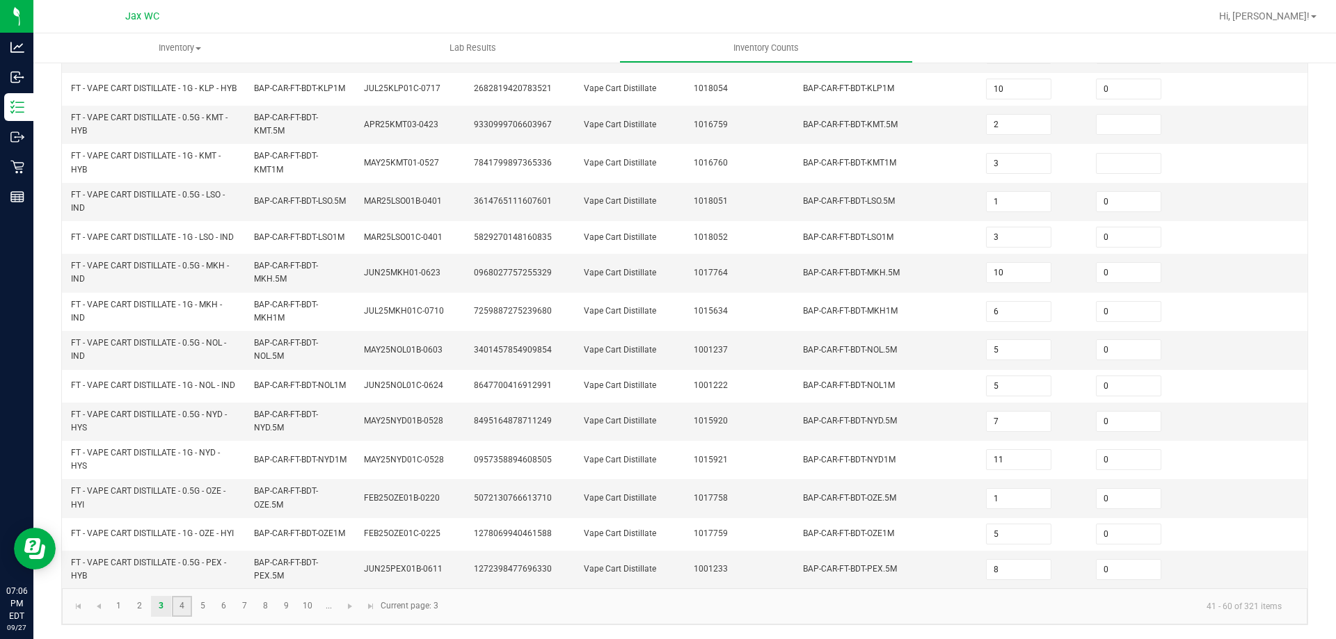
type input "11"
type input "12"
type input "3"
type input "7"
type input "6"
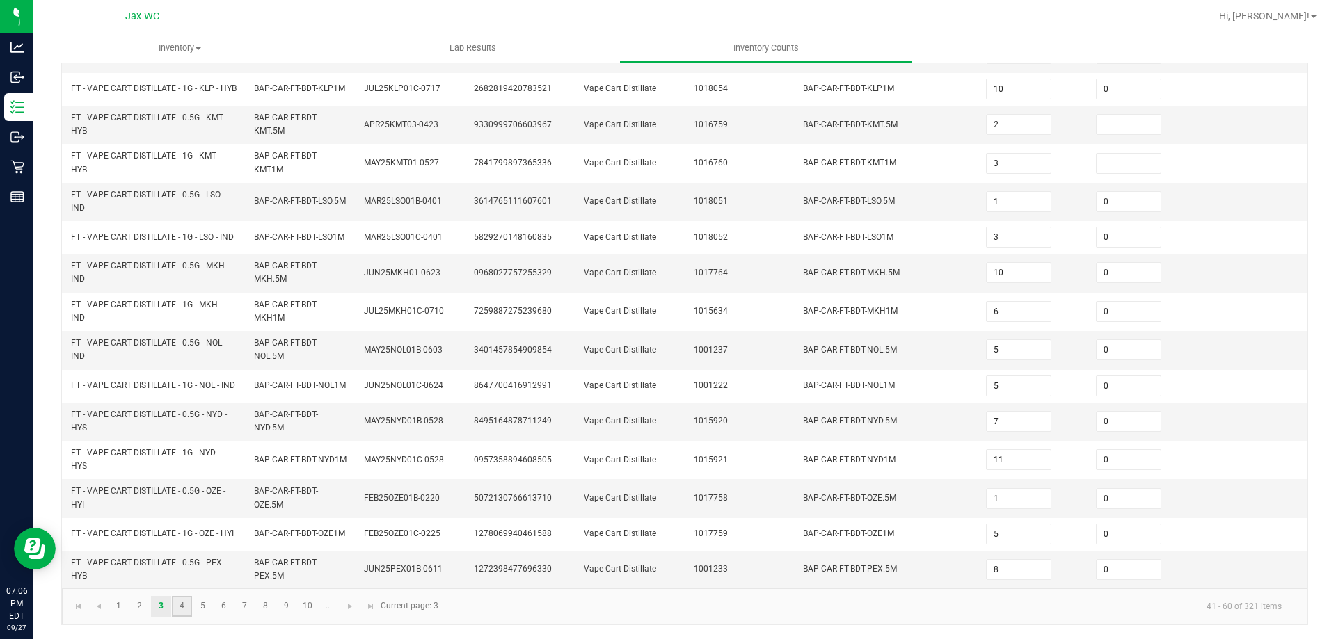
type input "9"
type input "2"
type input "7"
type input "0"
type input "2"
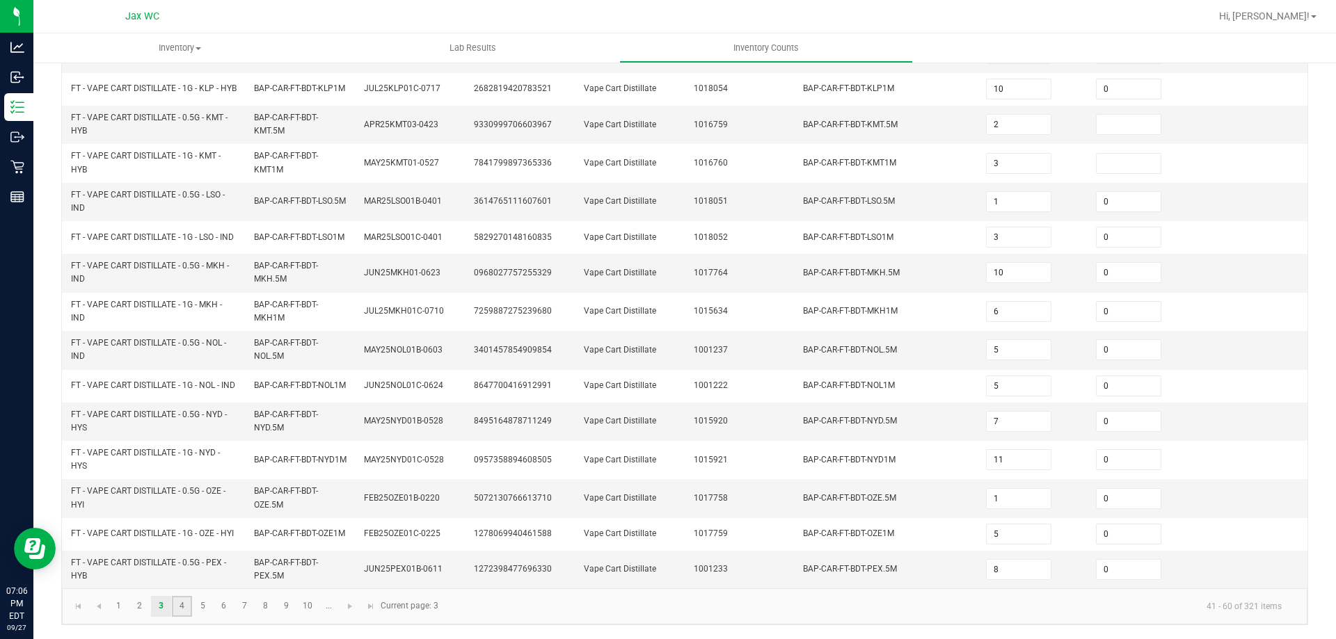
type input "0"
type input "12"
type input "10"
type input "3"
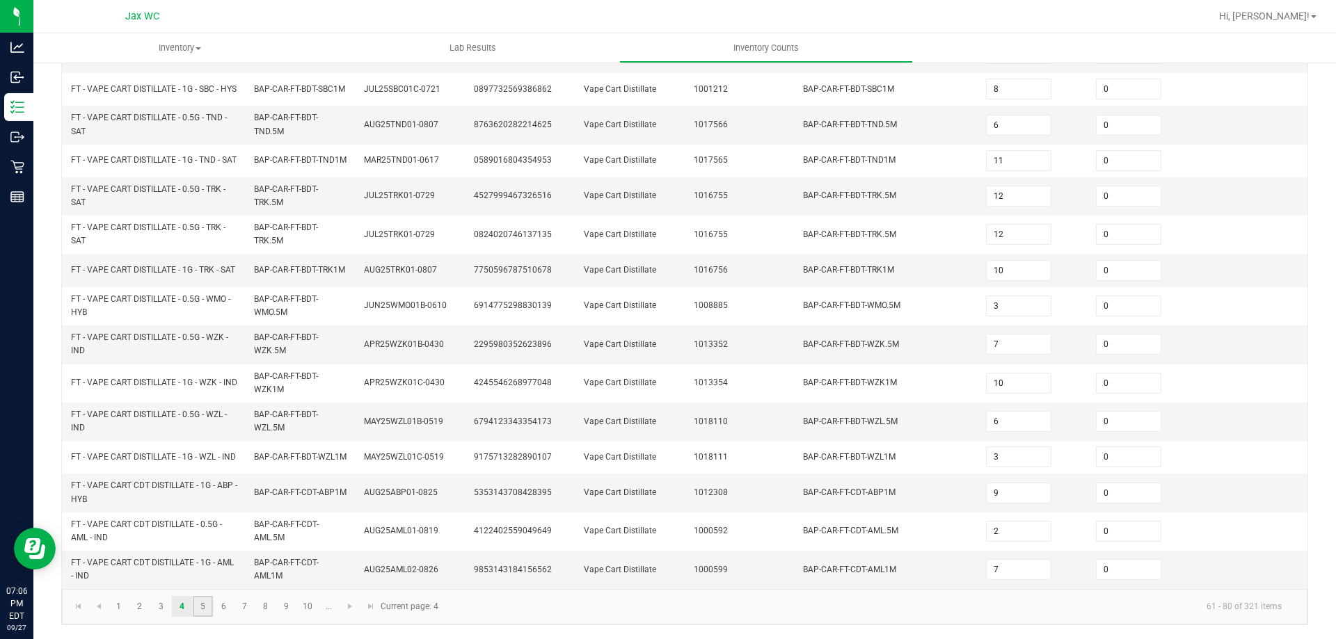
click at [198, 603] on link "5" at bounding box center [203, 606] width 20 height 21
type input "2"
type input "5"
type input "2"
type input "1"
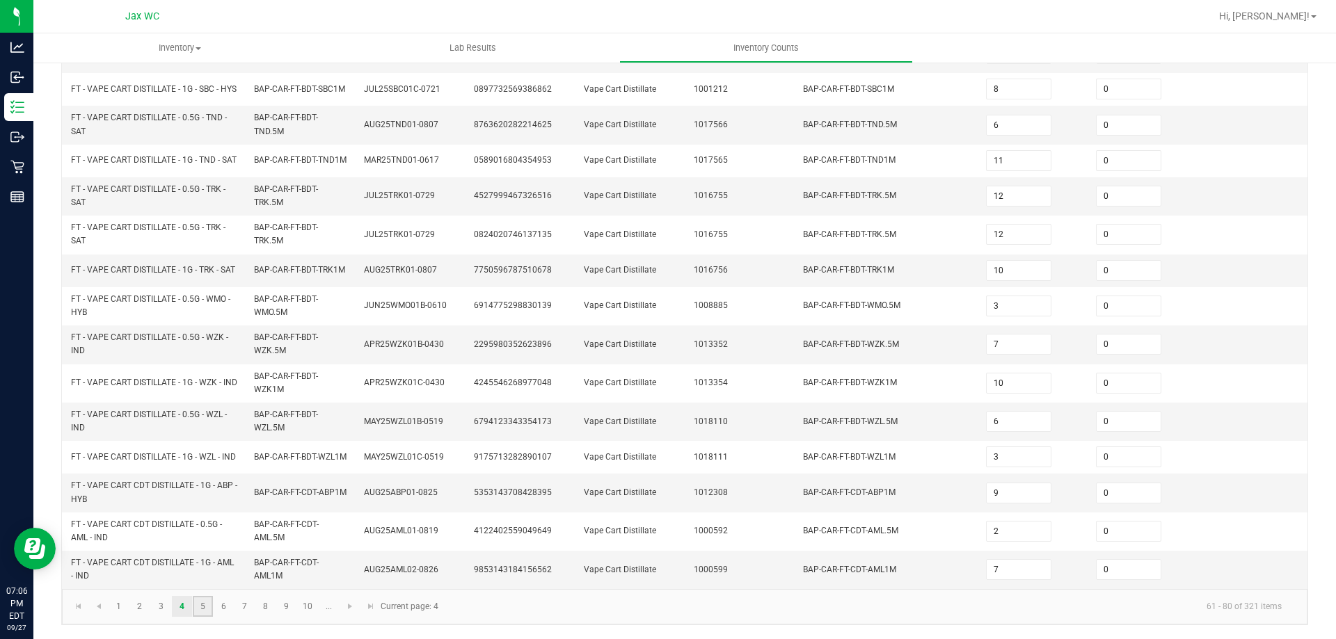
type input "6"
type input "10"
type input "11"
type input "3"
type input "8"
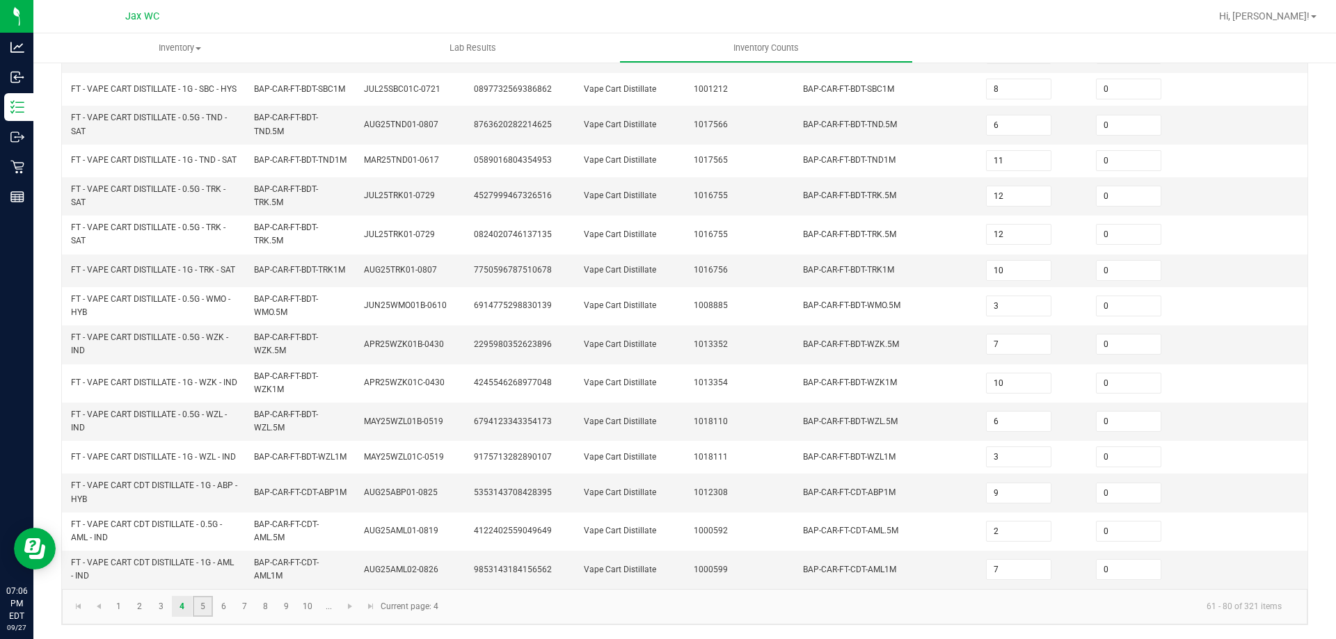
type input "7"
type input "10"
type input "11"
type input "9"
type input "4"
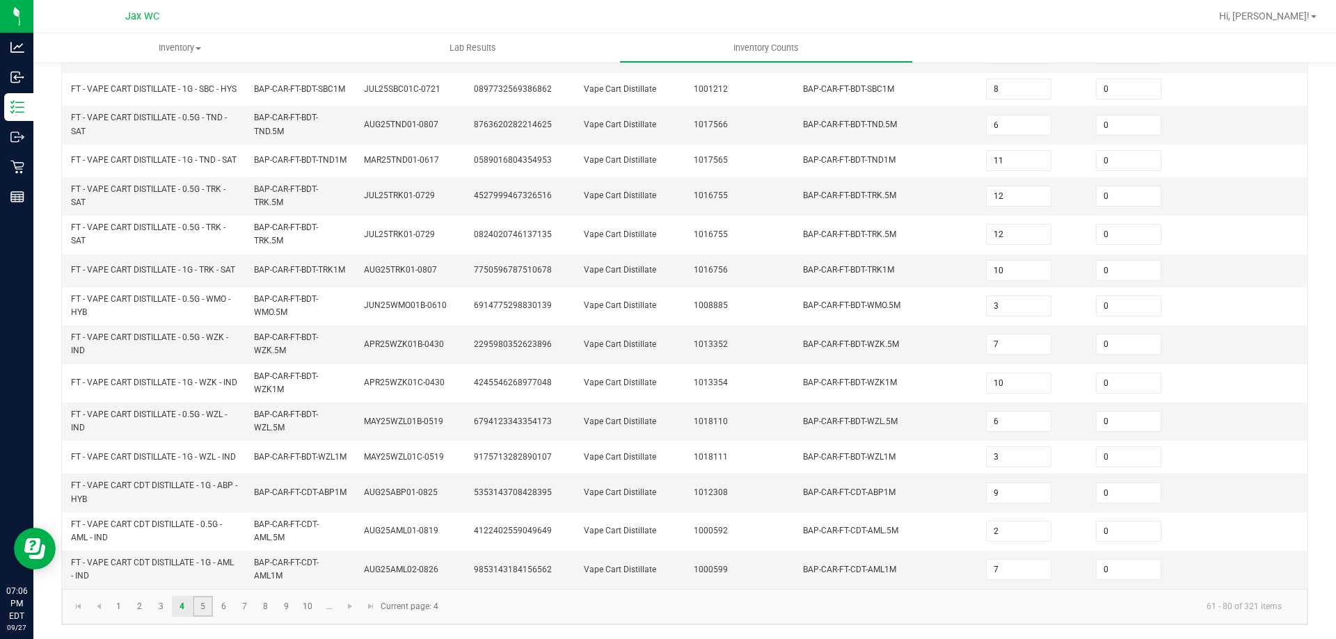
type input "1"
type input "5"
type input "3"
type input "9"
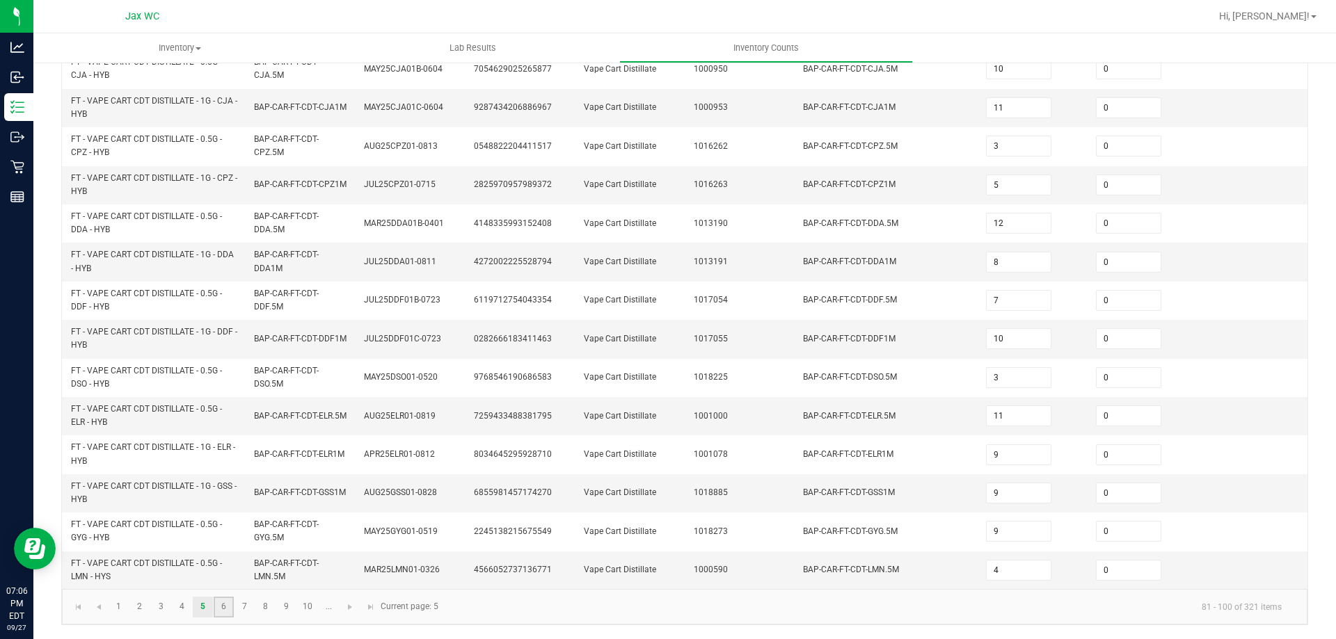
click at [226, 612] on link "6" at bounding box center [224, 607] width 20 height 21
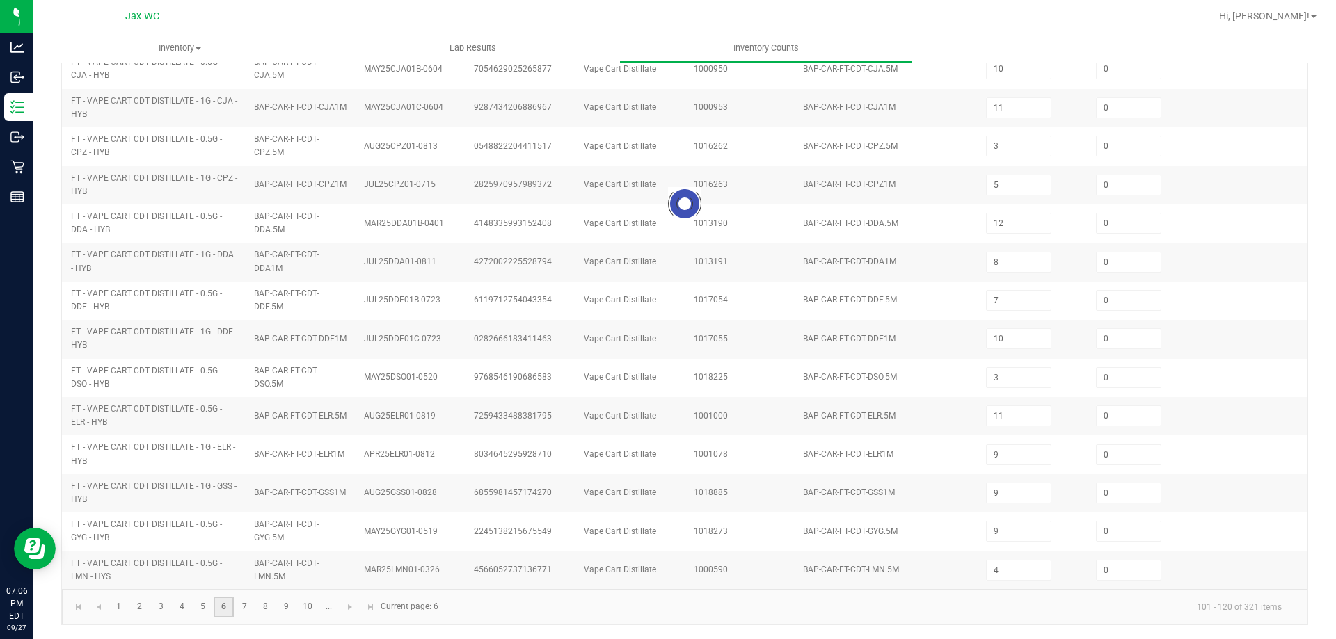
type input "7"
type input "12"
type input "9"
type input "1"
type input "12"
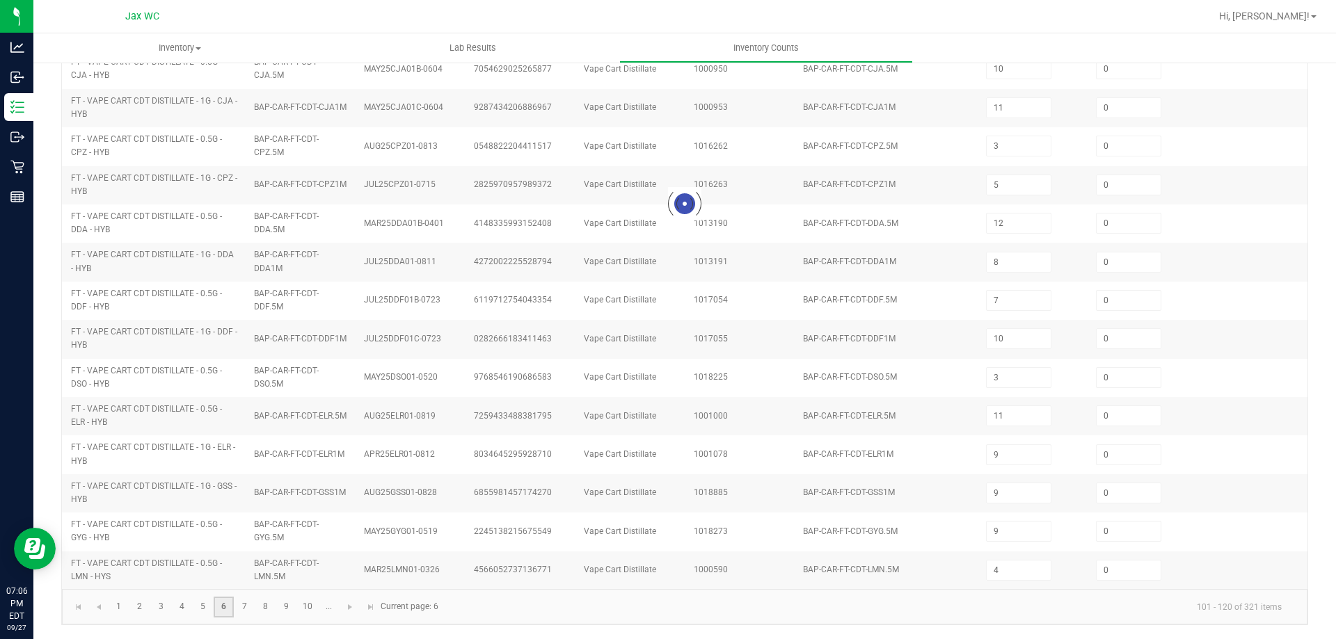
type input "2"
type input "9"
type input "3"
type input "11"
type input "5"
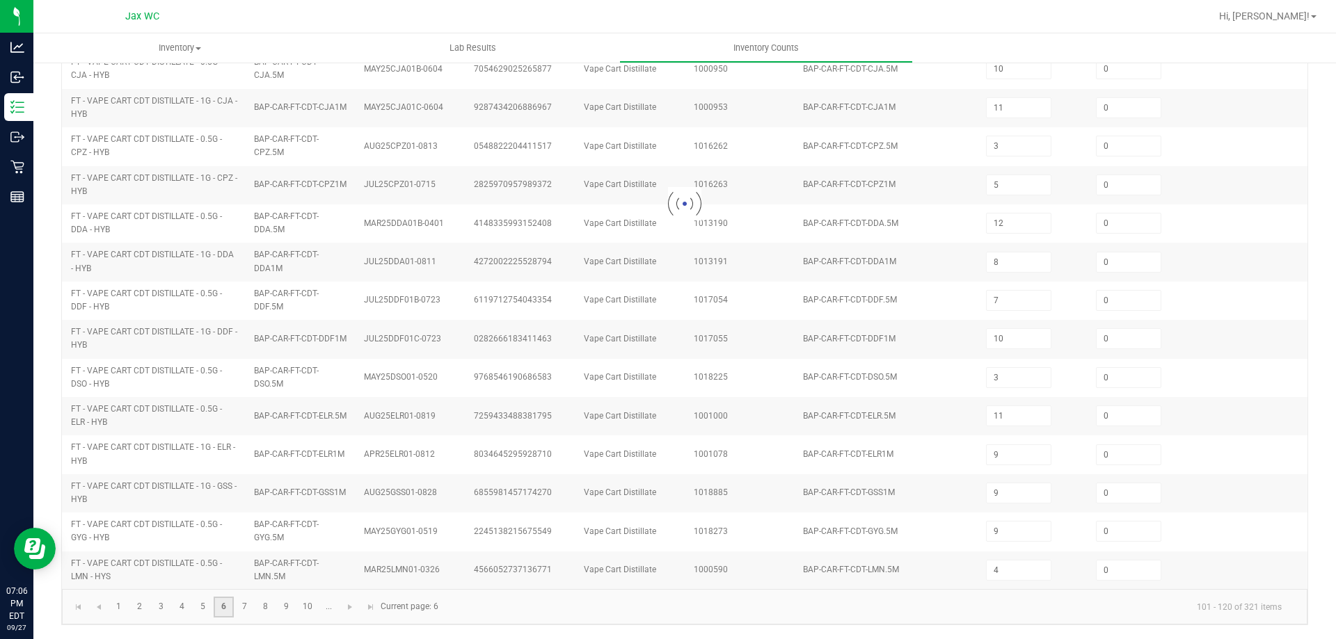
type input "11"
type input "1"
type input "7"
type input "2"
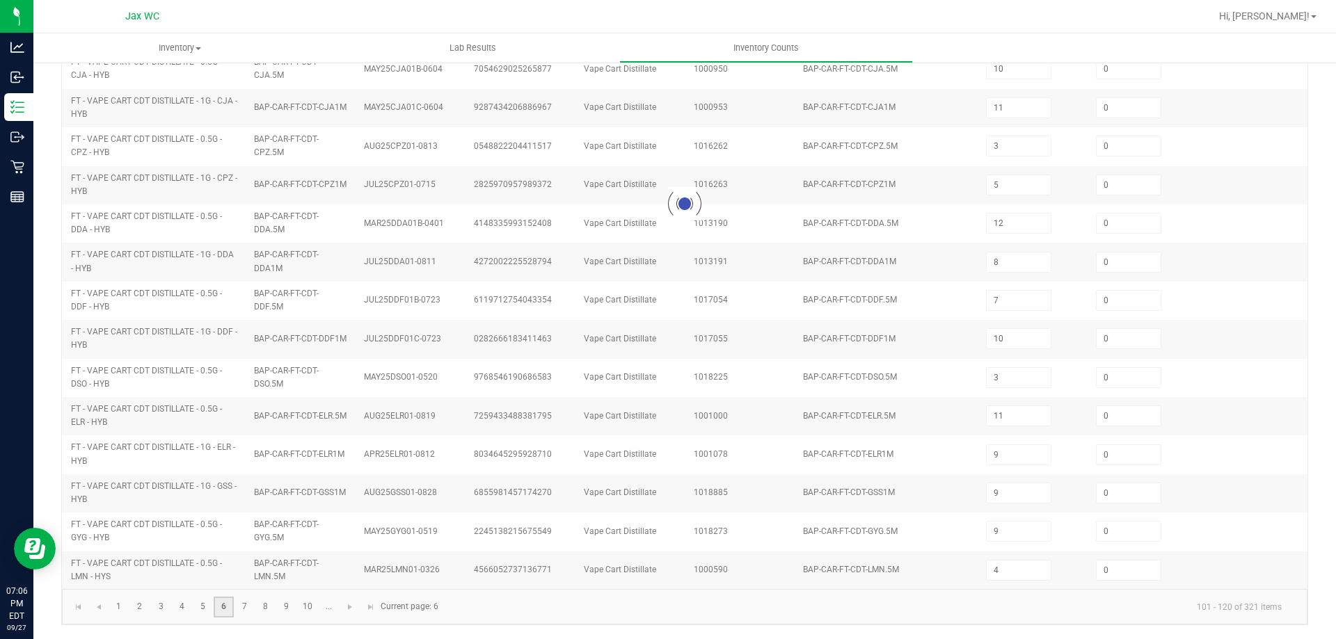
type input "12"
type input "6"
type input "12"
type input "1"
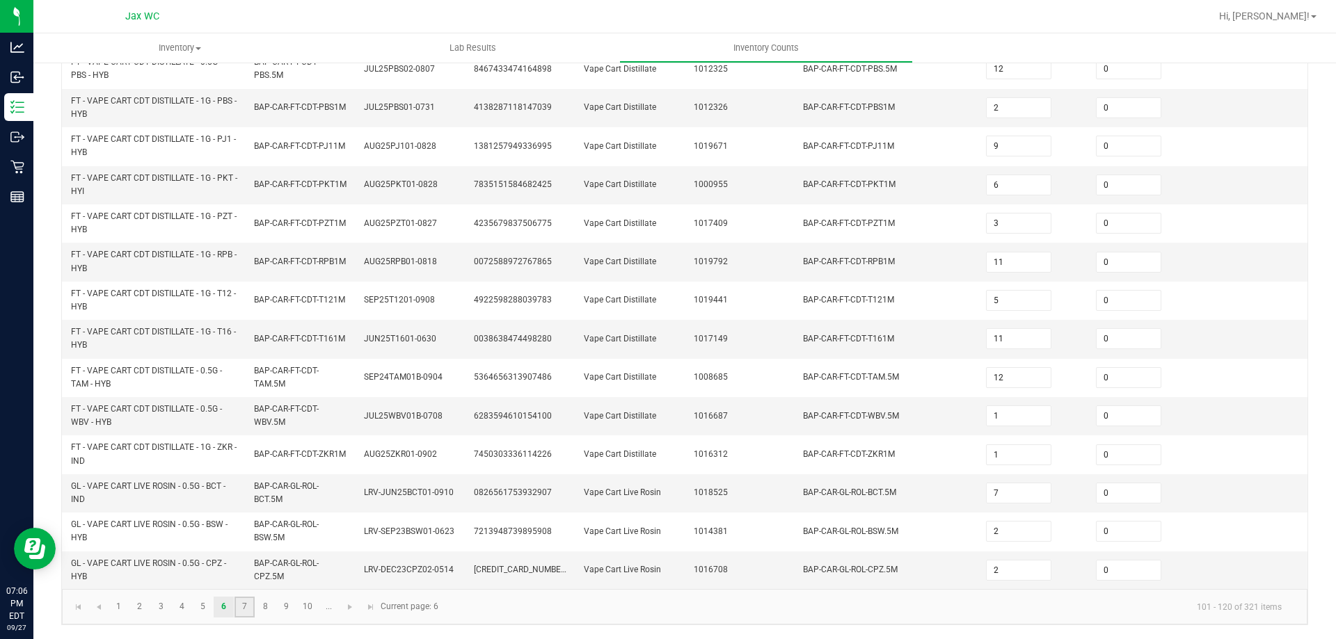
click at [242, 604] on link "7" at bounding box center [244, 607] width 20 height 21
type input "2"
type input "5"
type input "4"
type input "19"
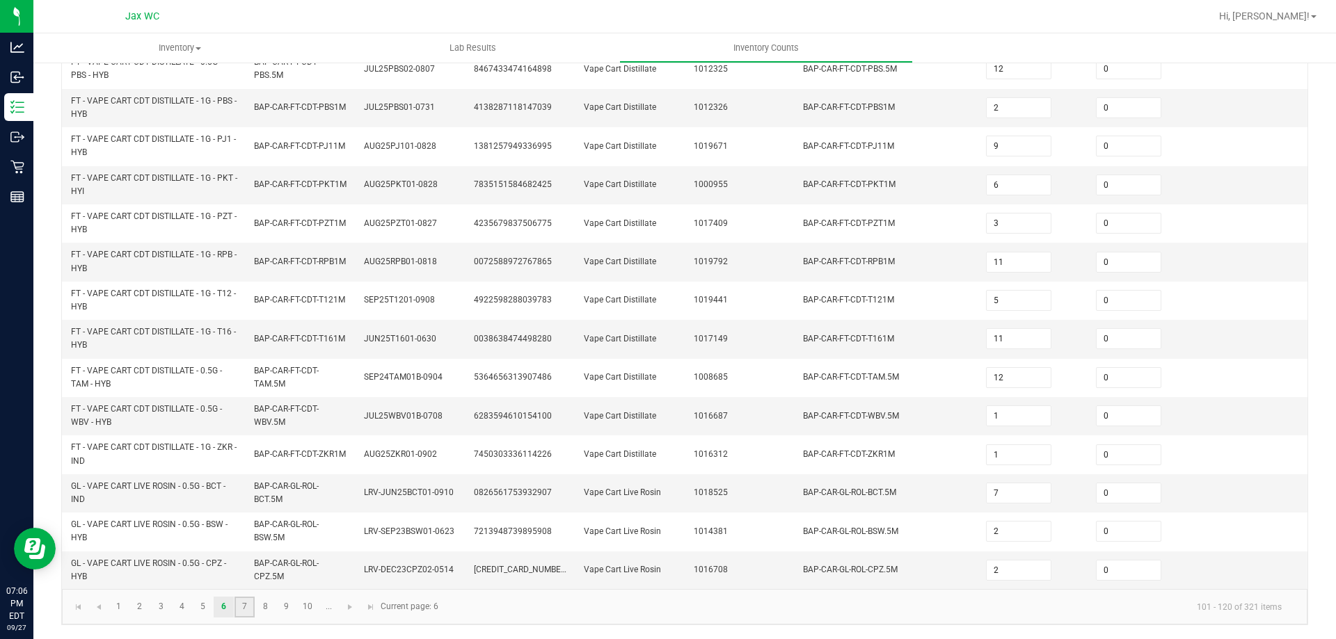
type input "0"
type input "17"
type input "0"
type input "6"
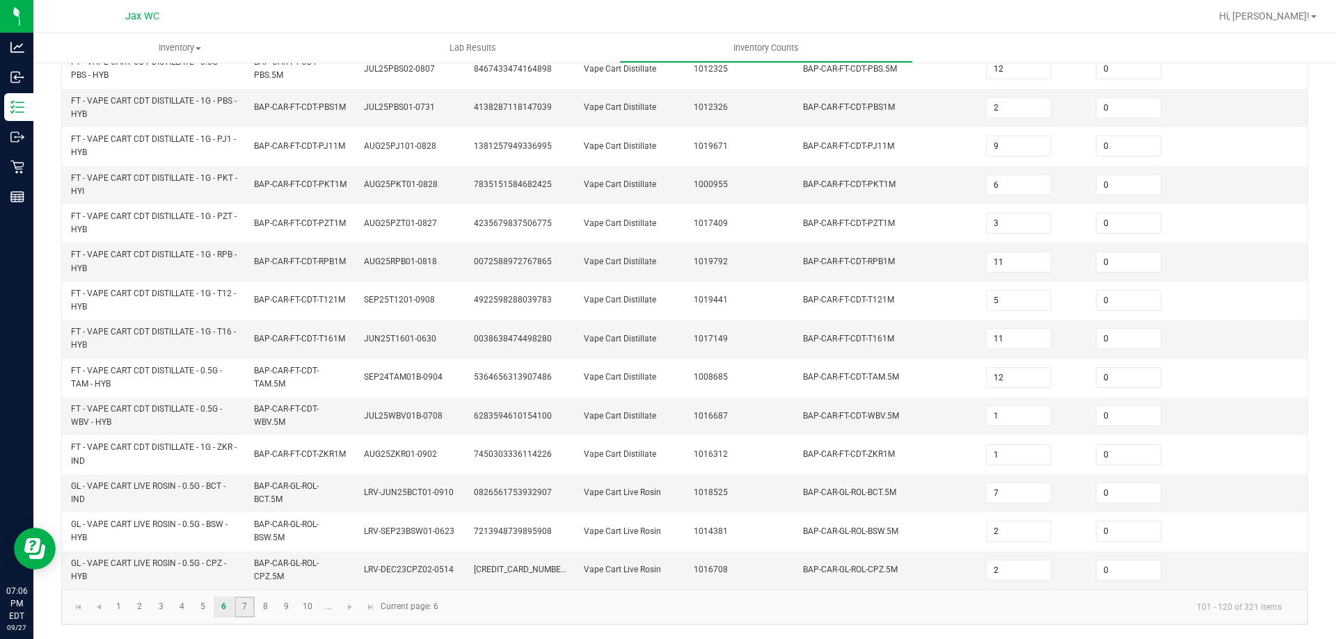
type input "4"
type input "16"
type input "0"
type input "5"
type input "8"
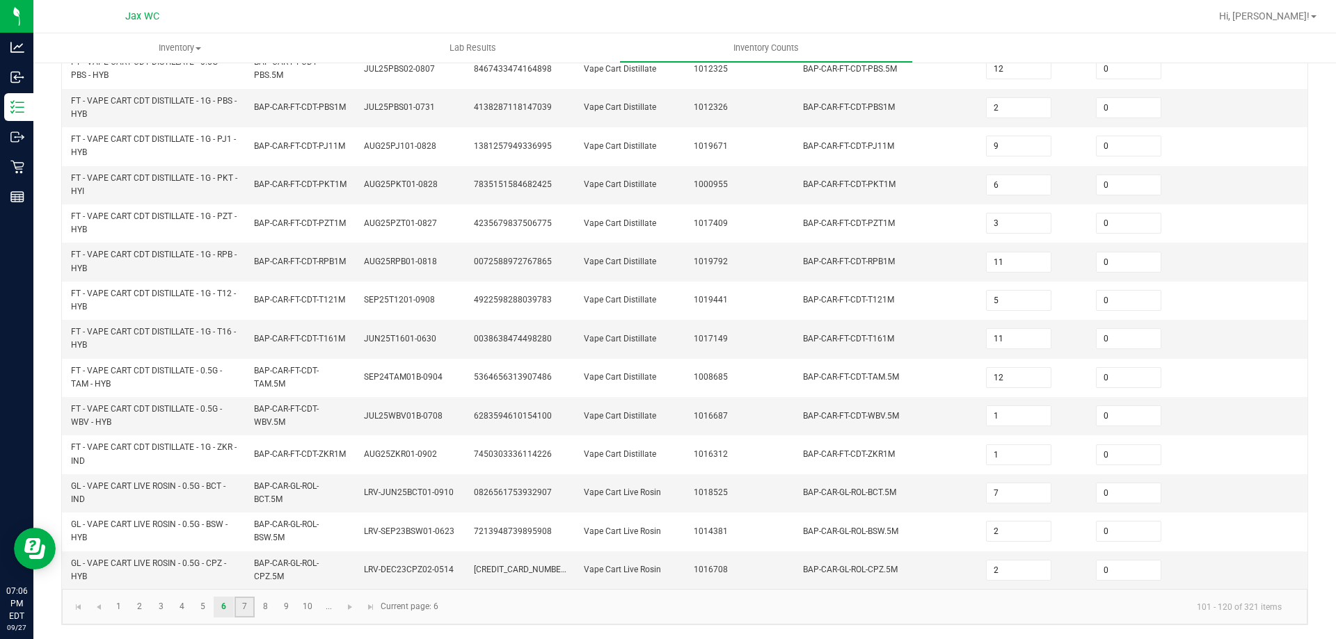
type input "1"
type input "6"
type input "0"
type input "19"
type input "0"
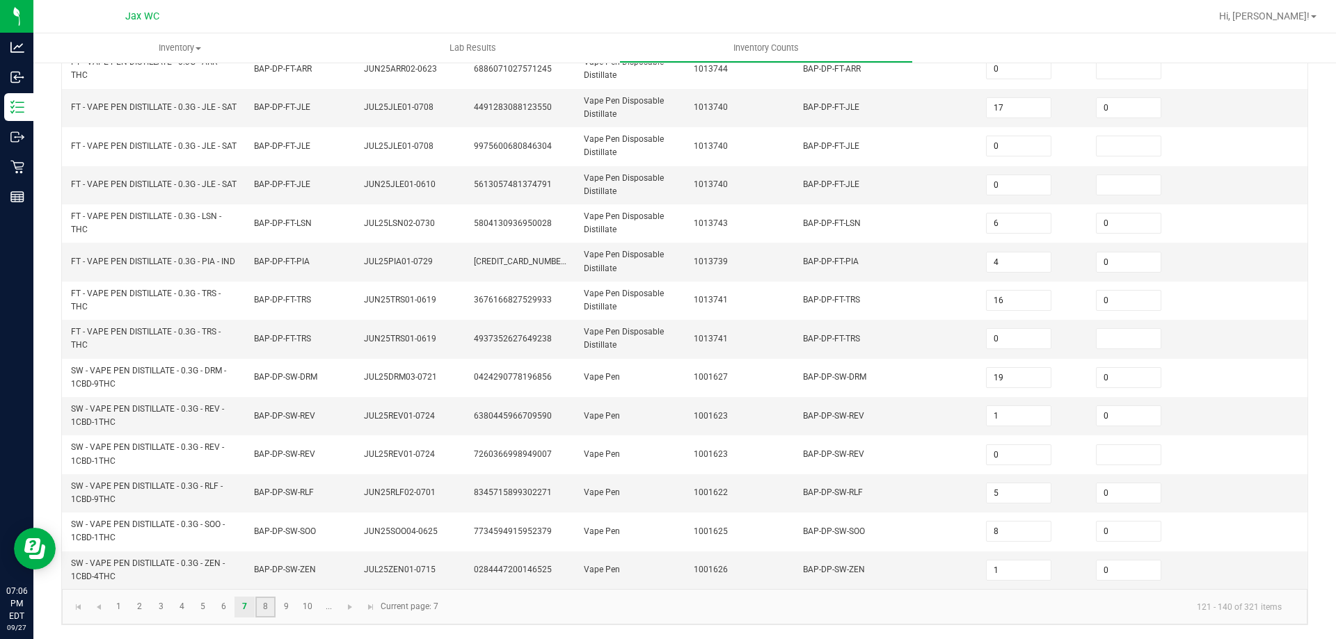
click at [268, 608] on link "8" at bounding box center [265, 607] width 20 height 21
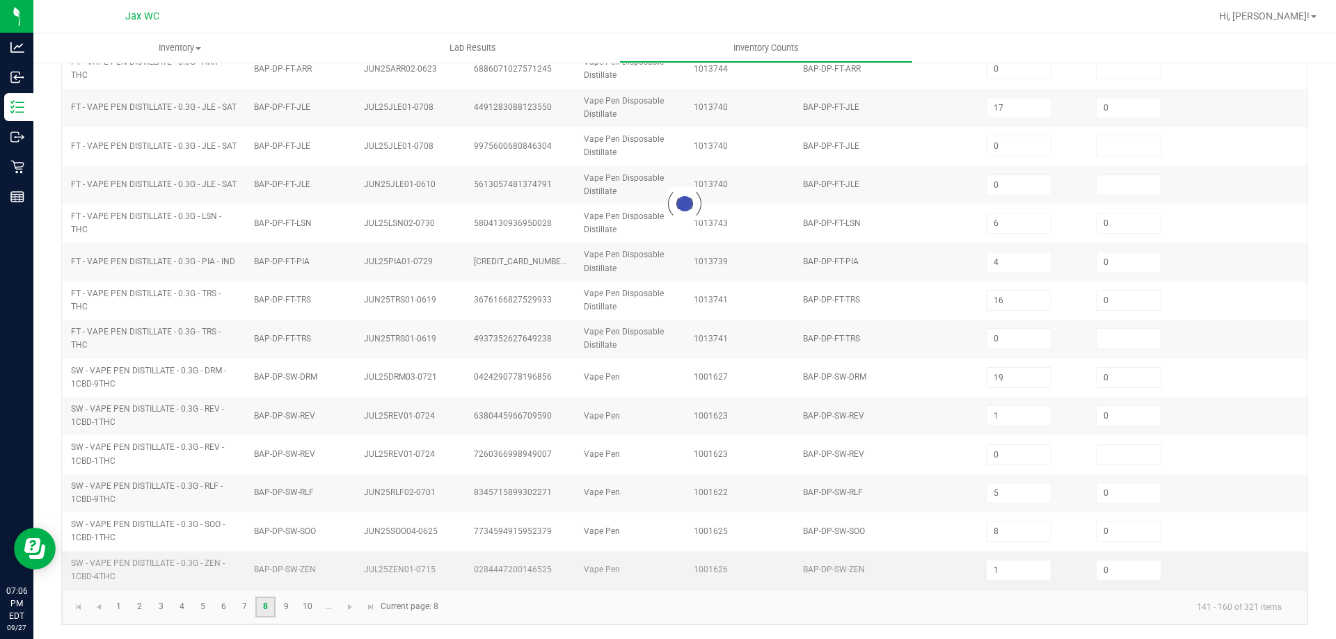
type input "7"
type input "2"
type input "3"
type input "5"
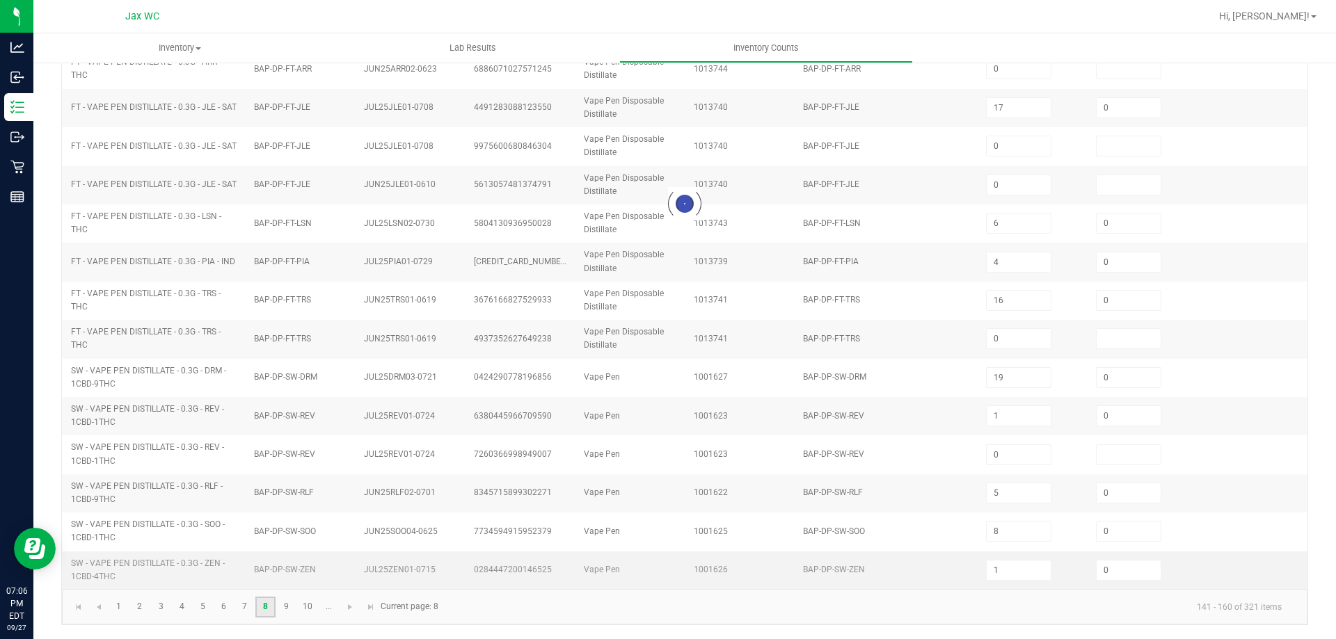
type input "0"
type input "3"
type input "4"
type input "3"
type input "5"
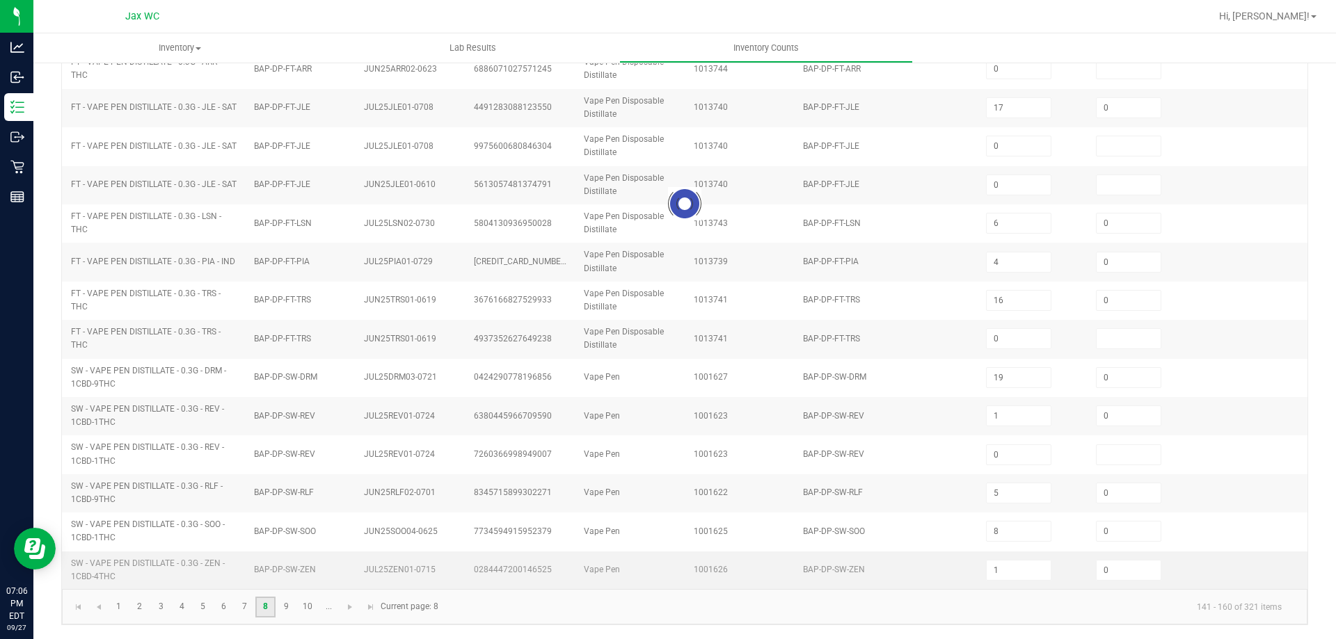
type input "10"
type input "12"
type input "0"
type input "3"
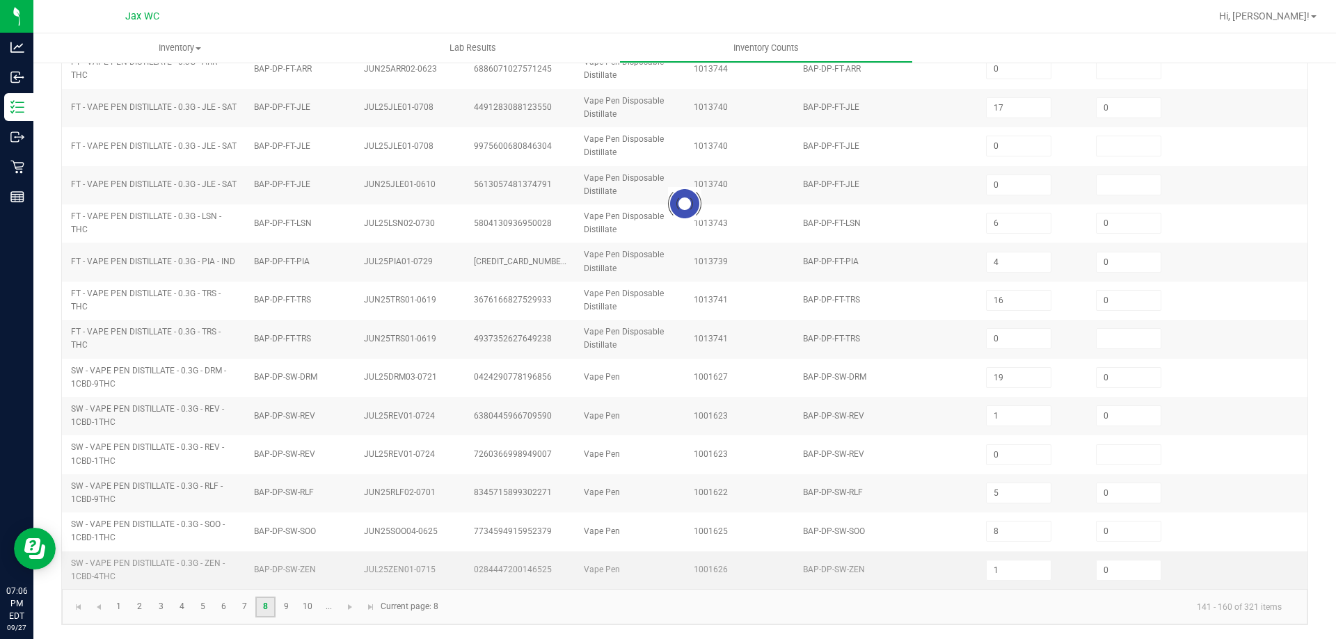
type input "12"
type input "11"
type input "9"
type input "3"
type input "0"
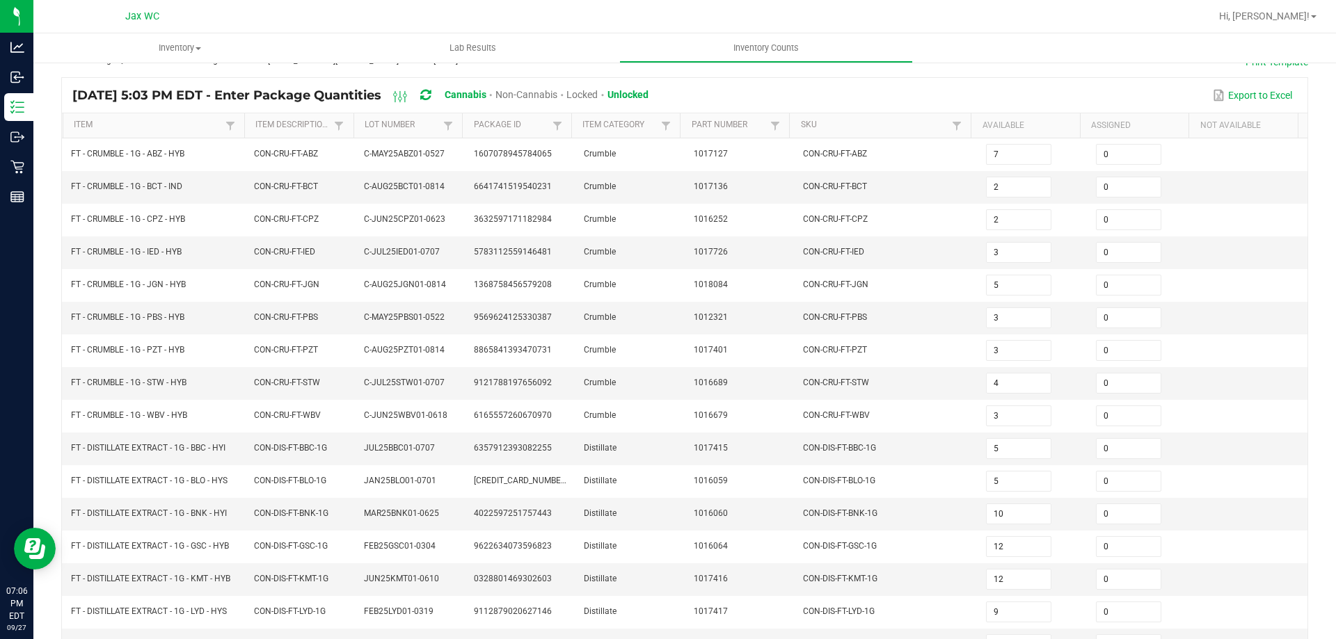
scroll to position [295, 0]
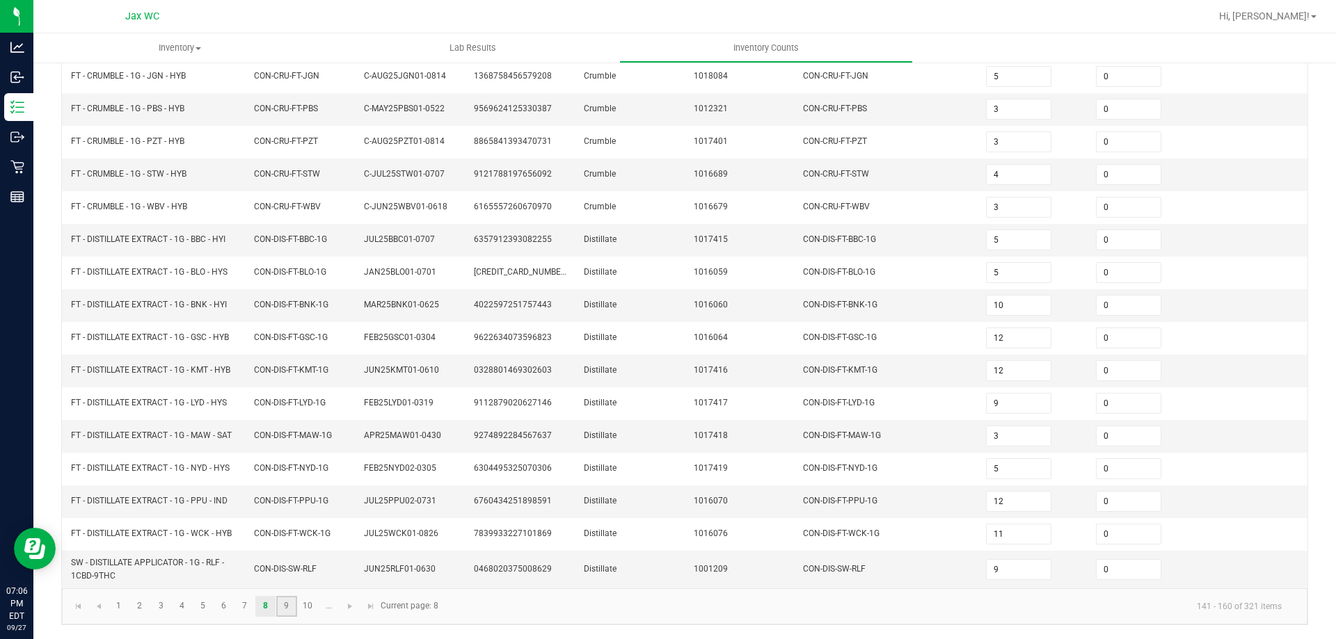
click at [293, 608] on link "9" at bounding box center [286, 606] width 20 height 21
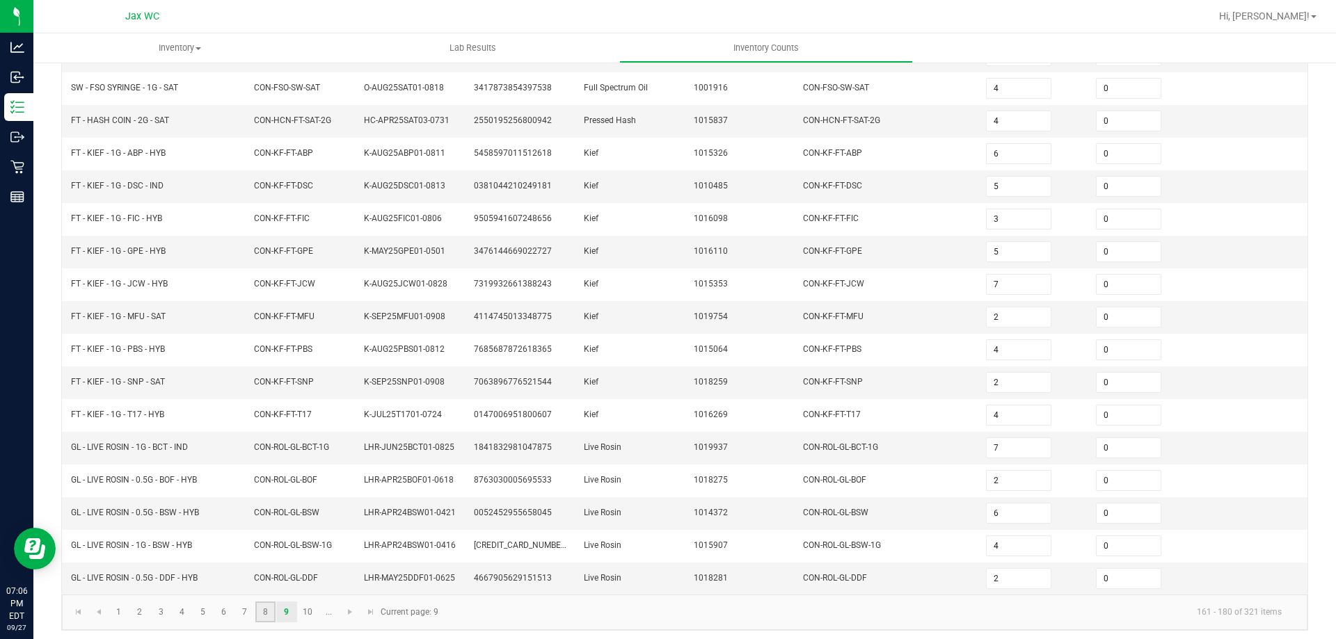
click at [265, 615] on link "8" at bounding box center [265, 612] width 20 height 21
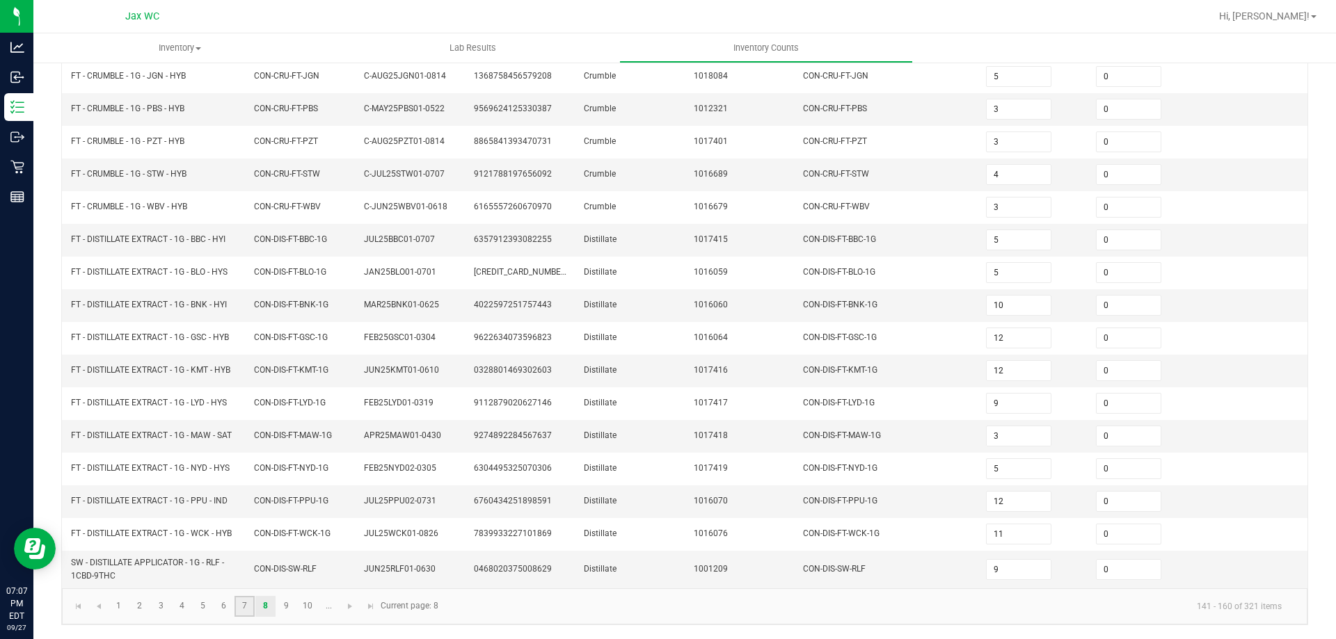
click at [251, 611] on link "7" at bounding box center [244, 606] width 20 height 21
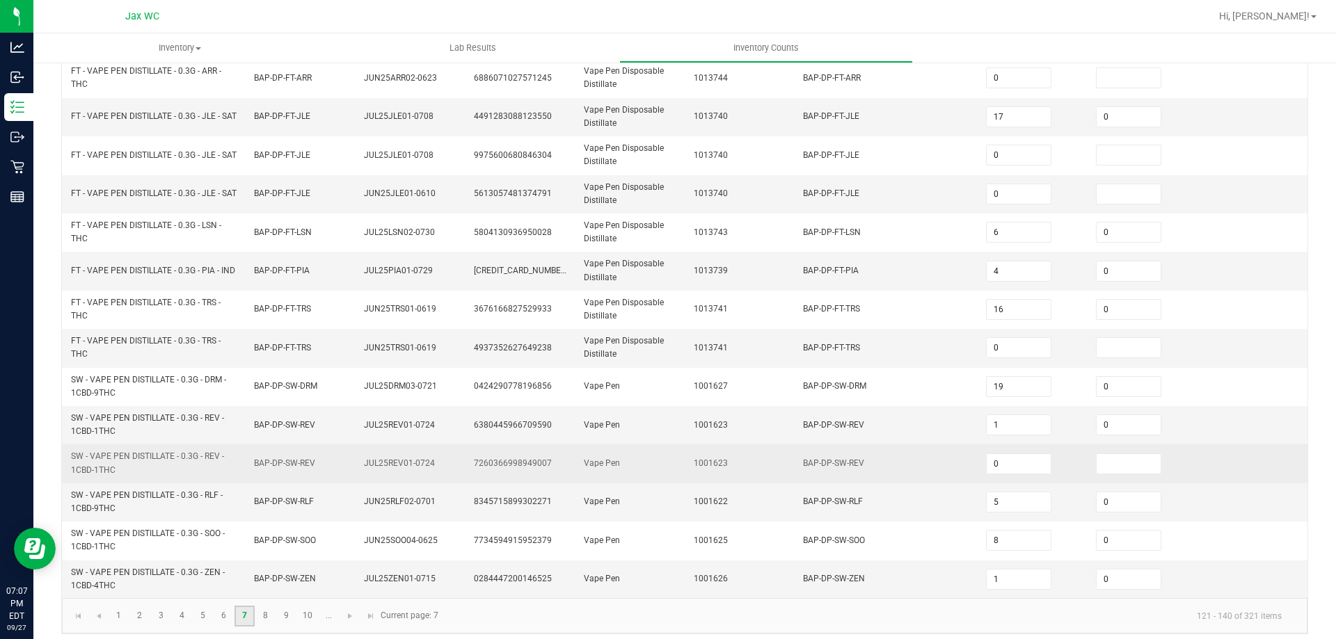
scroll to position [406, 0]
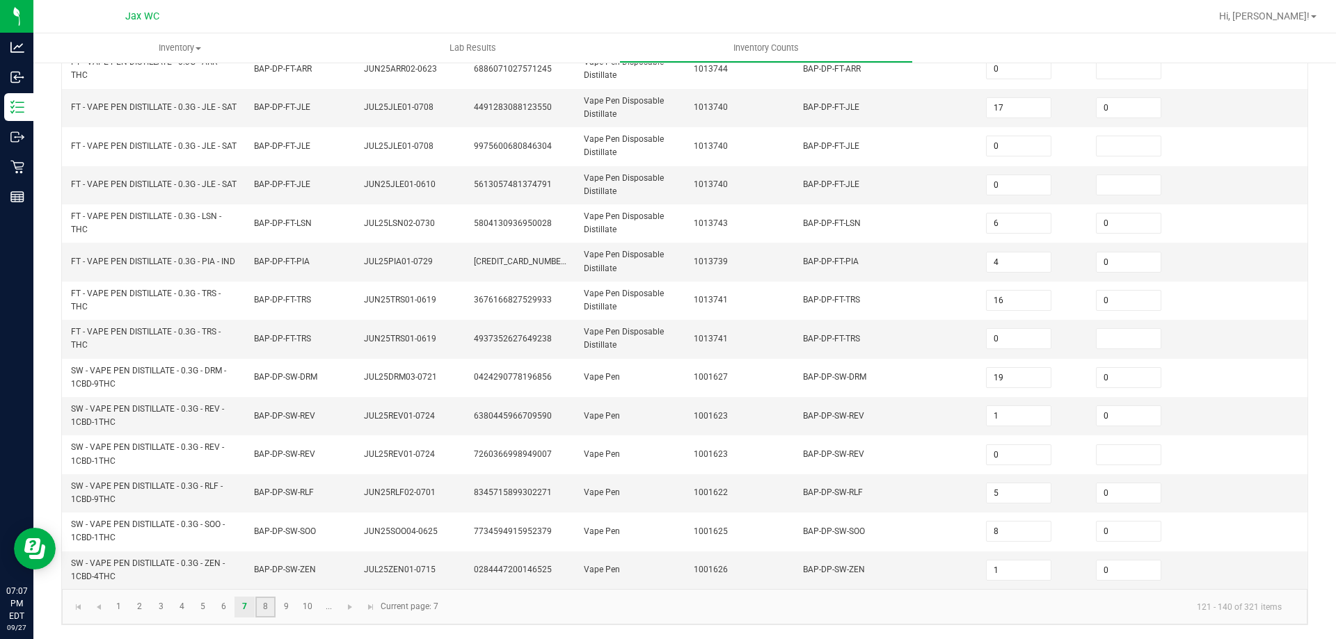
click at [262, 611] on link "8" at bounding box center [265, 607] width 20 height 21
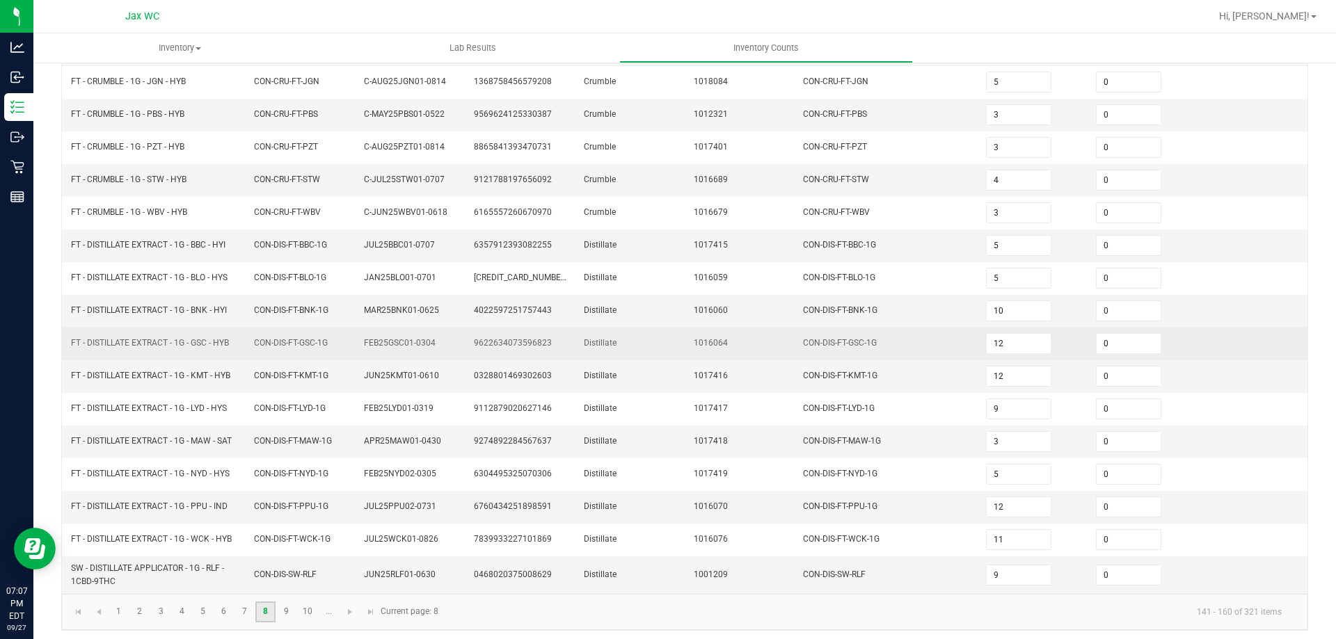
scroll to position [295, 0]
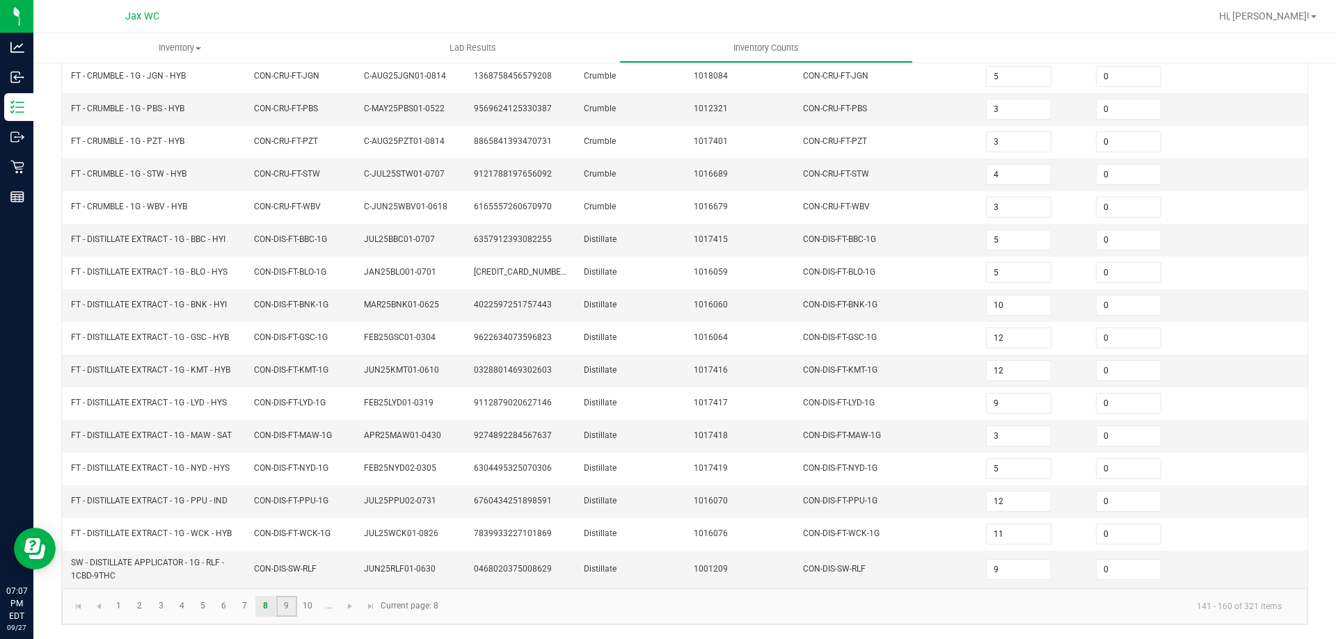
click at [289, 602] on link "9" at bounding box center [286, 606] width 20 height 21
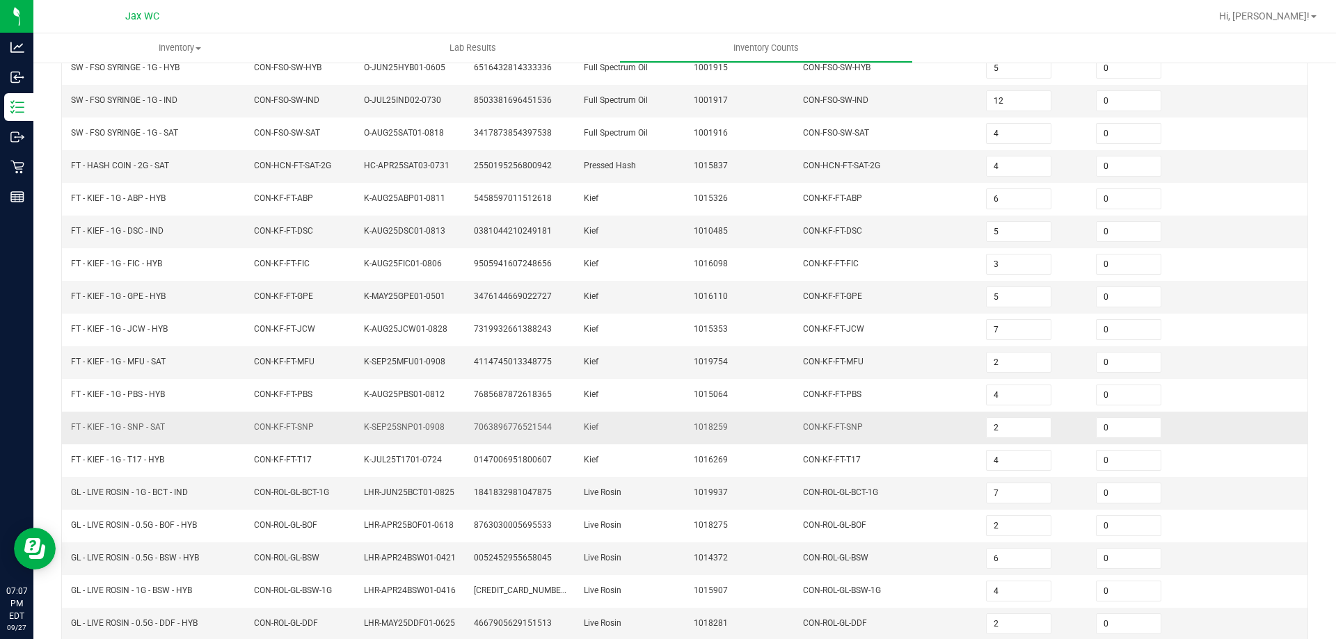
scroll to position [156, 0]
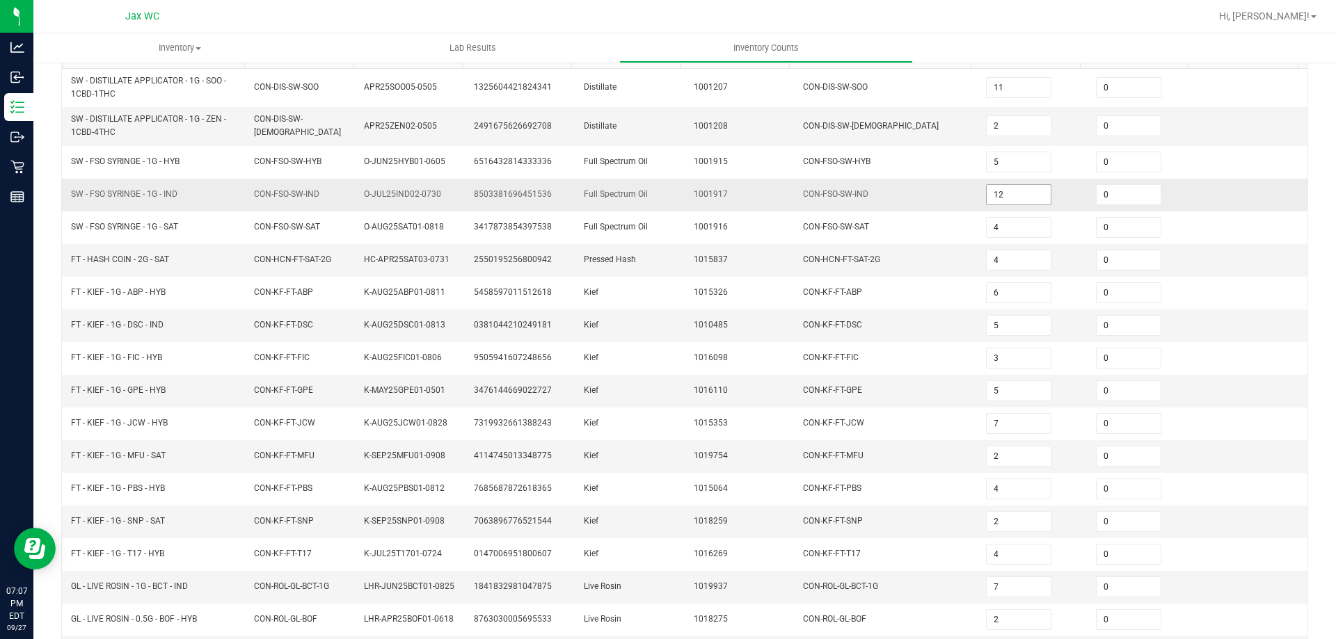
click at [1022, 192] on input "12" at bounding box center [1018, 194] width 64 height 19
click at [883, 252] on td "CON-HCN-FT-SAT-2G" at bounding box center [885, 260] width 183 height 33
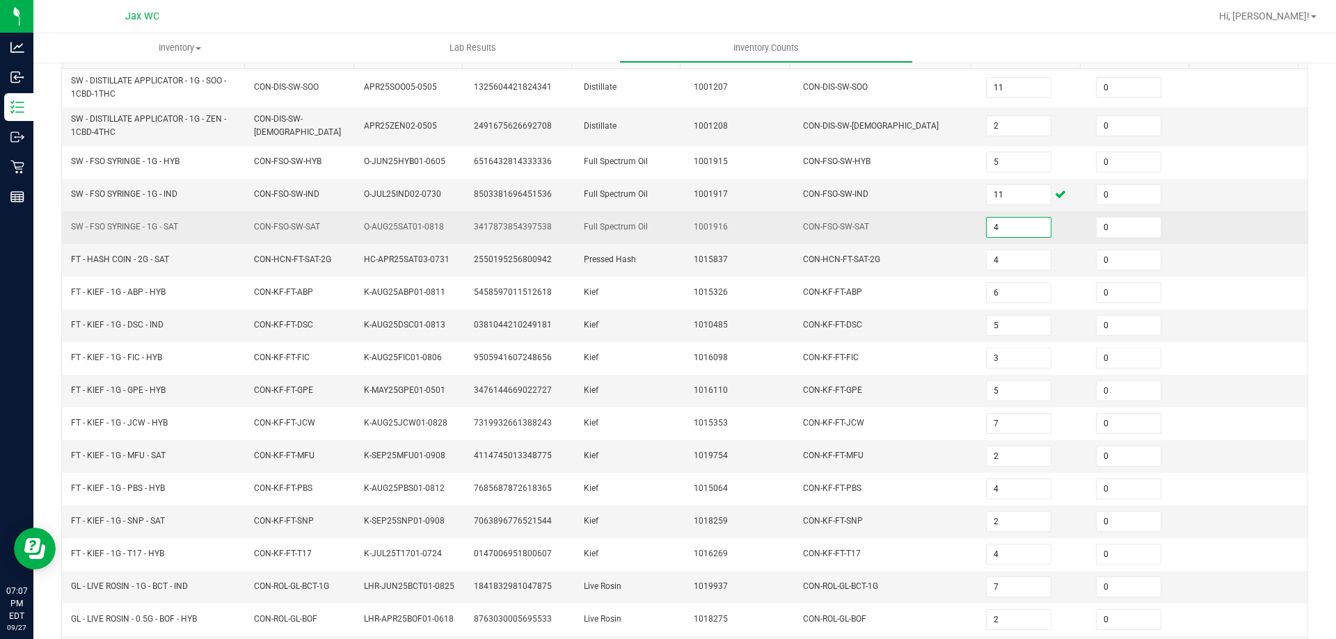
click at [1001, 226] on input "4" at bounding box center [1018, 227] width 64 height 19
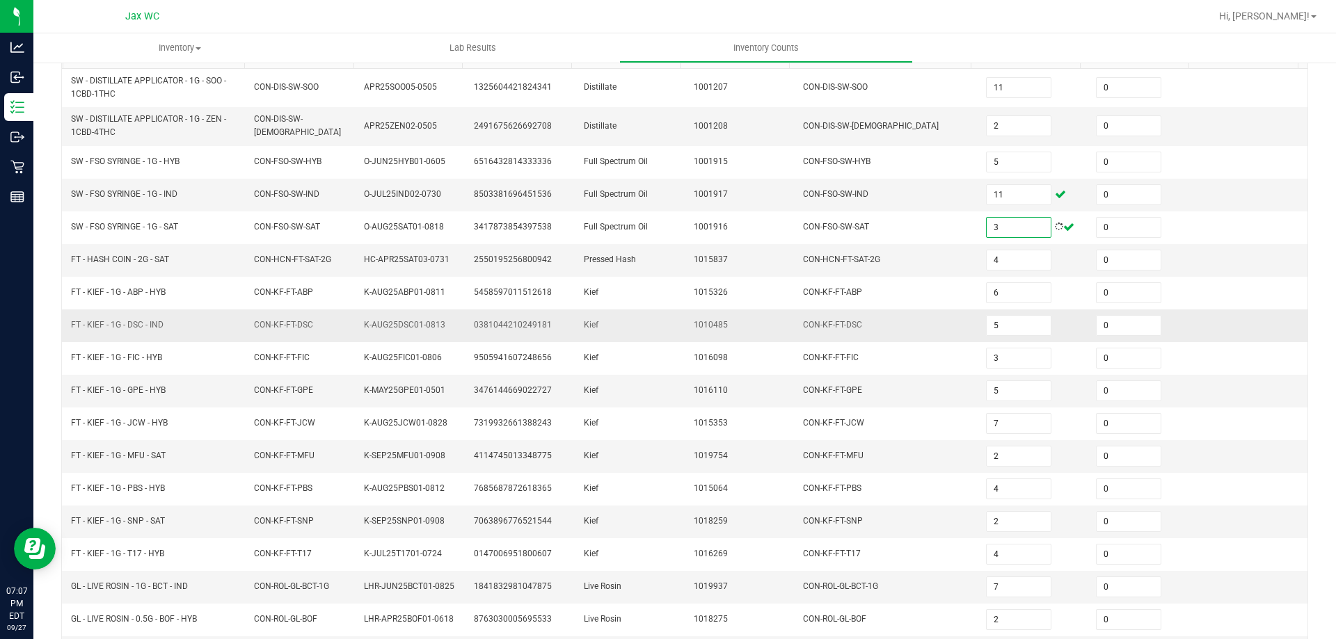
click at [689, 338] on td "1010485" at bounding box center [740, 326] width 110 height 33
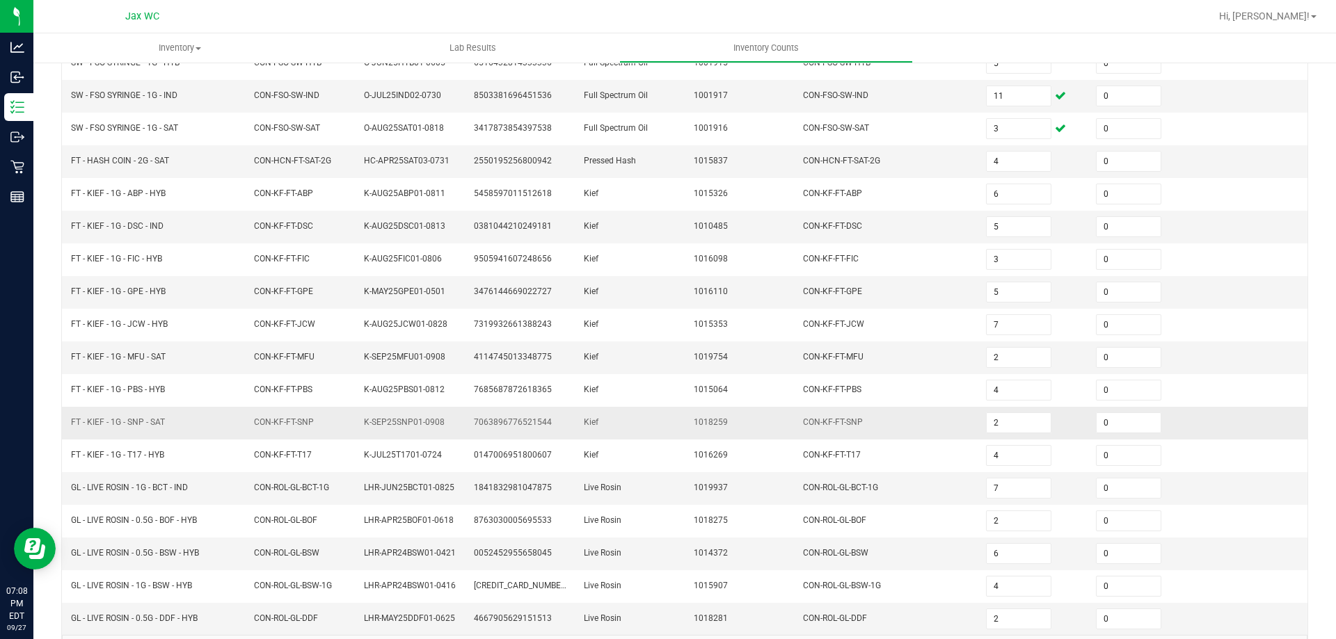
scroll to position [301, 0]
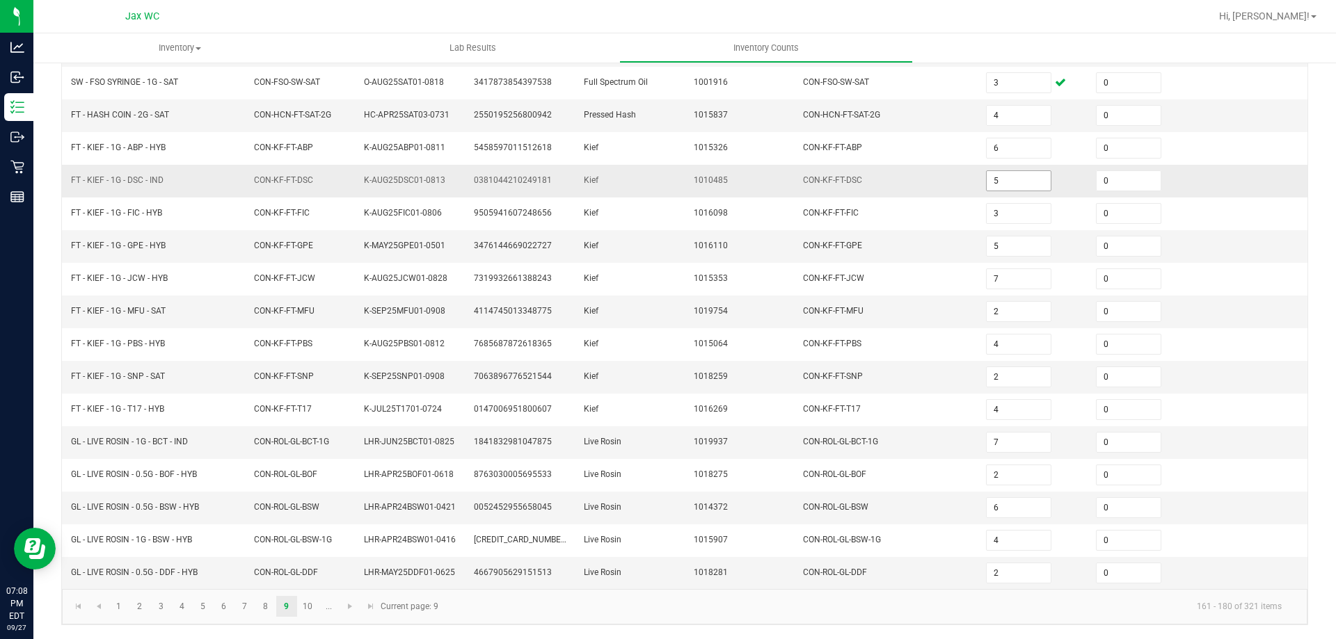
click at [1011, 179] on input "5" at bounding box center [1018, 180] width 64 height 19
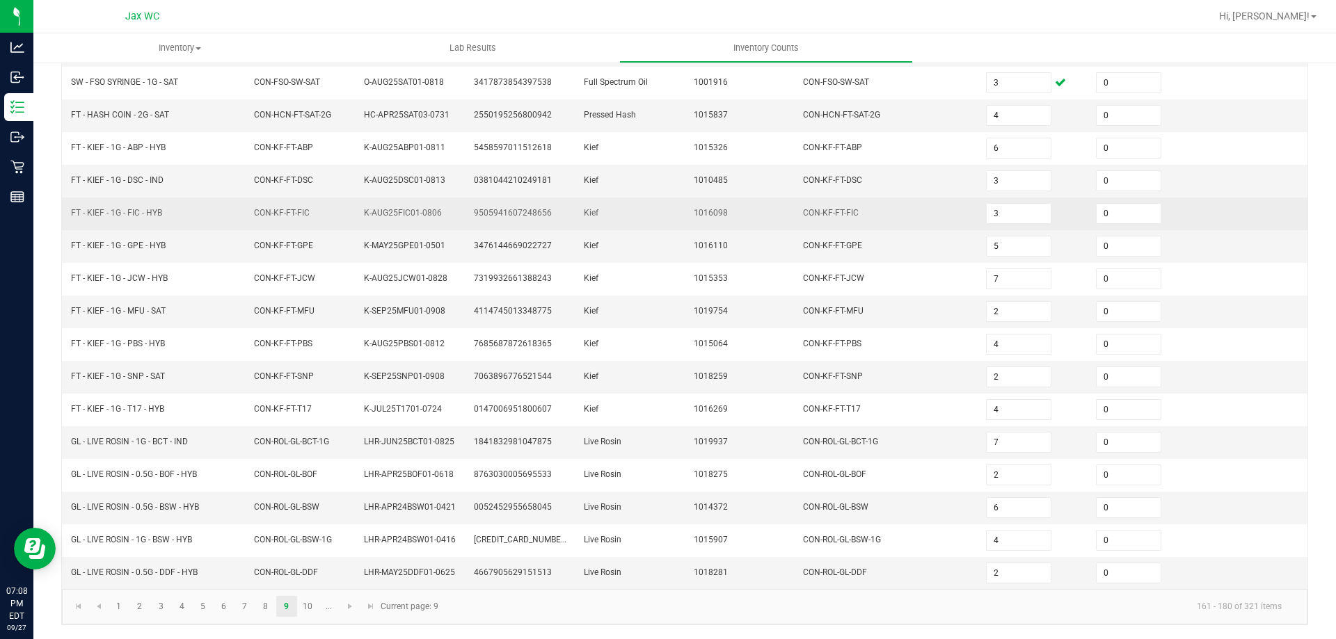
click at [893, 229] on td "CON-KF-FT-FIC" at bounding box center [885, 214] width 183 height 33
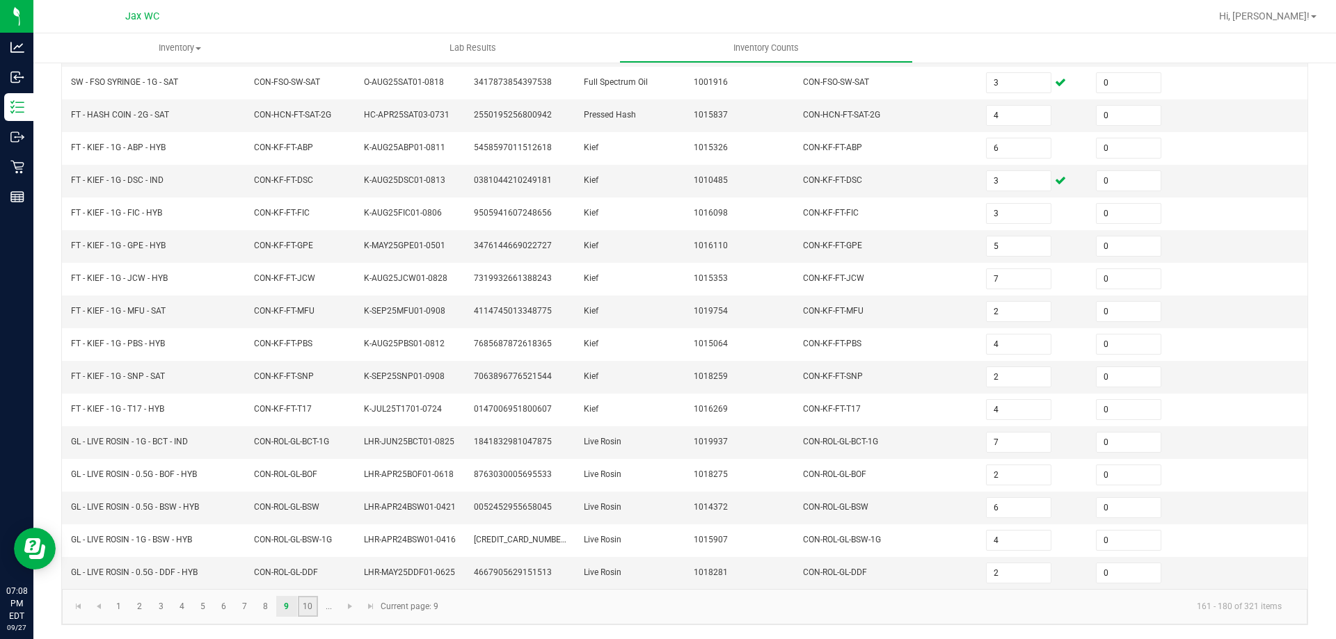
click at [316, 606] on link "10" at bounding box center [308, 606] width 20 height 21
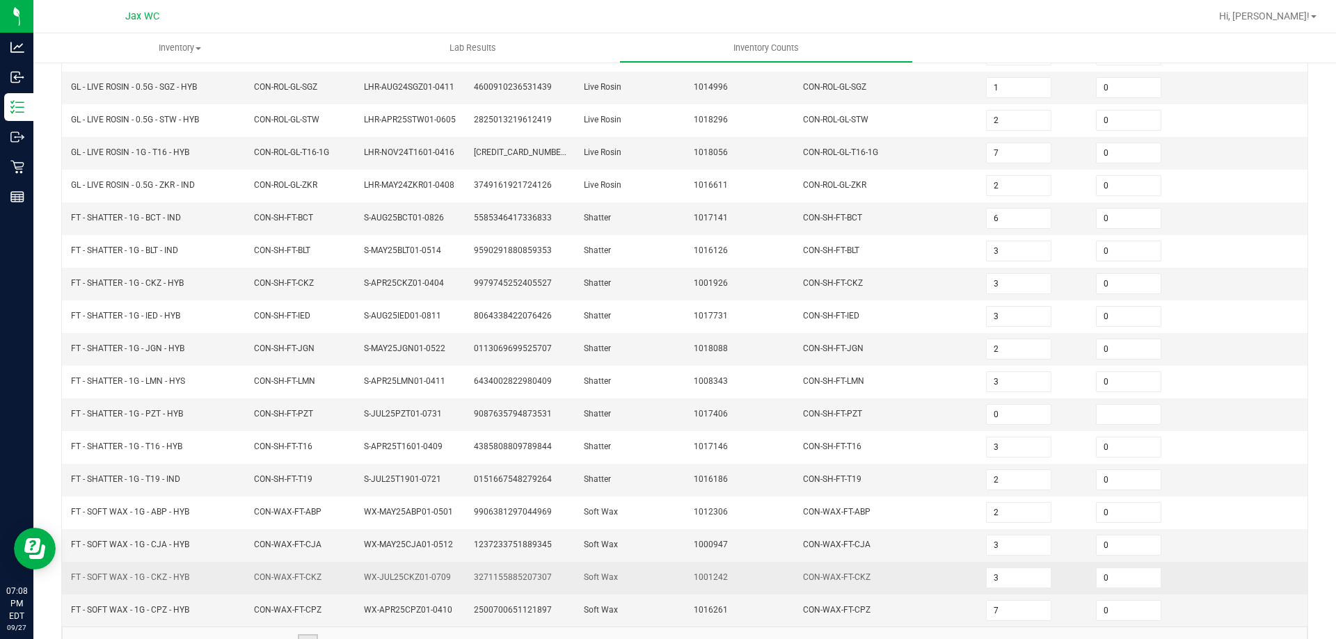
scroll to position [295, 0]
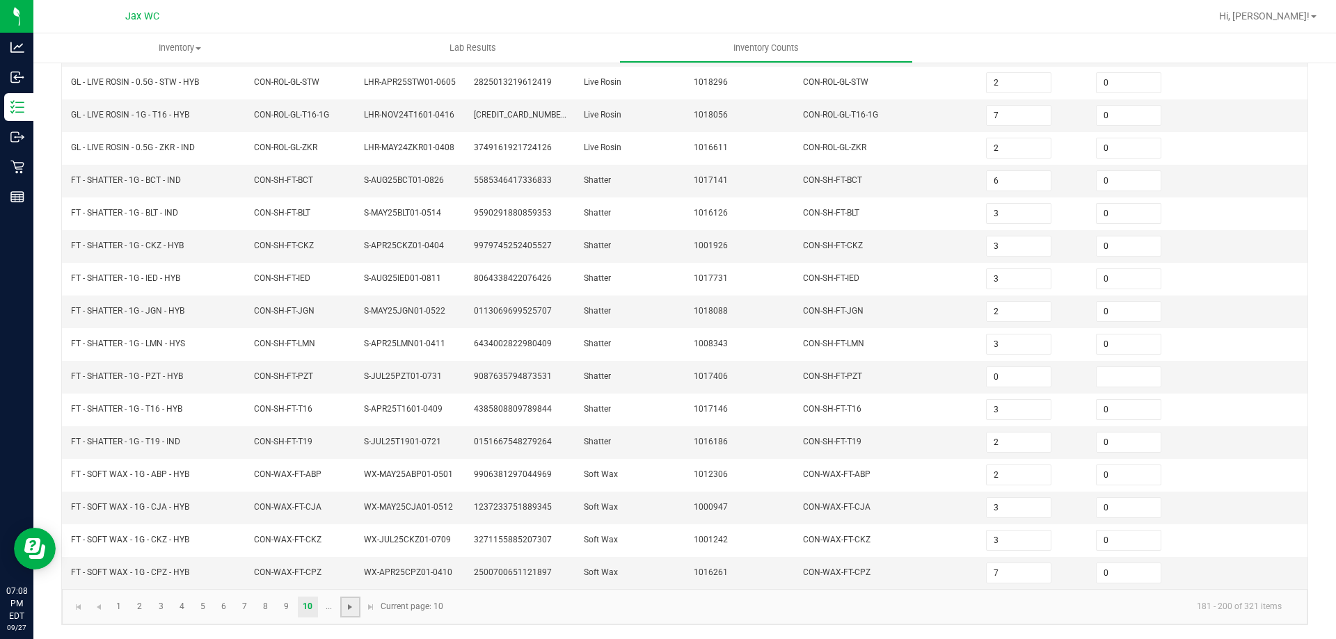
click at [354, 611] on span "Go to the next page" at bounding box center [349, 607] width 11 height 11
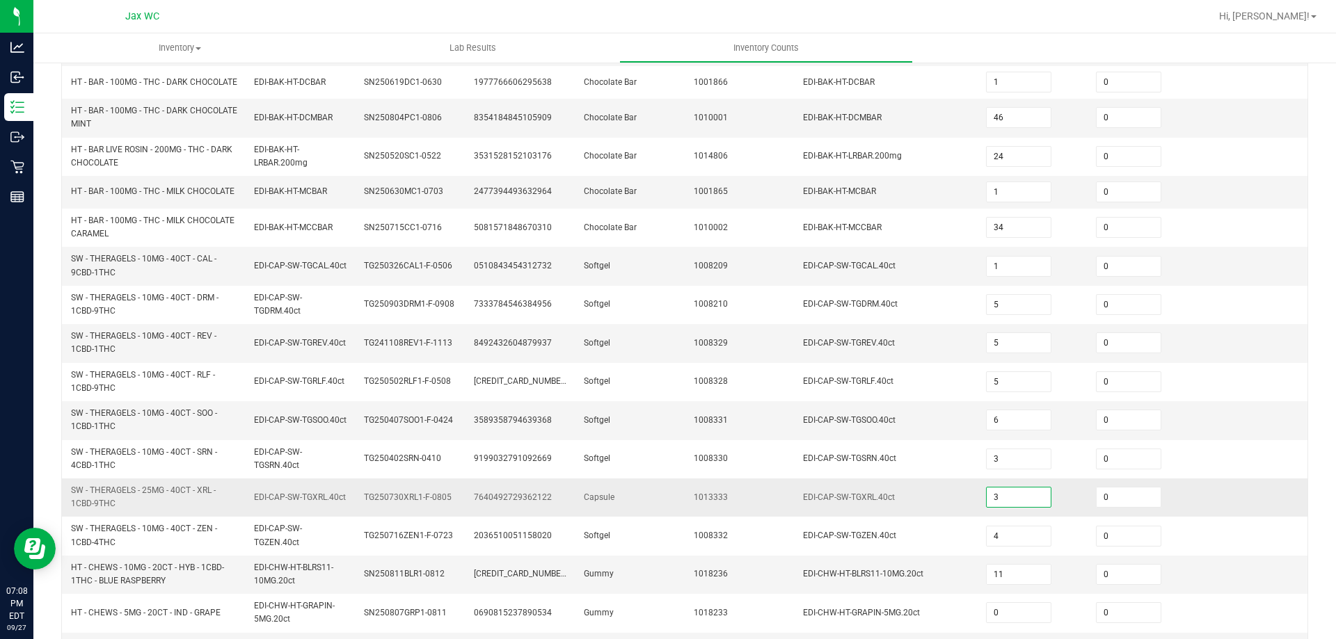
click at [1027, 506] on input "3" at bounding box center [1018, 497] width 64 height 19
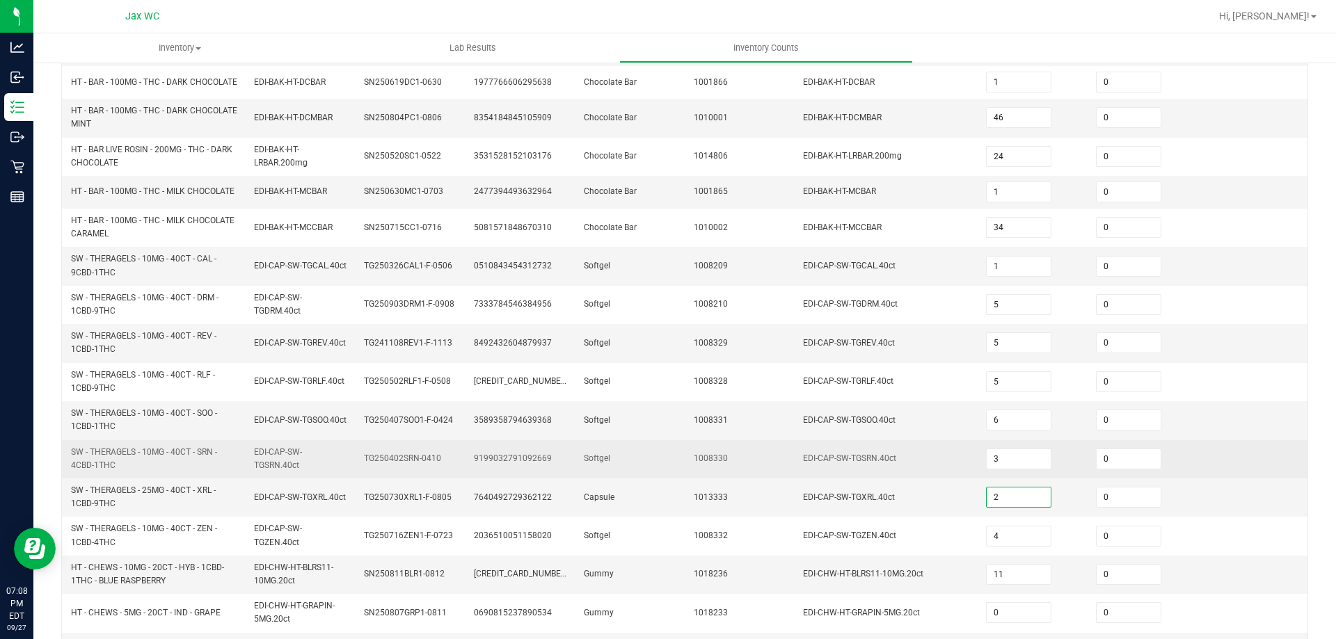
click at [840, 454] on td "EDI-CAP-SW-TGSRN.40ct" at bounding box center [885, 459] width 183 height 38
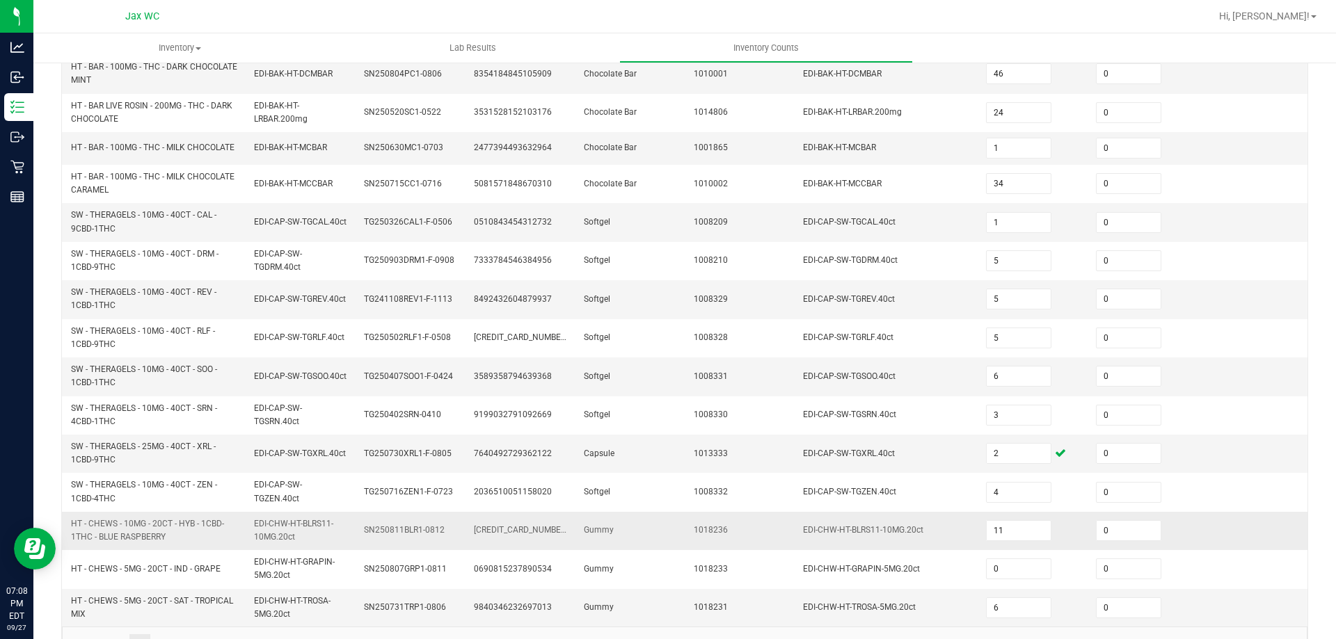
scroll to position [388, 0]
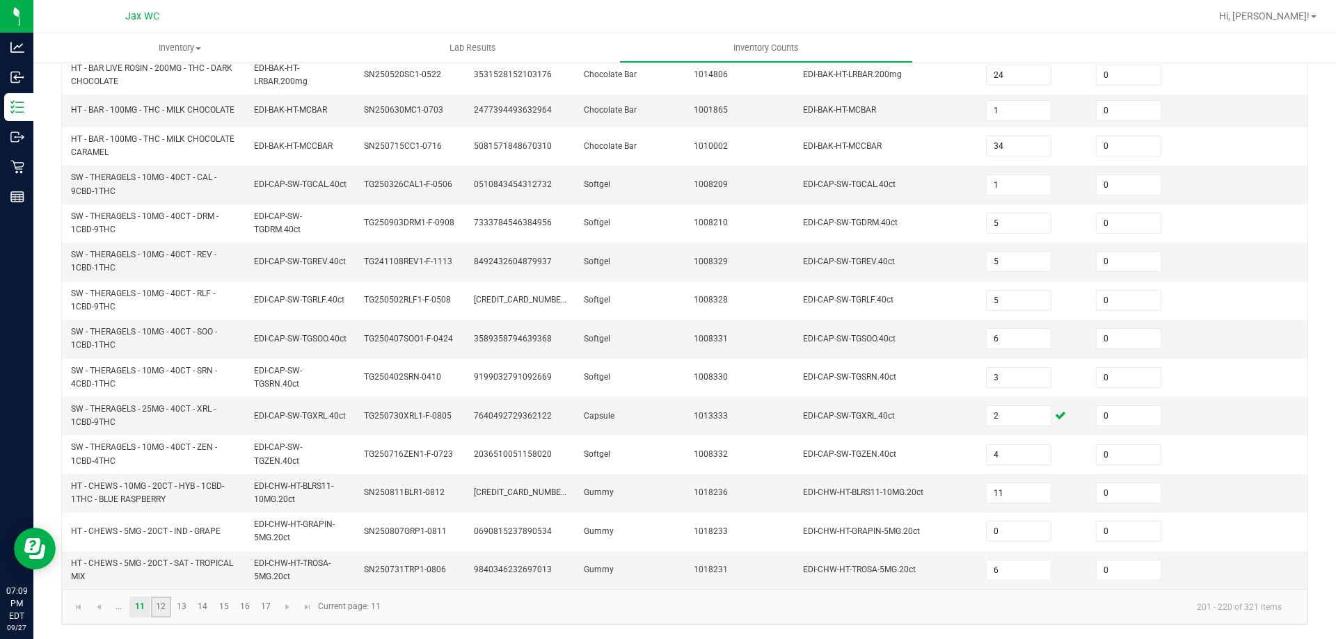
click at [159, 611] on link "12" at bounding box center [161, 607] width 20 height 21
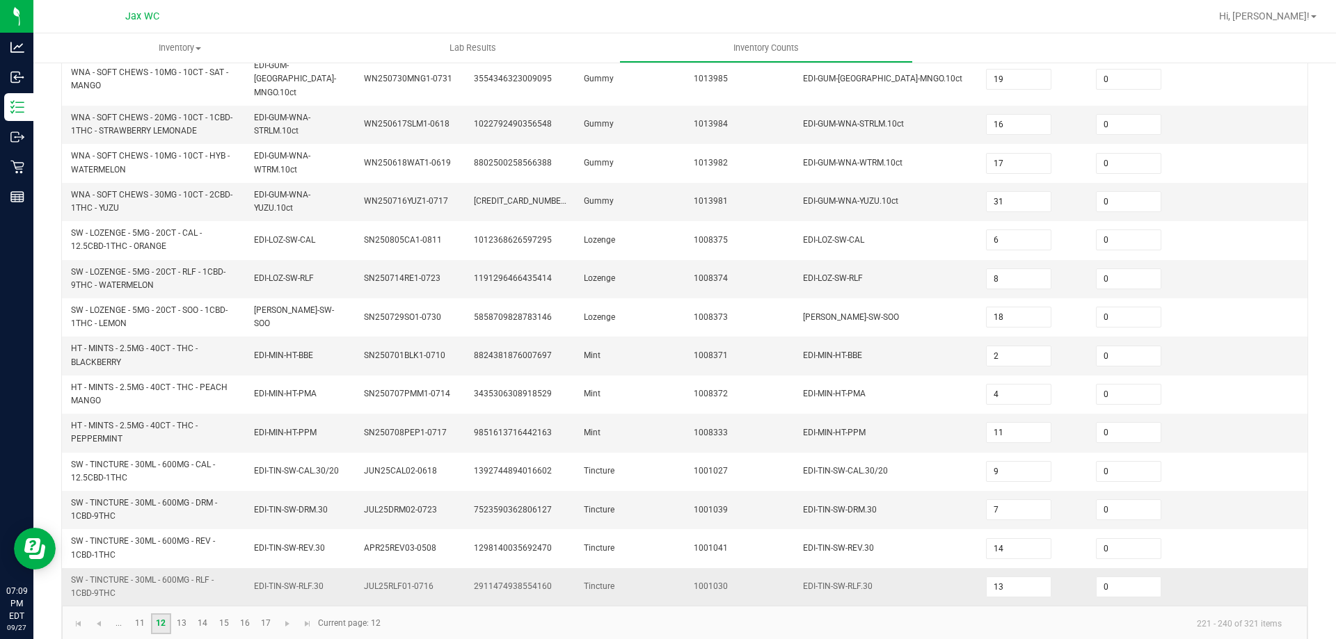
scroll to position [406, 0]
click at [176, 610] on link "13" at bounding box center [182, 620] width 20 height 21
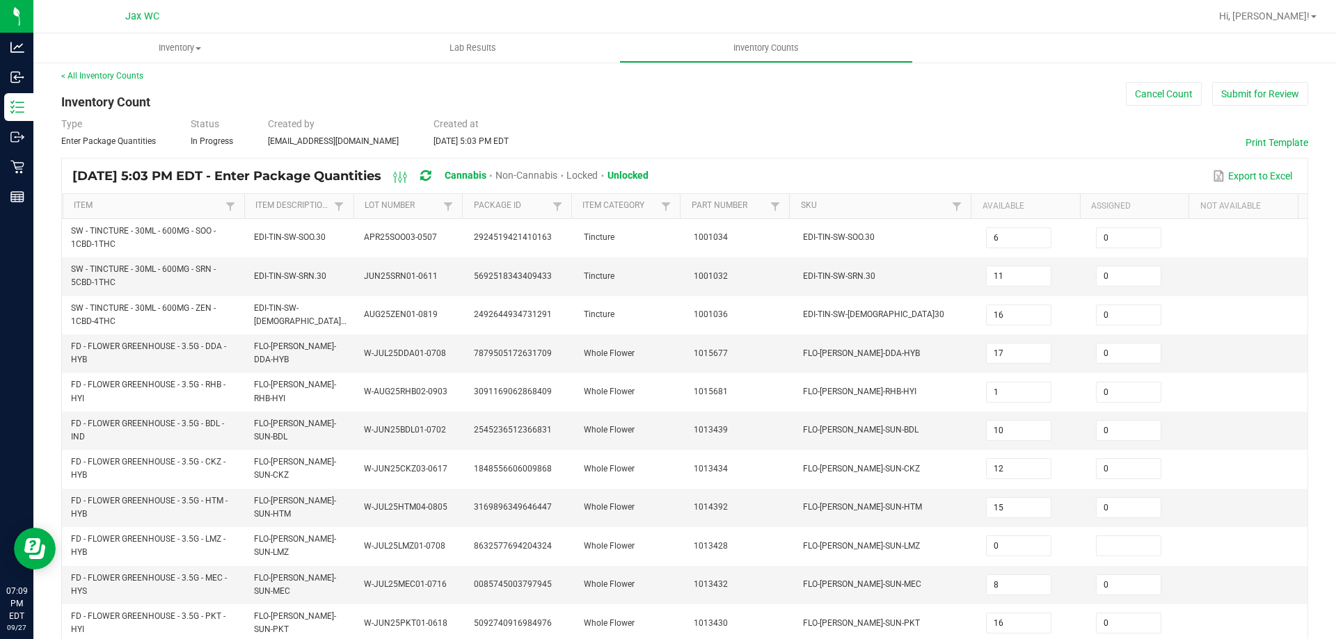
scroll to position [353, 0]
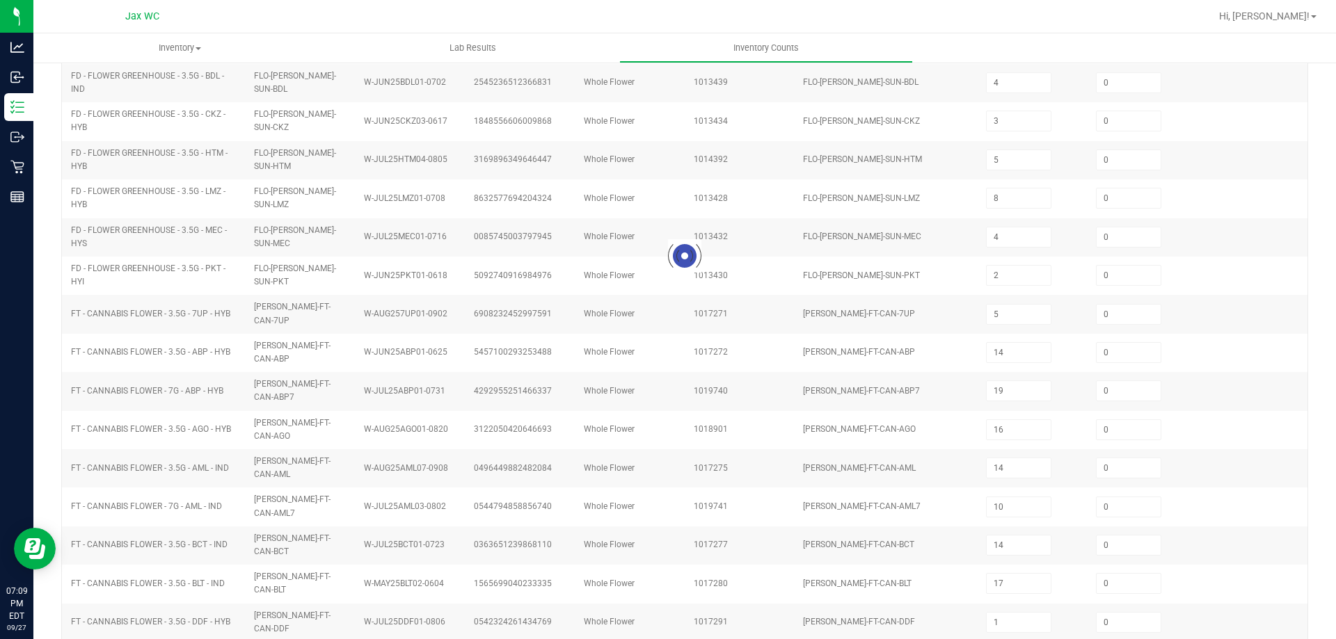
scroll to position [289, 0]
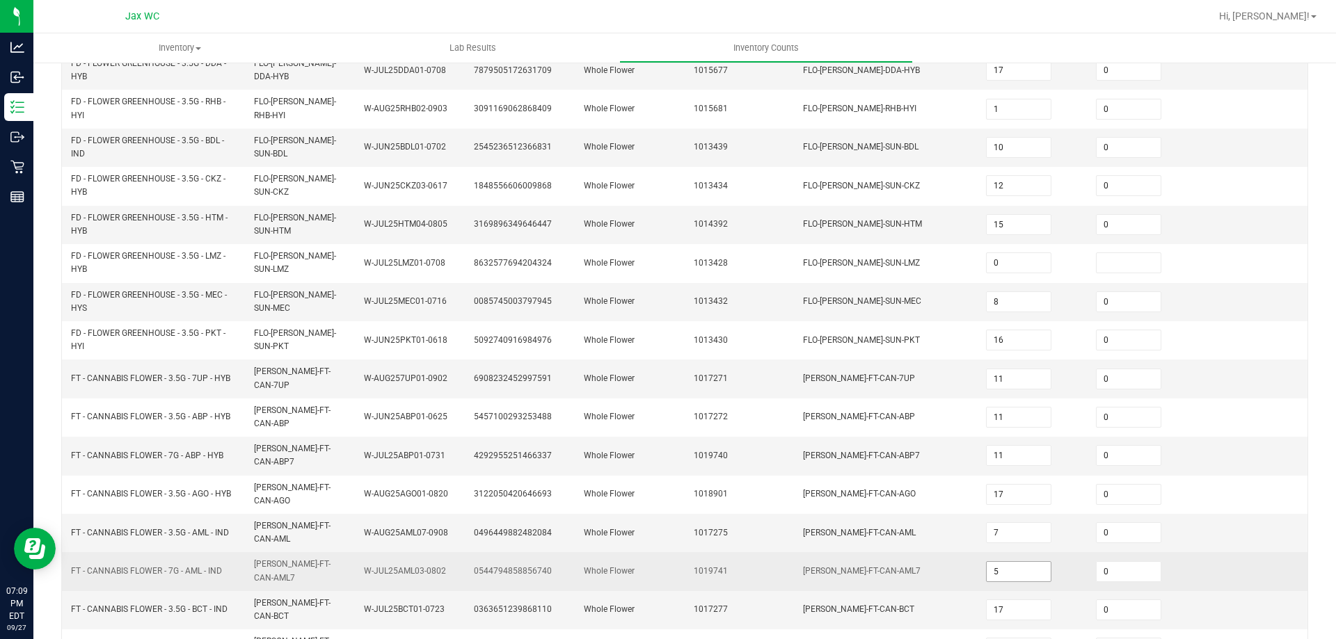
click at [991, 562] on input "5" at bounding box center [1018, 571] width 64 height 19
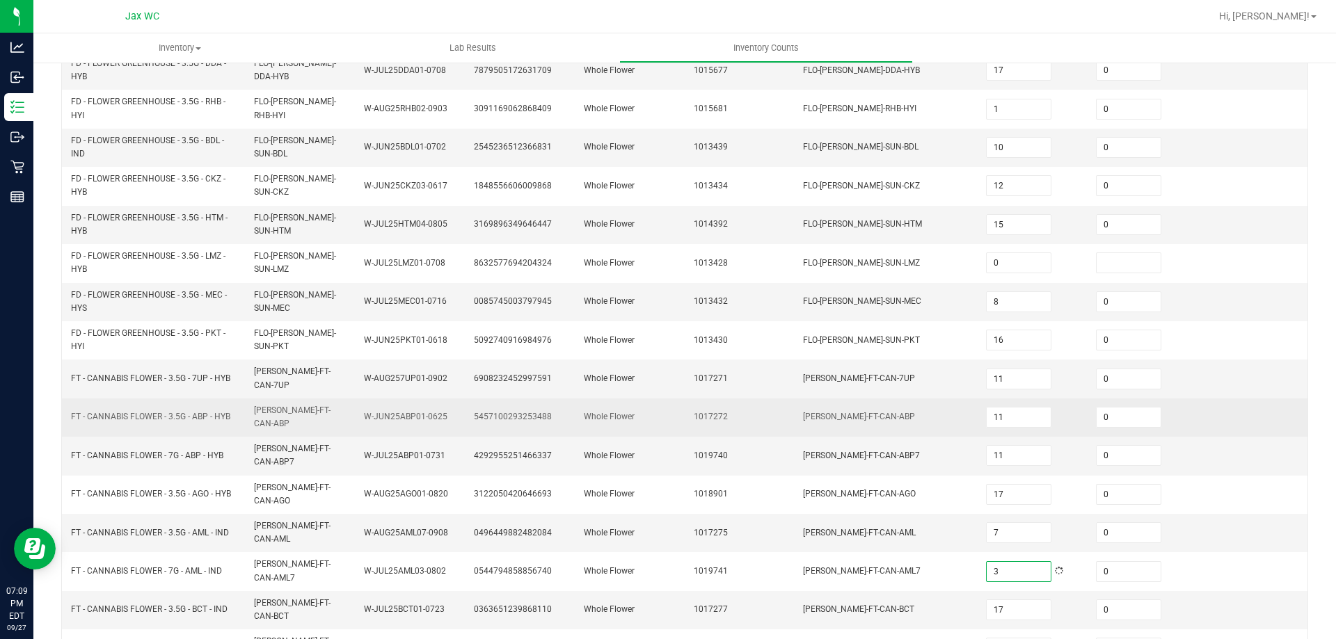
click at [671, 417] on td "Whole Flower" at bounding box center [630, 418] width 110 height 38
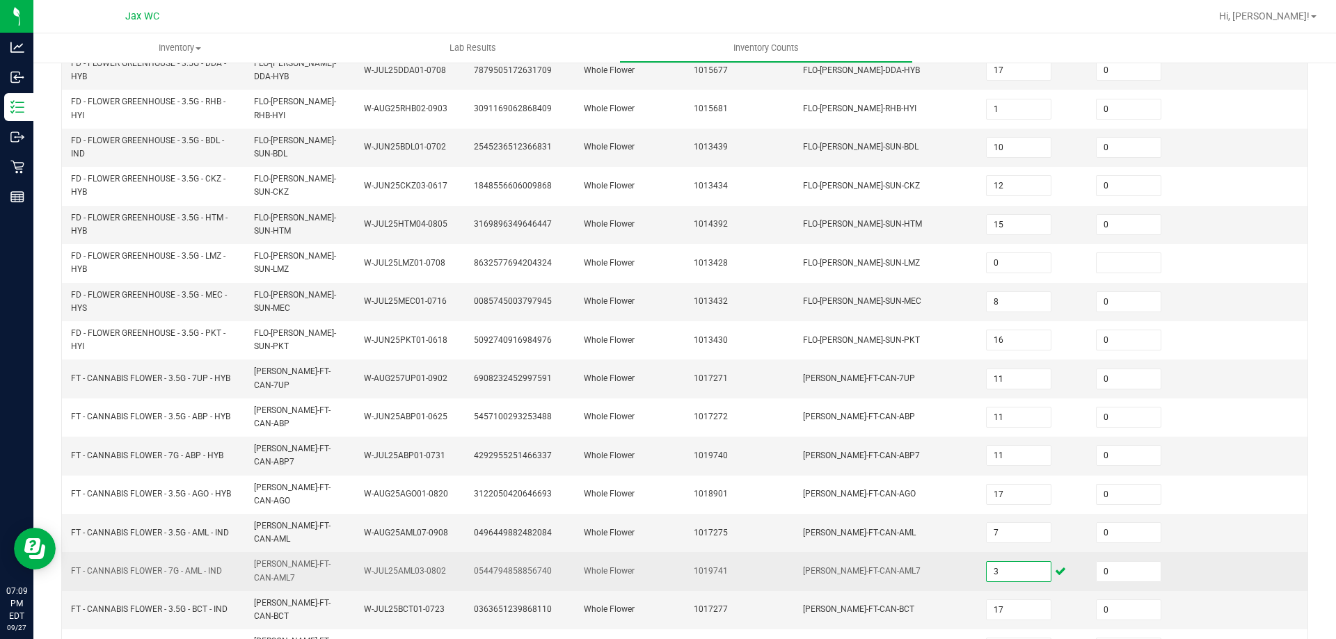
click at [1002, 562] on input "3" at bounding box center [1018, 571] width 64 height 19
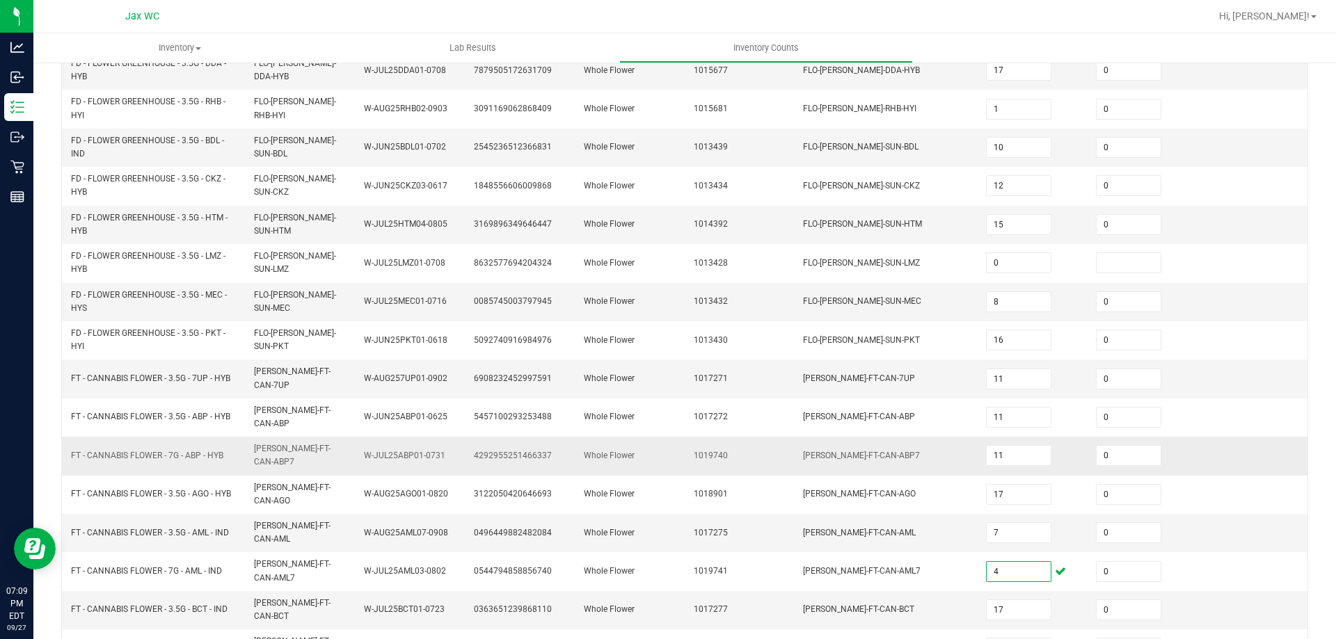
click at [685, 445] on td "1019740" at bounding box center [740, 456] width 110 height 38
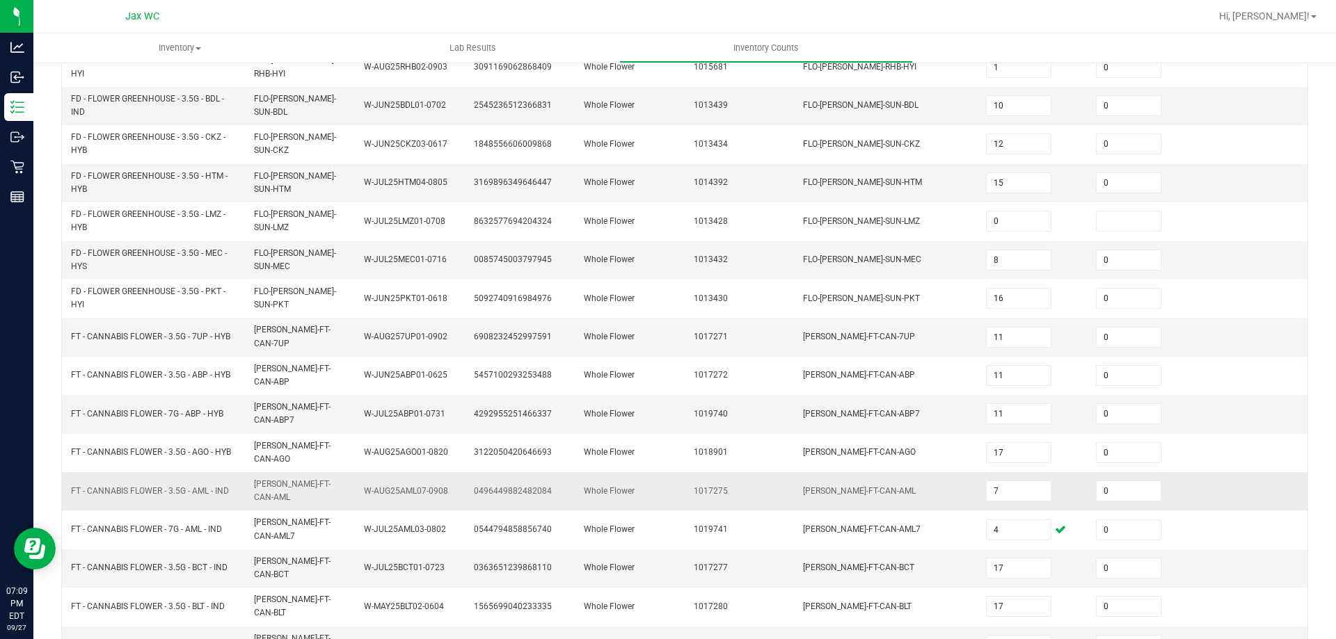
scroll to position [353, 0]
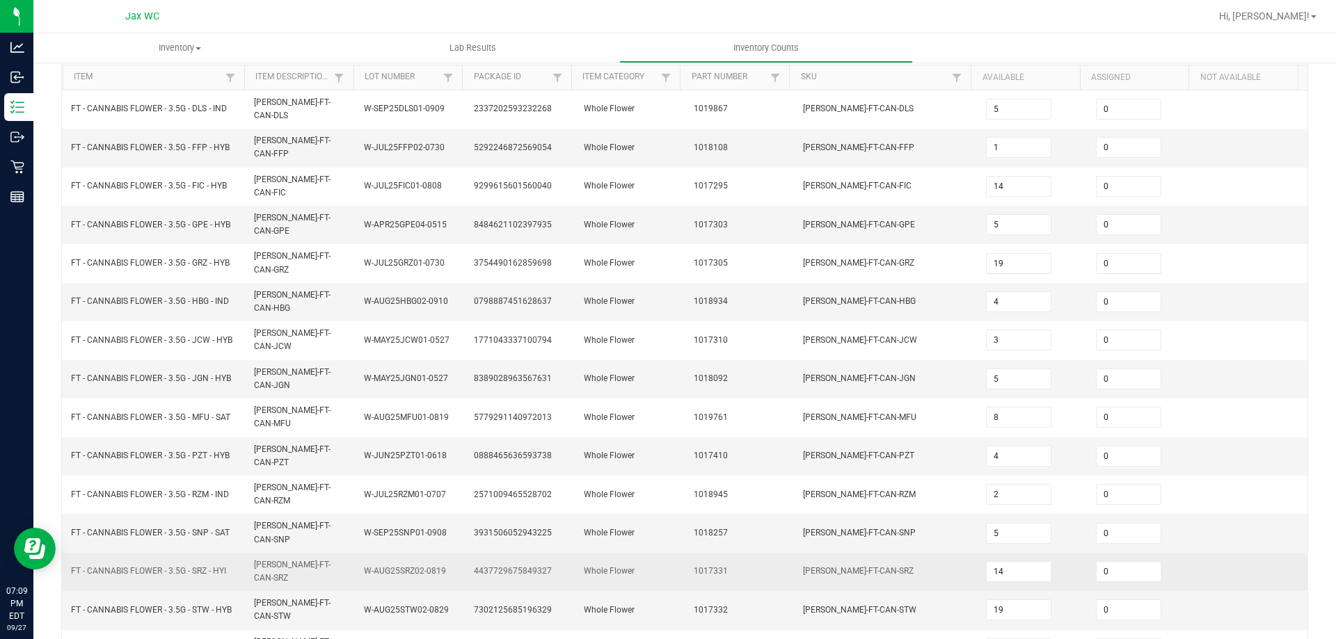
scroll to position [289, 0]
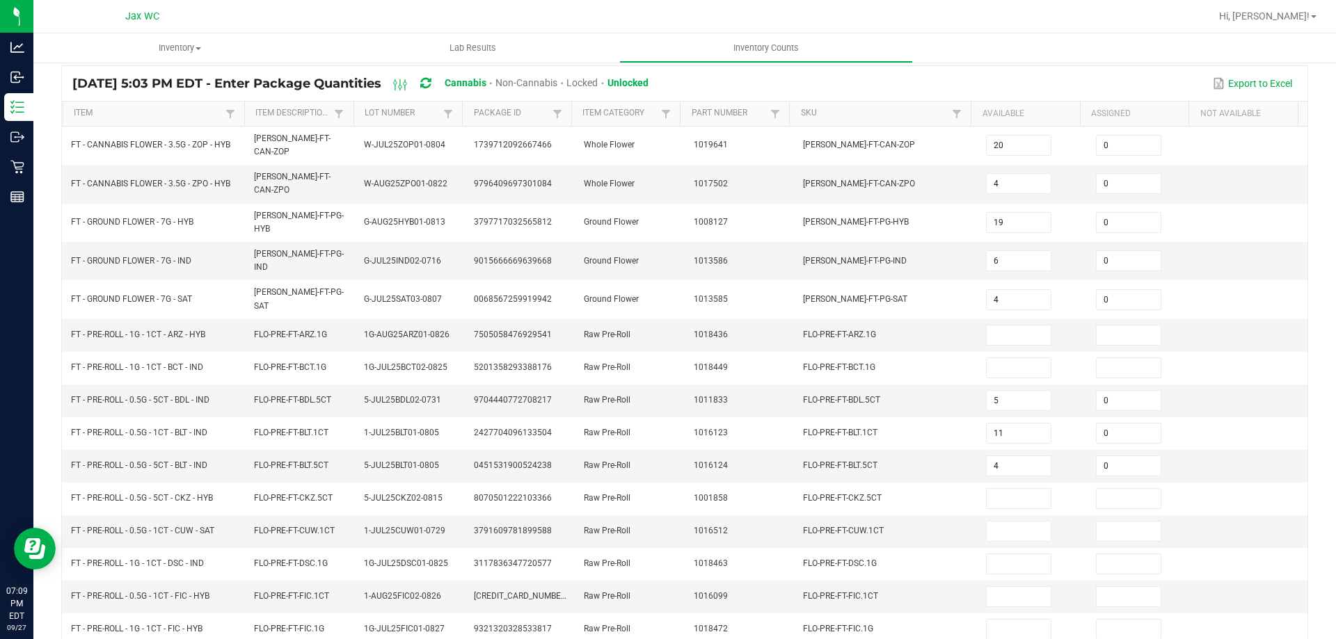
scroll to position [80, 0]
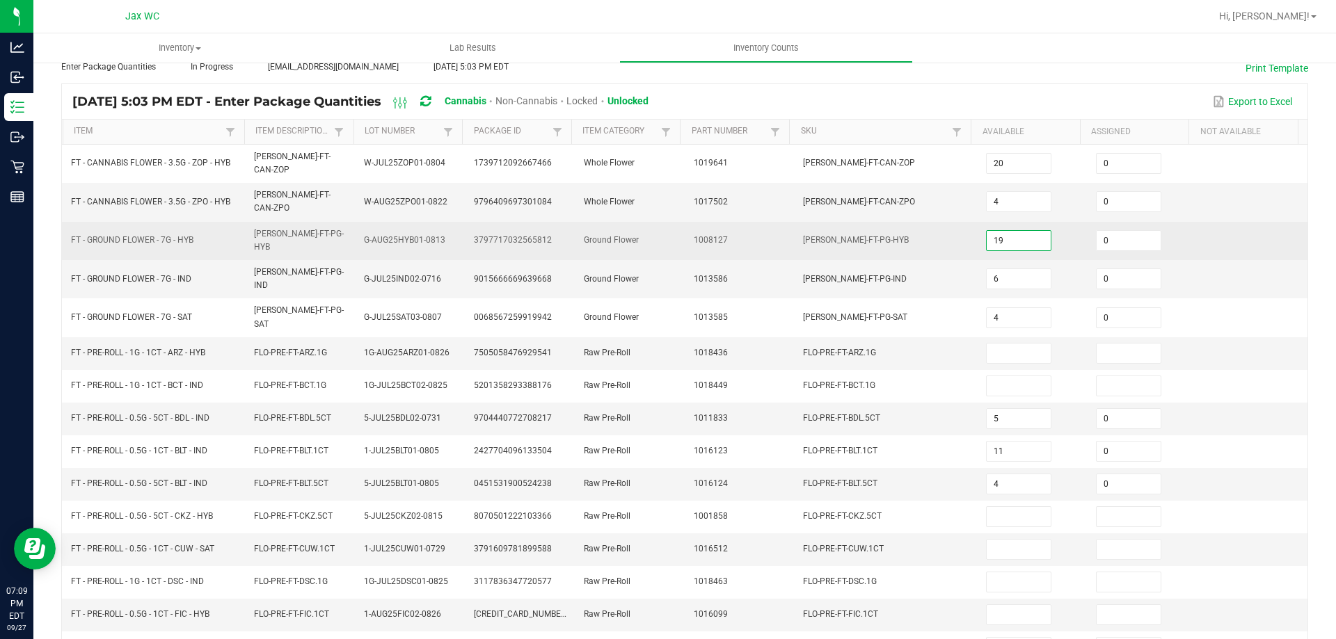
click at [986, 231] on input "19" at bounding box center [1018, 240] width 64 height 19
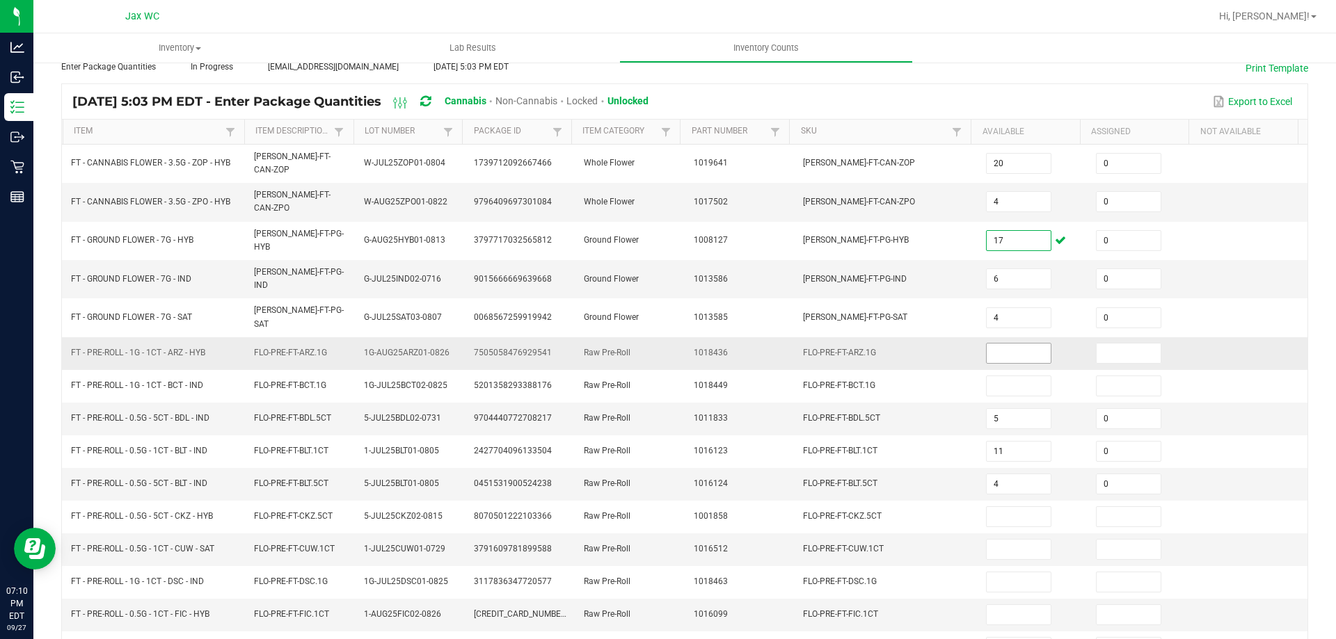
click at [1002, 344] on input at bounding box center [1018, 353] width 64 height 19
click at [1004, 540] on input at bounding box center [1018, 549] width 64 height 19
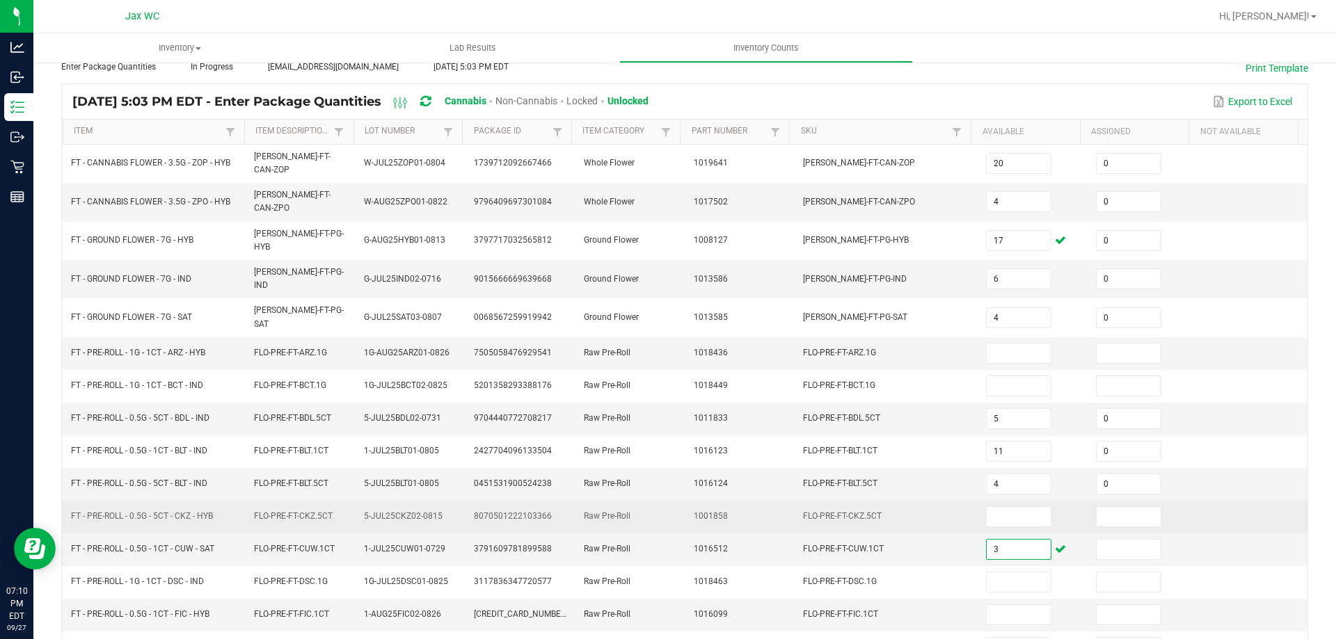
click at [993, 501] on td at bounding box center [1032, 517] width 110 height 33
click at [998, 507] on input at bounding box center [1018, 516] width 64 height 19
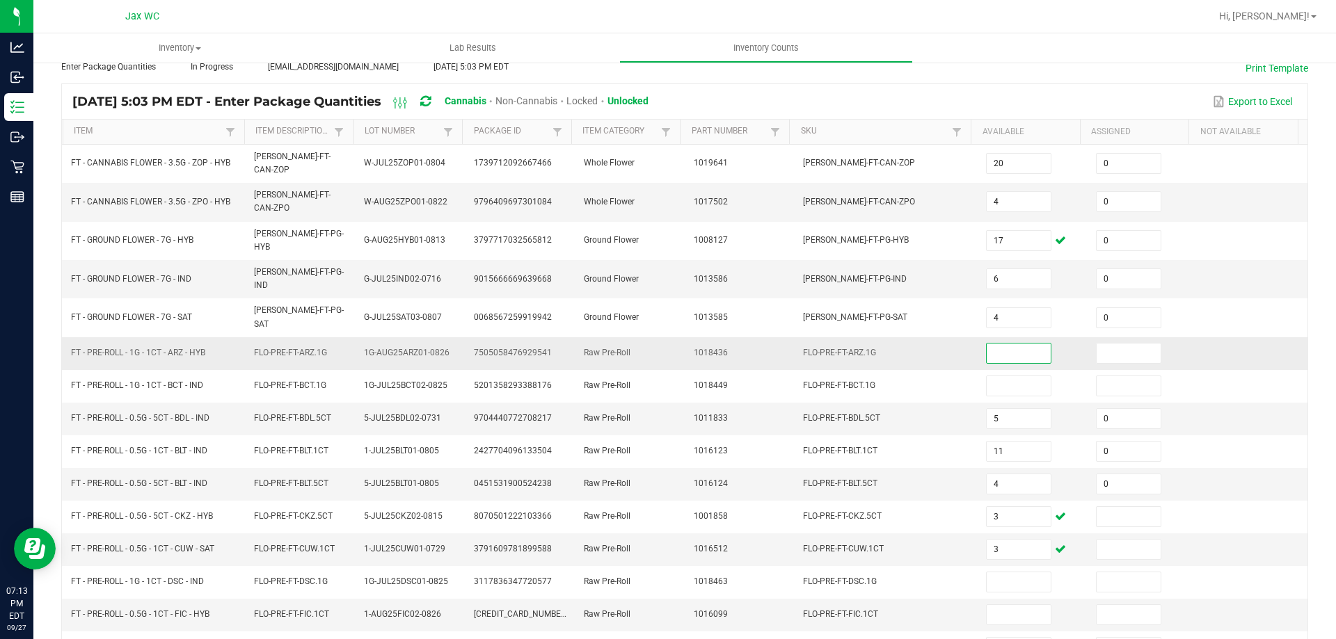
click at [986, 344] on input at bounding box center [1018, 353] width 64 height 19
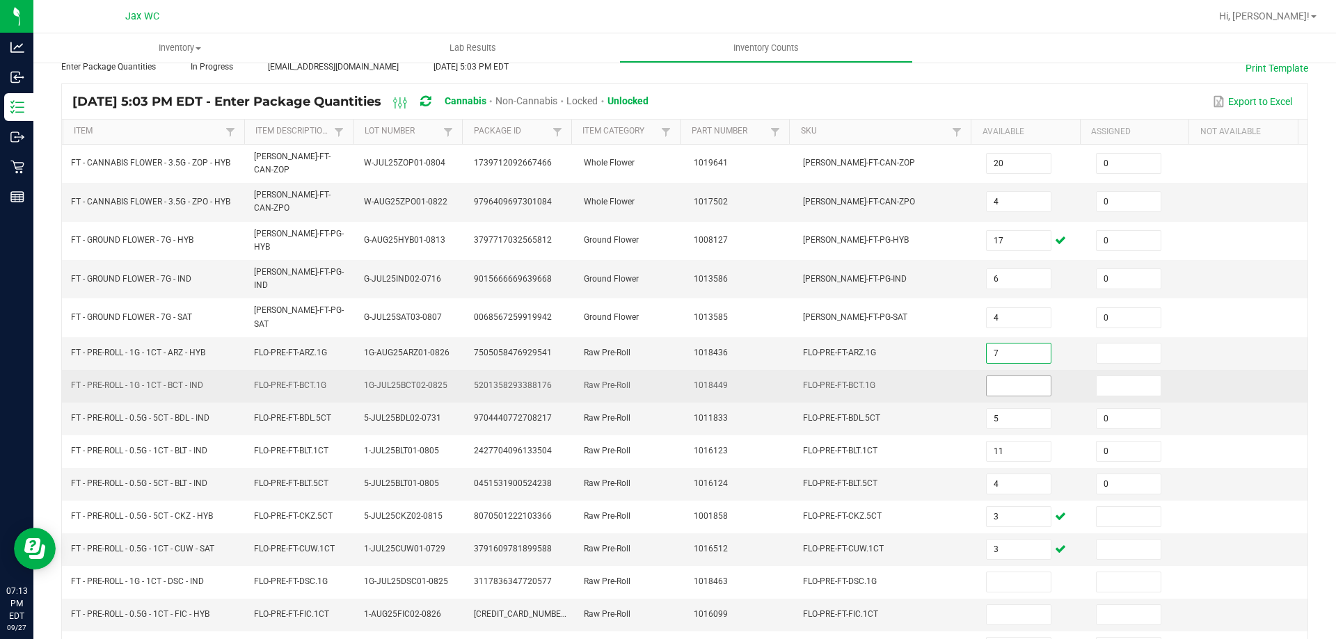
click at [993, 376] on input at bounding box center [1018, 385] width 64 height 19
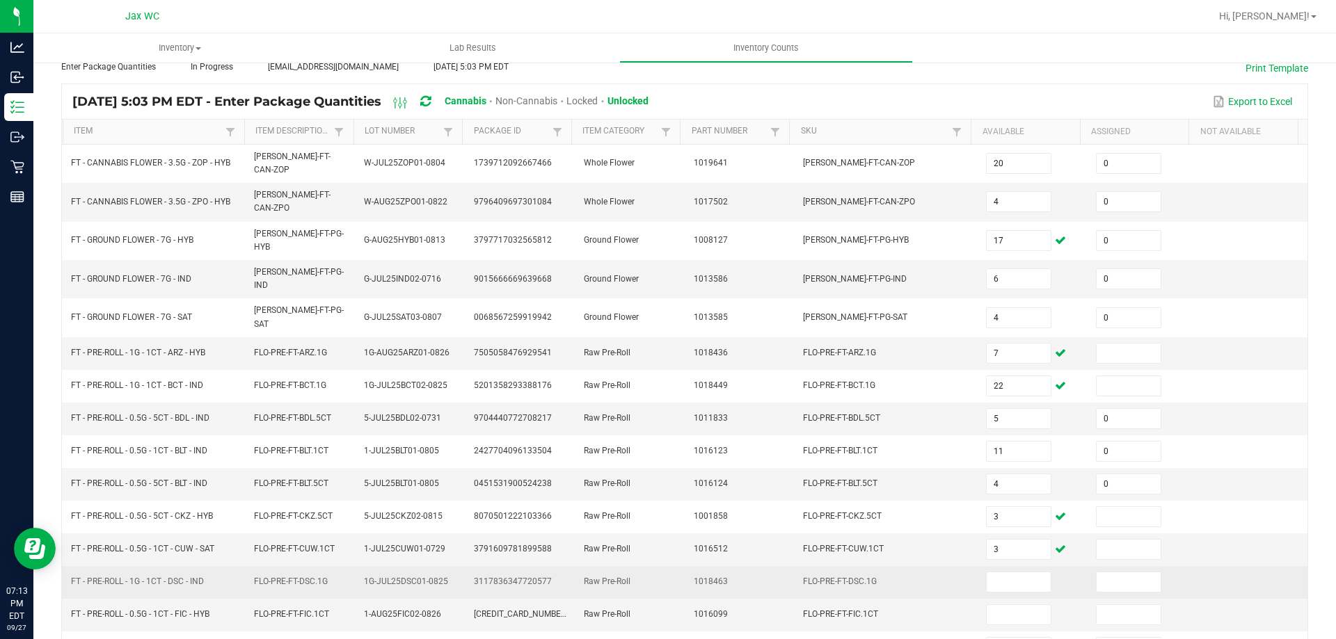
click at [1012, 566] on td at bounding box center [1032, 582] width 110 height 33
click at [1009, 573] on input at bounding box center [1018, 582] width 64 height 19
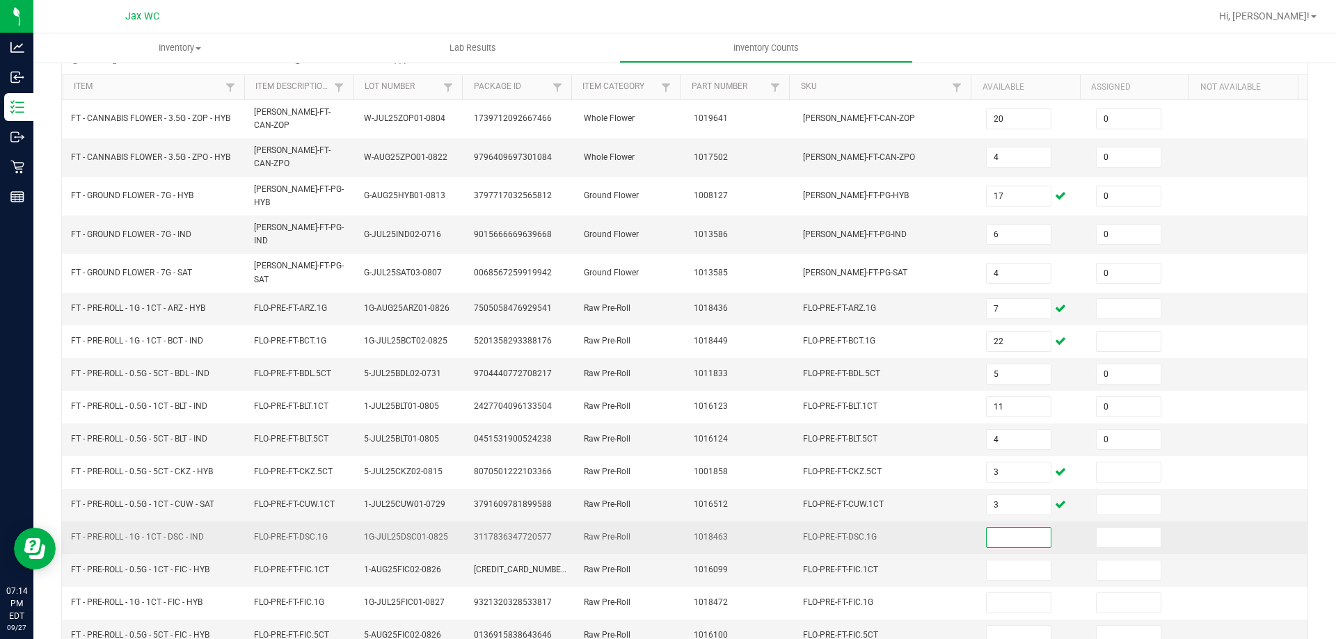
scroll to position [150, 0]
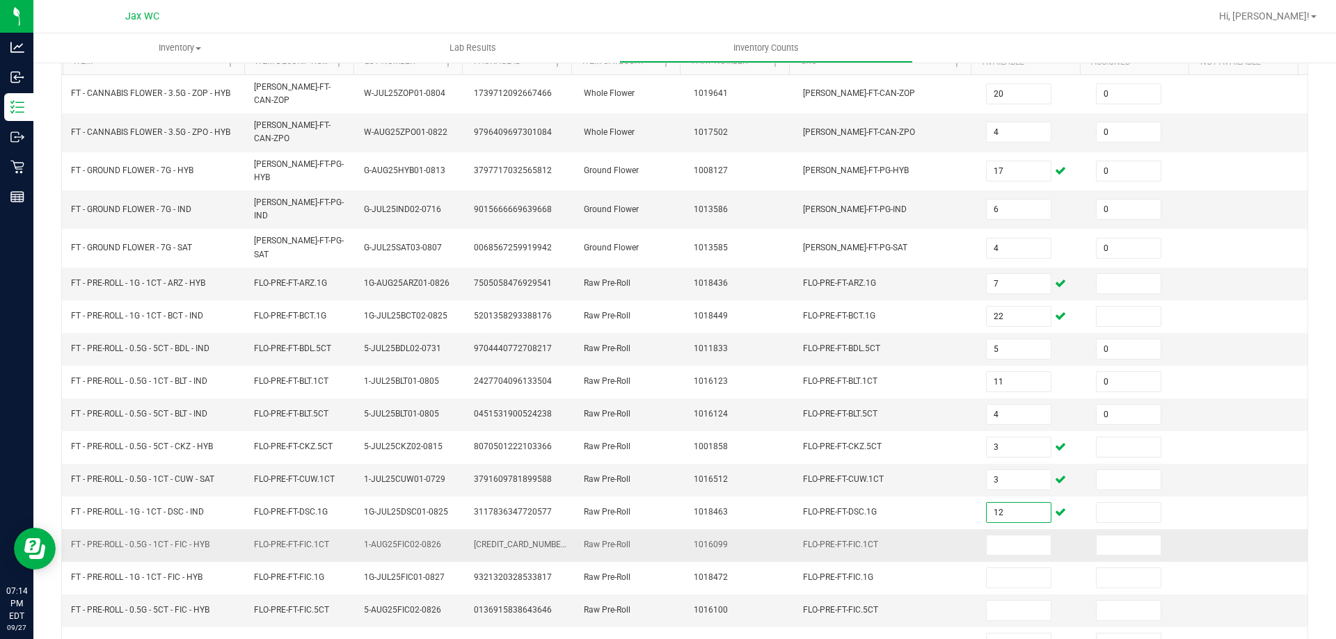
drag, startPoint x: 1001, startPoint y: 517, endPoint x: 1002, endPoint y: 527, distance: 9.8
click at [1002, 536] on input at bounding box center [1018, 545] width 64 height 19
click at [999, 536] on input at bounding box center [1018, 545] width 64 height 19
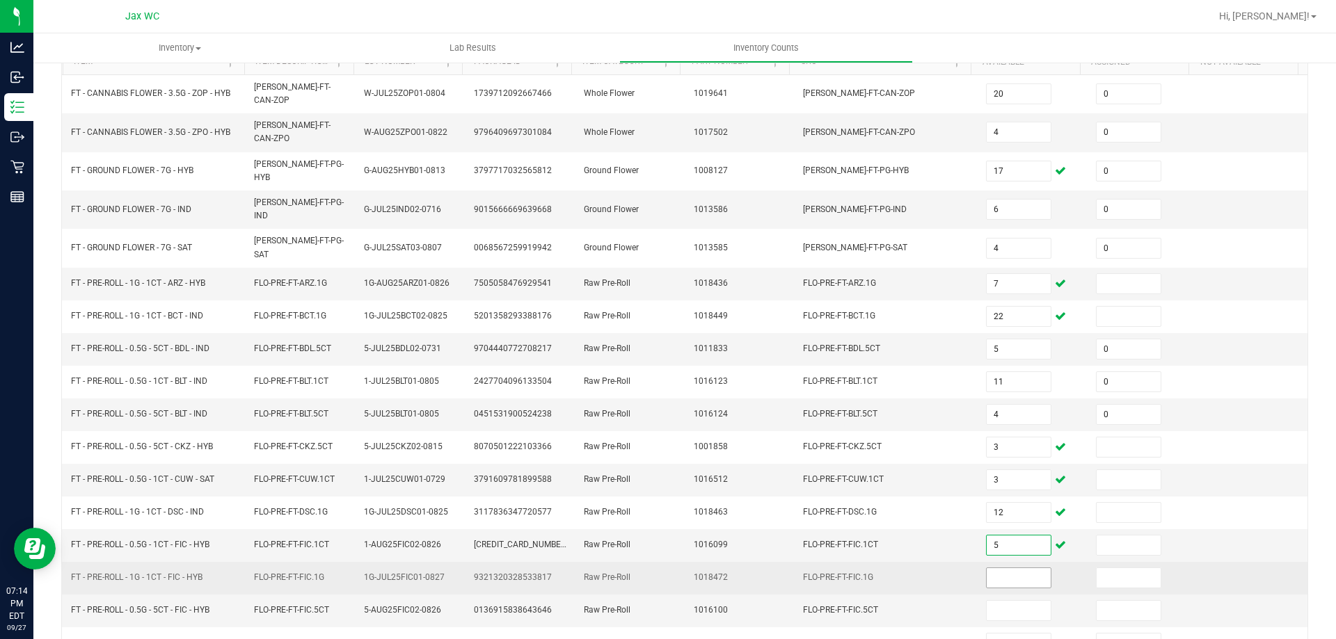
click at [1002, 568] on input at bounding box center [1018, 577] width 64 height 19
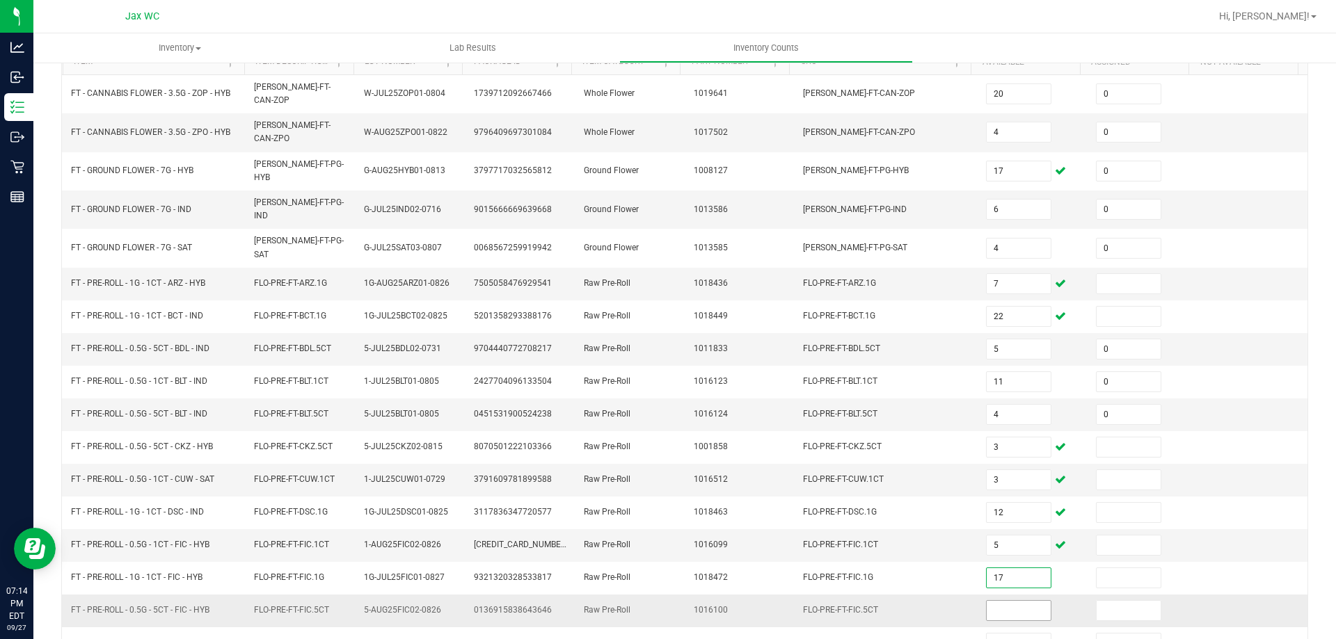
click at [1009, 601] on input at bounding box center [1018, 610] width 64 height 19
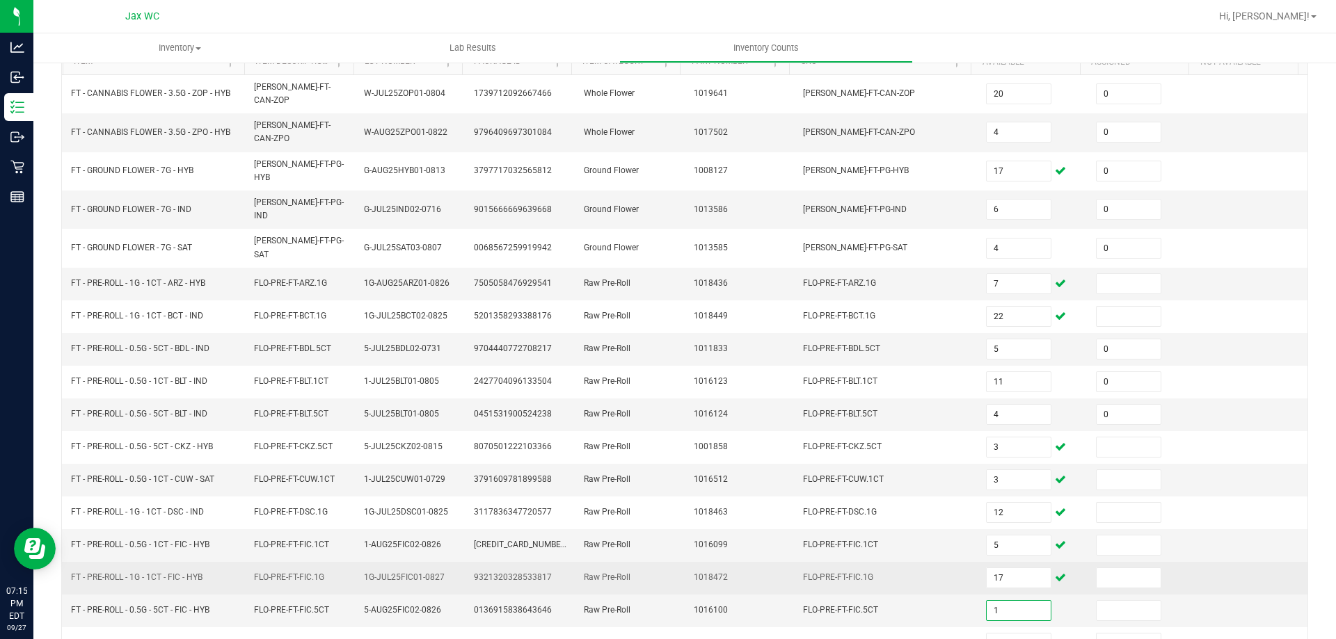
click at [827, 562] on td "FLO-PRE-FT-FIC.1G" at bounding box center [885, 578] width 183 height 33
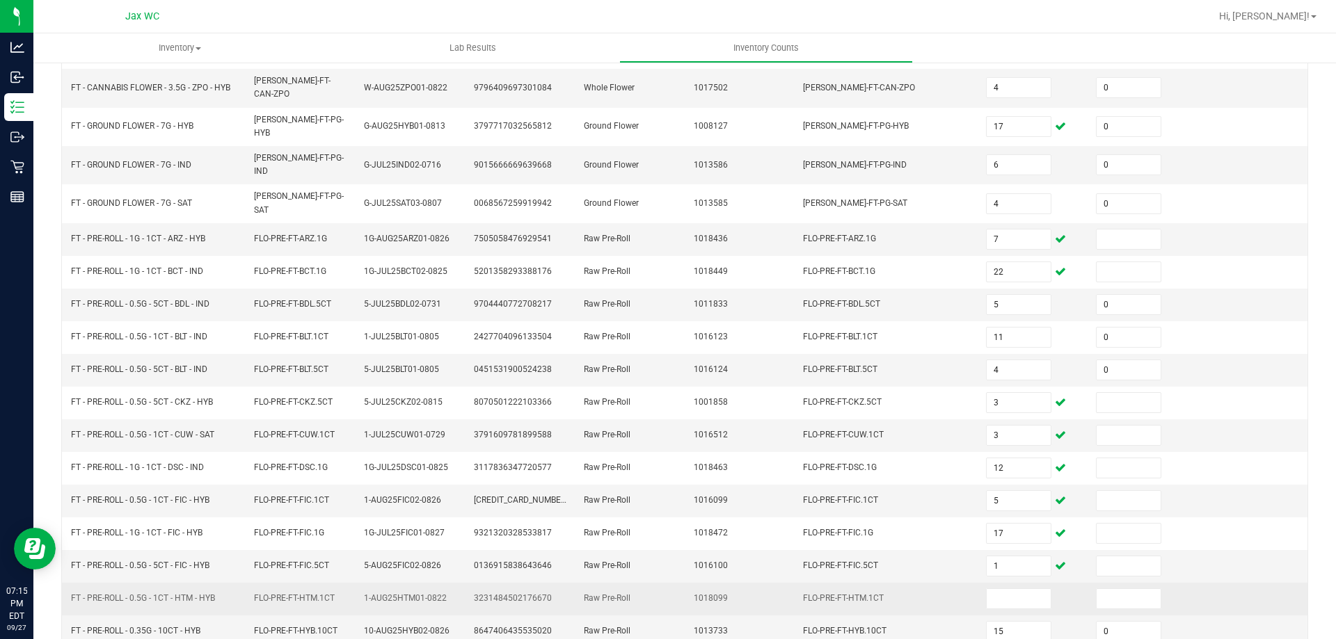
scroll to position [219, 0]
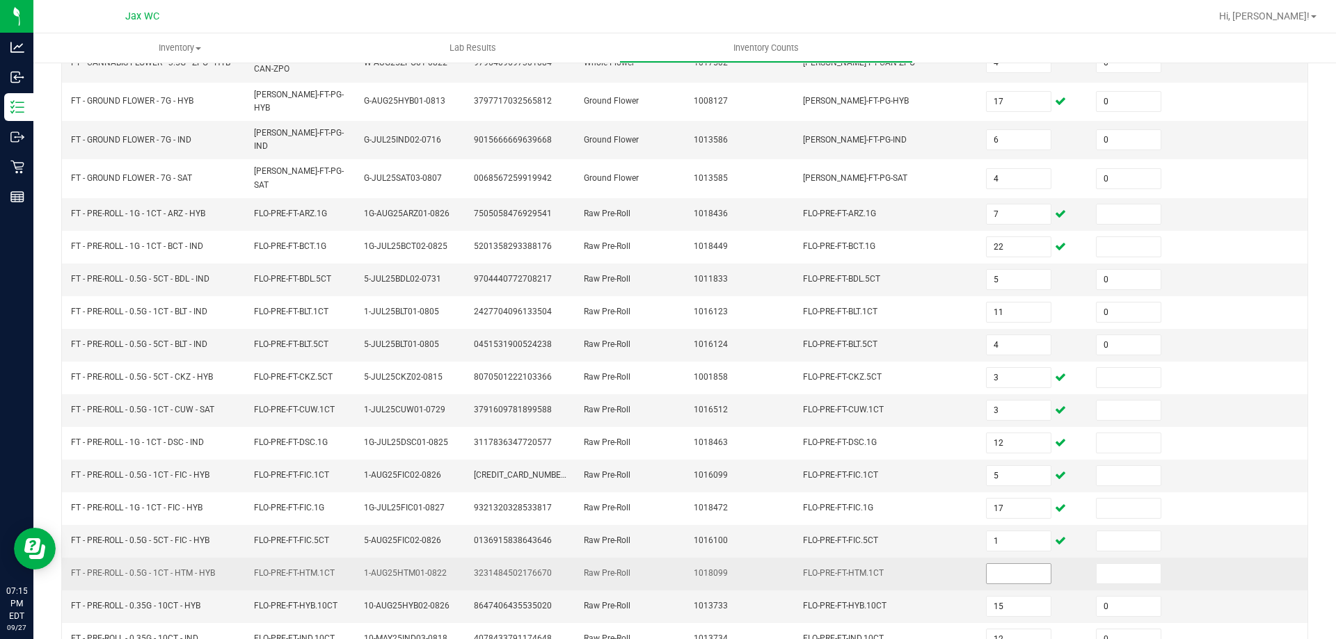
click at [1002, 564] on input at bounding box center [1018, 573] width 64 height 19
click at [856, 568] on span "FLO-PRE-FT-HTM.1CT" at bounding box center [843, 573] width 81 height 10
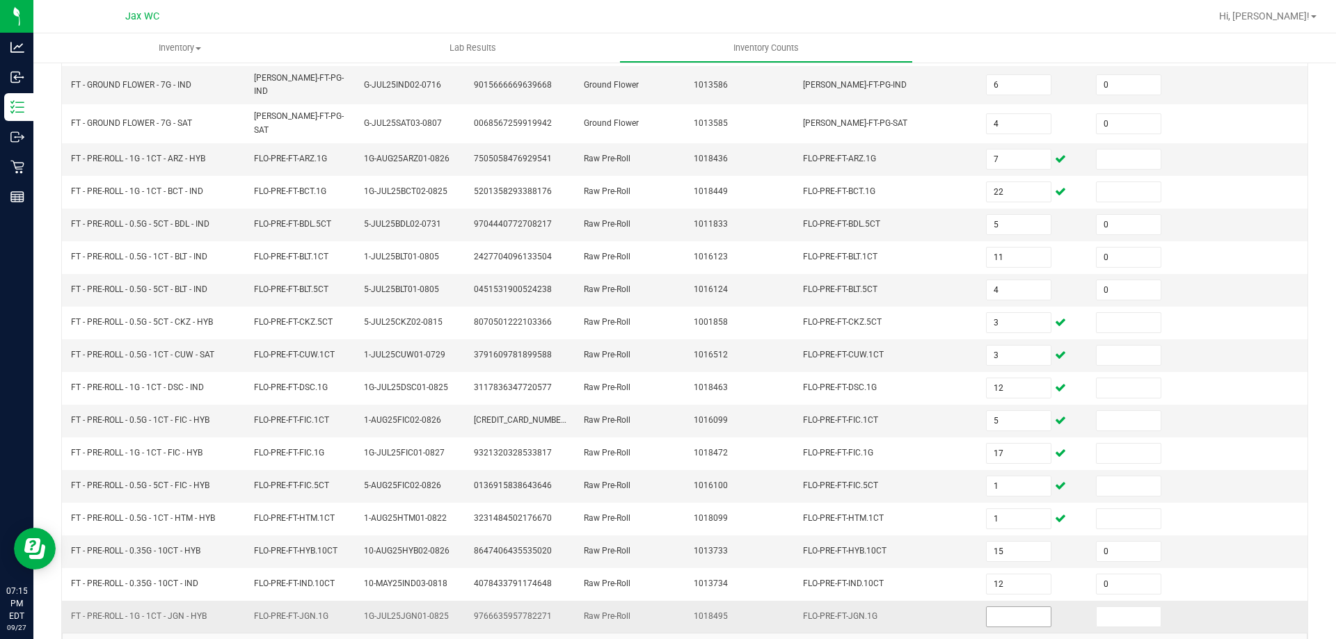
scroll to position [289, 0]
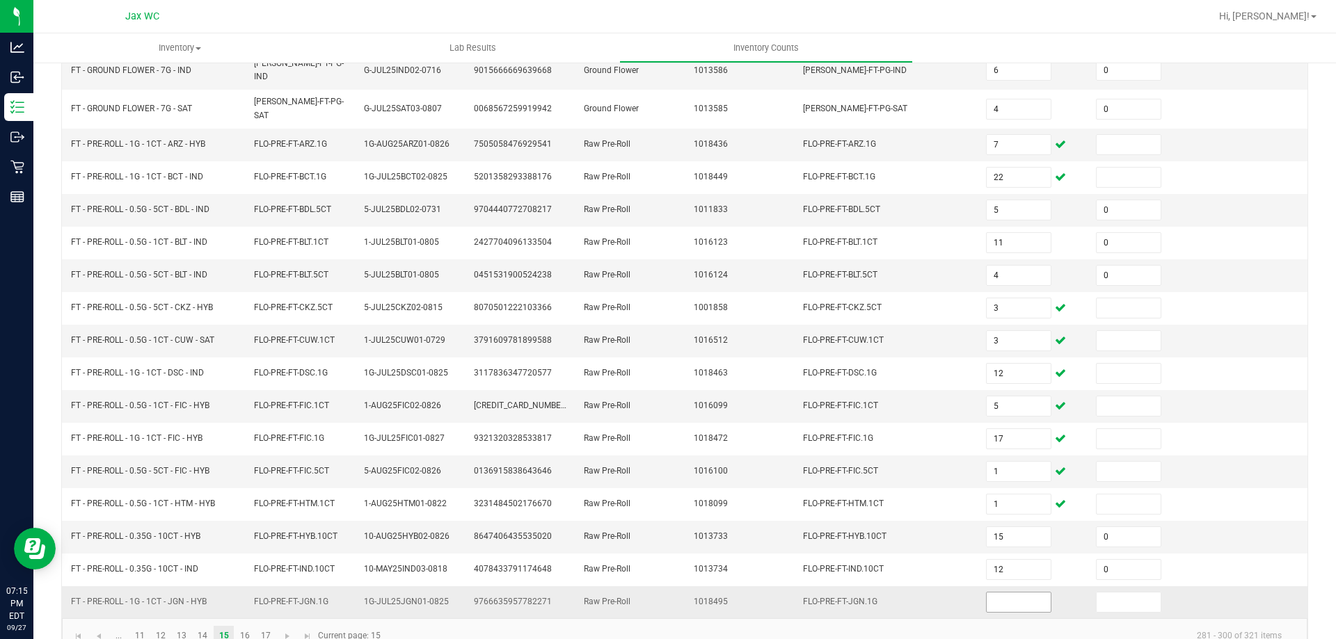
click at [1005, 593] on input at bounding box center [1018, 602] width 64 height 19
click at [244, 626] on link "16" at bounding box center [244, 636] width 20 height 21
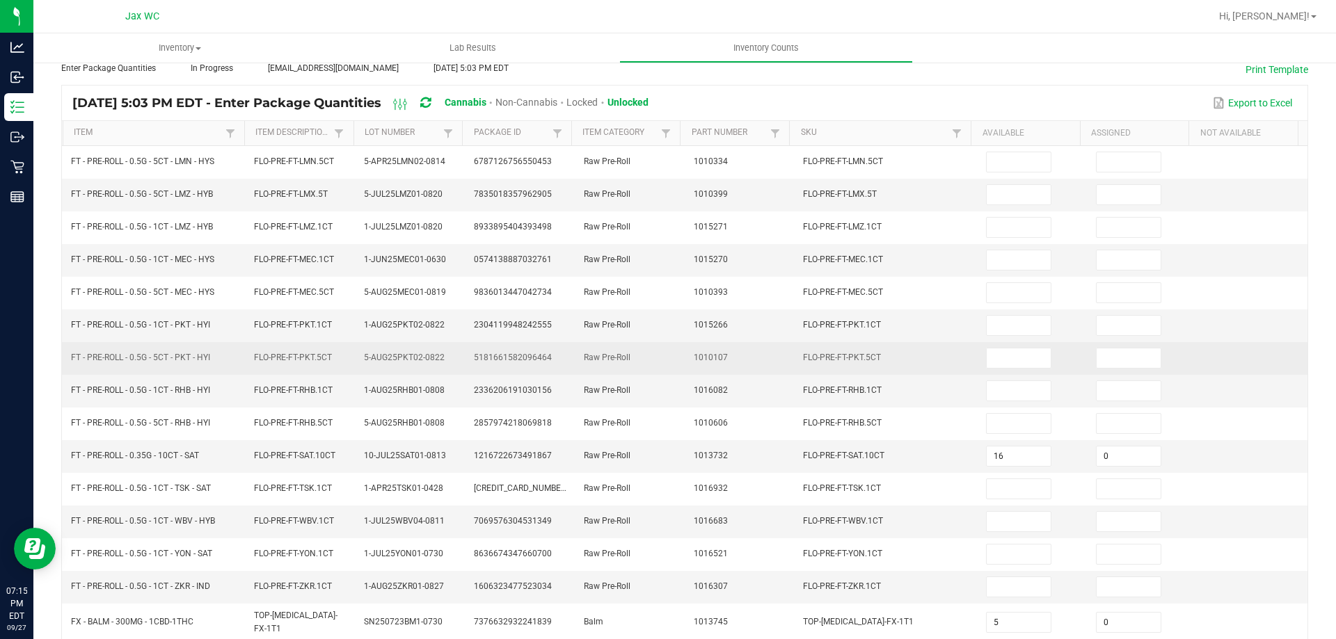
scroll to position [0, 0]
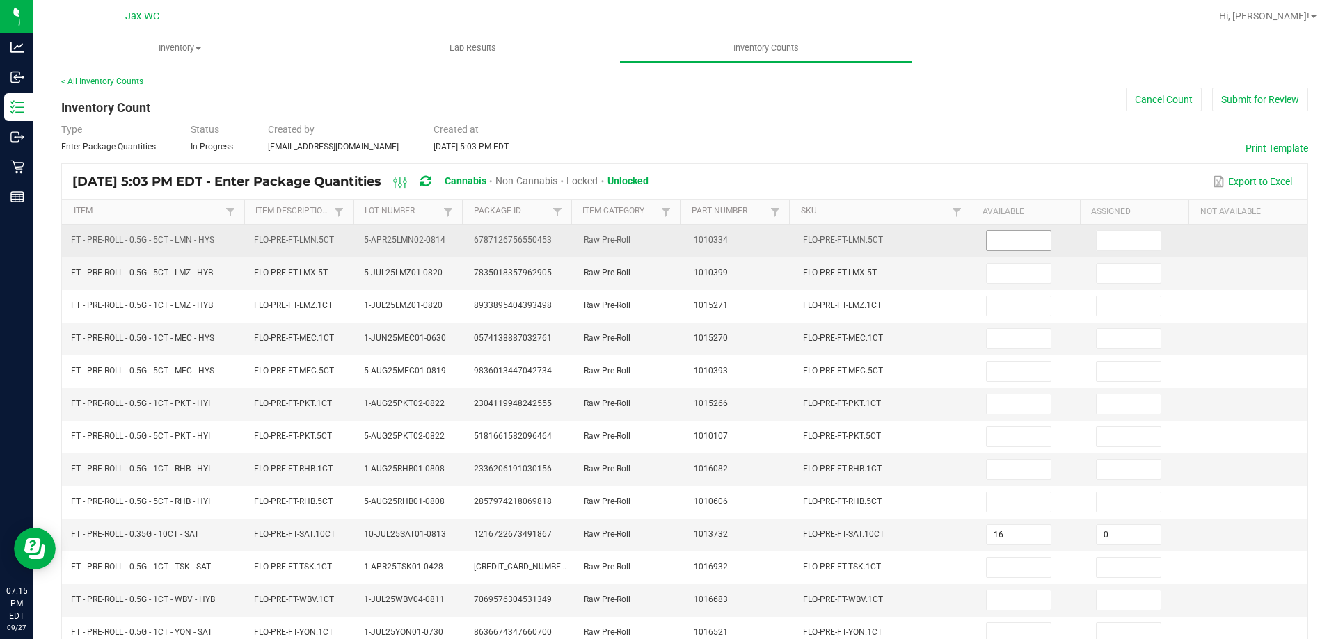
click at [1011, 237] on input at bounding box center [1018, 240] width 64 height 19
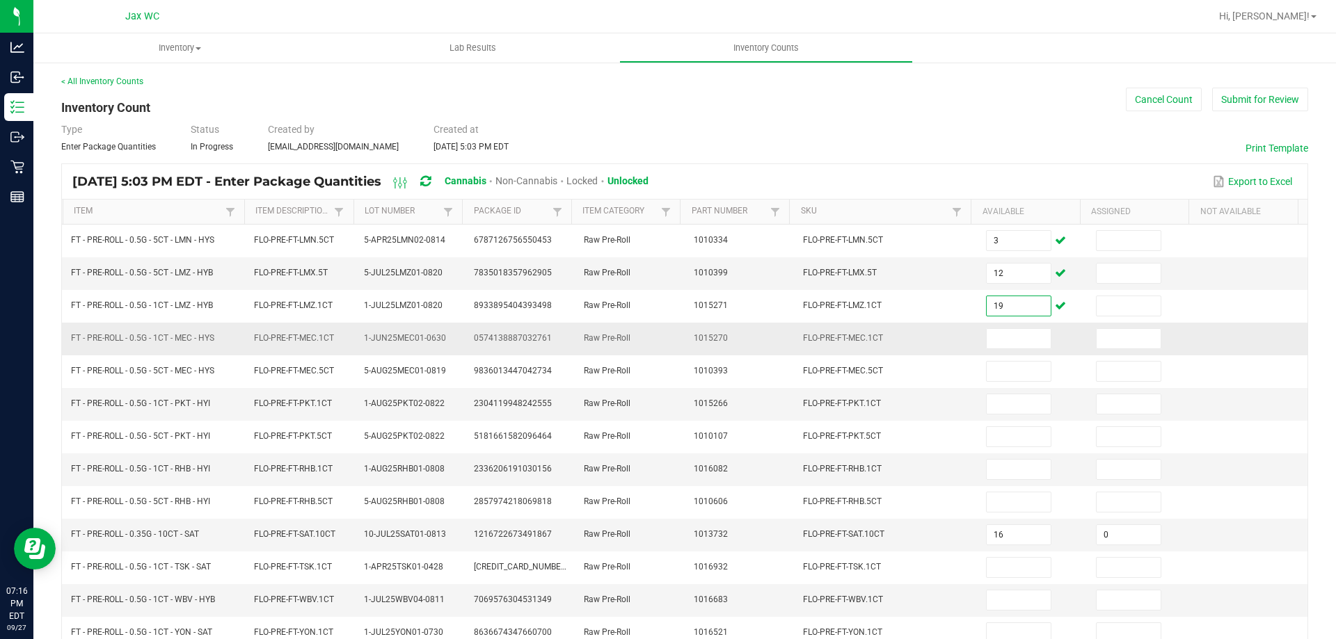
click at [977, 351] on td at bounding box center [1032, 339] width 110 height 33
click at [986, 346] on input at bounding box center [1018, 338] width 64 height 19
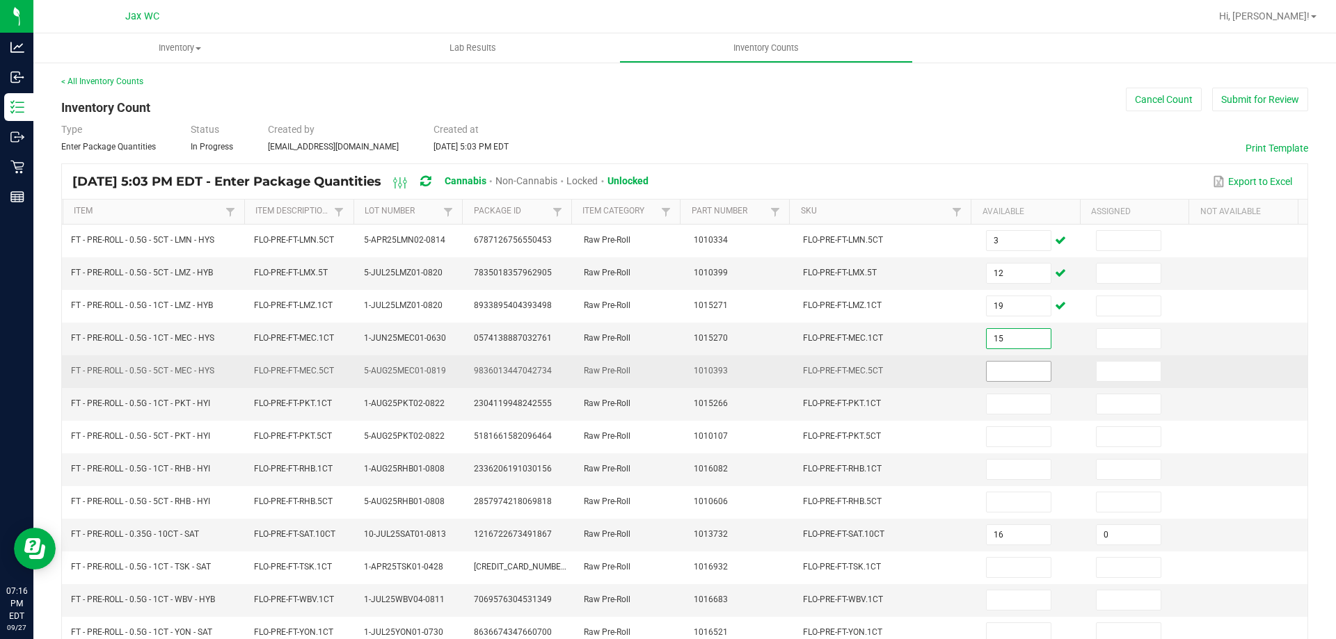
click at [1015, 375] on input at bounding box center [1018, 371] width 64 height 19
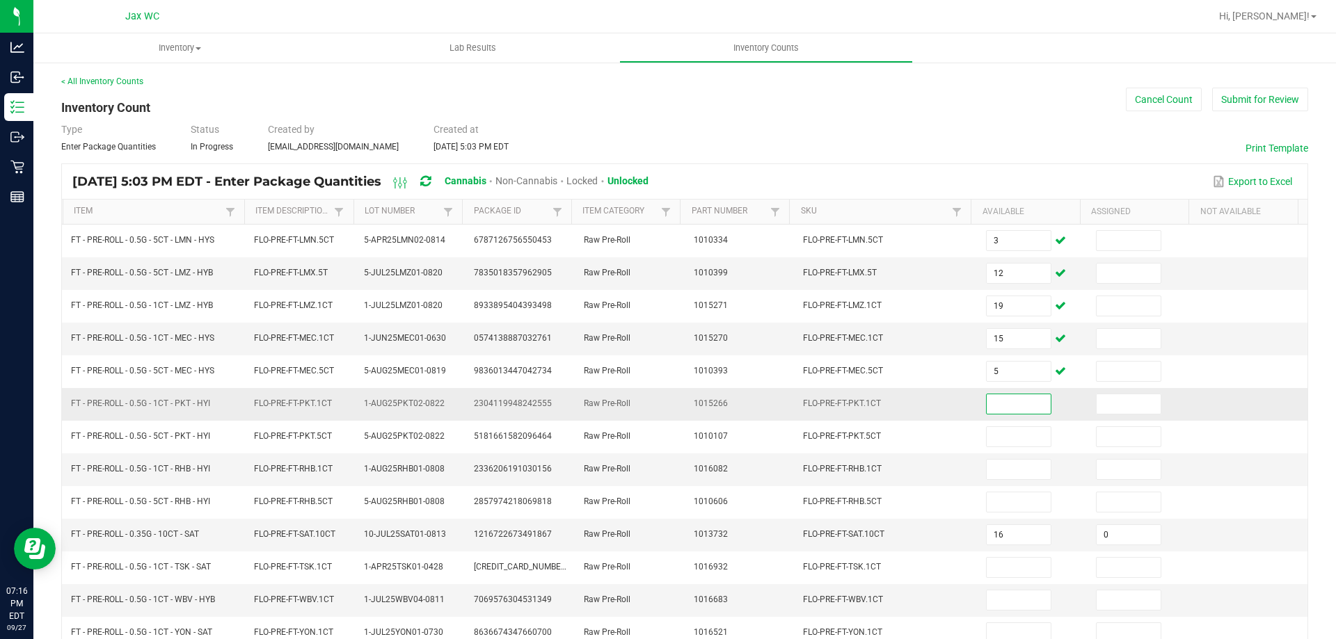
click at [995, 400] on input at bounding box center [1018, 403] width 64 height 19
click at [998, 417] on td "4" at bounding box center [1032, 404] width 110 height 33
click at [1000, 407] on input "4" at bounding box center [1018, 403] width 64 height 19
click at [996, 406] on input "4" at bounding box center [1018, 403] width 64 height 19
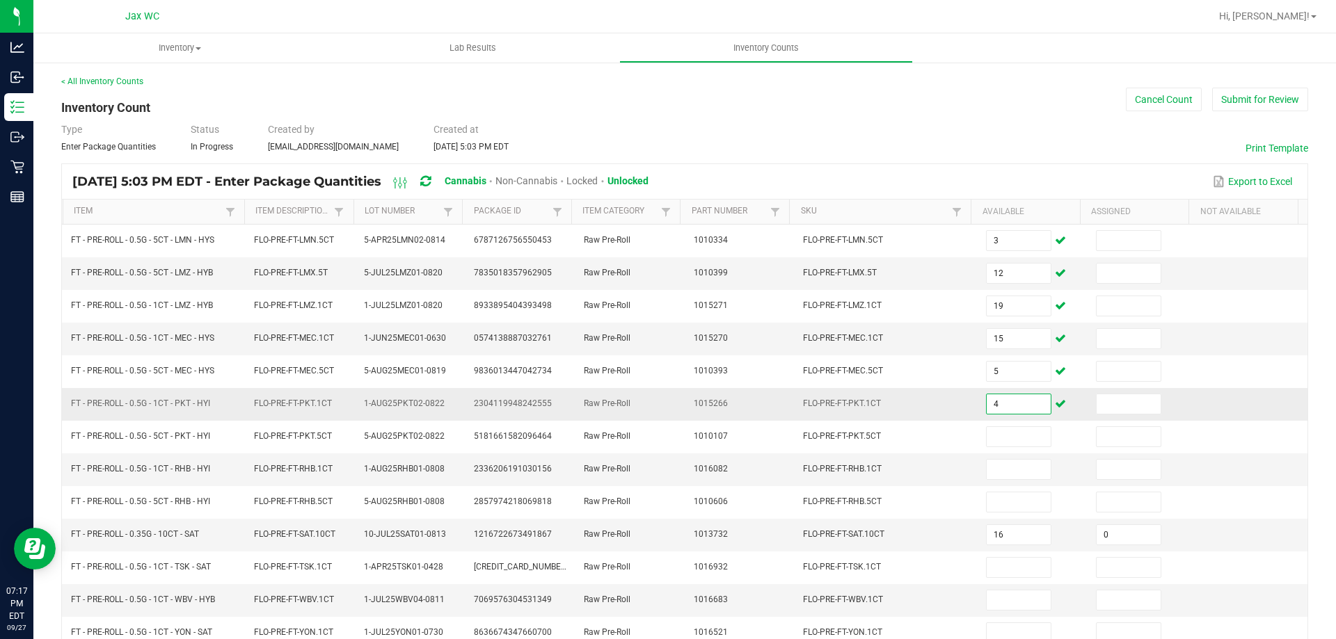
click at [996, 406] on input "4" at bounding box center [1018, 403] width 64 height 19
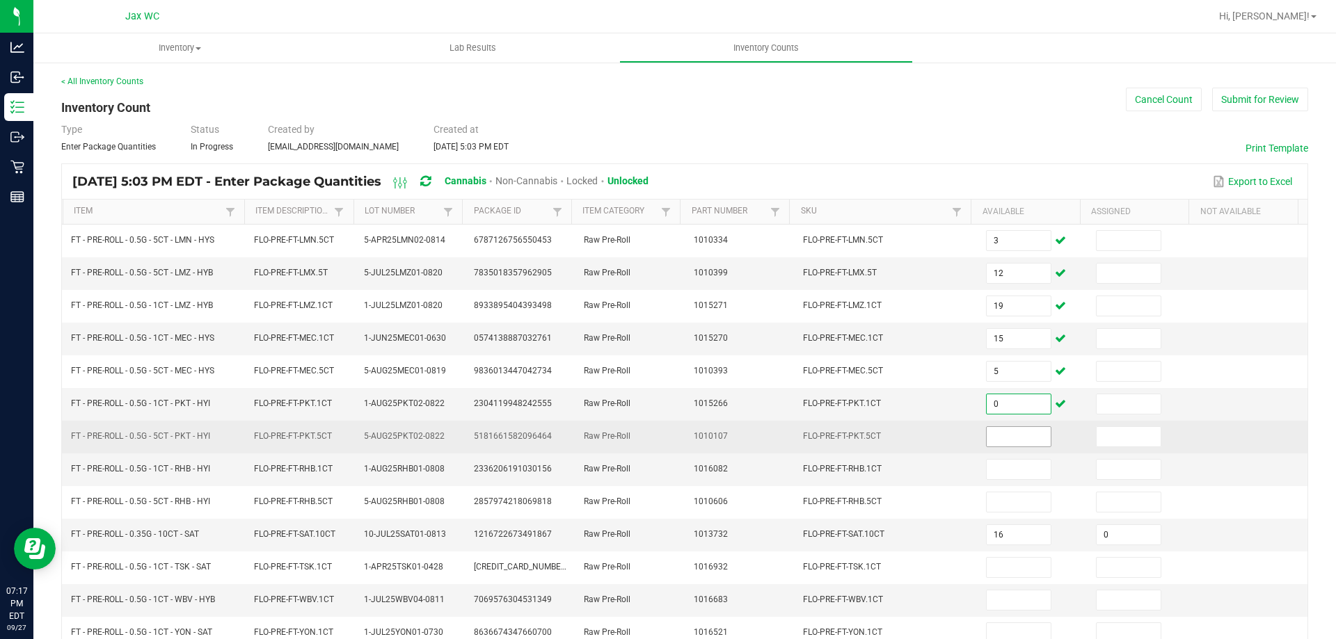
click at [998, 432] on input at bounding box center [1018, 436] width 64 height 19
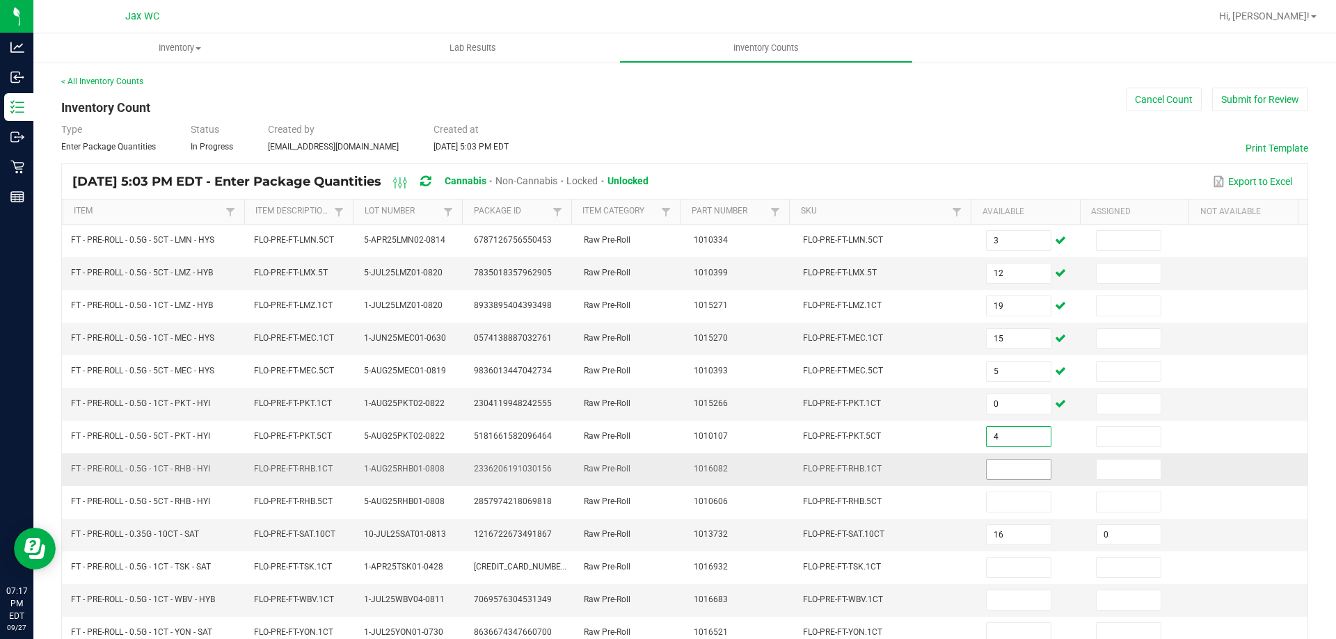
click at [1002, 471] on input at bounding box center [1018, 469] width 64 height 19
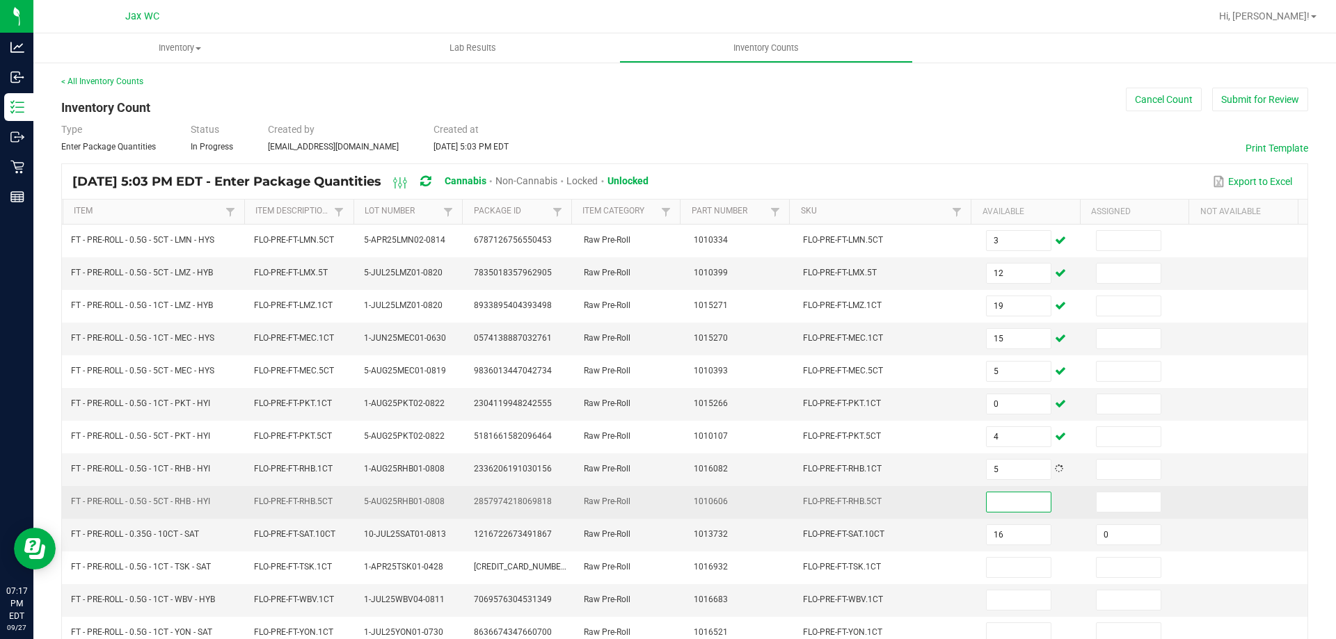
click at [1000, 502] on input at bounding box center [1018, 502] width 64 height 19
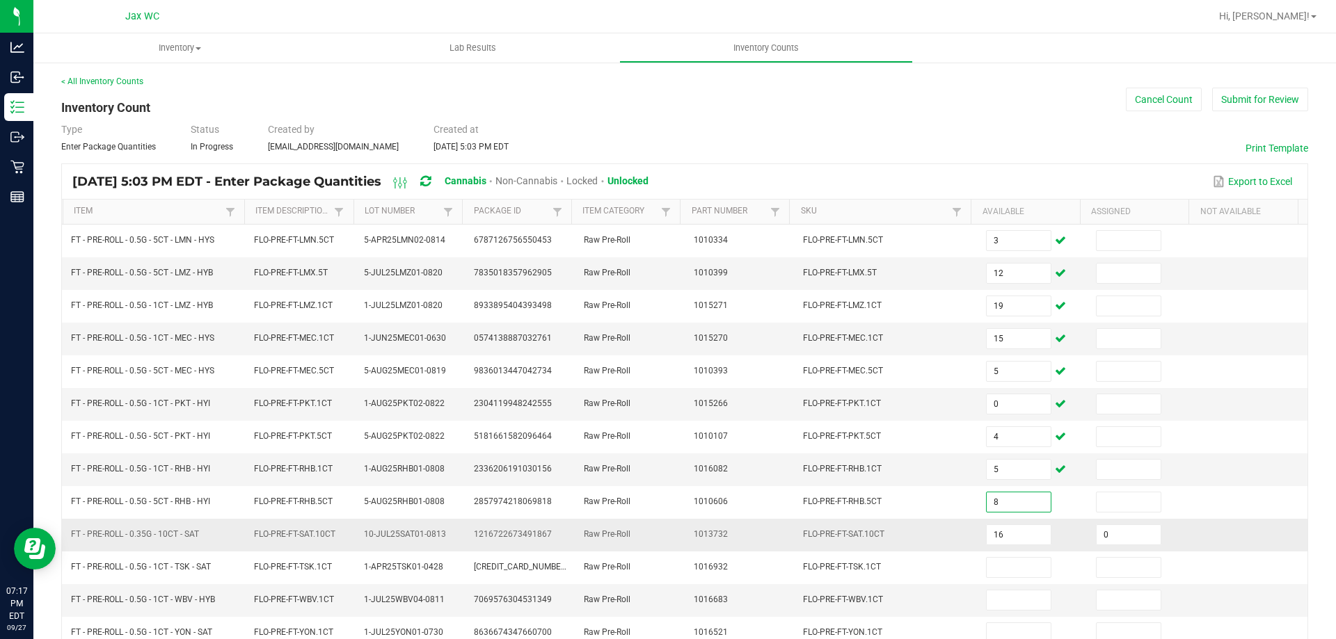
click at [808, 519] on td "FLO-PRE-FT-SAT.10CT" at bounding box center [885, 535] width 183 height 33
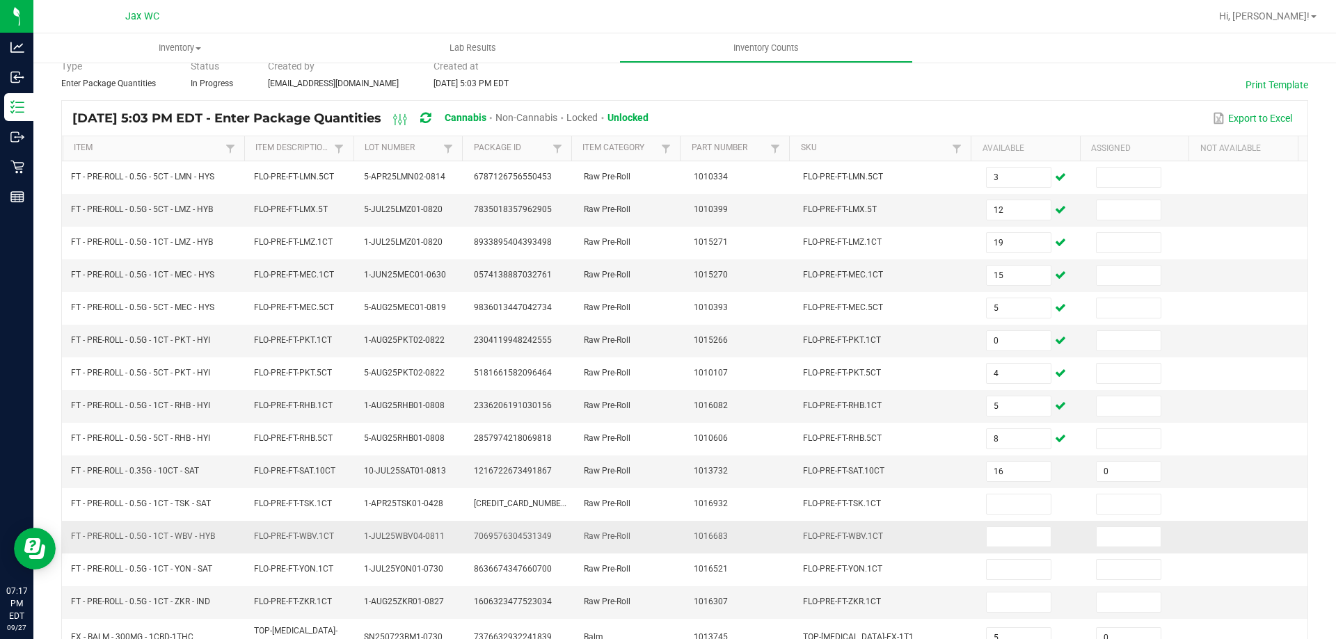
scroll to position [278, 0]
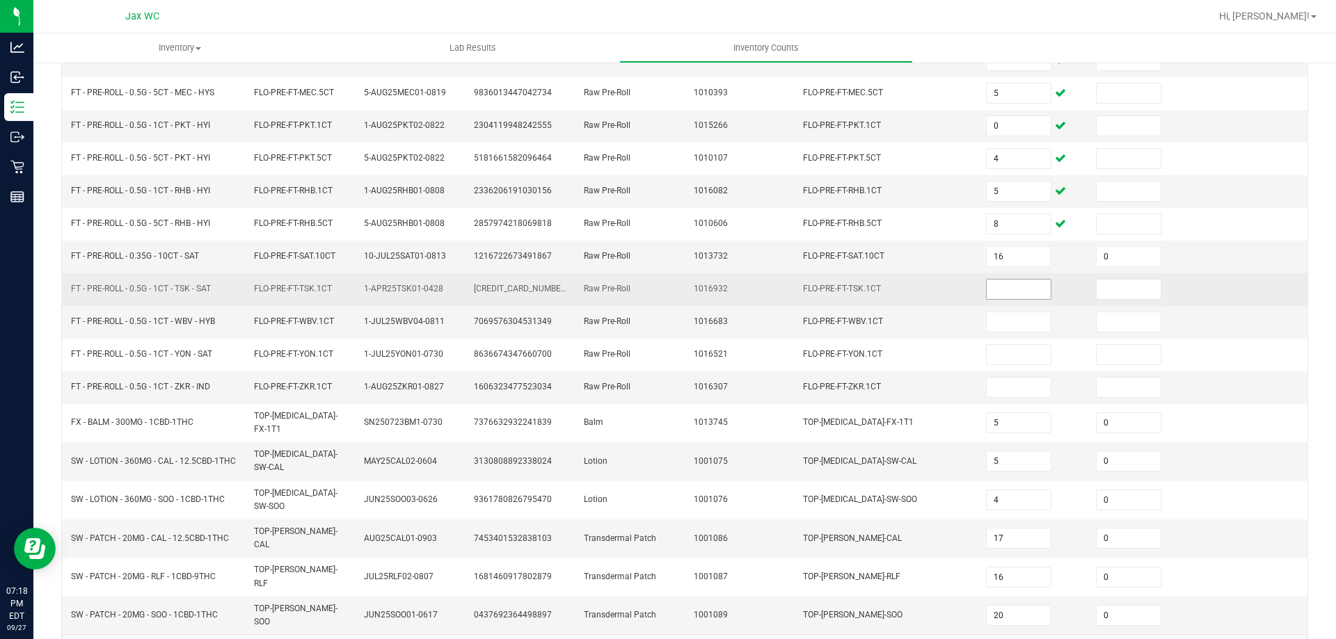
click at [1010, 284] on input at bounding box center [1018, 289] width 64 height 19
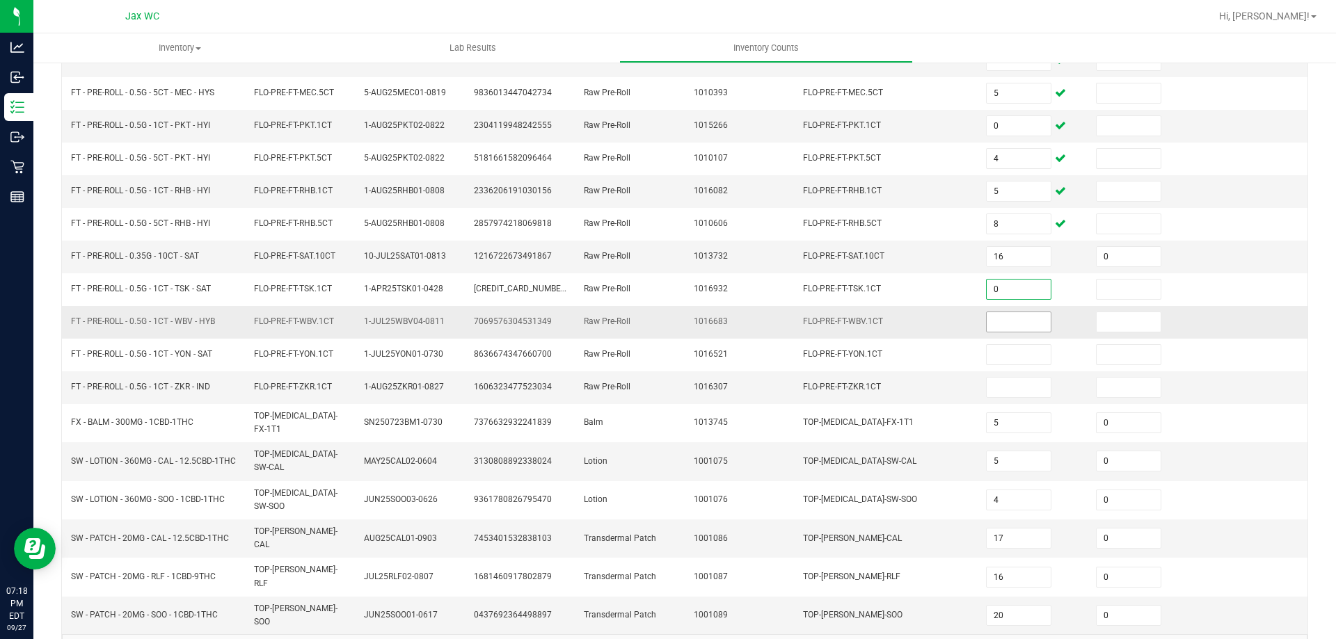
click at [1002, 316] on input at bounding box center [1018, 321] width 64 height 19
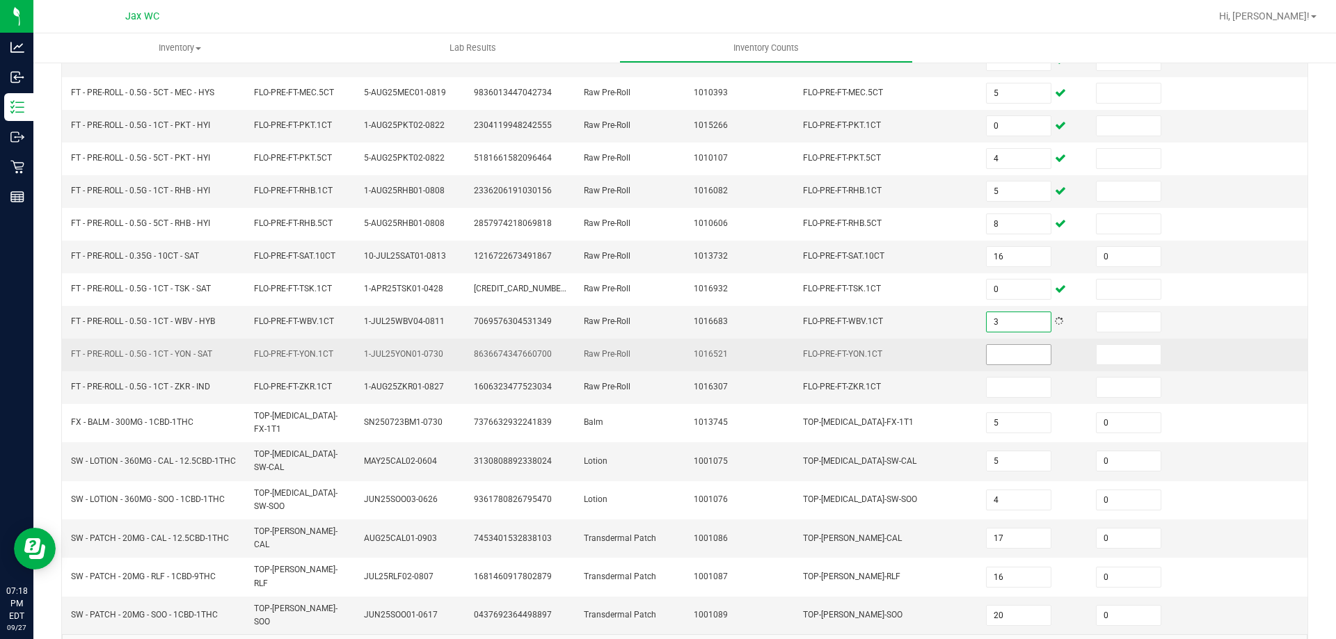
click at [1010, 349] on input at bounding box center [1018, 354] width 64 height 19
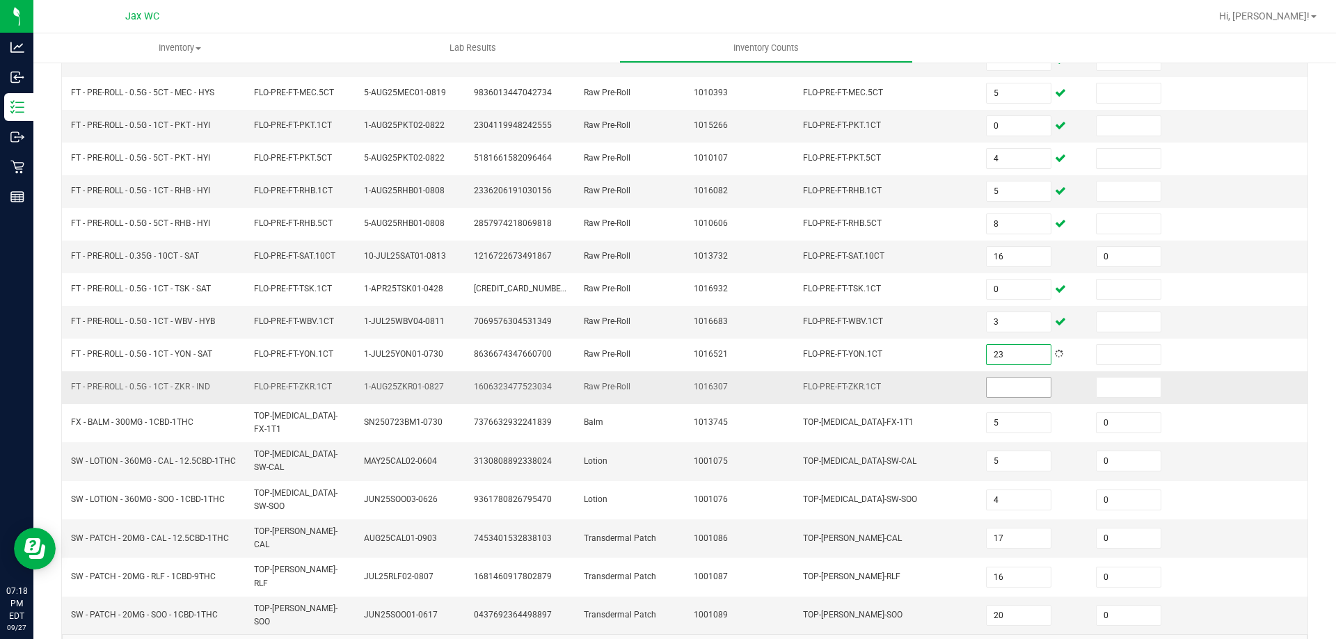
click at [1023, 387] on input at bounding box center [1018, 387] width 64 height 19
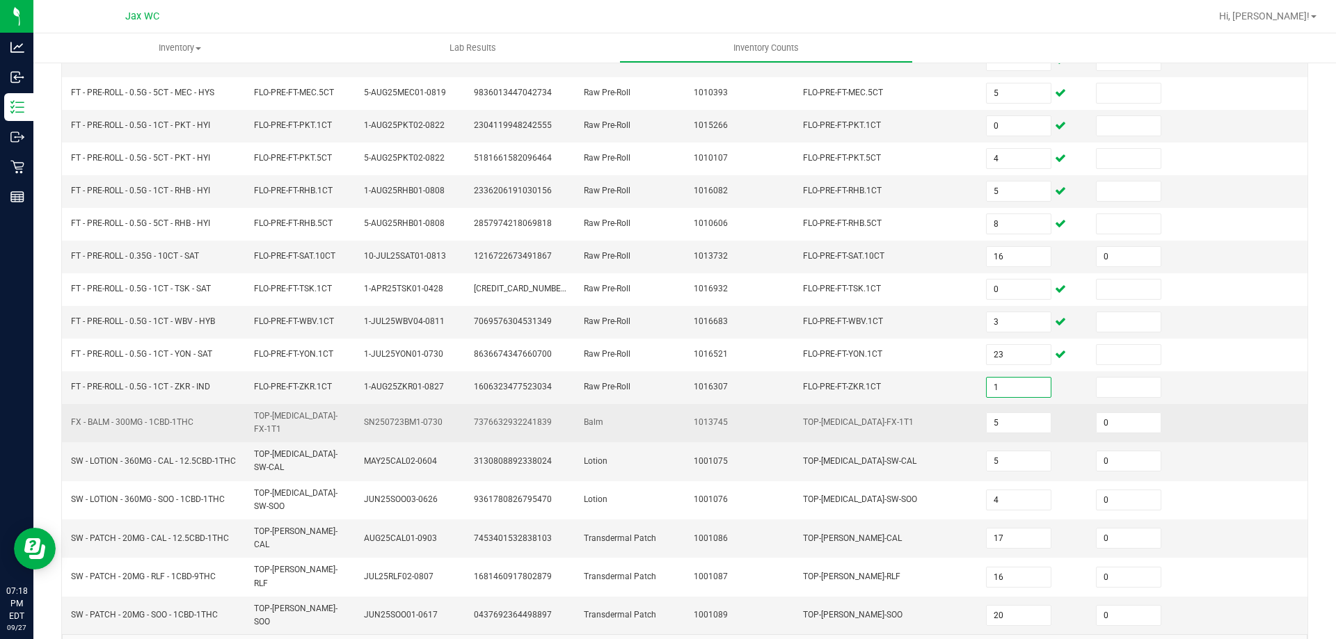
drag, startPoint x: 809, startPoint y: 405, endPoint x: 778, endPoint y: 399, distance: 31.1
click at [809, 405] on td "TOP-BAL-FX-1T1" at bounding box center [885, 423] width 183 height 38
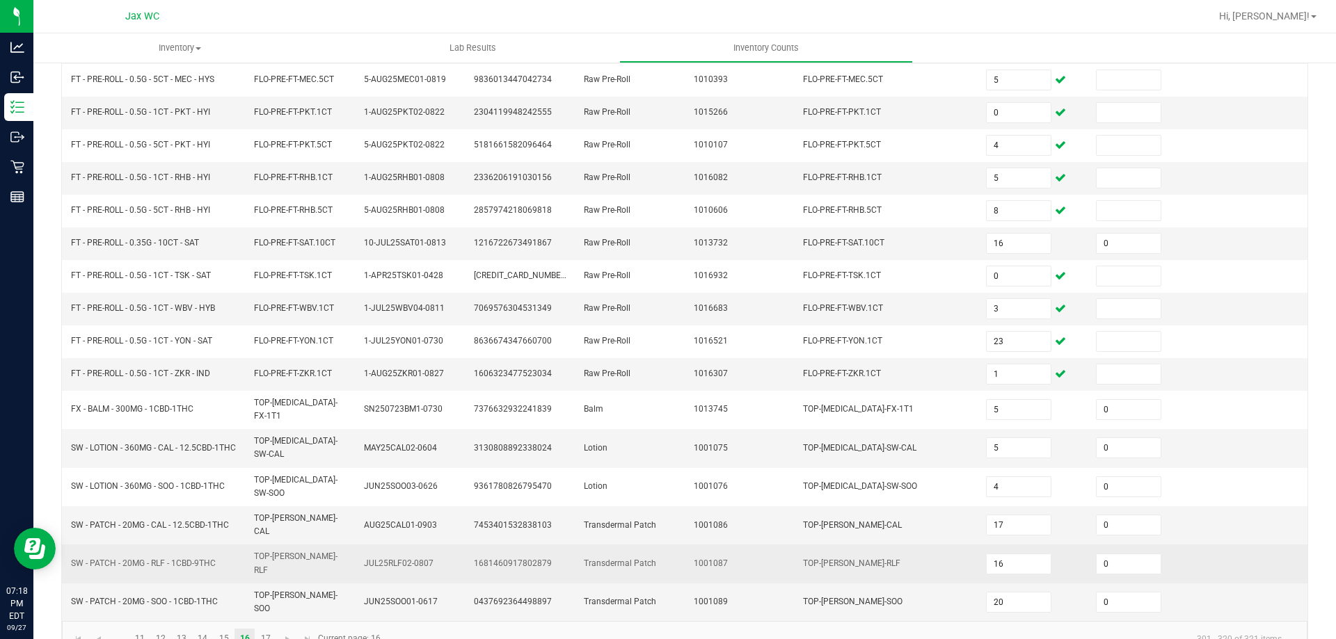
scroll to position [295, 0]
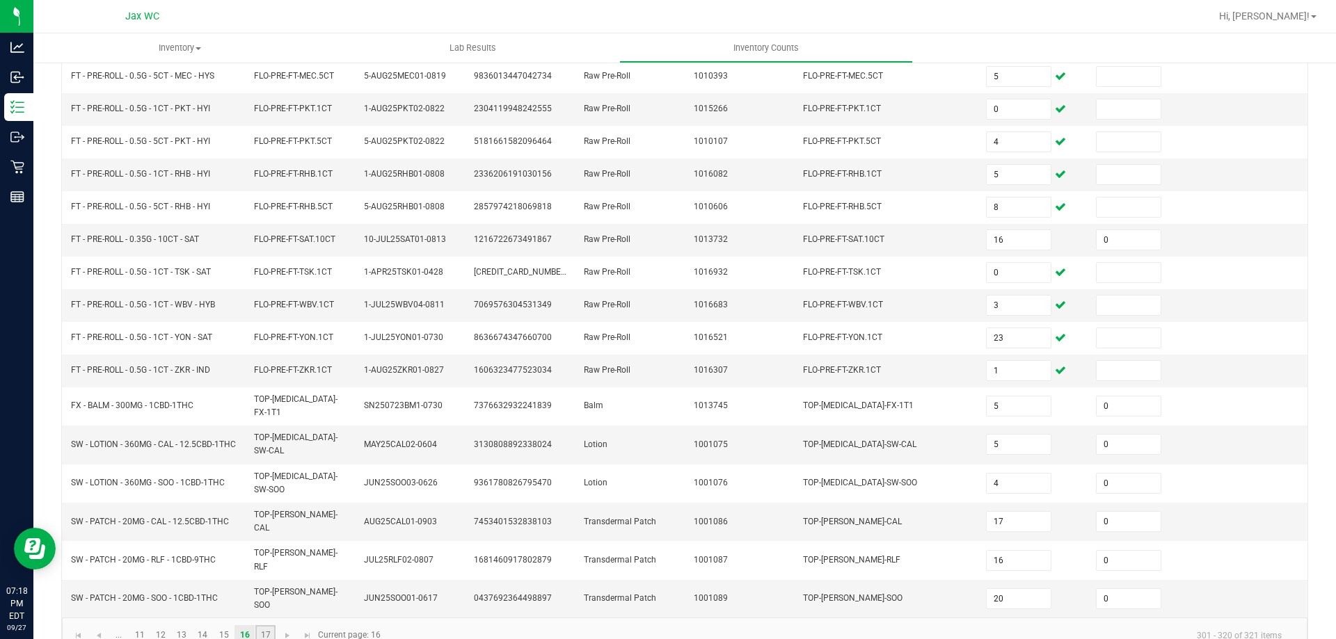
click at [264, 625] on link "17" at bounding box center [265, 635] width 20 height 21
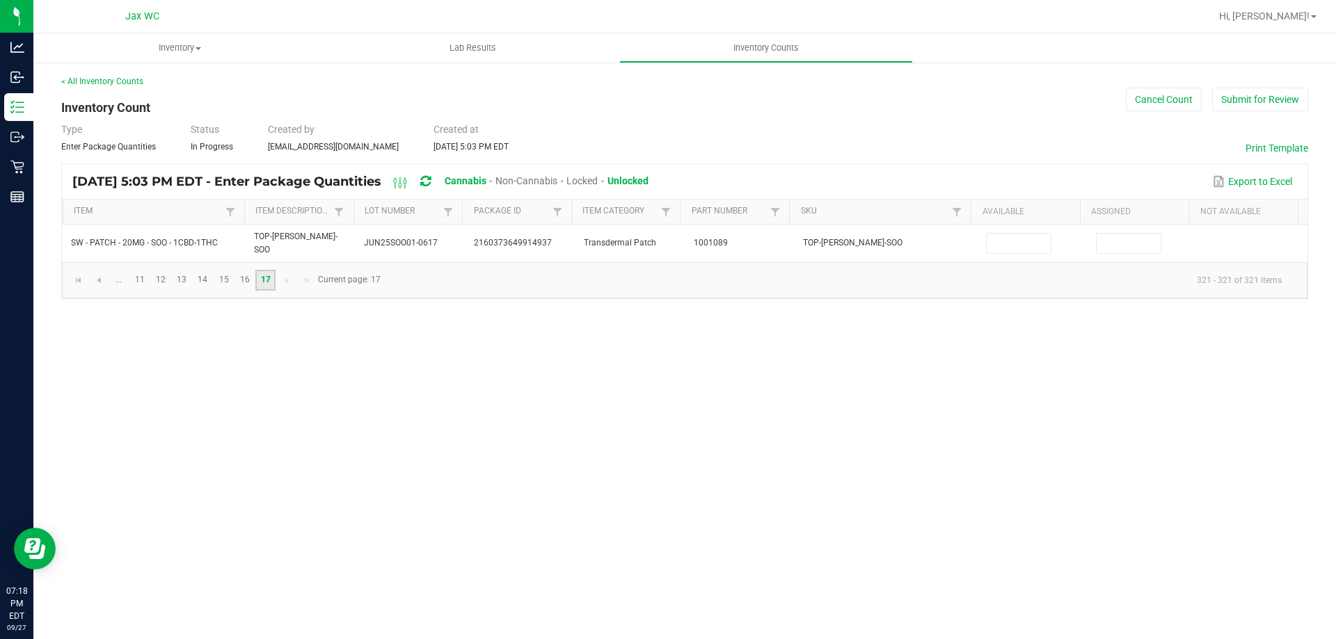
scroll to position [0, 0]
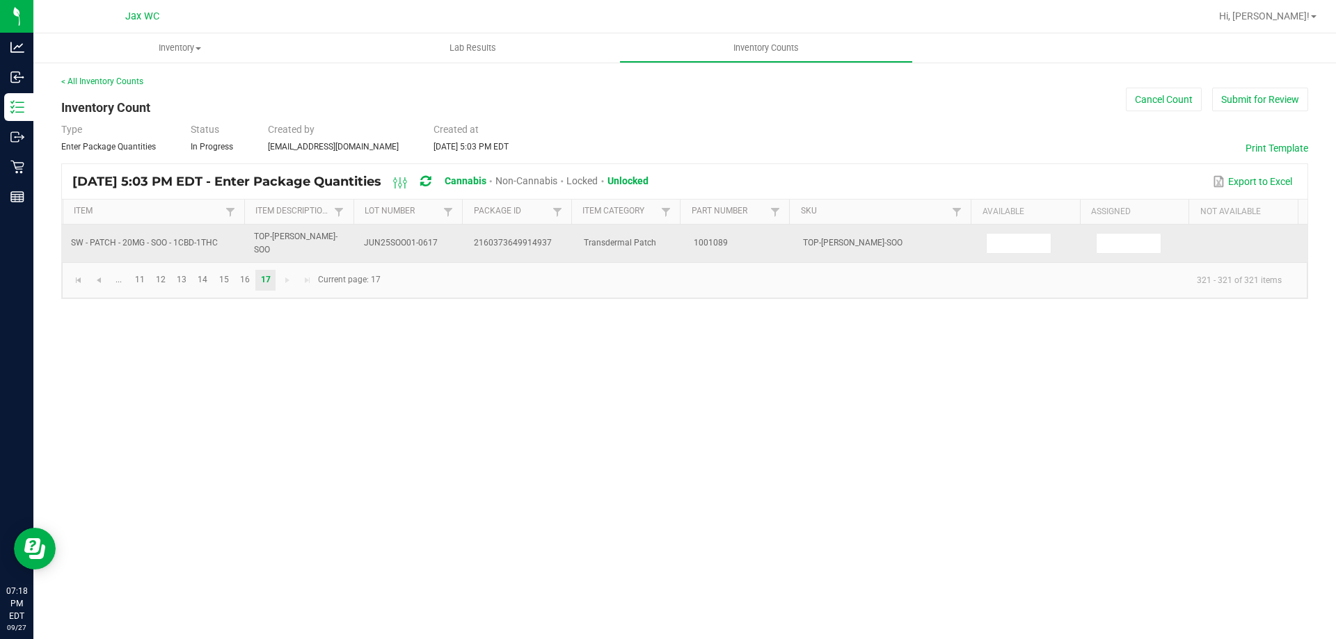
click at [1020, 227] on td at bounding box center [1032, 244] width 110 height 38
click at [1019, 239] on input at bounding box center [1018, 243] width 64 height 19
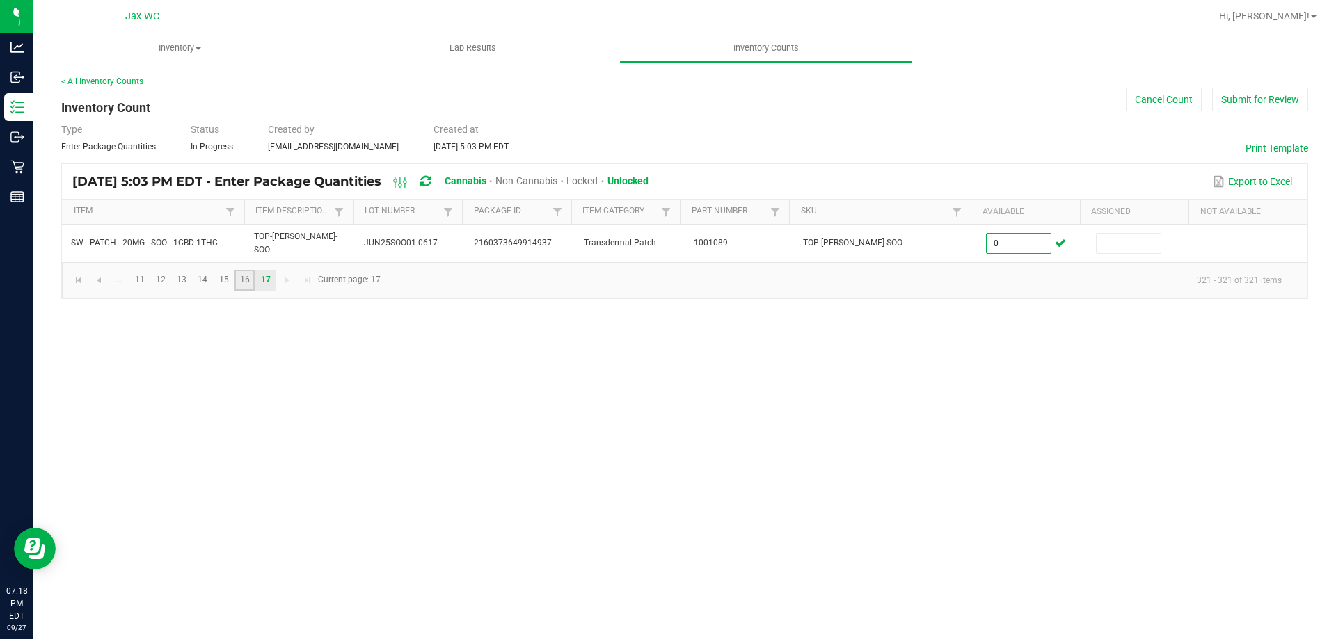
click at [240, 270] on link "16" at bounding box center [244, 280] width 20 height 21
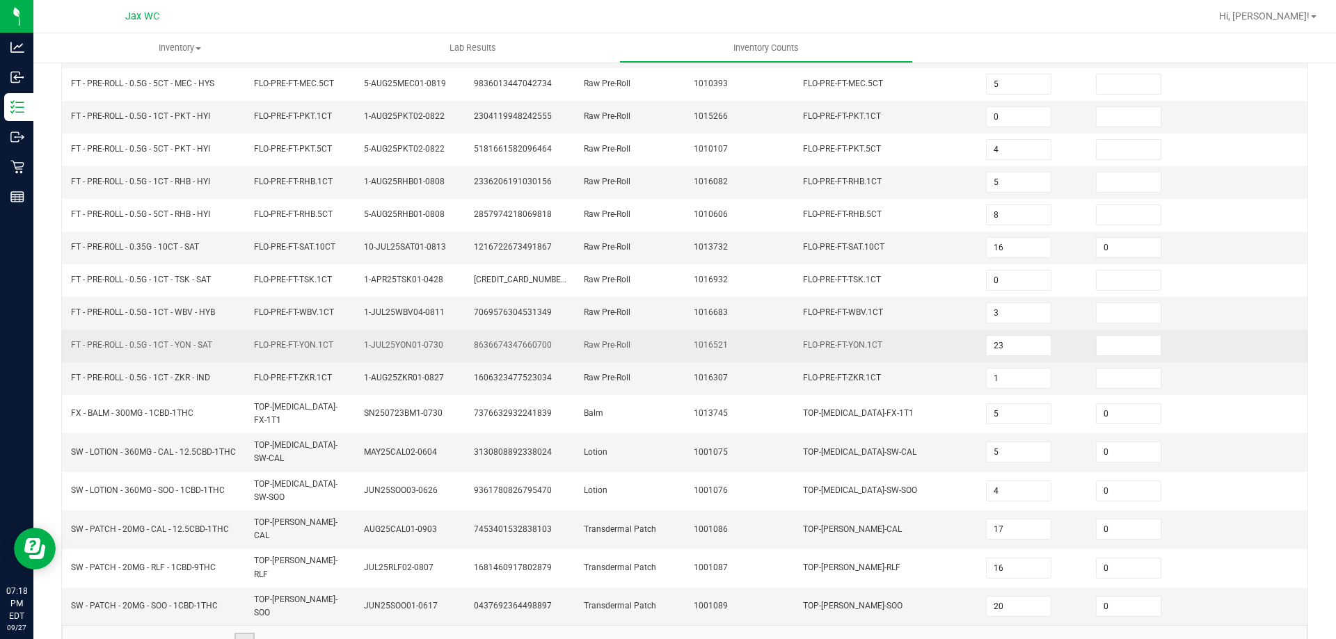
scroll to position [295, 0]
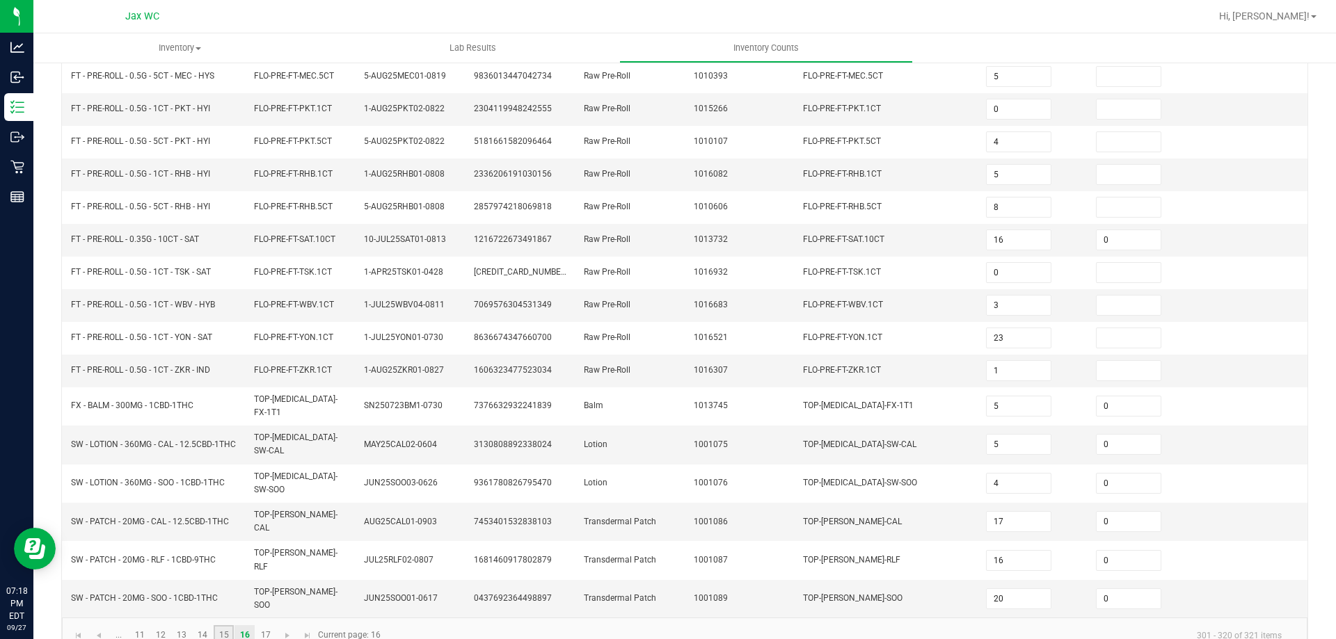
click at [225, 625] on link "15" at bounding box center [224, 635] width 20 height 21
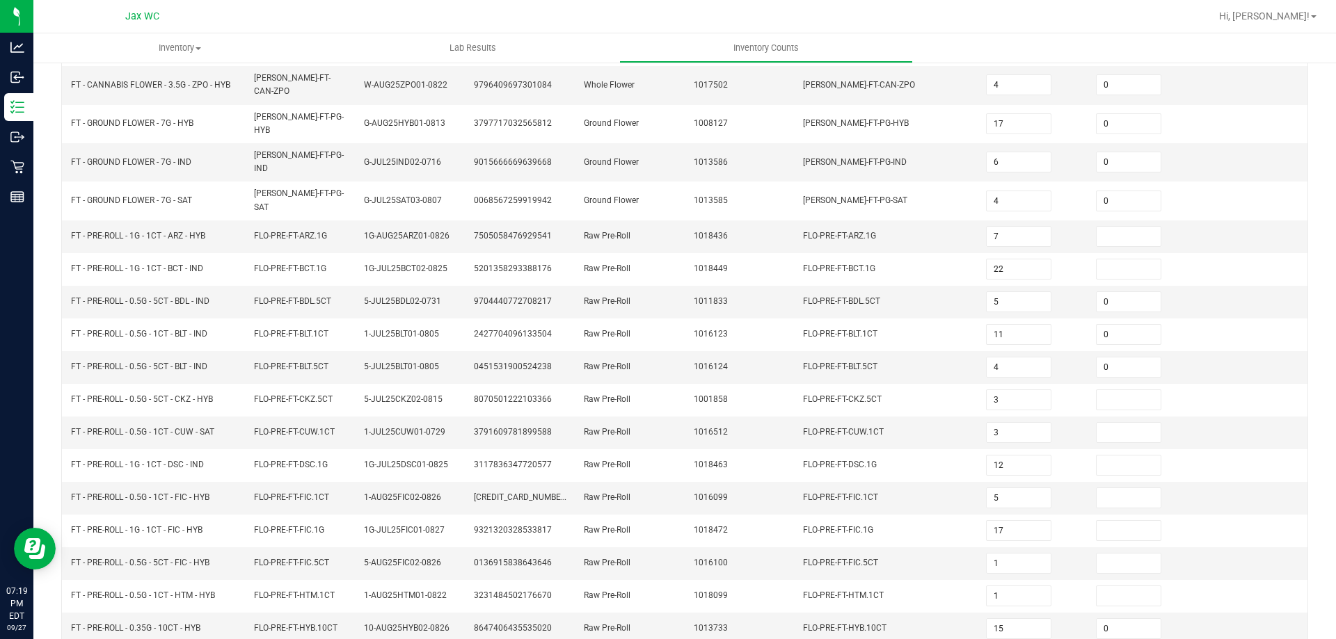
scroll to position [289, 0]
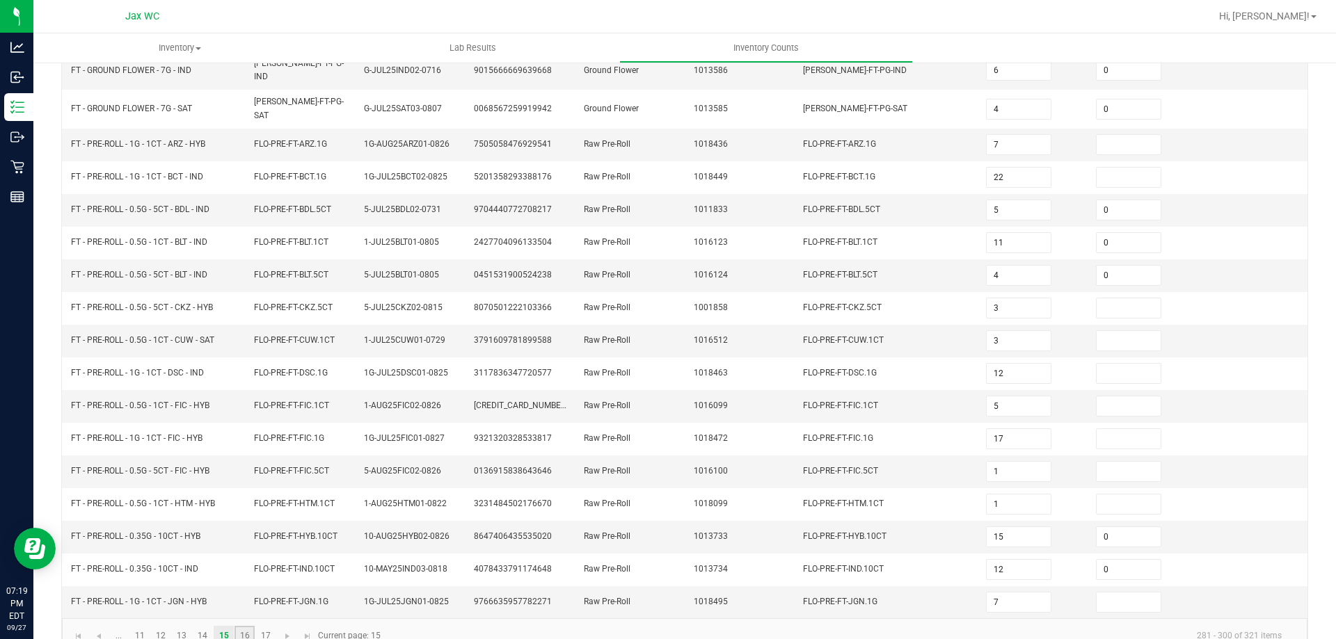
click at [241, 626] on link "16" at bounding box center [244, 636] width 20 height 21
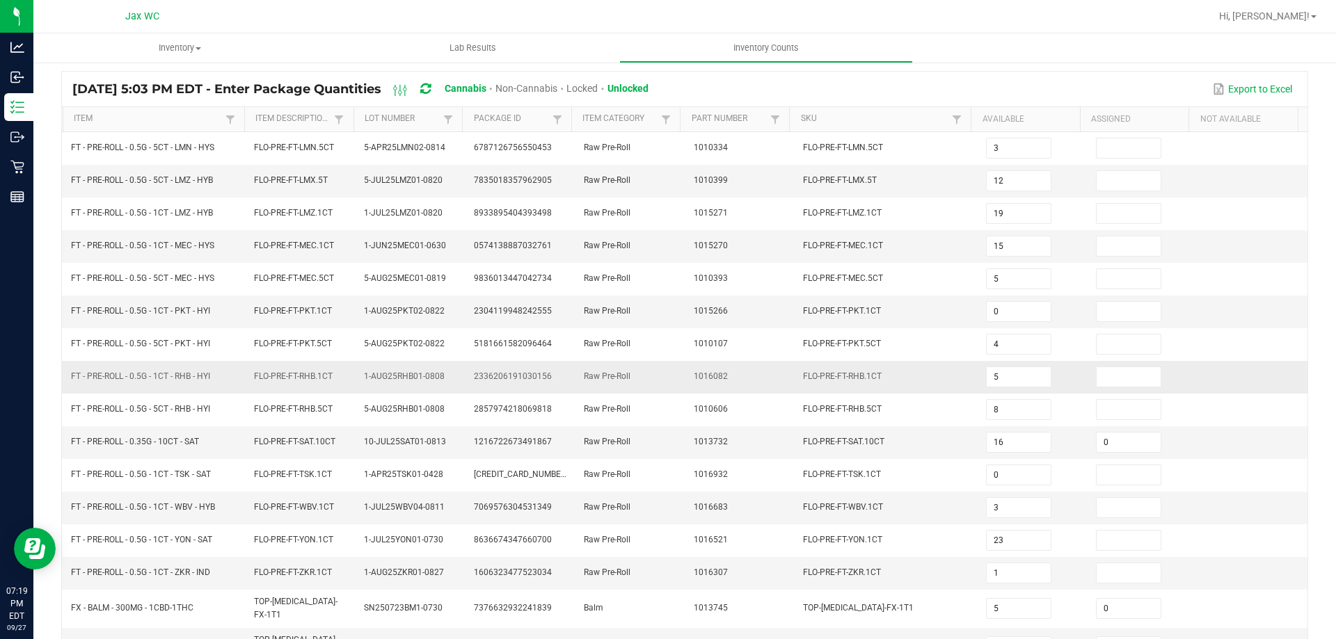
scroll to position [80, 0]
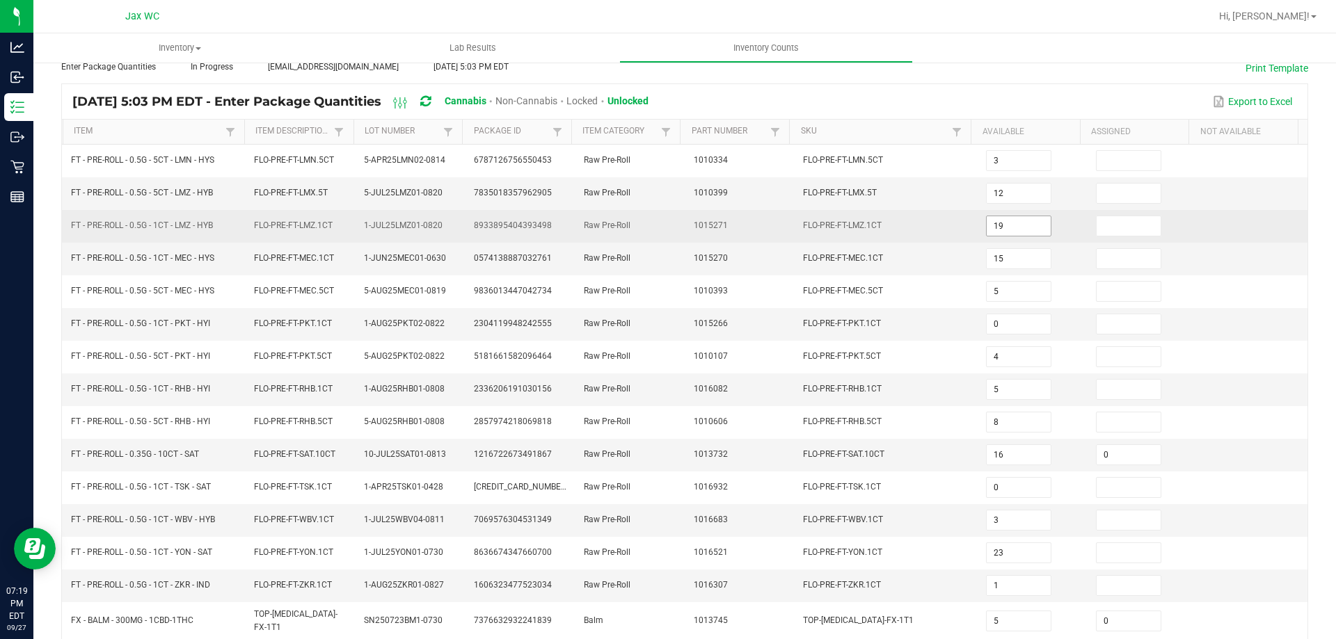
click at [1014, 230] on input "19" at bounding box center [1018, 225] width 64 height 19
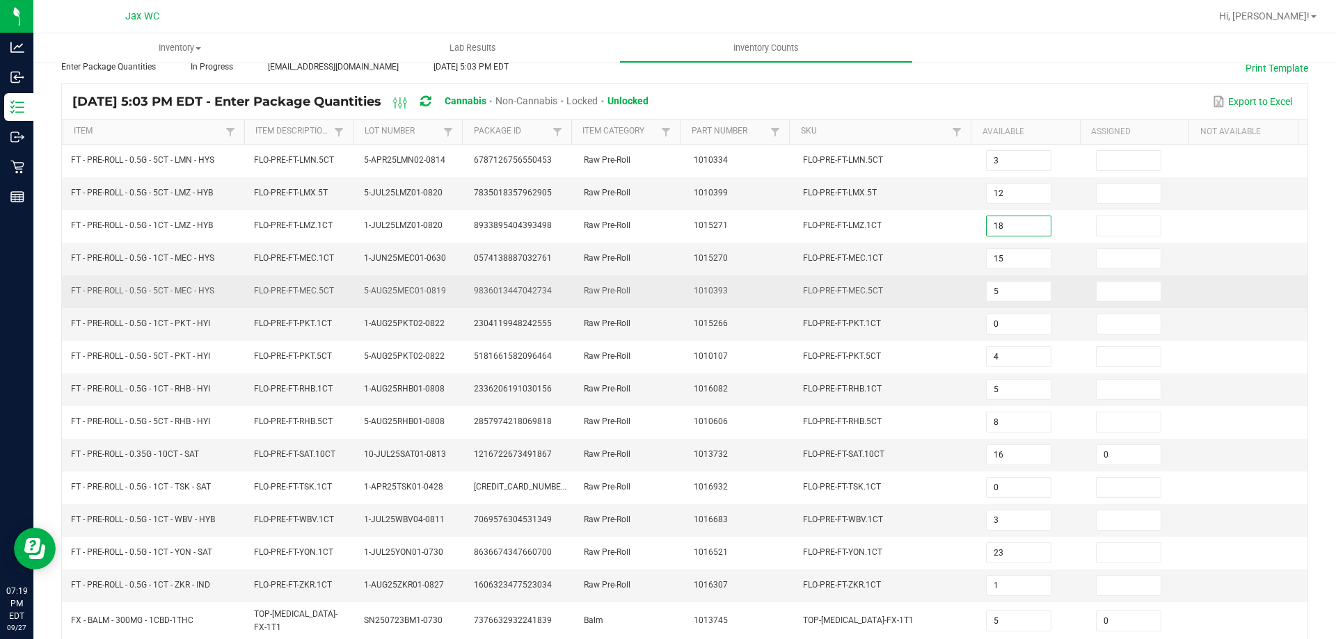
click at [685, 303] on td "1010393" at bounding box center [740, 291] width 110 height 33
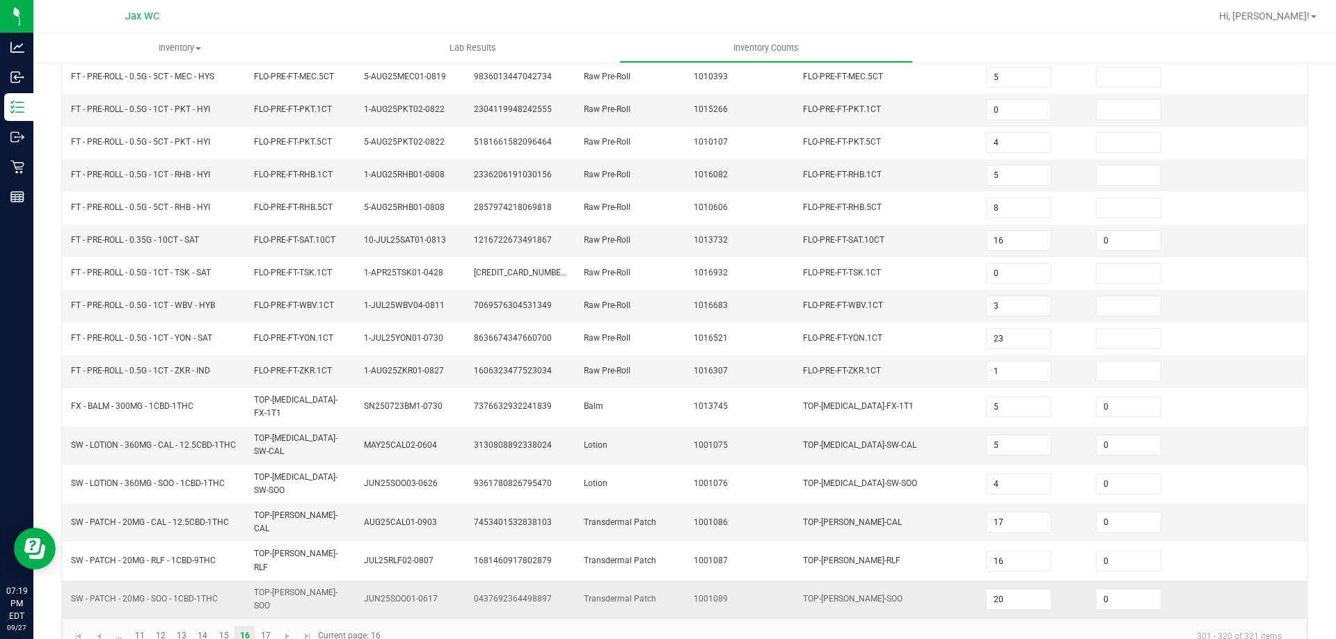
scroll to position [295, 0]
click at [205, 625] on link "14" at bounding box center [203, 635] width 20 height 21
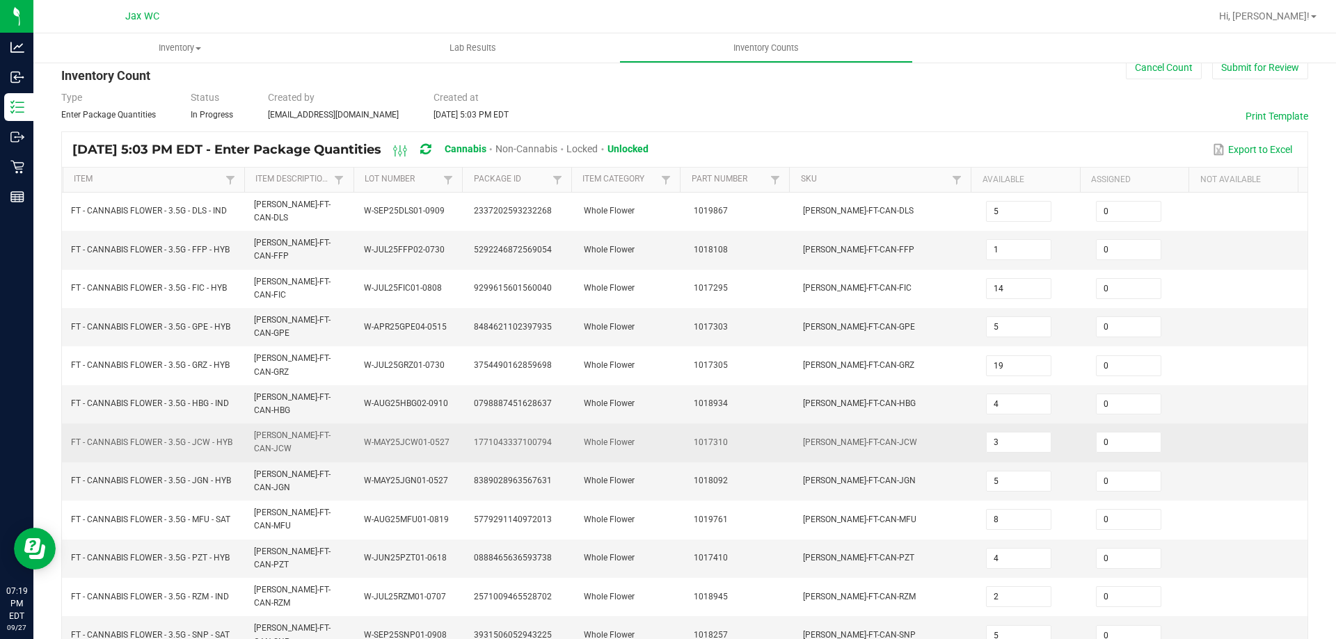
scroll to position [10, 0]
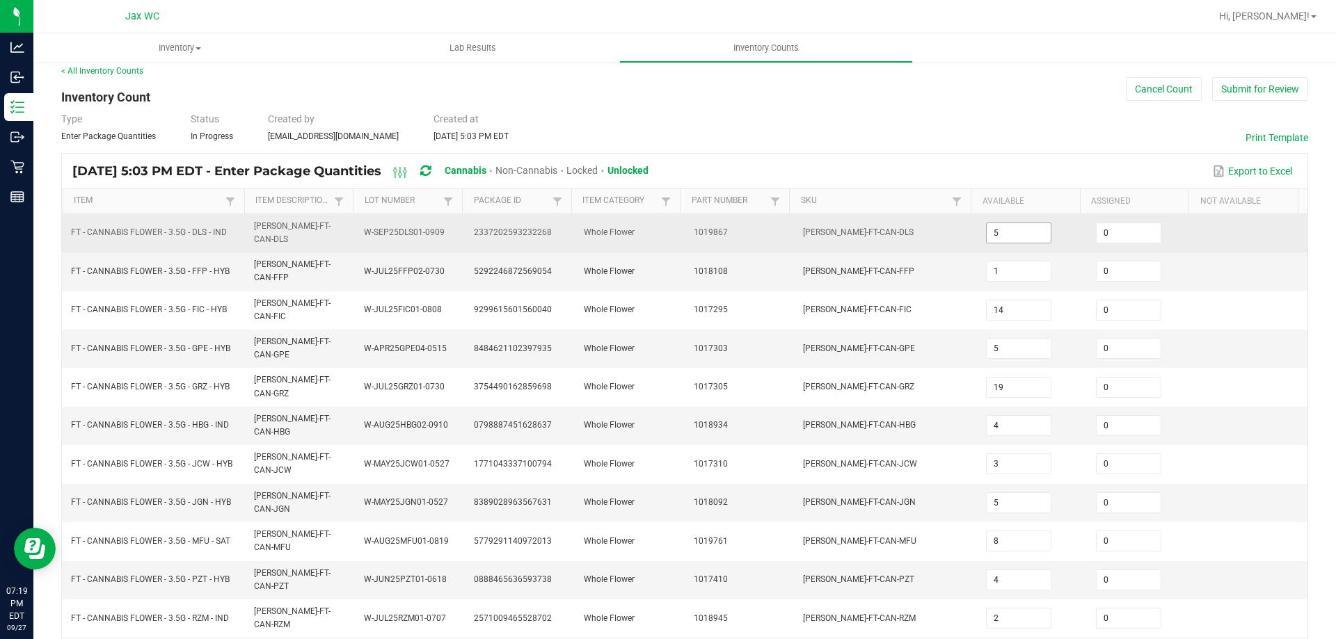
click at [999, 232] on input "5" at bounding box center [1018, 232] width 64 height 19
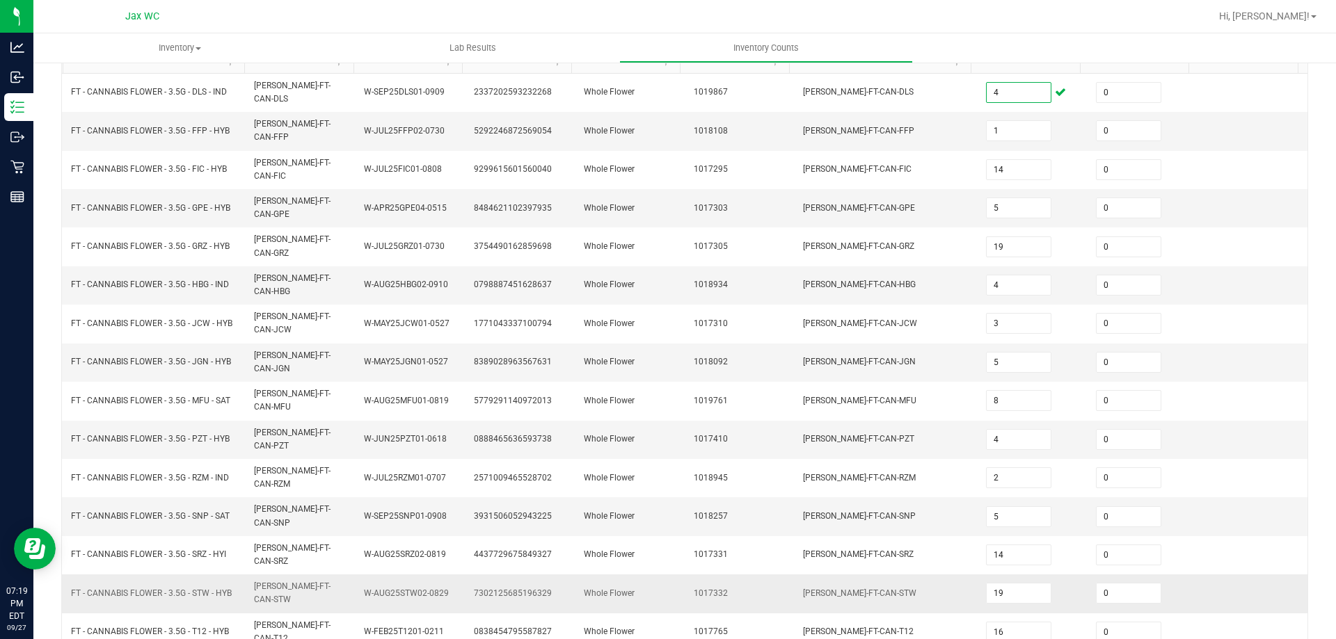
scroll to position [289, 0]
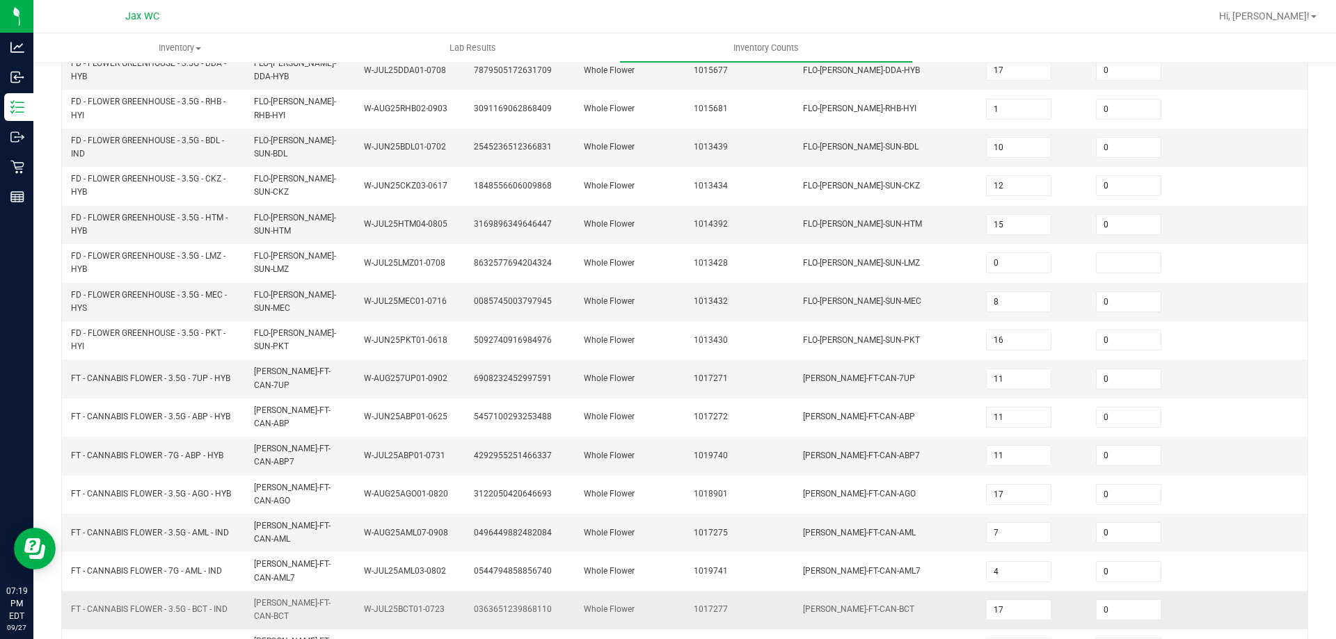
scroll to position [353, 0]
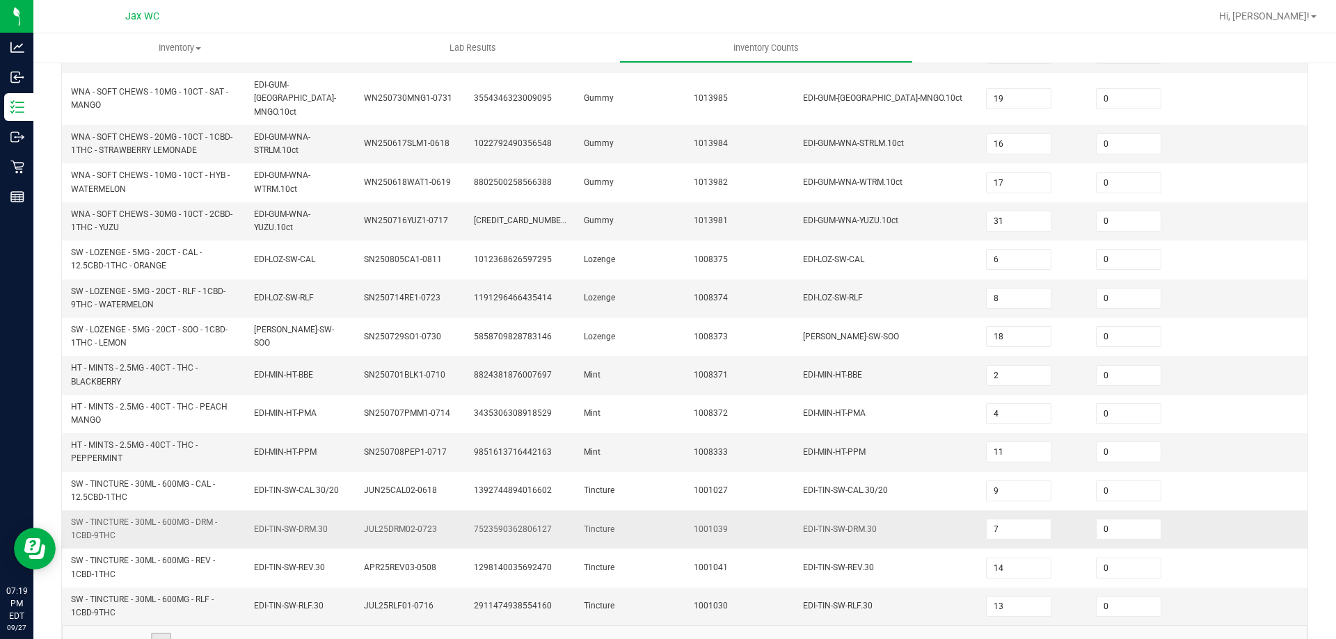
scroll to position [406, 0]
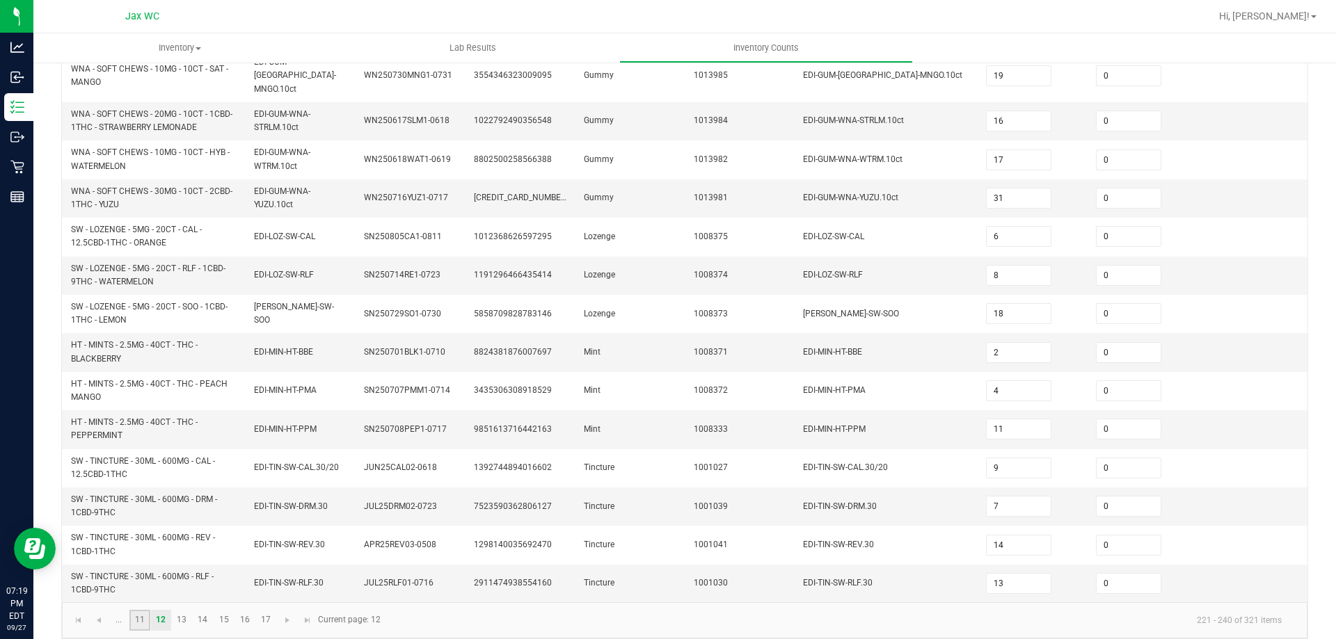
click at [146, 610] on link "11" at bounding box center [139, 620] width 20 height 21
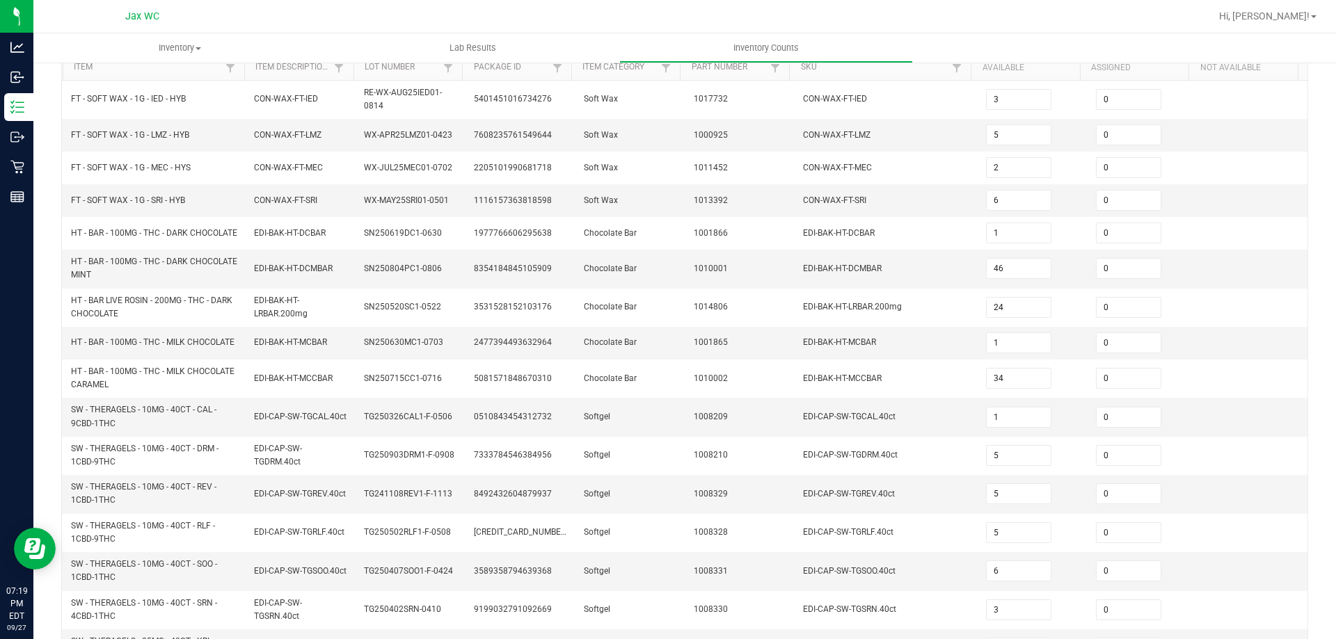
scroll to position [110, 0]
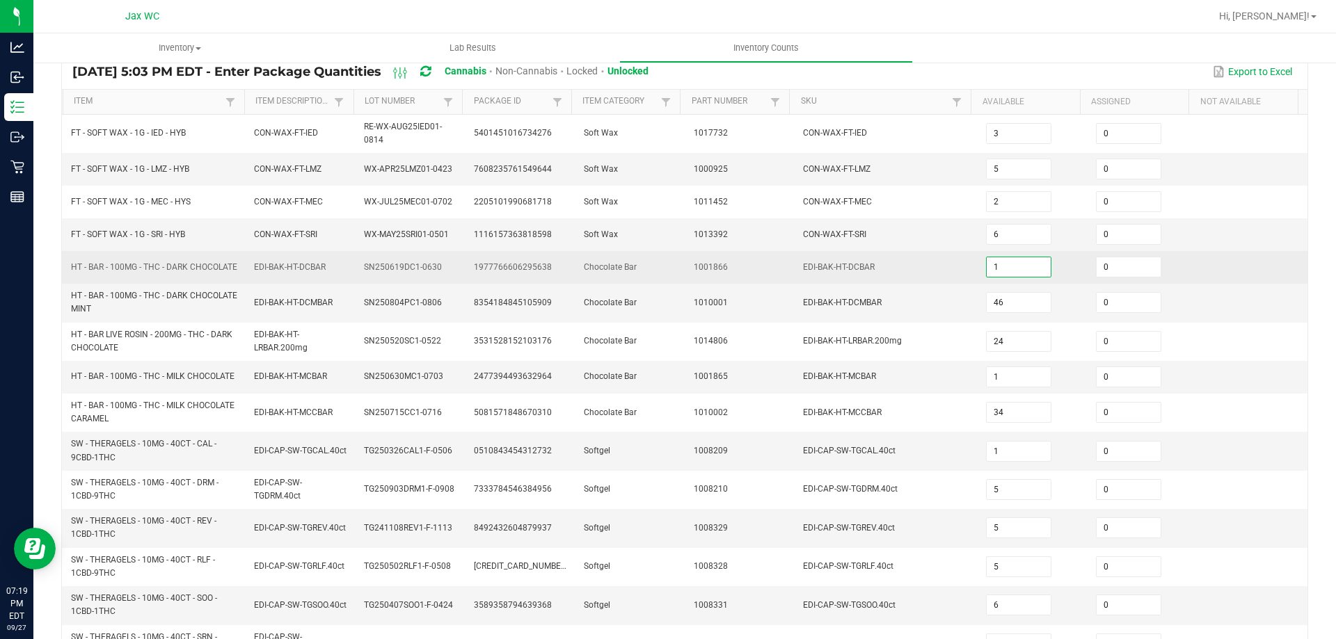
click at [1009, 273] on input "1" at bounding box center [1018, 266] width 64 height 19
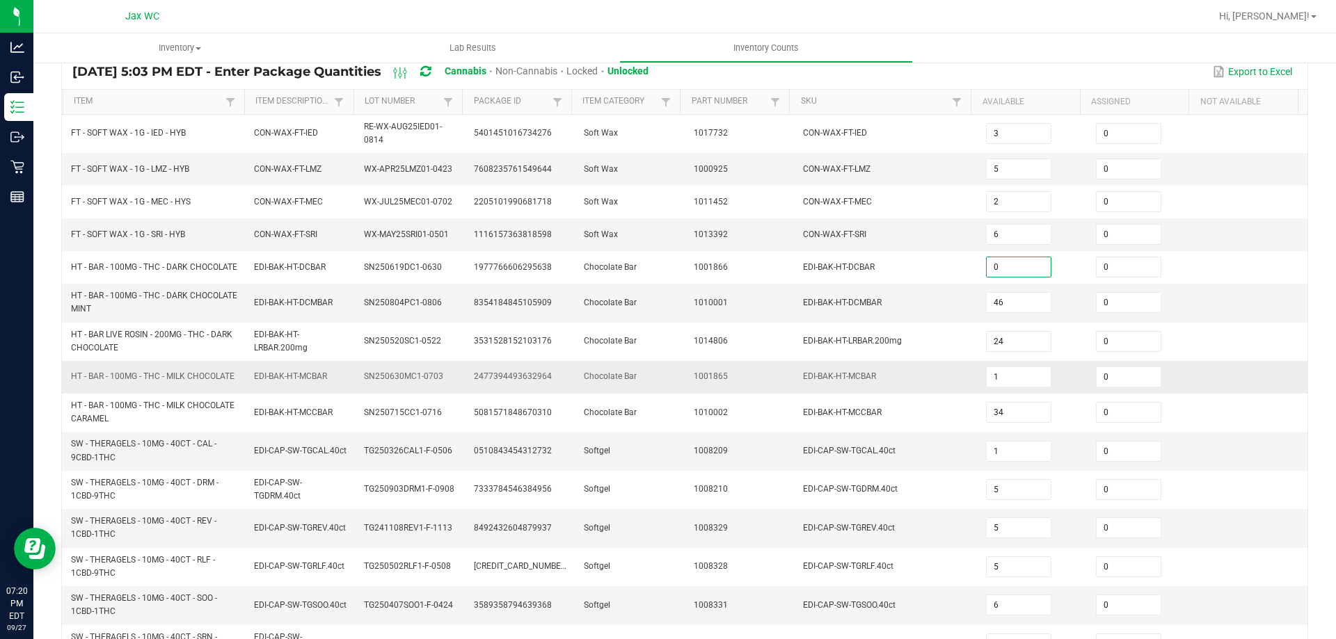
drag, startPoint x: 753, startPoint y: 401, endPoint x: 747, endPoint y: 397, distance: 7.9
click at [753, 394] on td "1001865" at bounding box center [740, 377] width 110 height 33
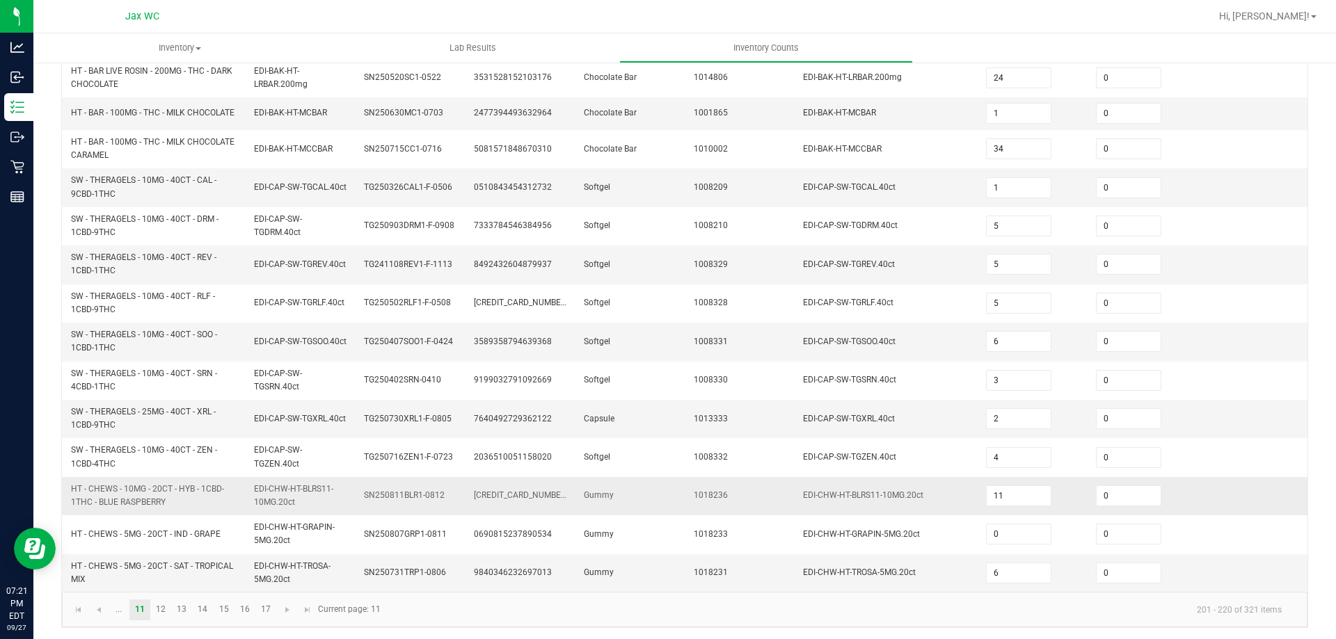
scroll to position [388, 0]
click at [155, 615] on link "12" at bounding box center [161, 607] width 20 height 21
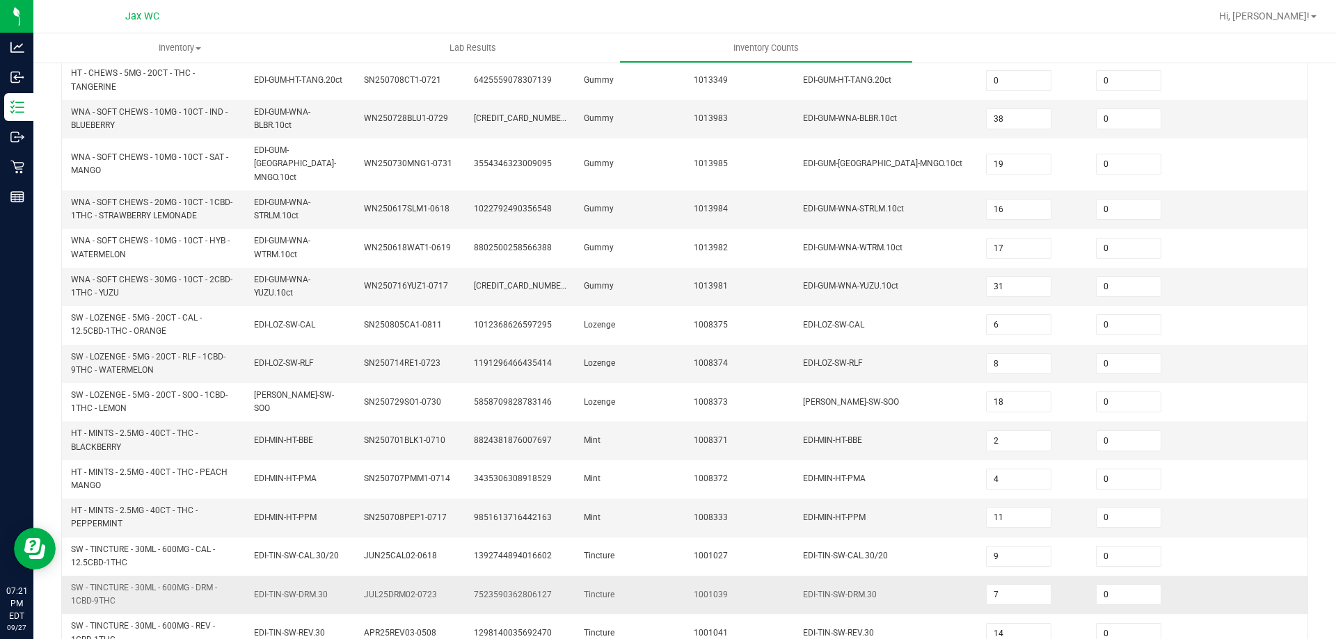
scroll to position [406, 0]
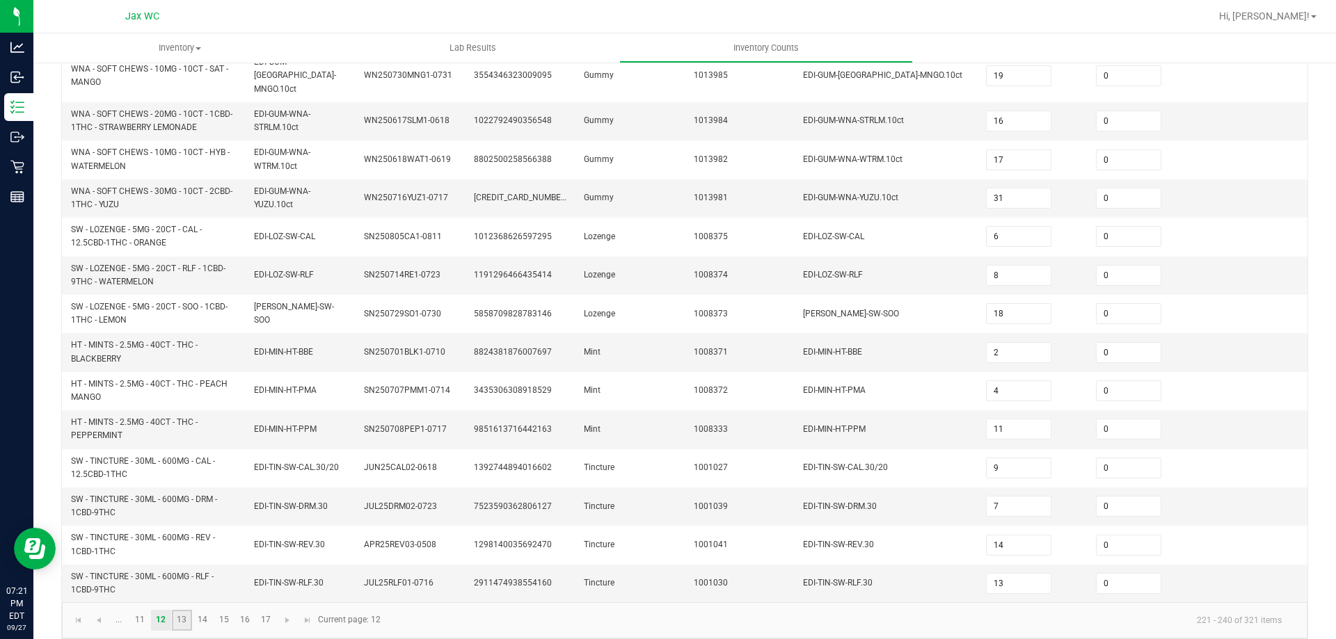
click at [178, 617] on link "13" at bounding box center [182, 620] width 20 height 21
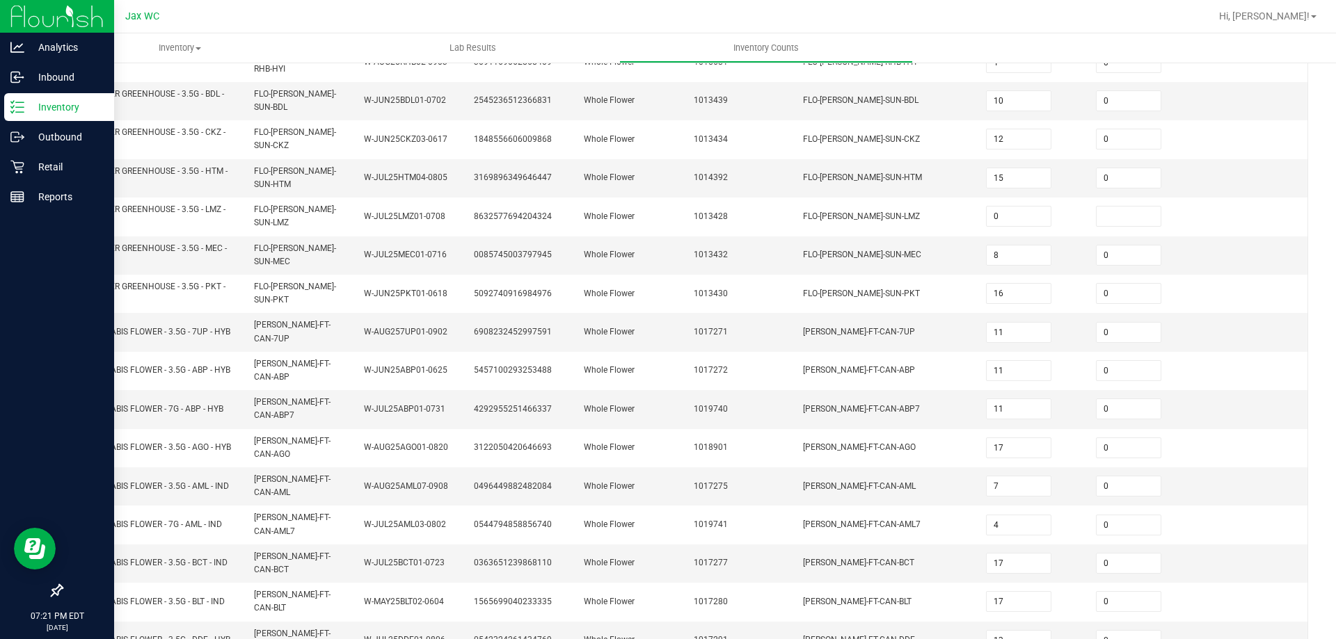
scroll to position [353, 0]
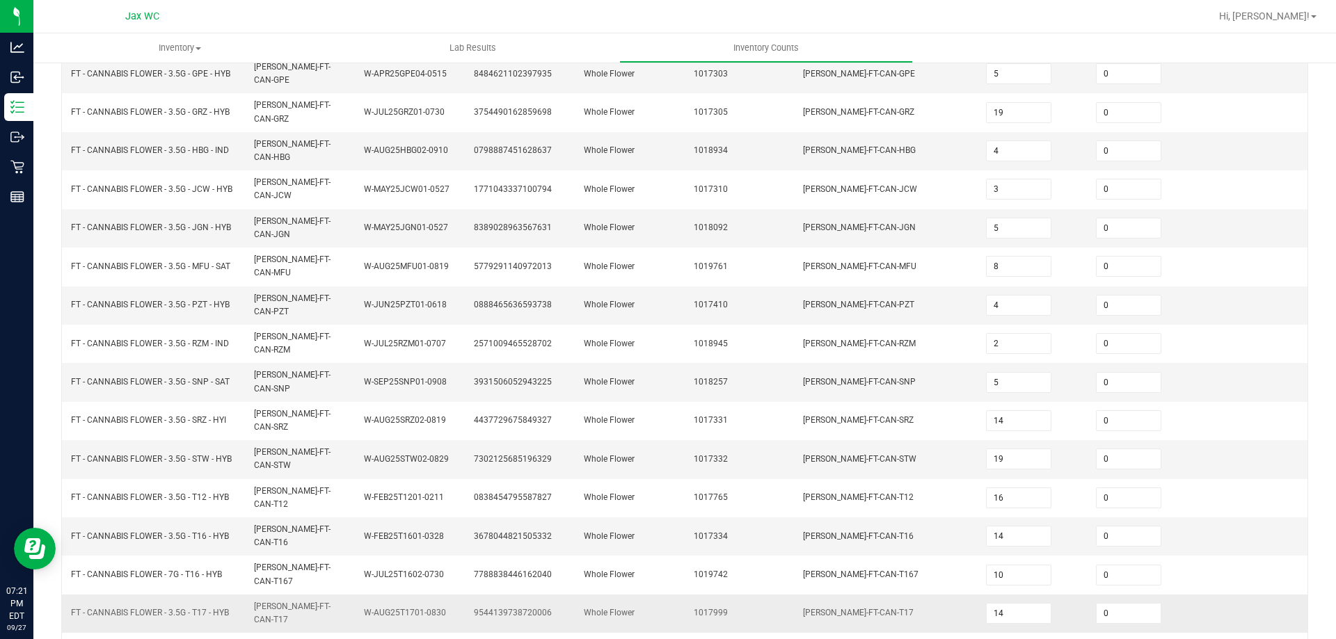
scroll to position [289, 0]
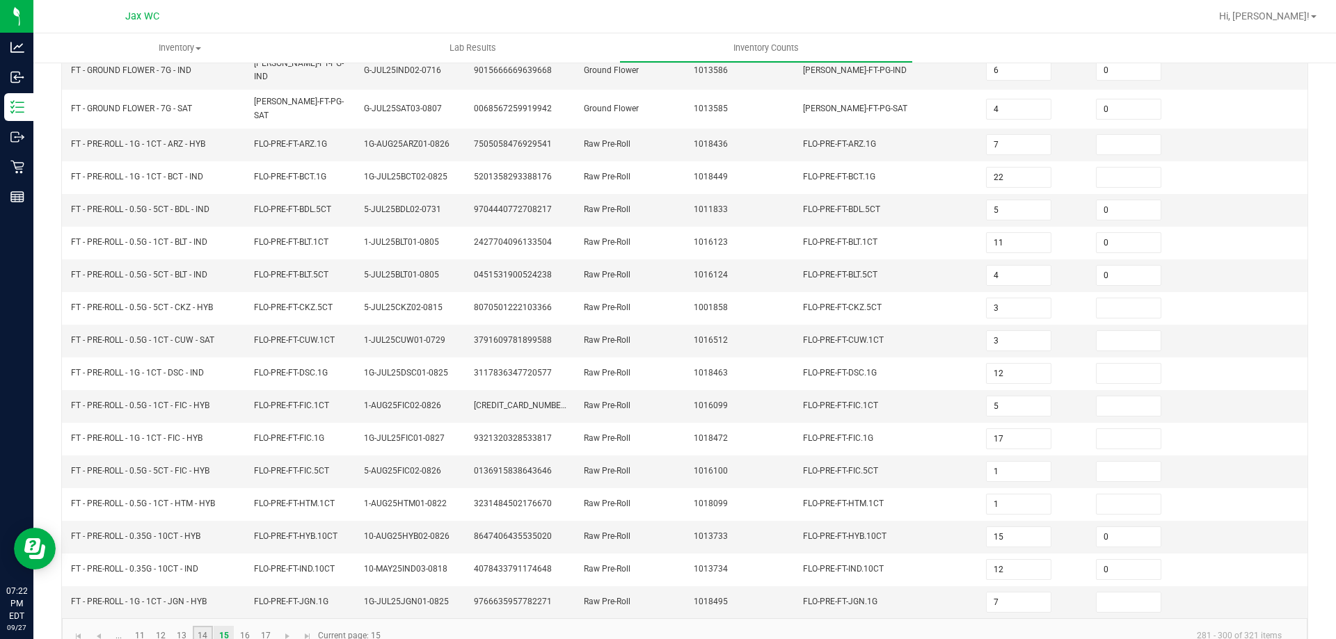
click at [205, 626] on link "14" at bounding box center [203, 636] width 20 height 21
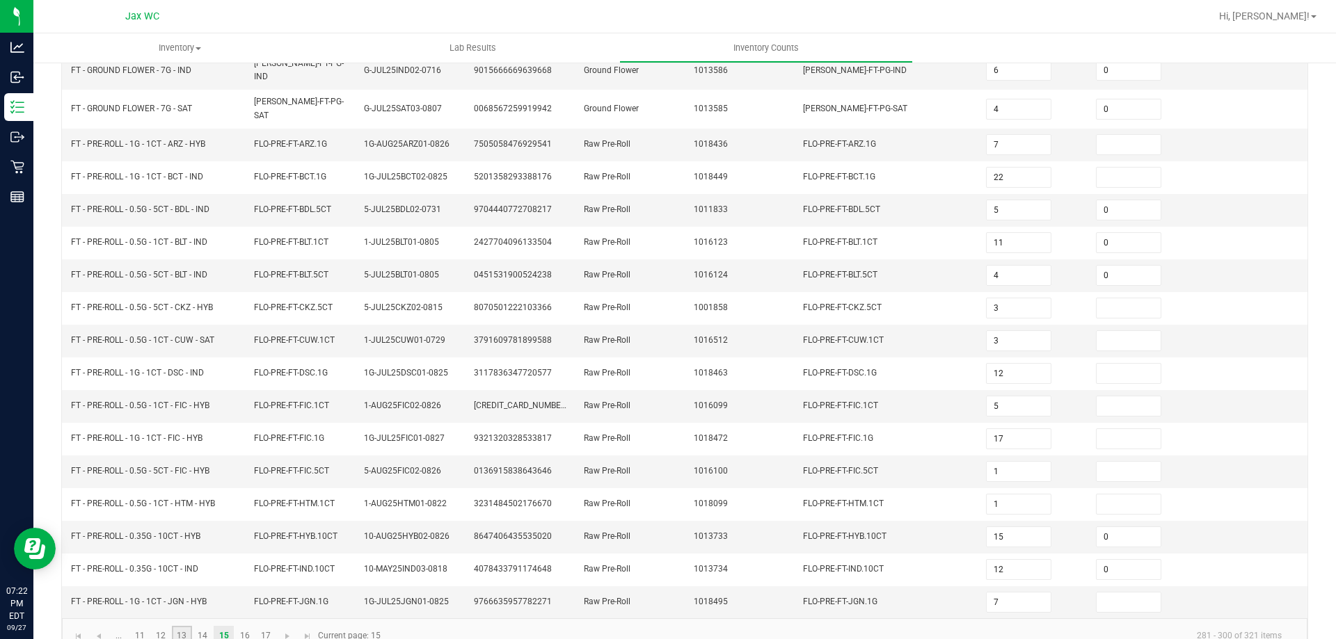
click at [177, 626] on link "13" at bounding box center [182, 636] width 20 height 21
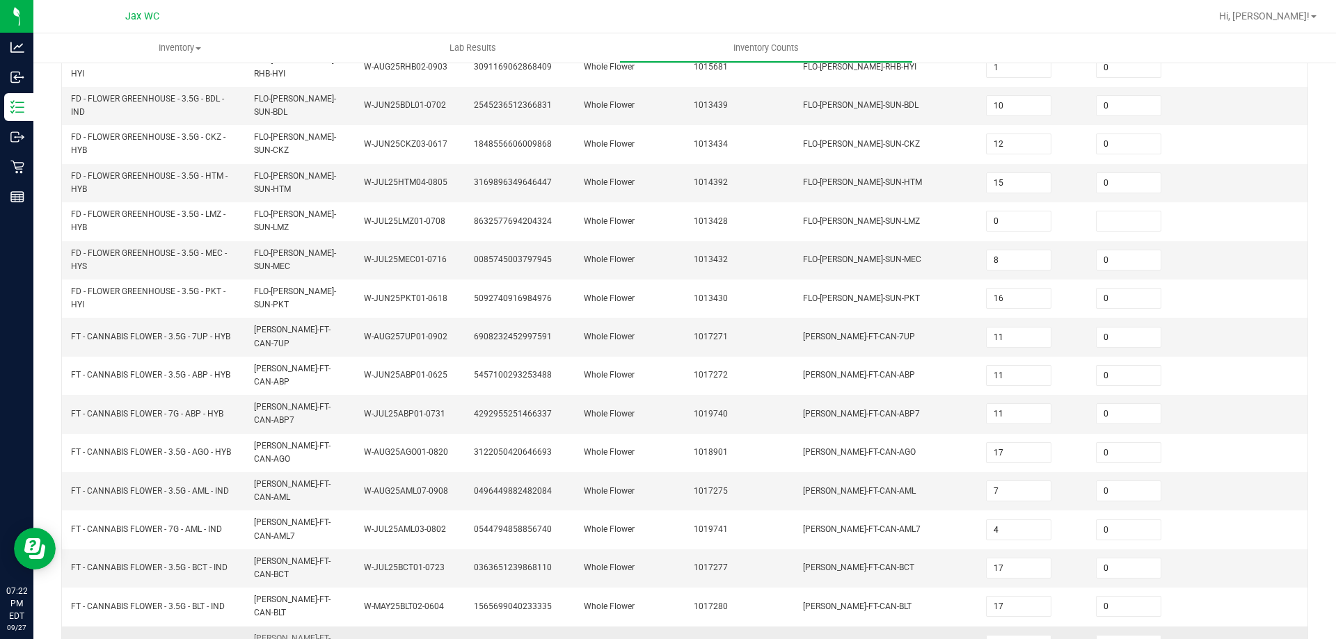
scroll to position [353, 0]
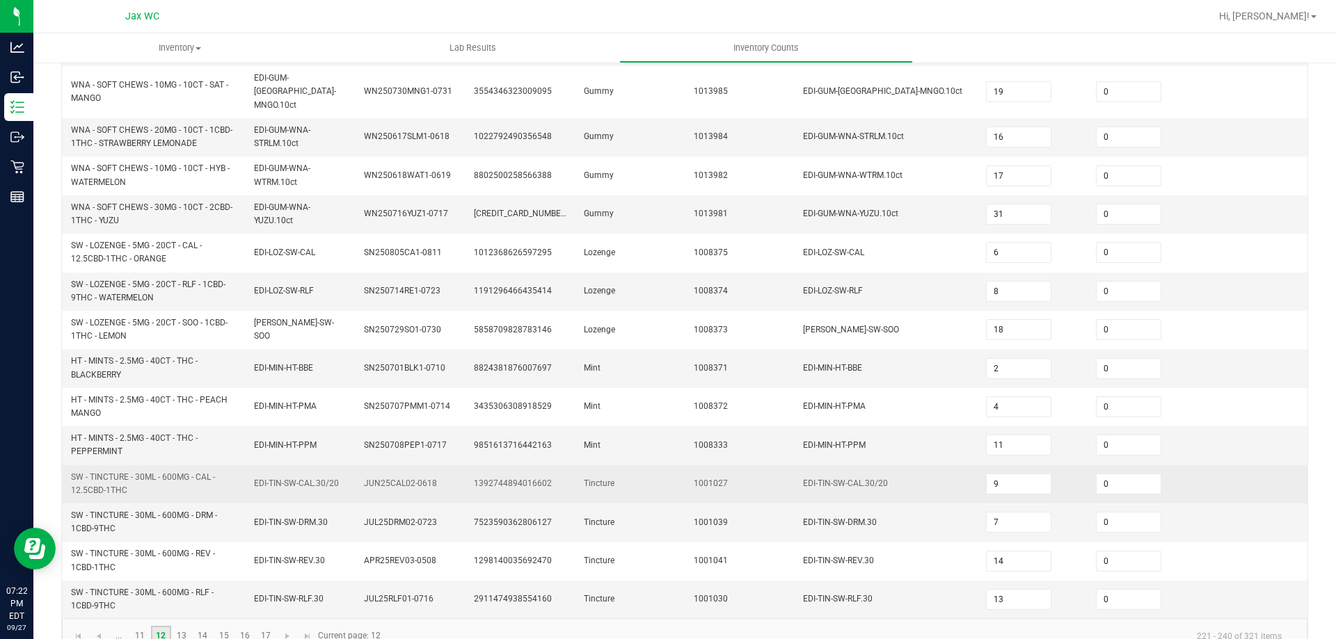
scroll to position [406, 0]
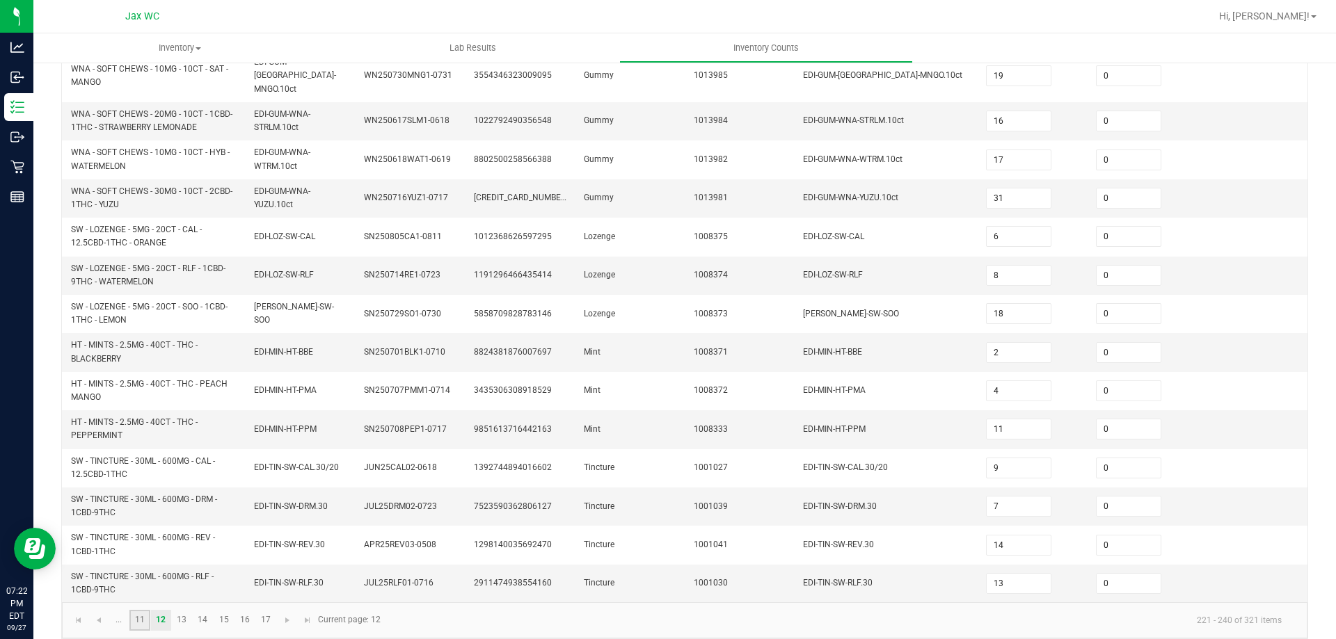
click at [139, 610] on link "11" at bounding box center [139, 620] width 20 height 21
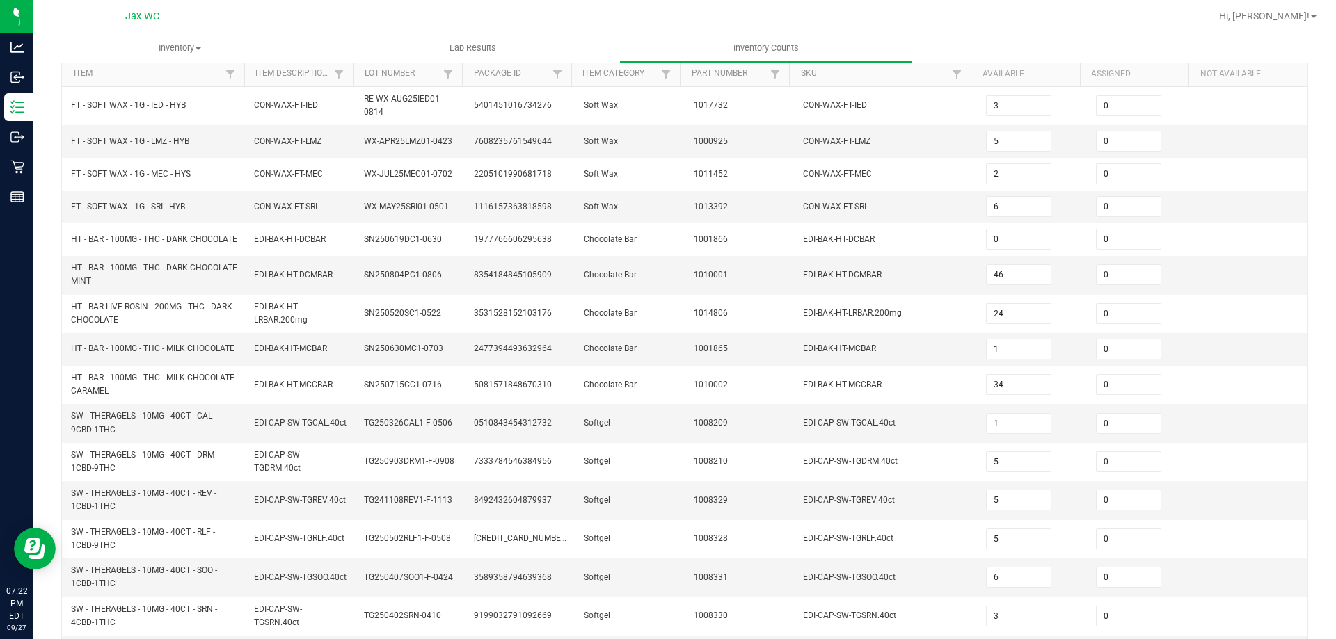
scroll to position [388, 0]
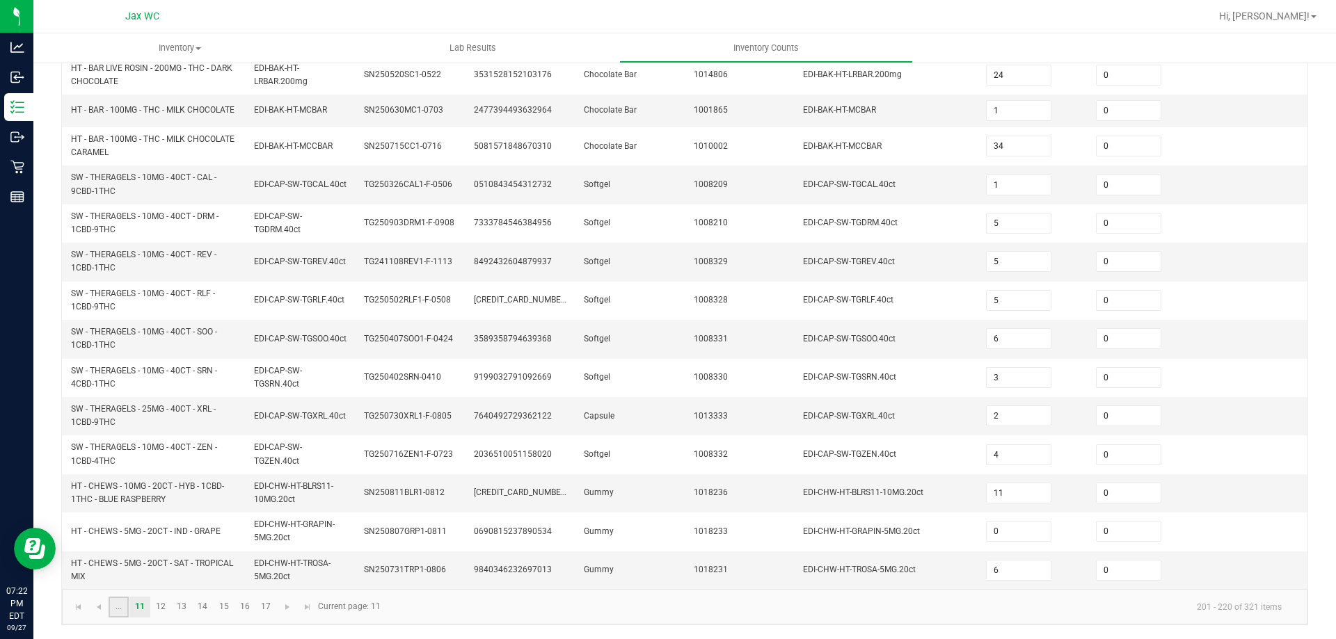
click at [118, 606] on link "..." at bounding box center [119, 607] width 20 height 21
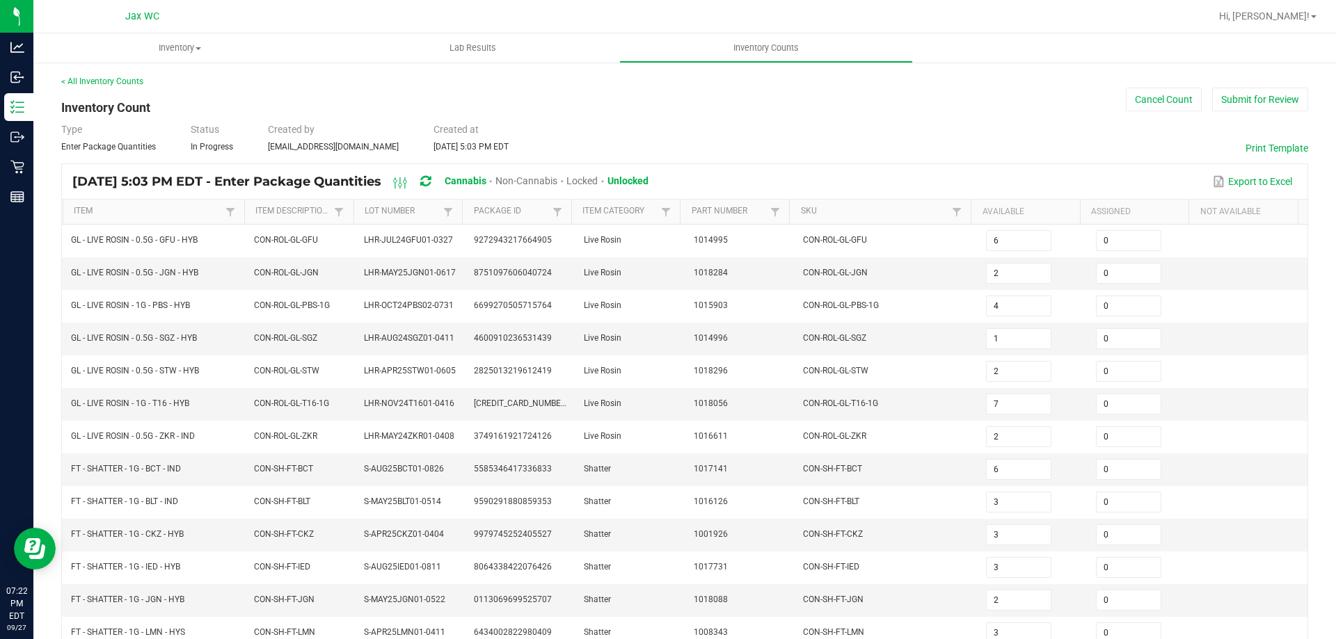
scroll to position [295, 0]
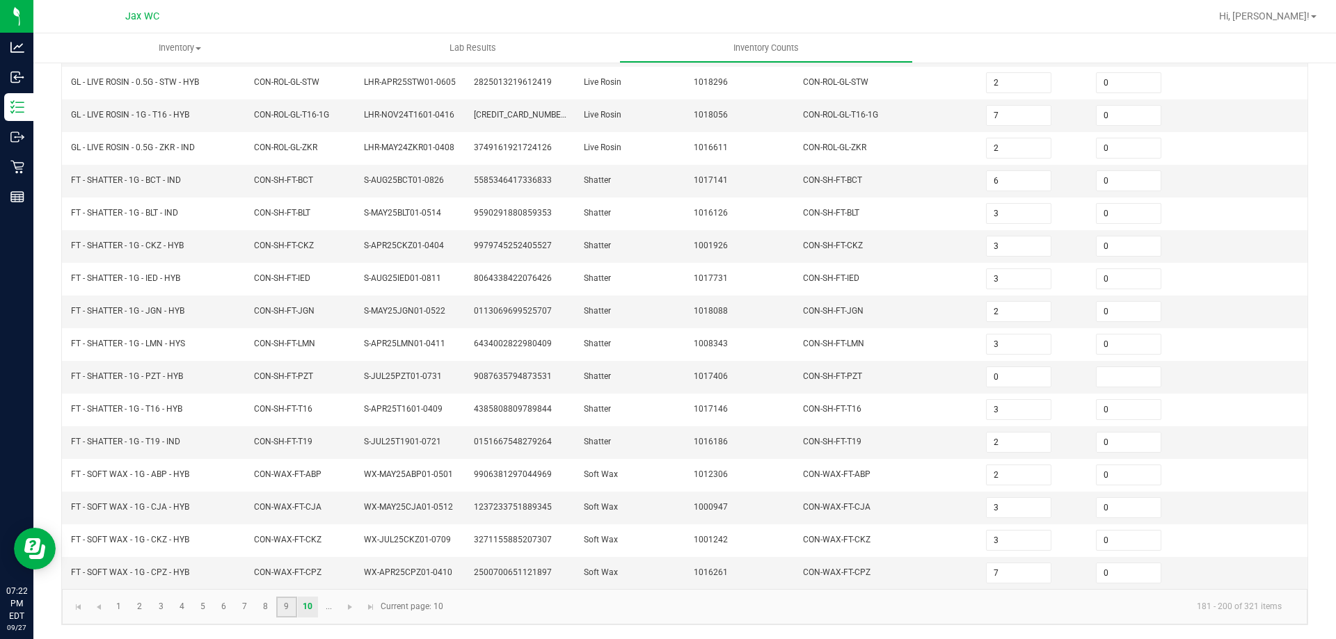
click at [289, 607] on link "9" at bounding box center [286, 607] width 20 height 21
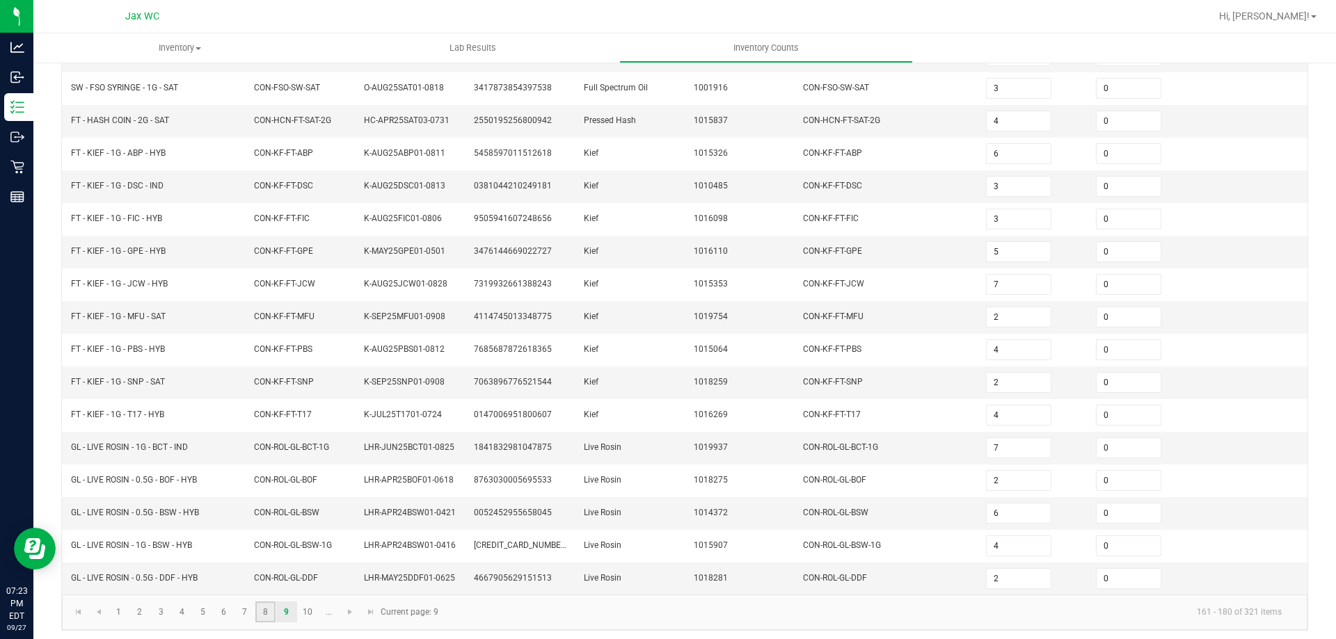
click at [260, 613] on link "8" at bounding box center [265, 612] width 20 height 21
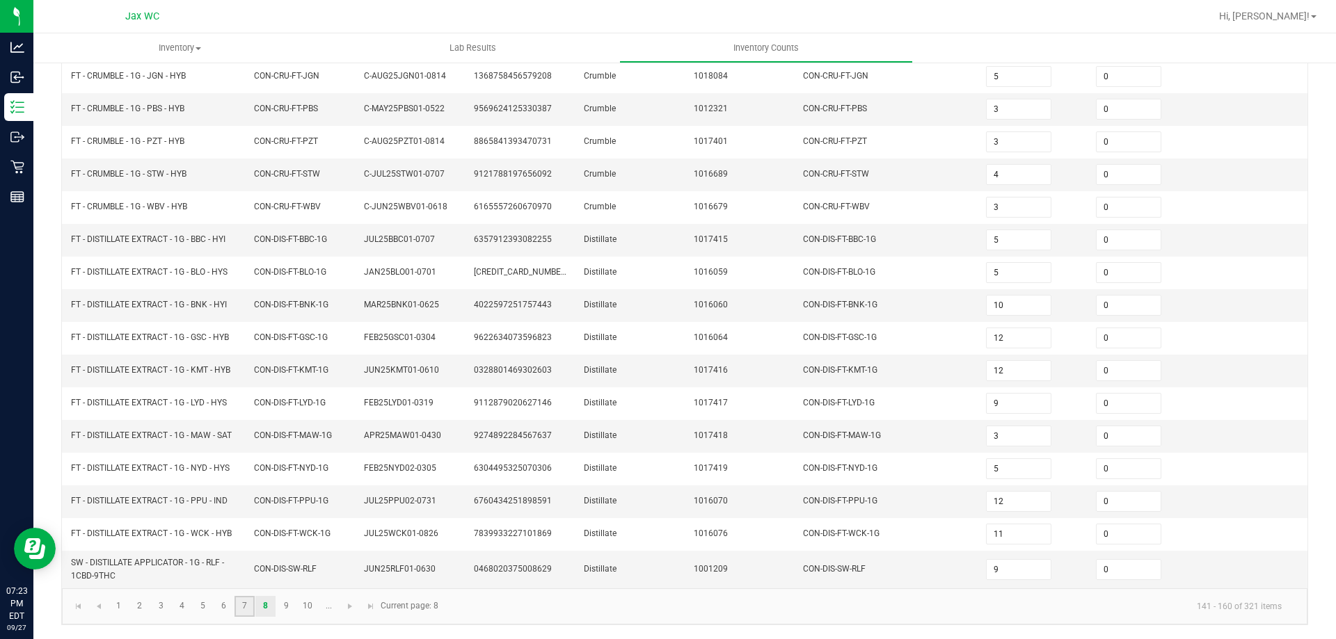
click at [255, 608] on link "7" at bounding box center [244, 606] width 20 height 21
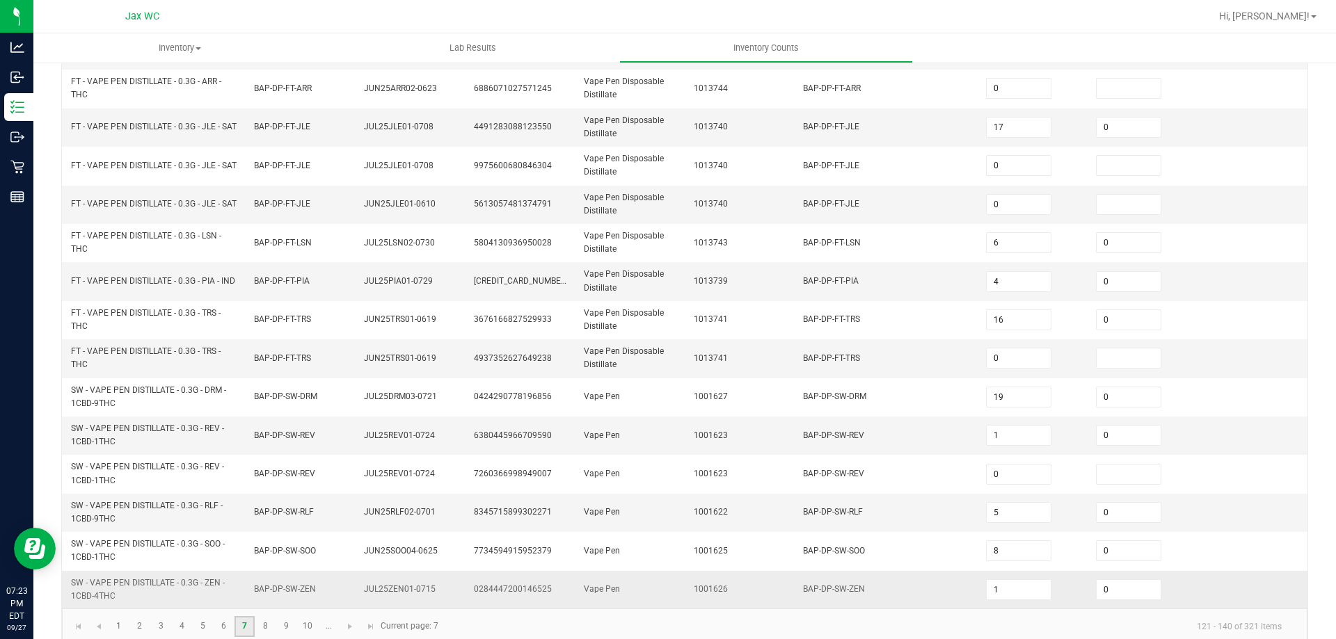
scroll to position [406, 0]
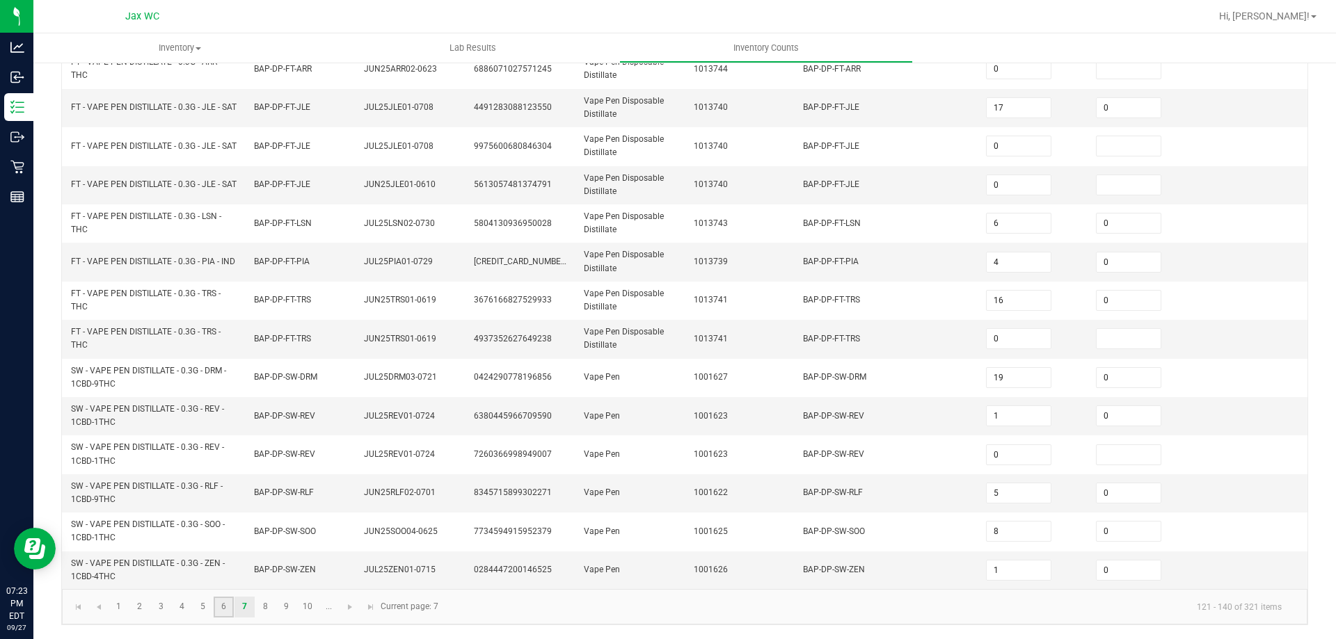
click at [223, 602] on link "6" at bounding box center [224, 607] width 20 height 21
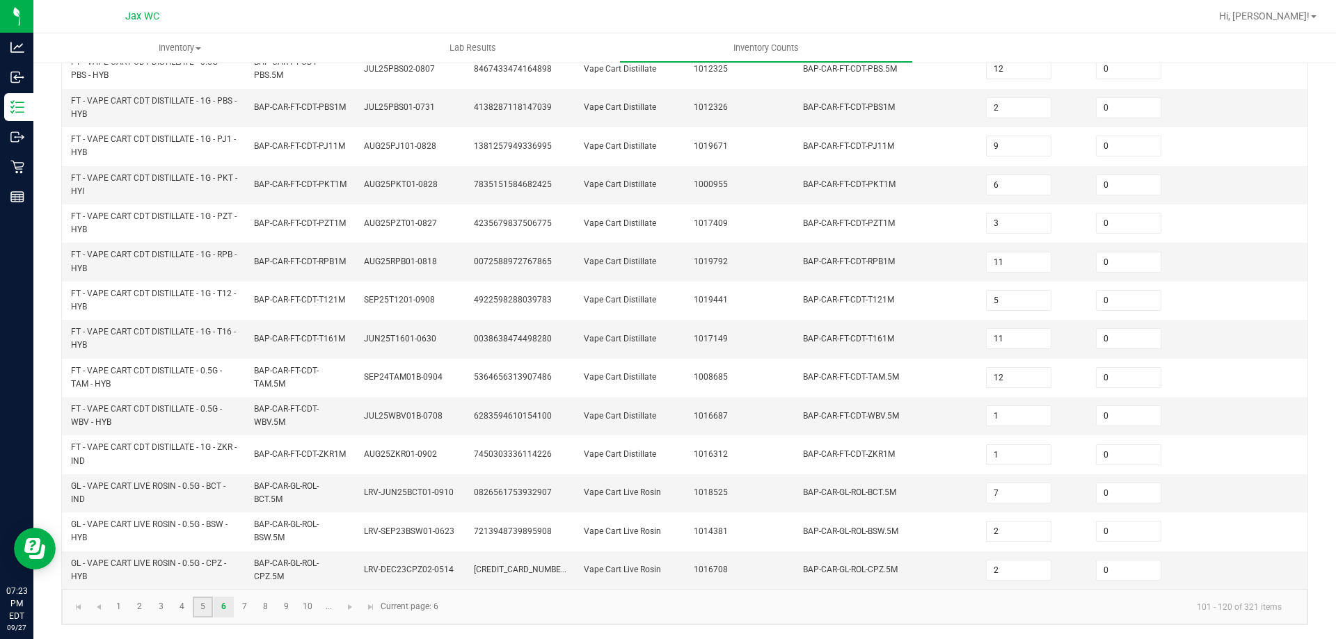
click at [209, 598] on link "5" at bounding box center [203, 607] width 20 height 21
click at [187, 607] on link "4" at bounding box center [182, 607] width 20 height 21
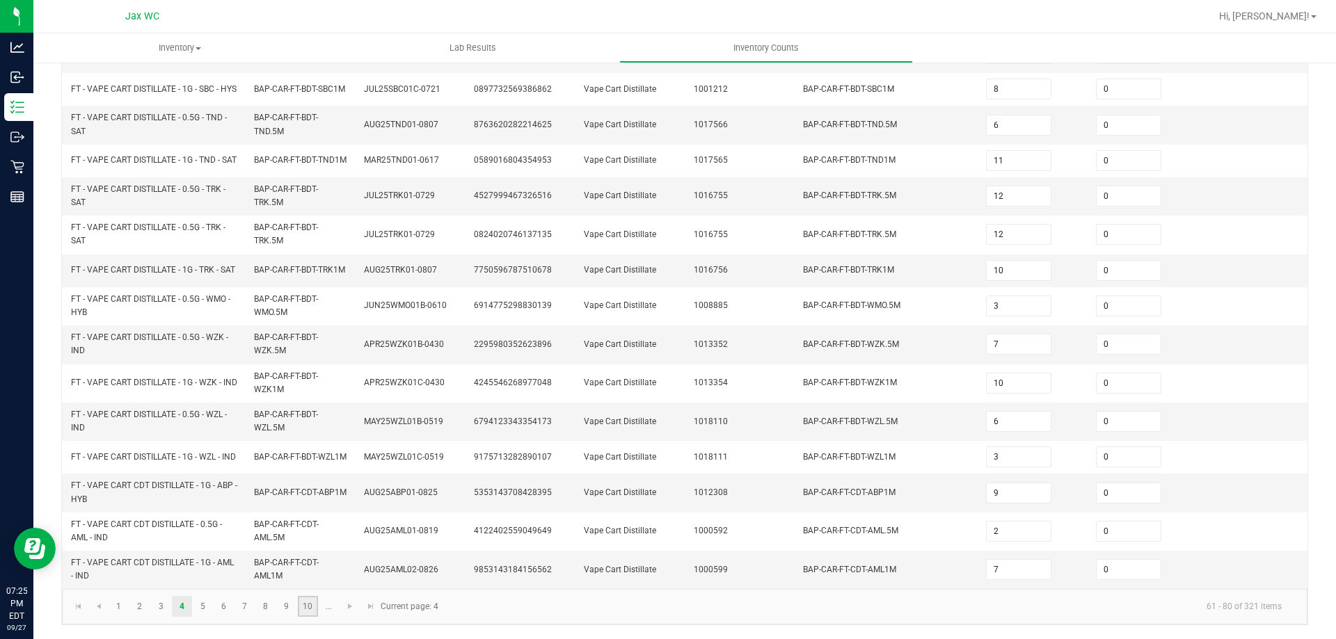
click at [308, 600] on link "10" at bounding box center [308, 606] width 20 height 21
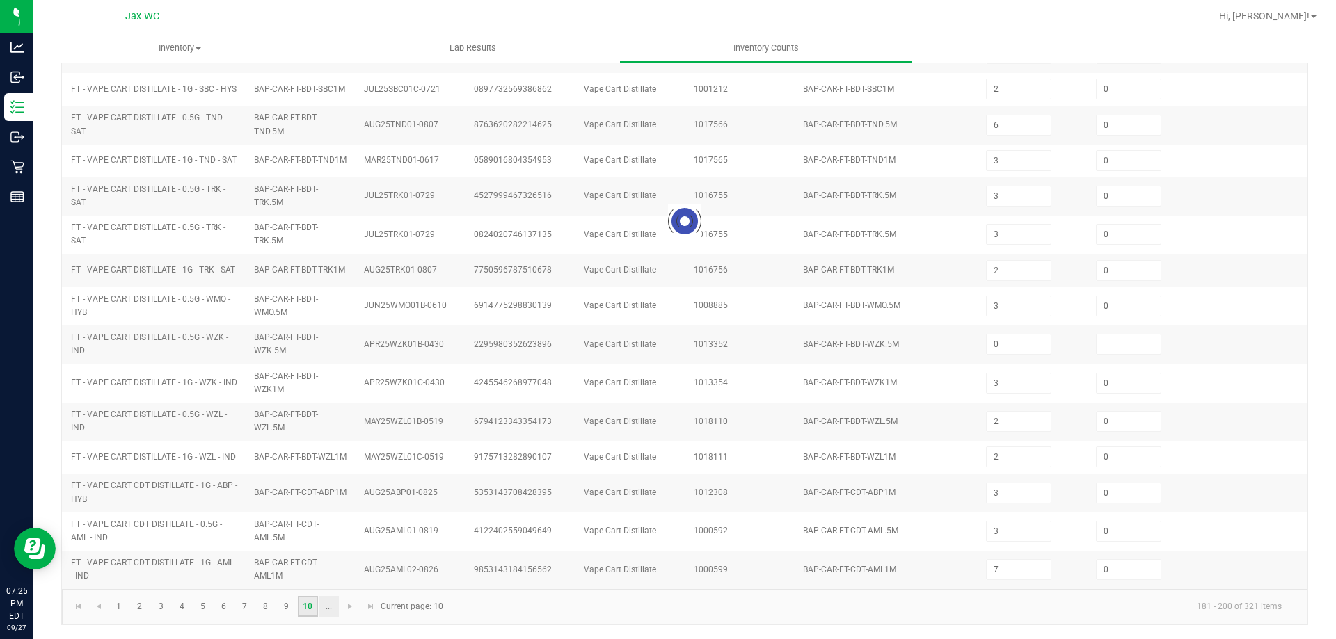
scroll to position [295, 0]
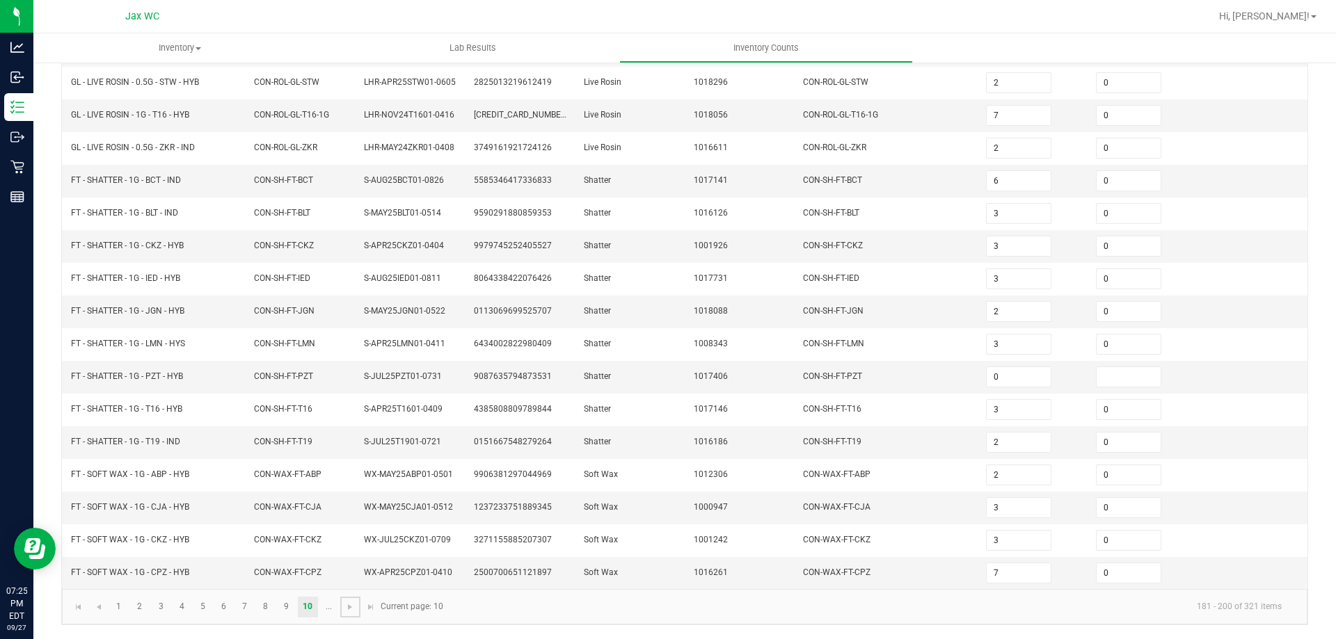
click at [344, 609] on link at bounding box center [350, 607] width 20 height 21
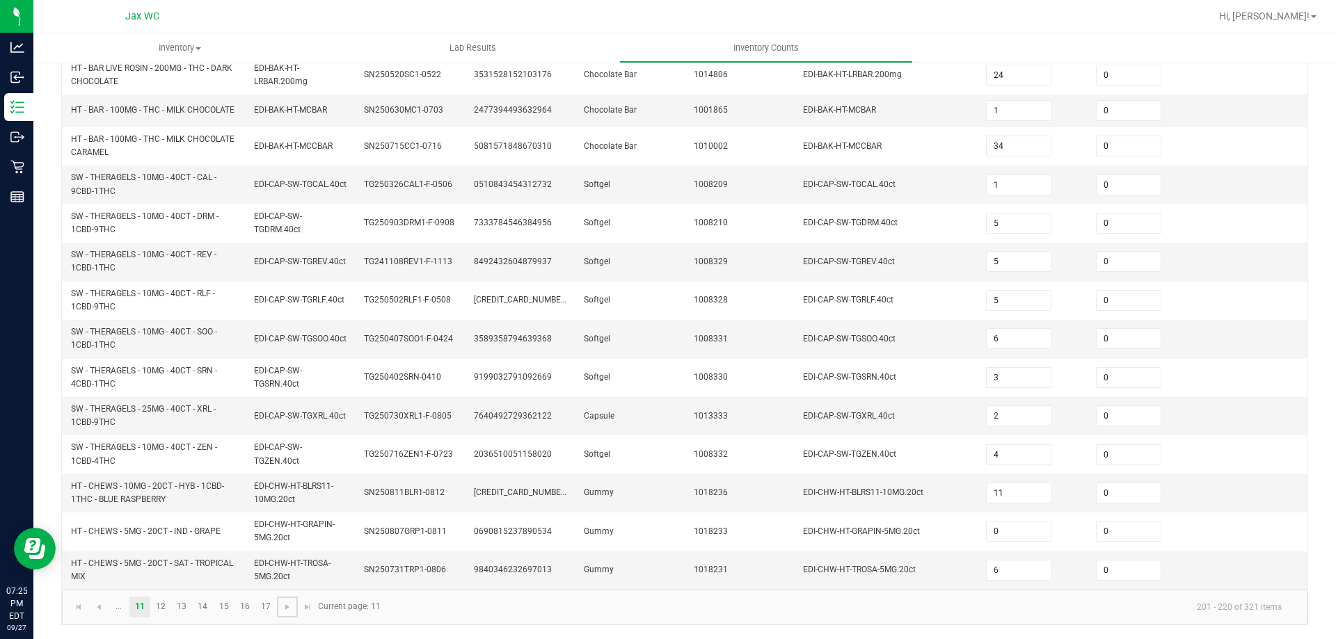
scroll to position [388, 0]
click at [296, 610] on link at bounding box center [287, 607] width 20 height 21
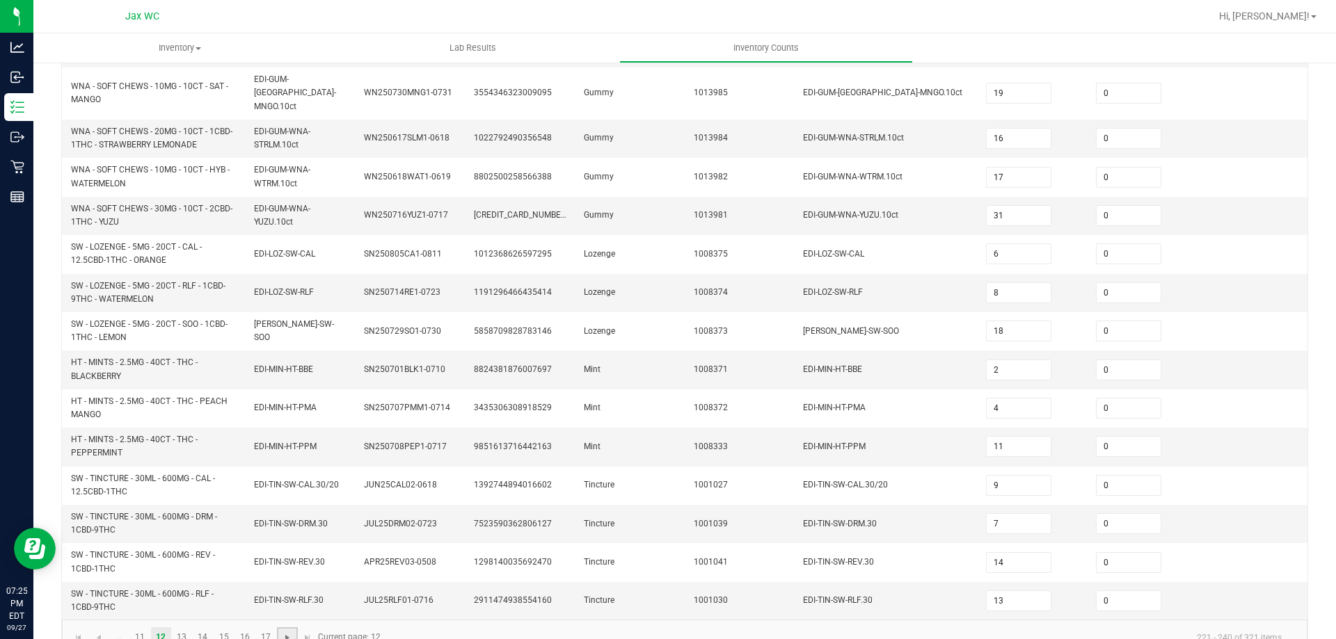
click at [291, 632] on span "Go to the next page" at bounding box center [287, 637] width 11 height 11
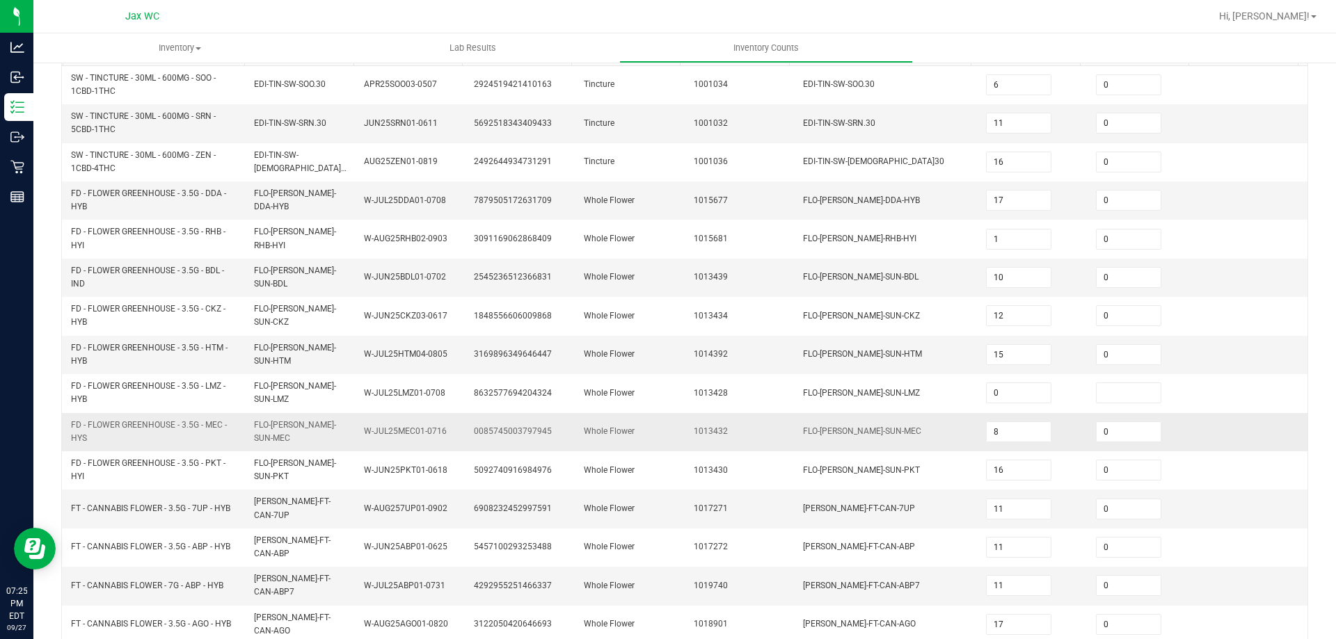
scroll to position [145, 0]
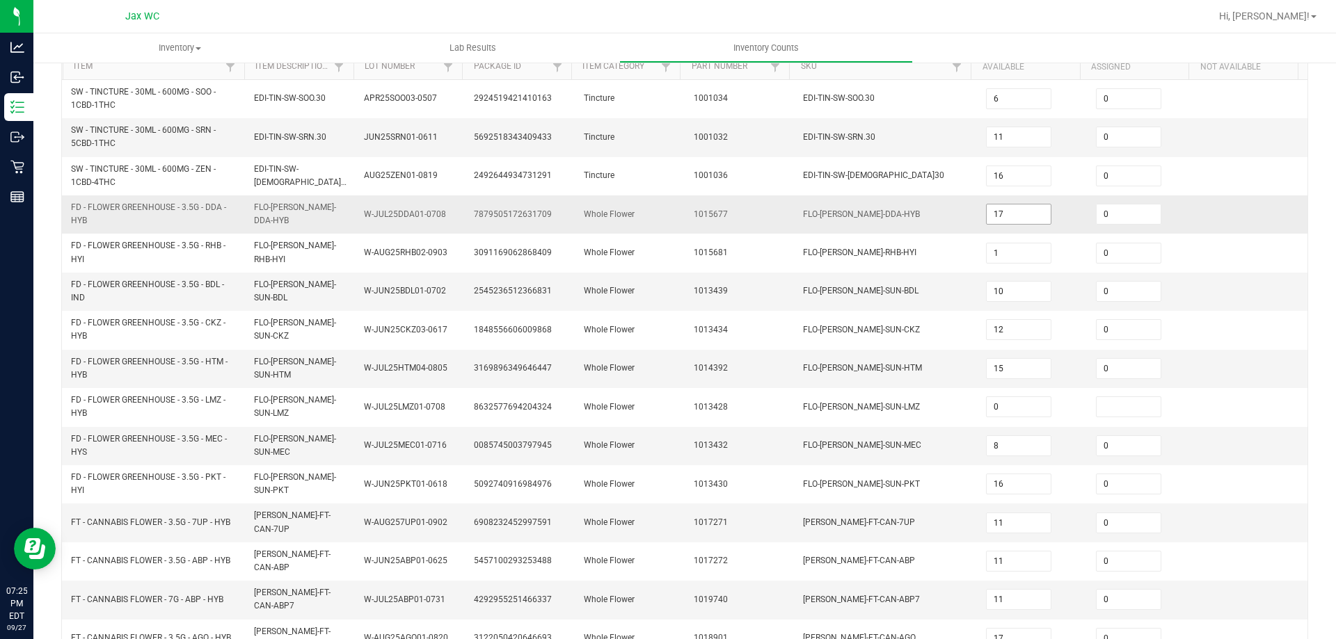
click at [1021, 214] on input "17" at bounding box center [1018, 214] width 64 height 19
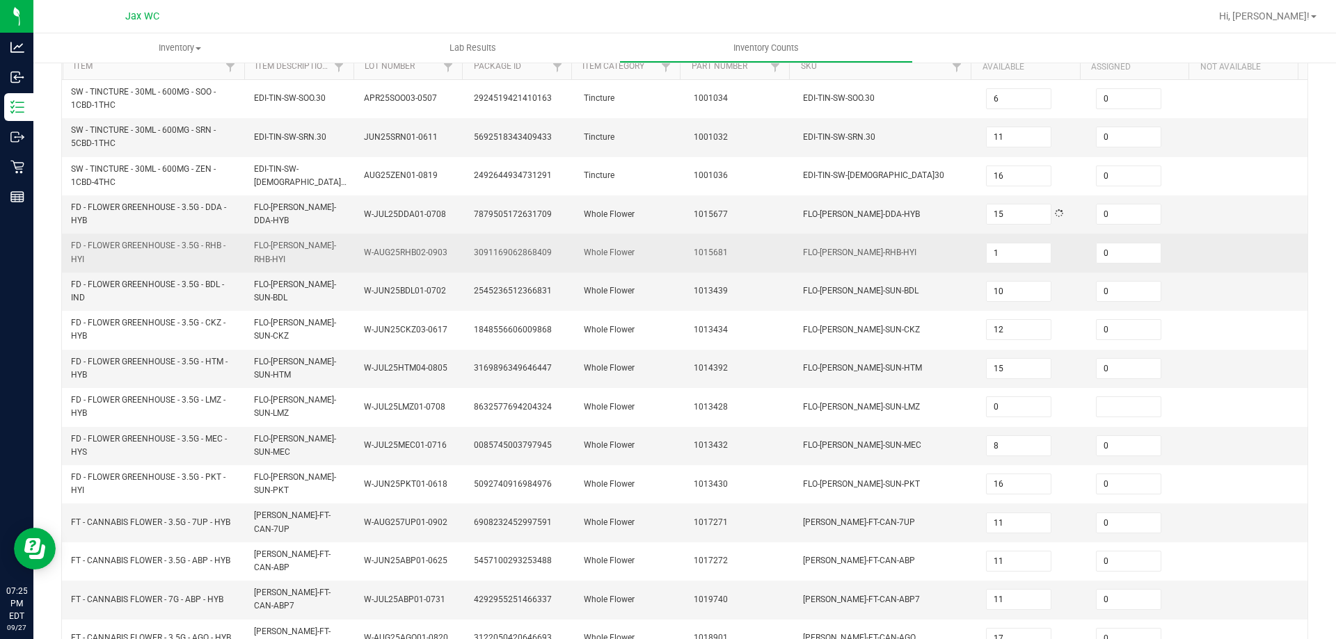
click at [655, 257] on td "Whole Flower" at bounding box center [630, 253] width 110 height 38
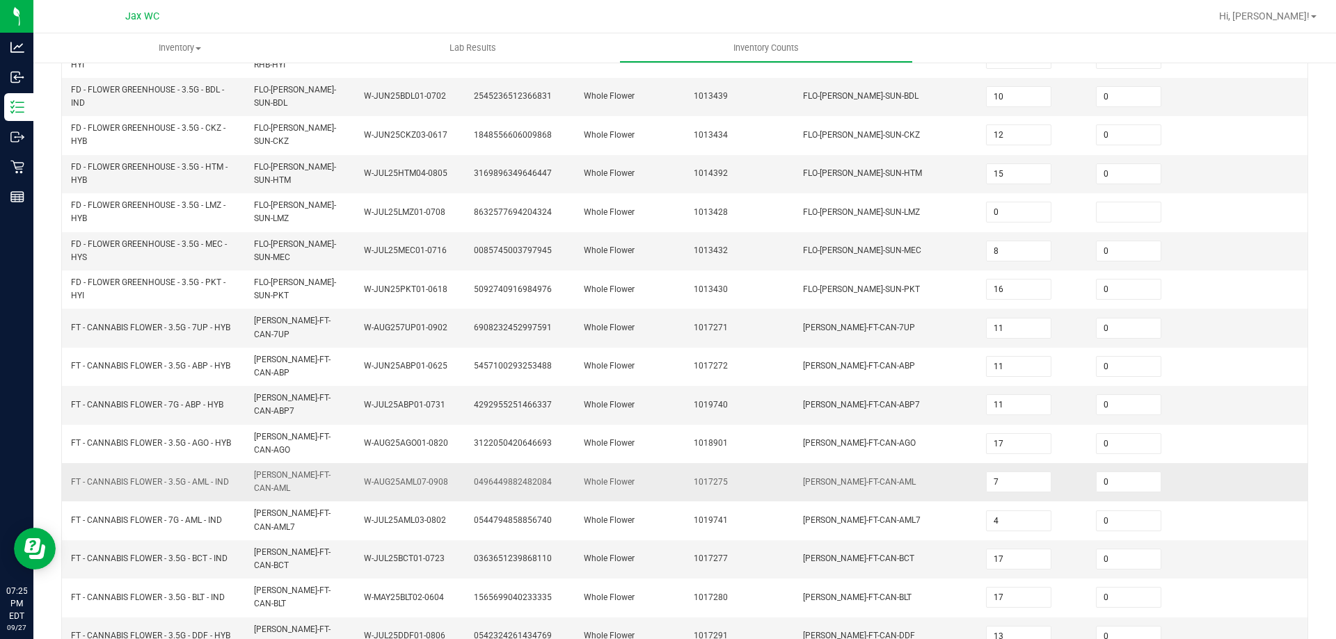
scroll to position [353, 0]
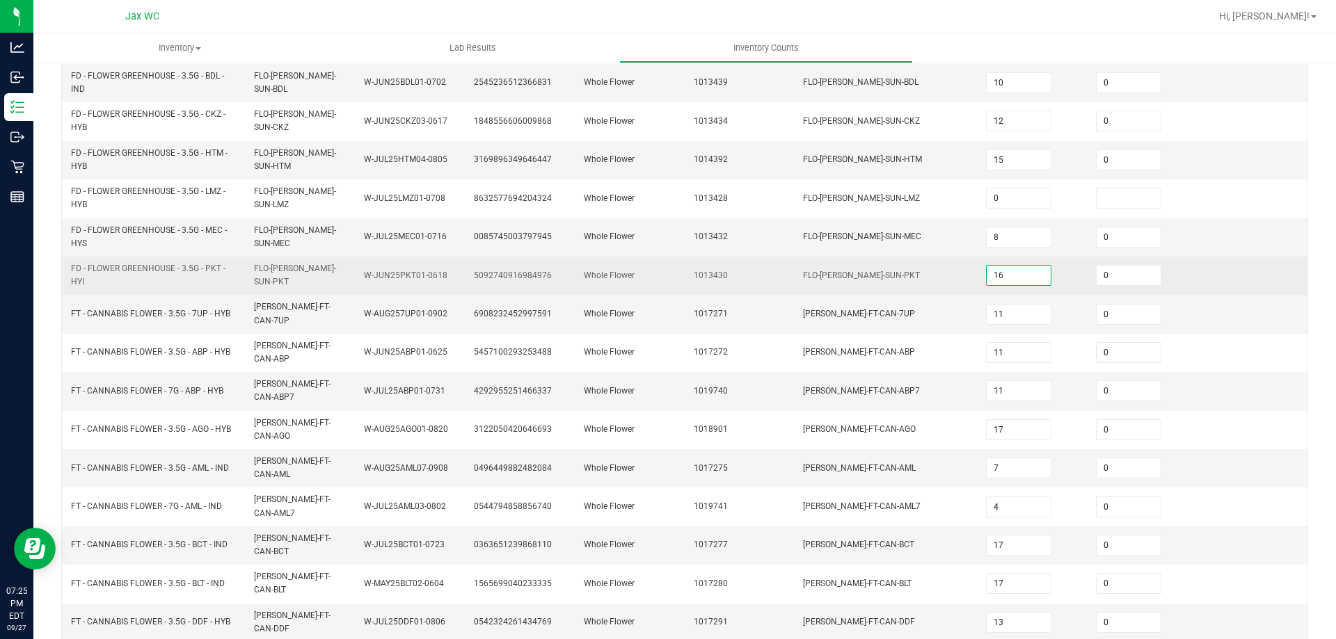
click at [1021, 279] on input "16" at bounding box center [1018, 275] width 64 height 19
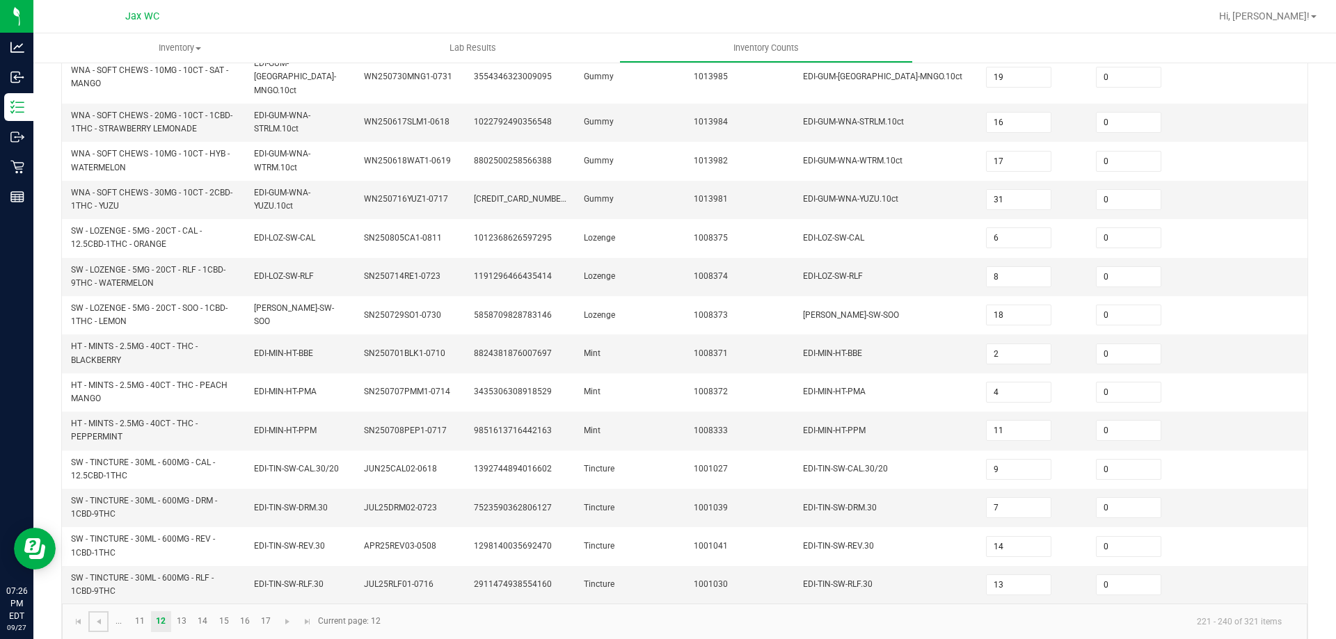
scroll to position [406, 0]
click at [95, 615] on span "Go to the previous page" at bounding box center [98, 620] width 11 height 11
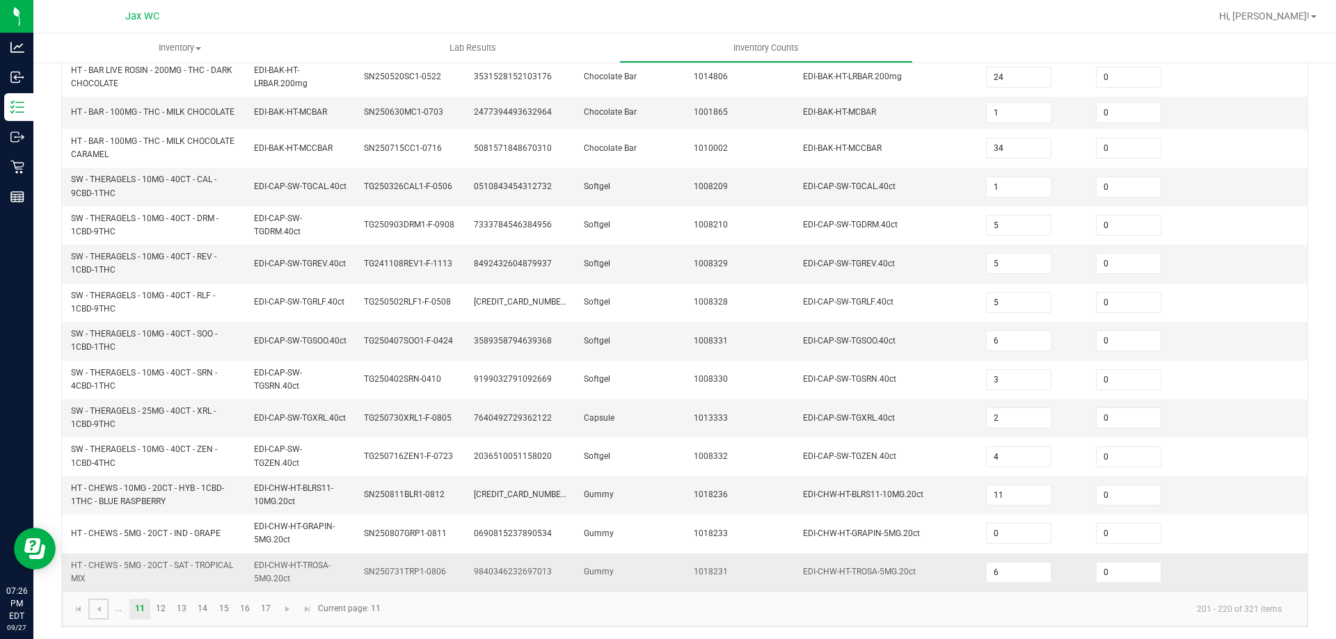
scroll to position [388, 0]
click at [102, 603] on span "Go to the previous page" at bounding box center [98, 607] width 11 height 11
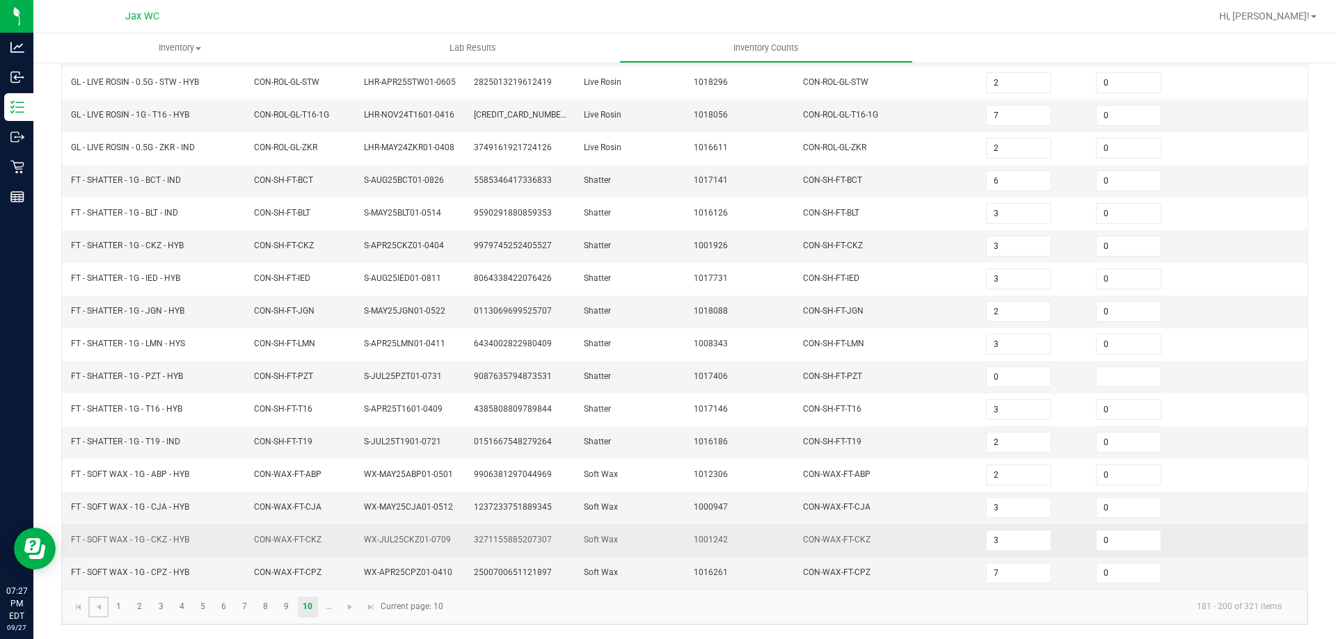
scroll to position [295, 0]
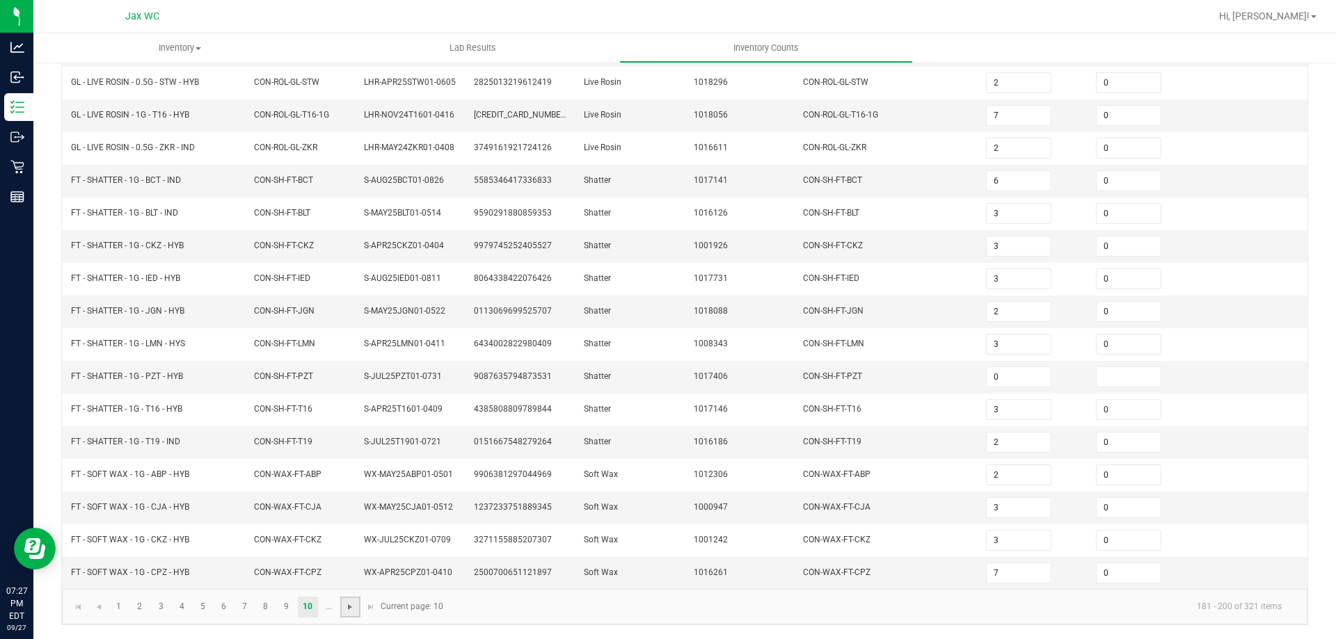
click at [354, 607] on span "Go to the next page" at bounding box center [349, 607] width 11 height 11
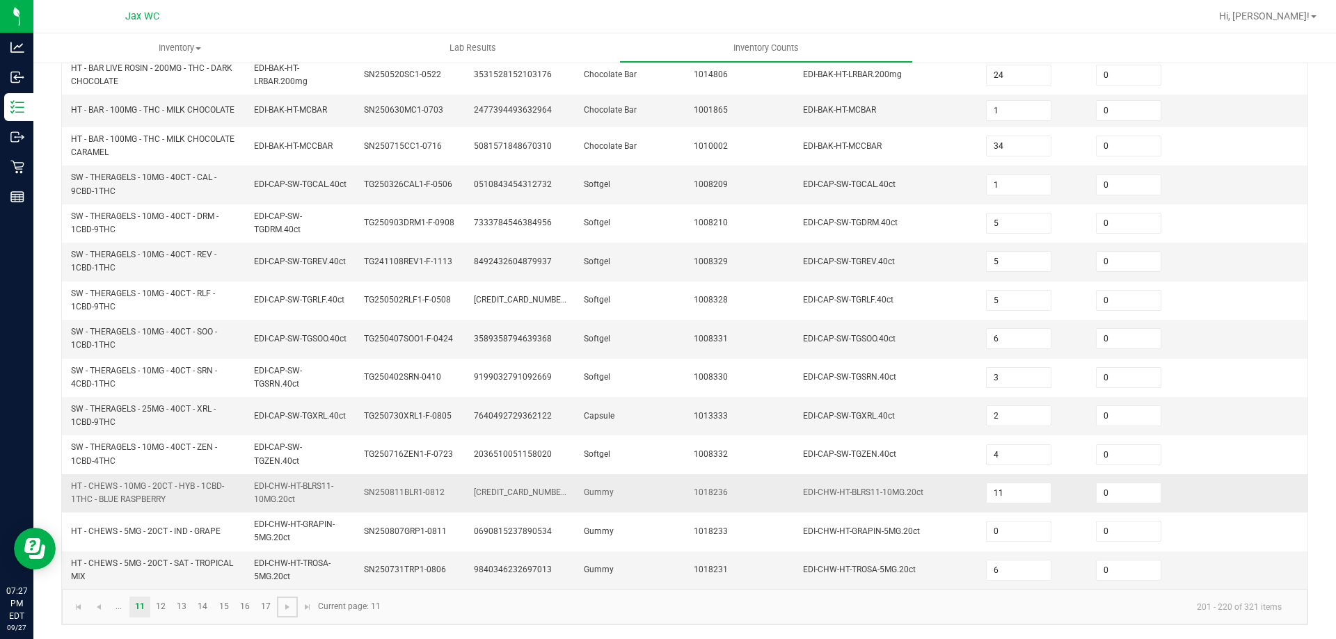
scroll to position [388, 0]
click at [231, 609] on link "15" at bounding box center [224, 607] width 20 height 21
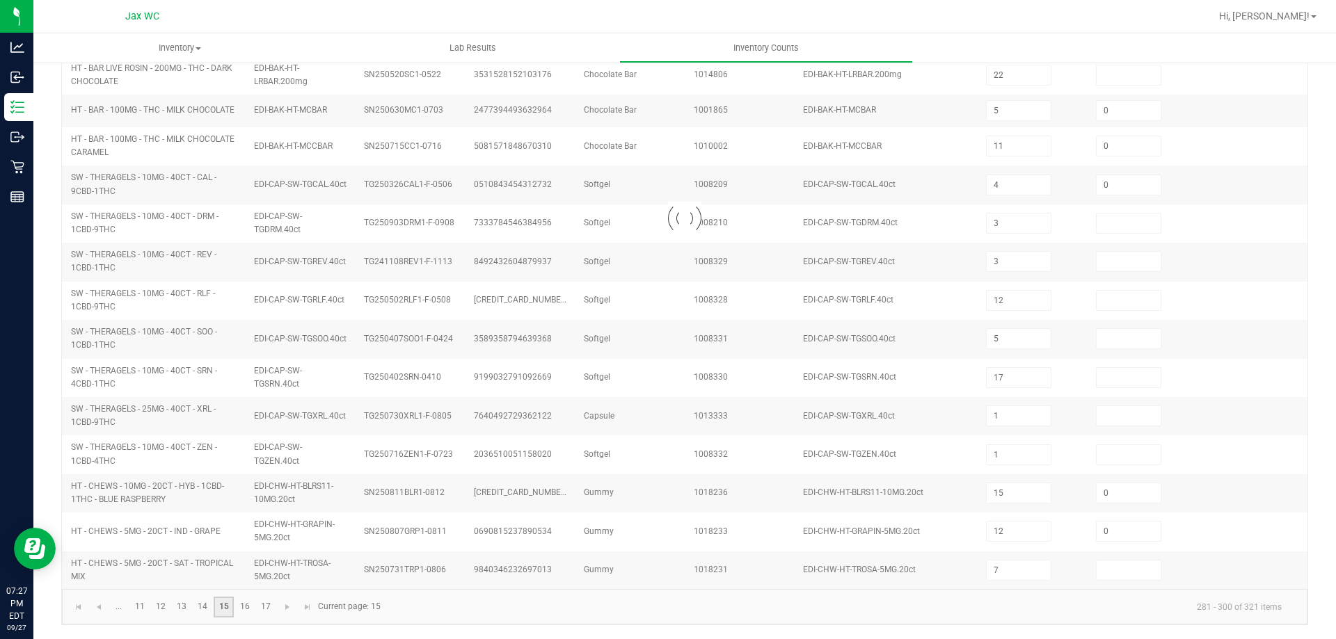
scroll to position [289, 0]
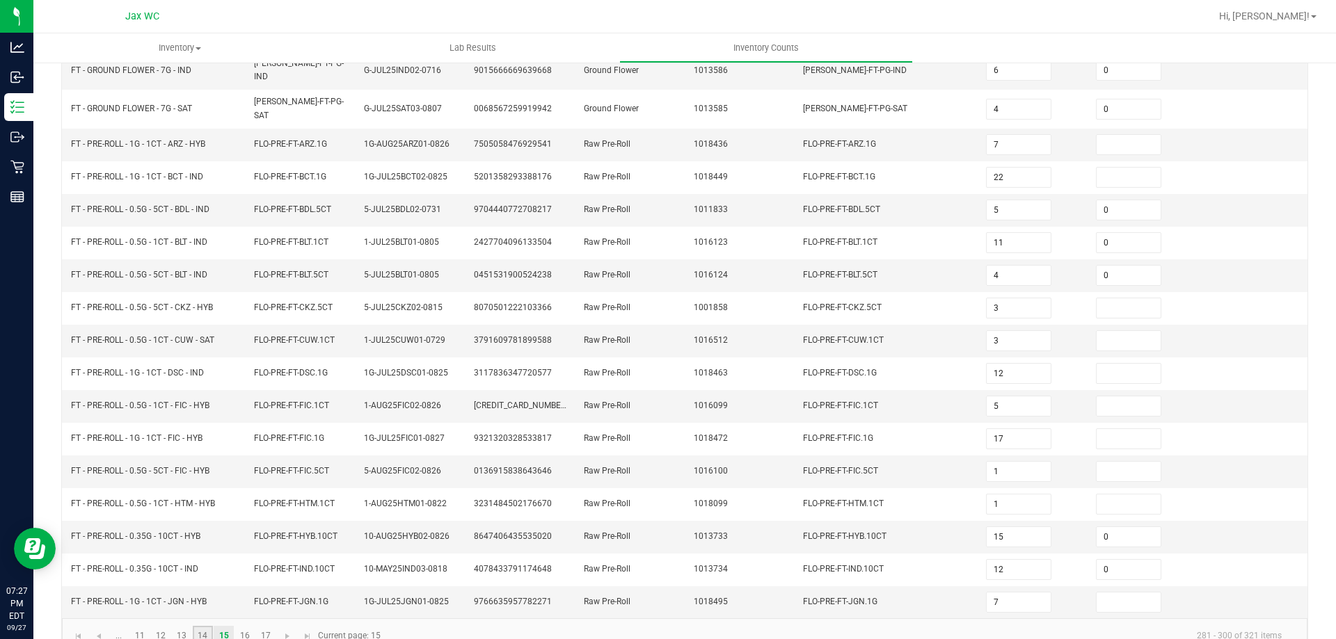
click at [205, 626] on link "14" at bounding box center [203, 636] width 20 height 21
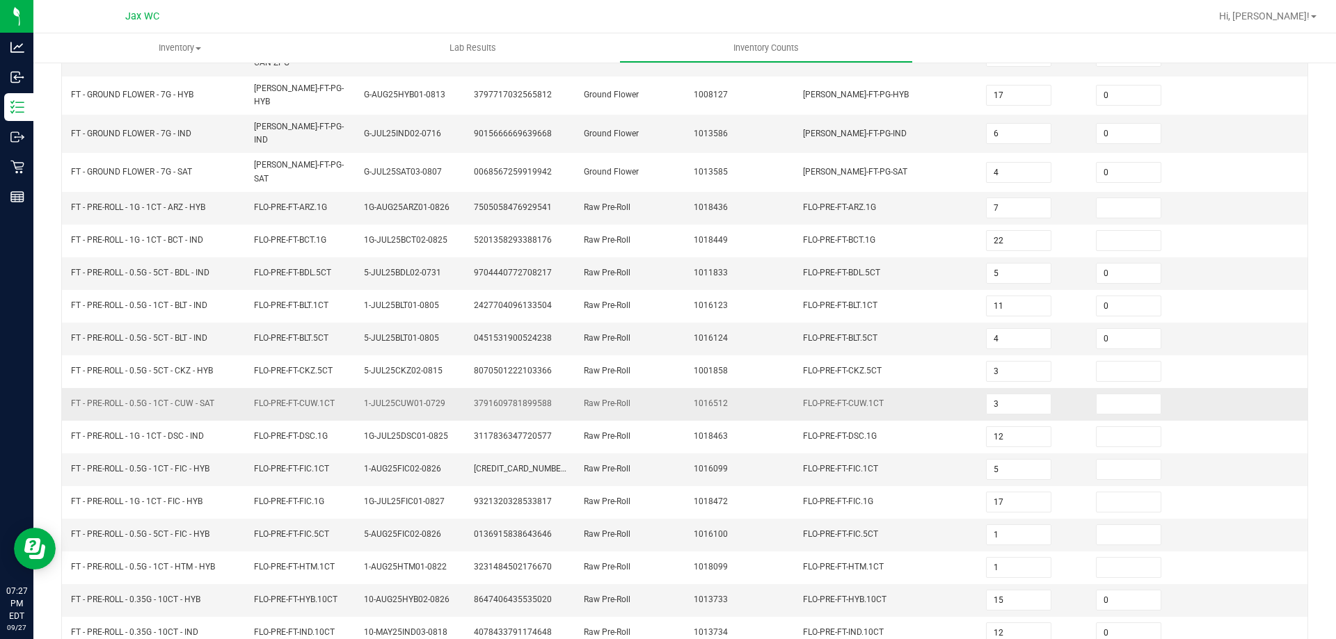
scroll to position [10, 0]
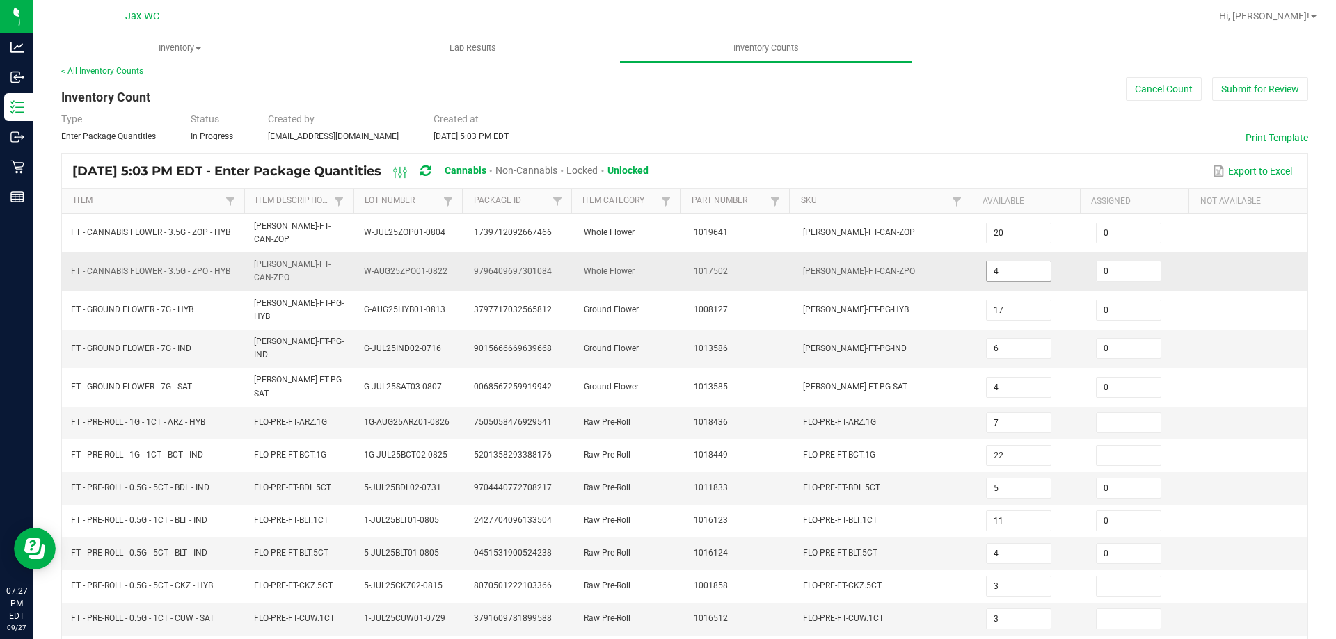
click at [1002, 266] on input "4" at bounding box center [1018, 271] width 64 height 19
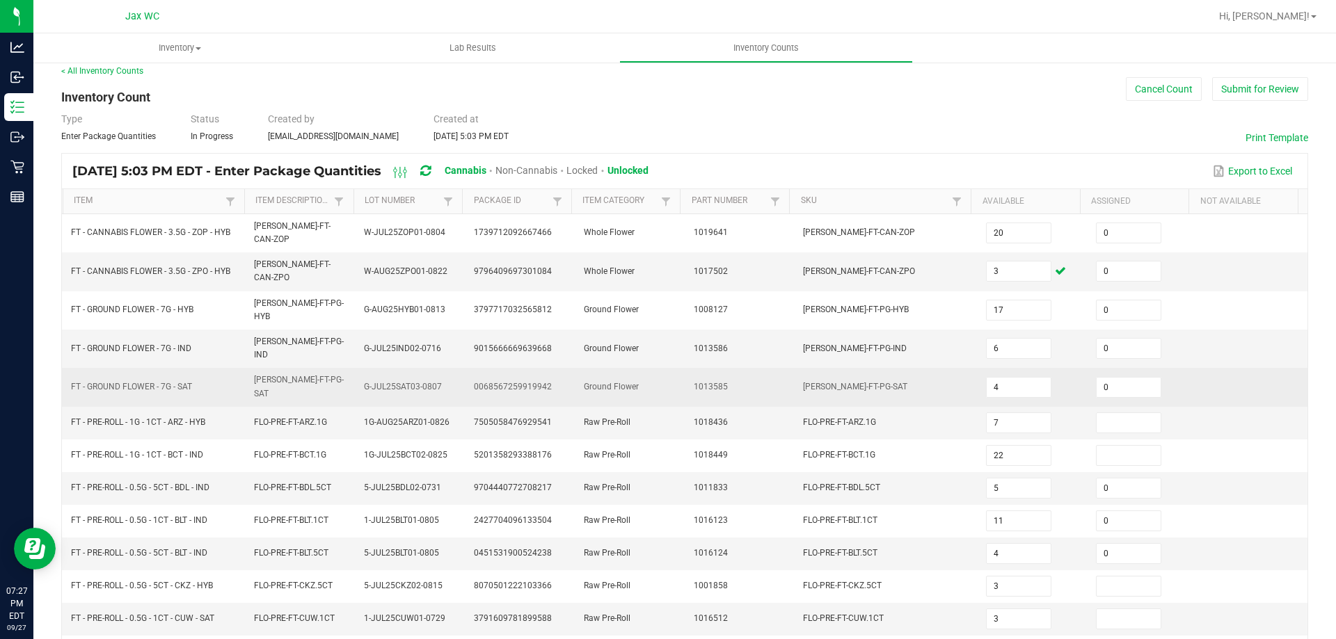
click at [611, 368] on td "Ground Flower" at bounding box center [630, 387] width 110 height 38
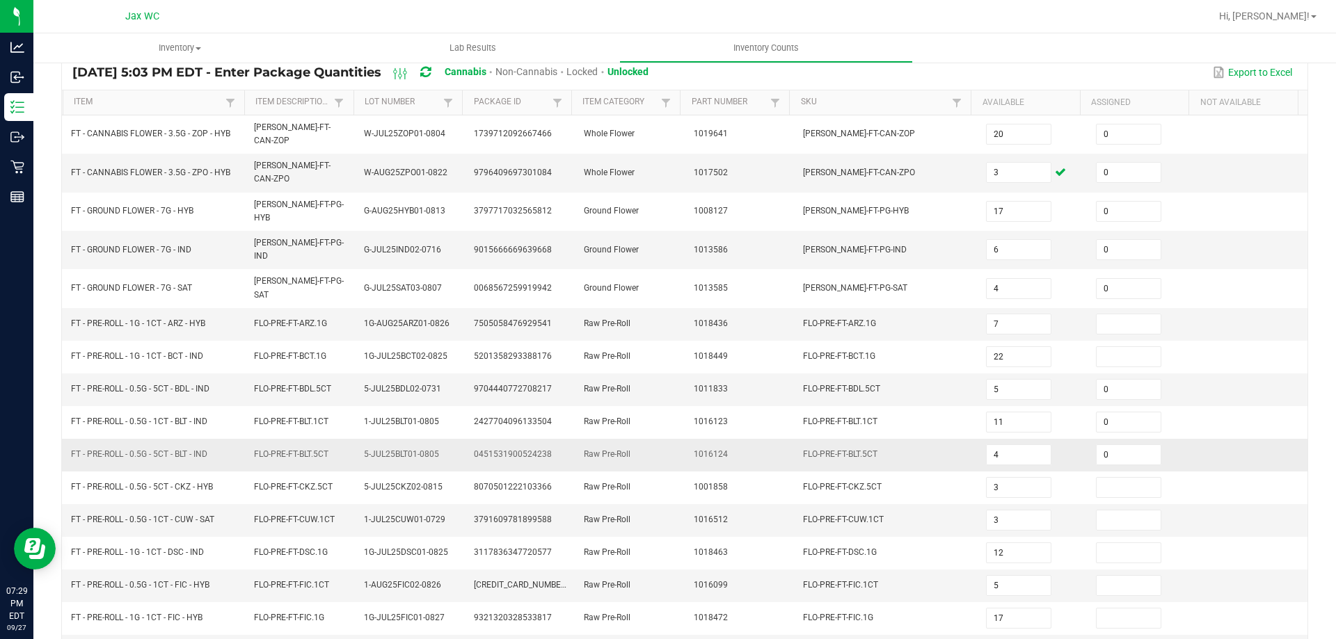
scroll to position [278, 0]
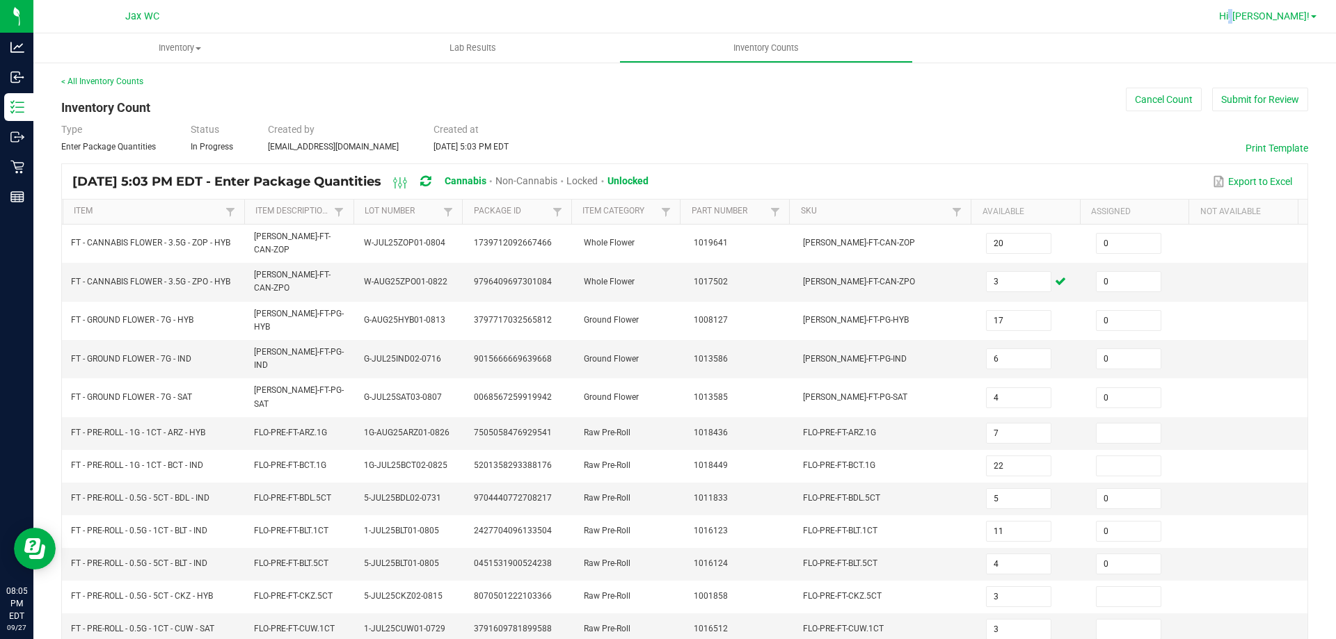
click at [1274, 22] on link "Hi, [PERSON_NAME]!" at bounding box center [1267, 16] width 109 height 15
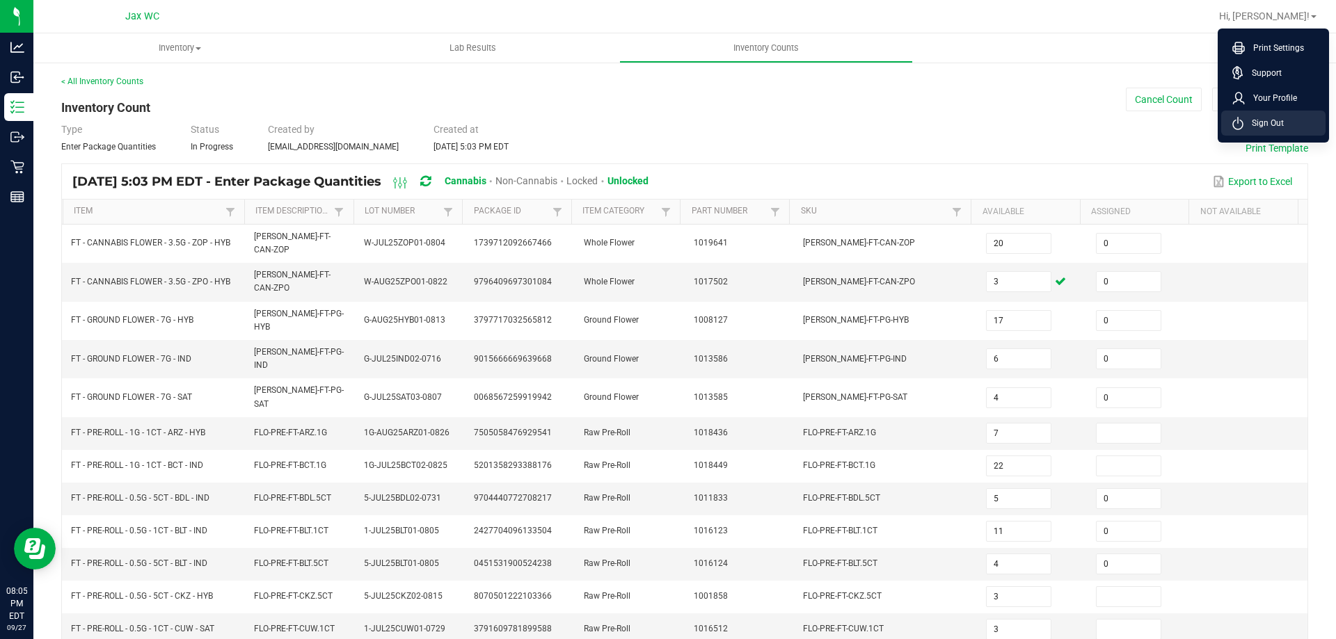
click at [1283, 112] on li "Sign Out" at bounding box center [1273, 123] width 104 height 25
